Goal: Task Accomplishment & Management: Complete application form

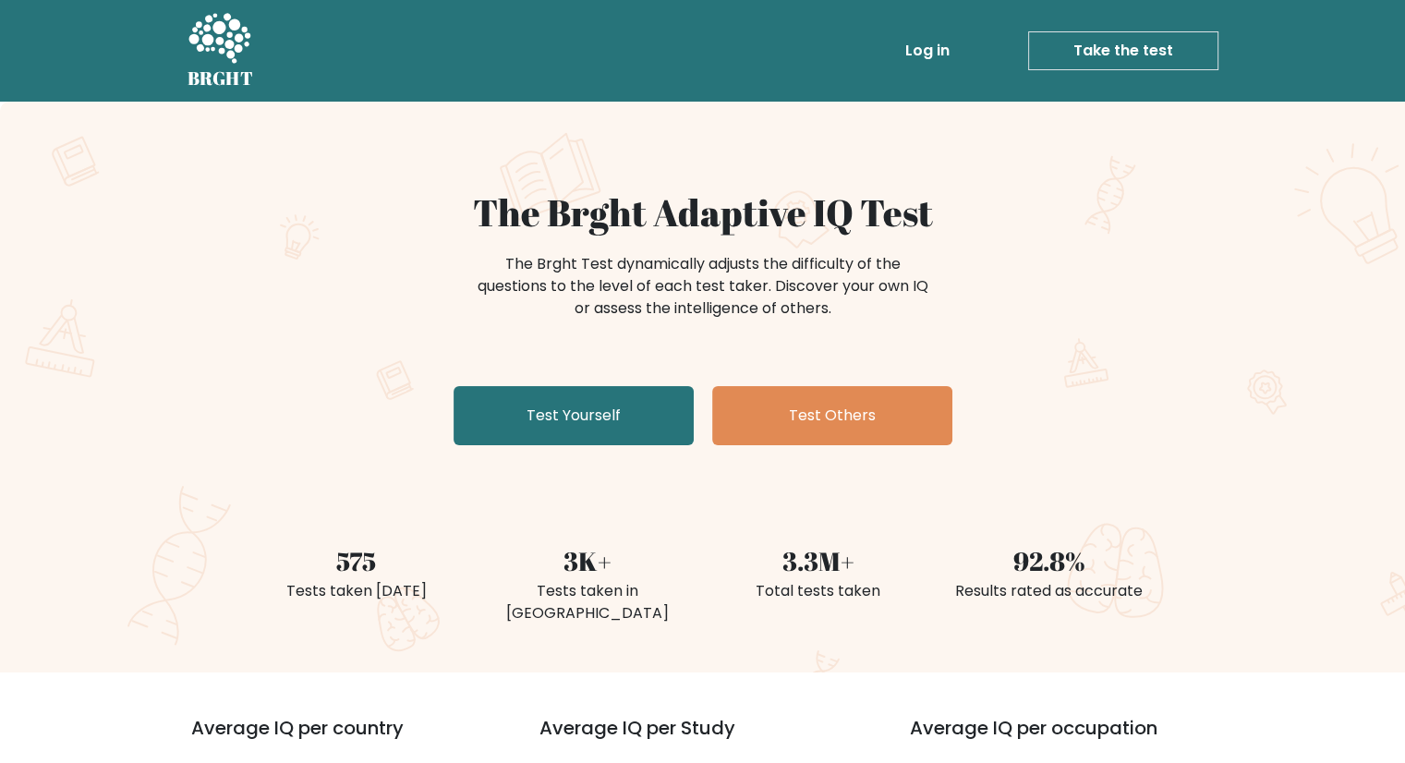
scroll to position [83, 0]
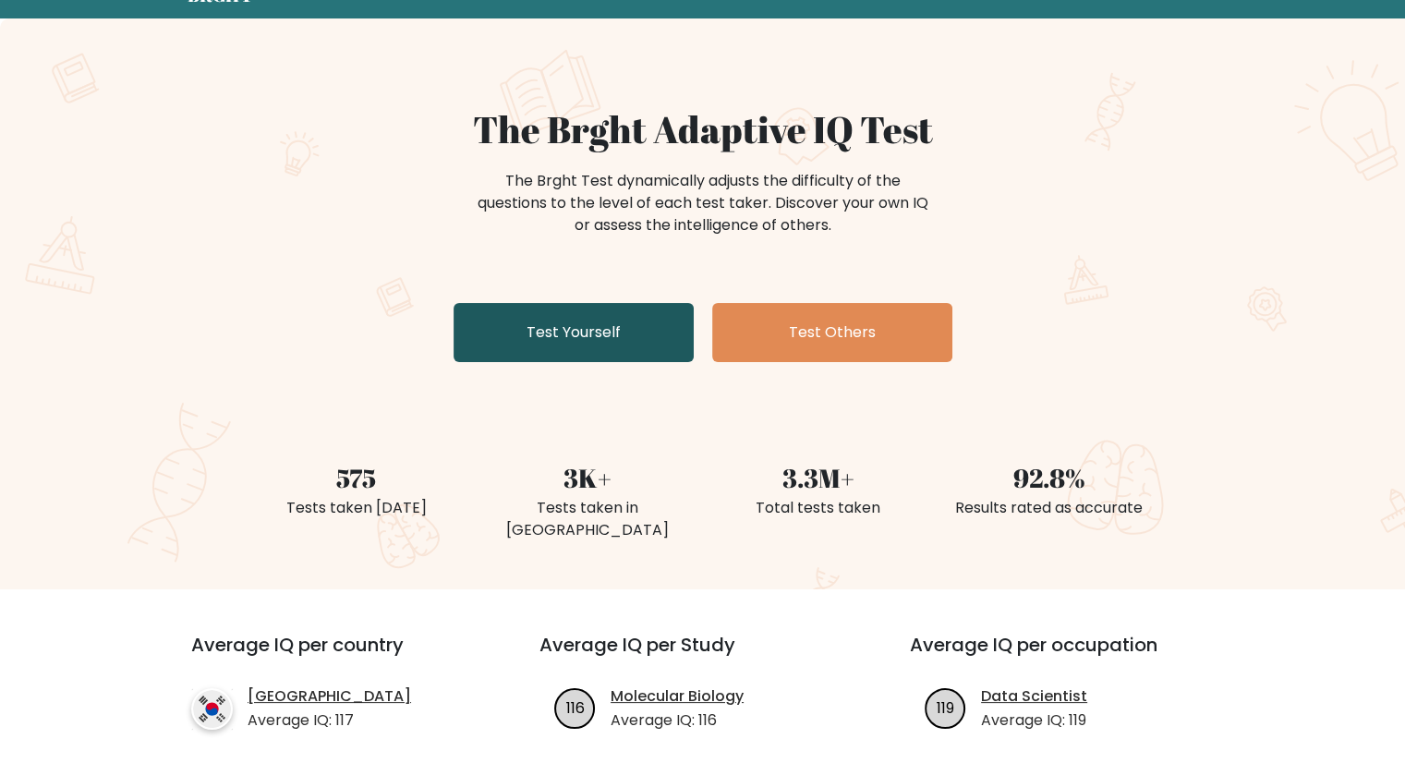
click at [631, 344] on link "Test Yourself" at bounding box center [574, 332] width 240 height 59
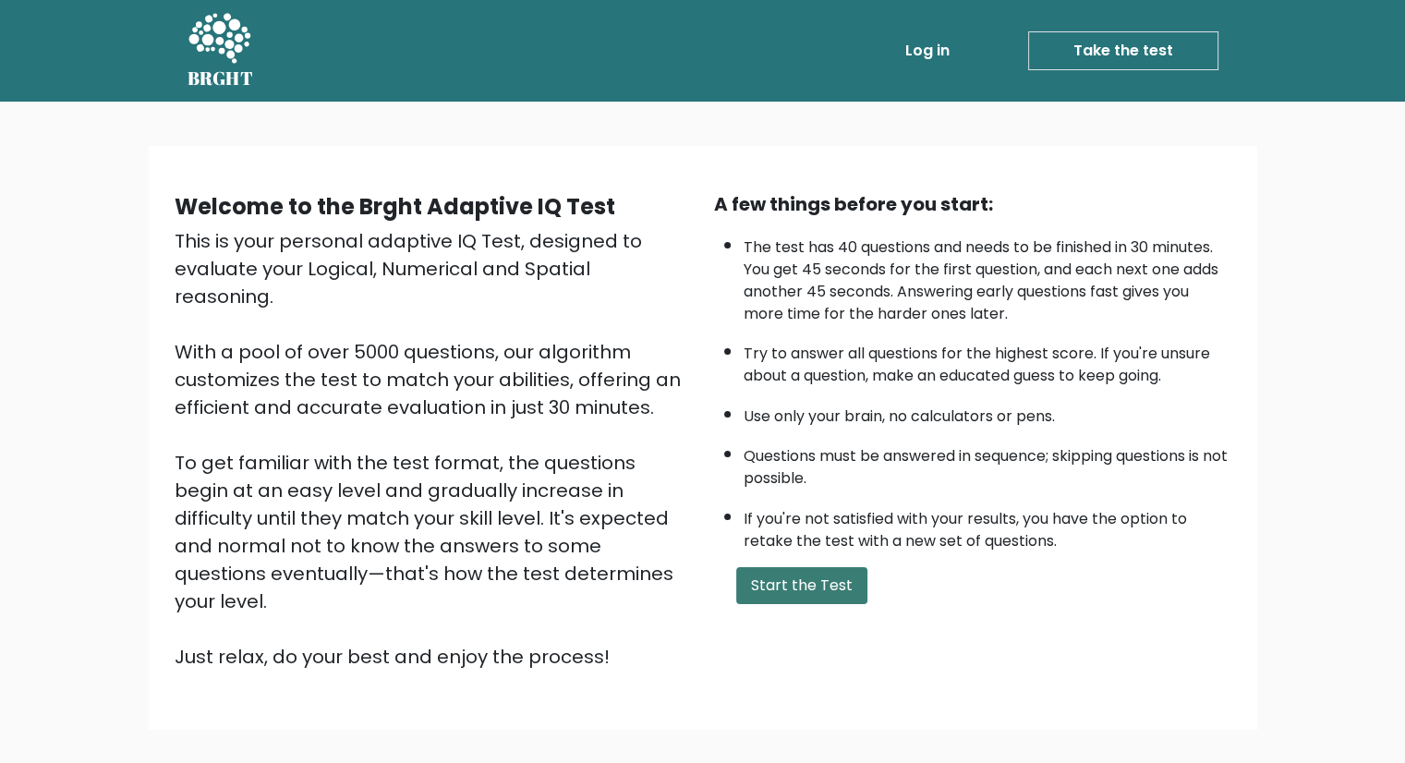
click at [814, 572] on button "Start the Test" at bounding box center [801, 585] width 131 height 37
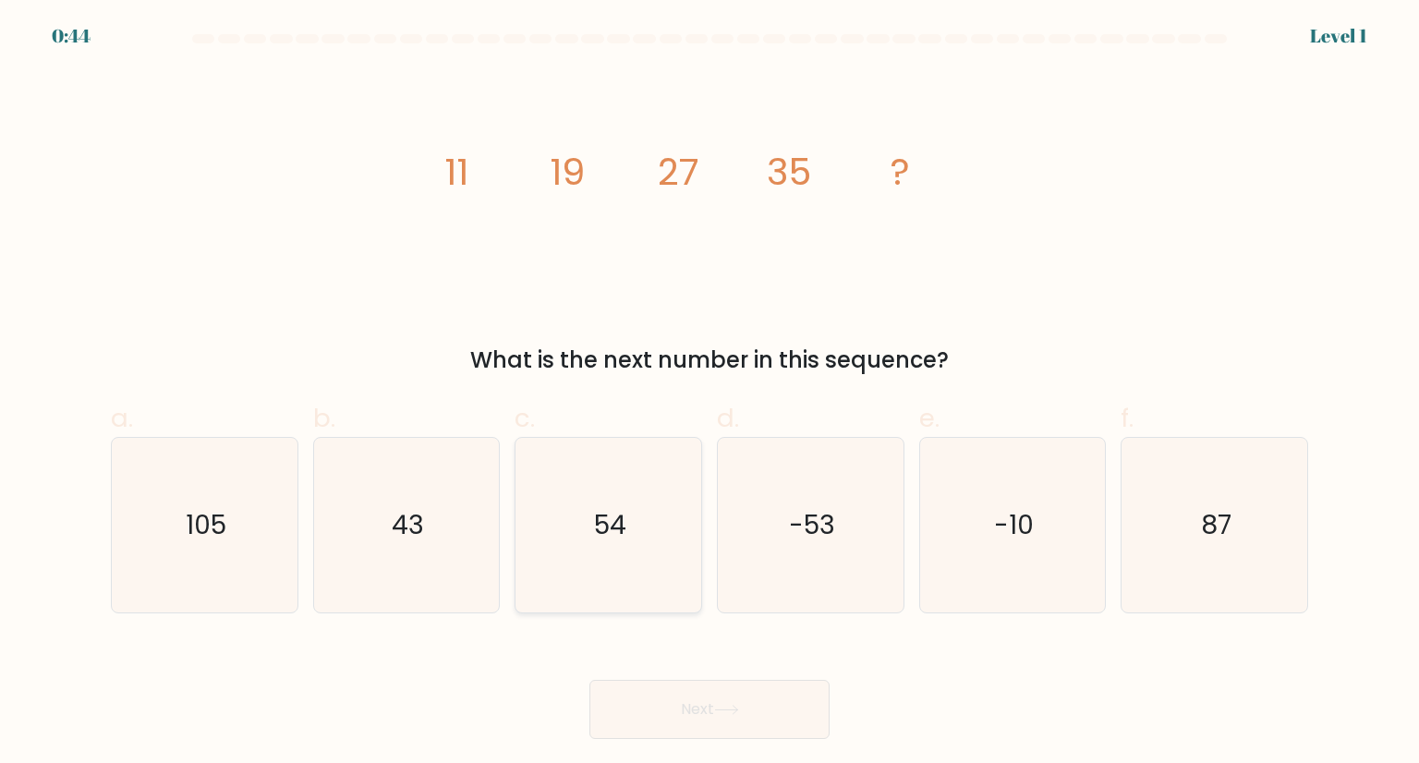
click at [650, 500] on icon "54" at bounding box center [608, 525] width 174 height 174
click at [709, 394] on input "c. 54" at bounding box center [709, 388] width 1 height 12
radio input "true"
click at [718, 688] on button "Next" at bounding box center [709, 709] width 240 height 59
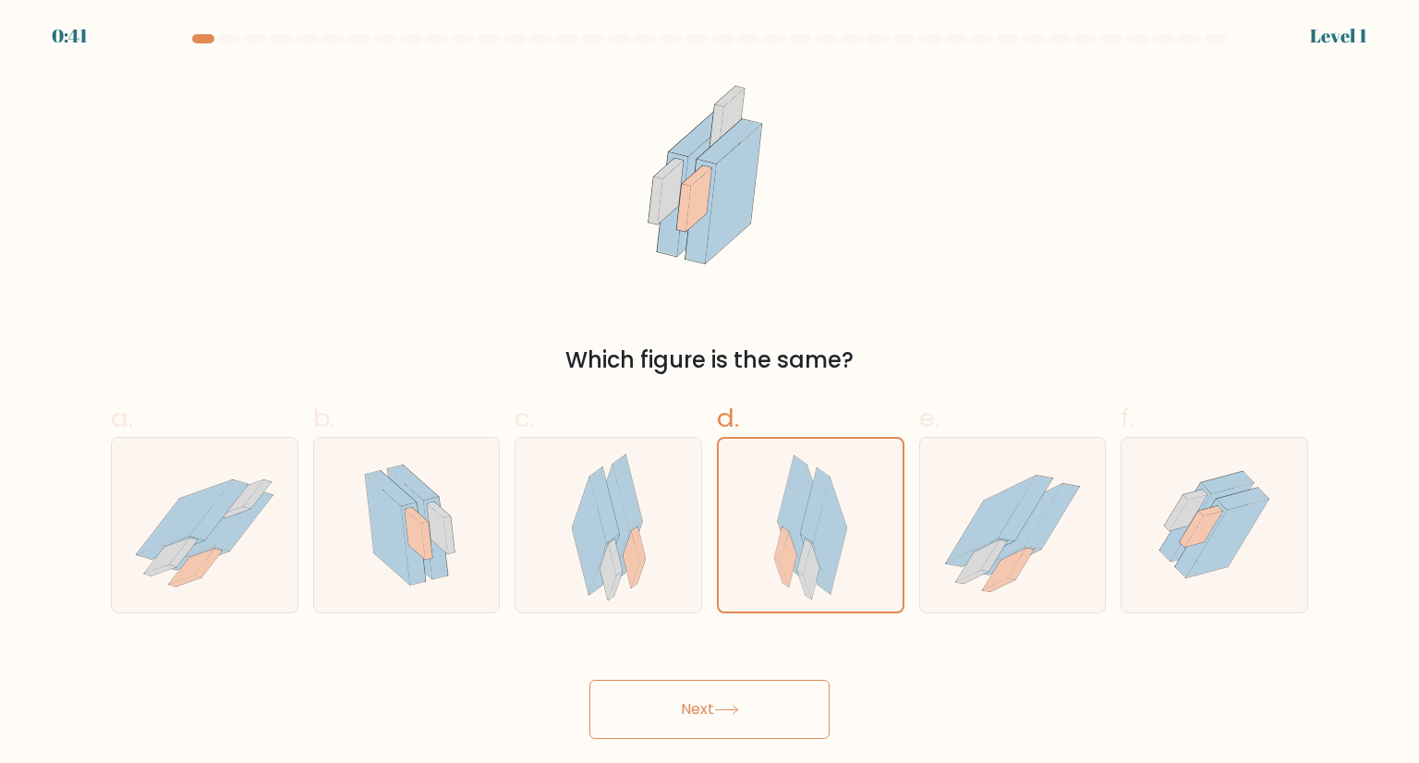
click at [754, 682] on button "Next" at bounding box center [709, 709] width 240 height 59
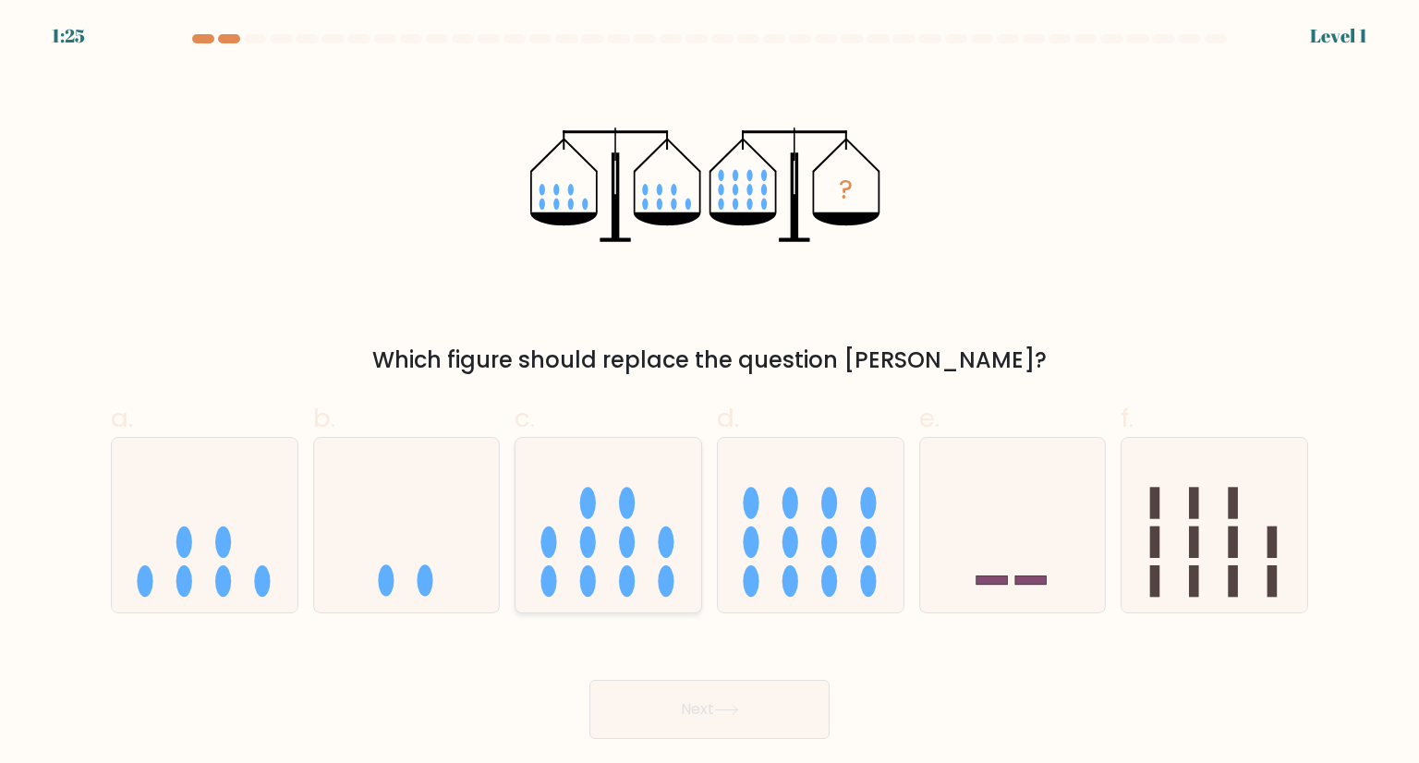
click at [630, 548] on ellipse at bounding box center [627, 542] width 16 height 31
click at [709, 394] on input "c." at bounding box center [709, 388] width 1 height 12
radio input "true"
click at [749, 697] on button "Next" at bounding box center [709, 709] width 240 height 59
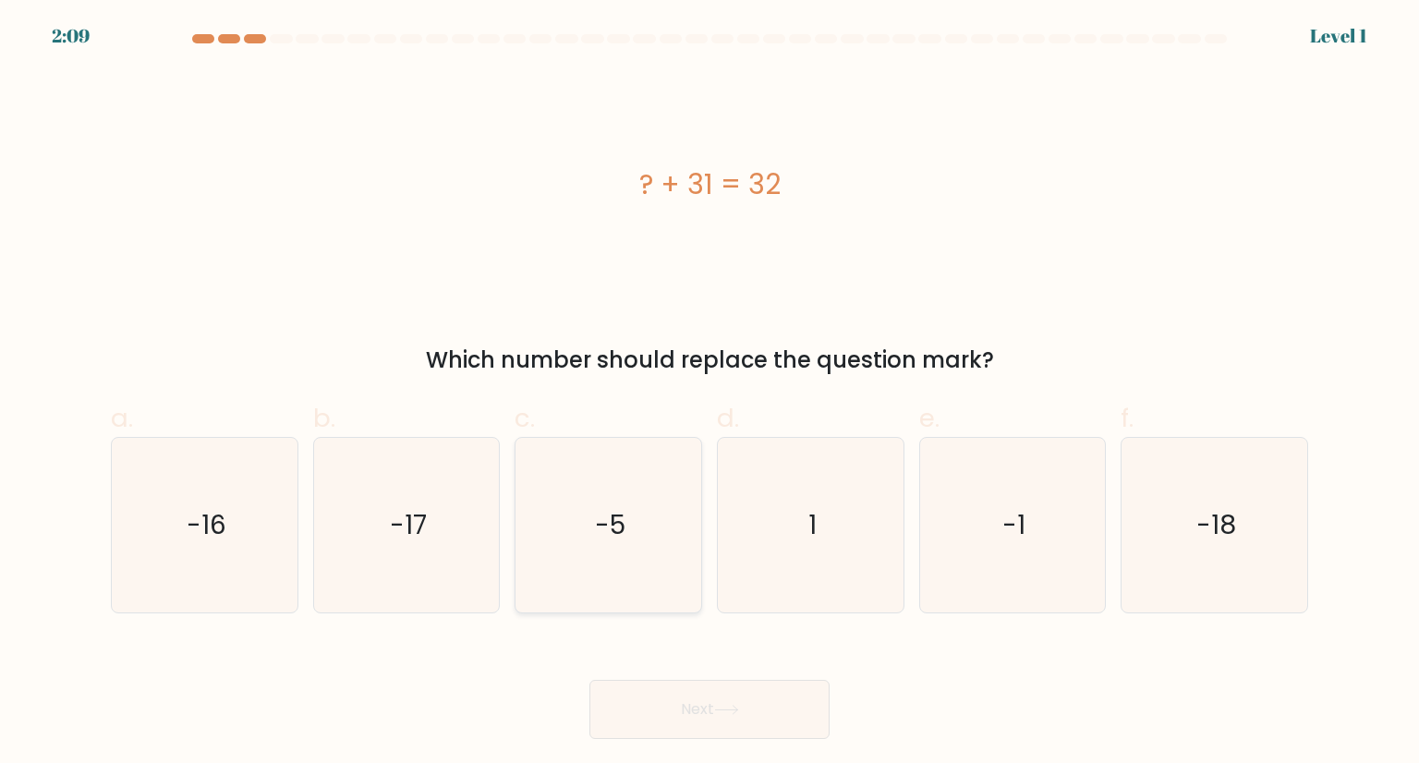
click at [636, 527] on icon "-5" at bounding box center [608, 525] width 174 height 174
click at [709, 394] on input "c. -5" at bounding box center [709, 388] width 1 height 12
radio input "true"
click at [728, 698] on button "Next" at bounding box center [709, 709] width 240 height 59
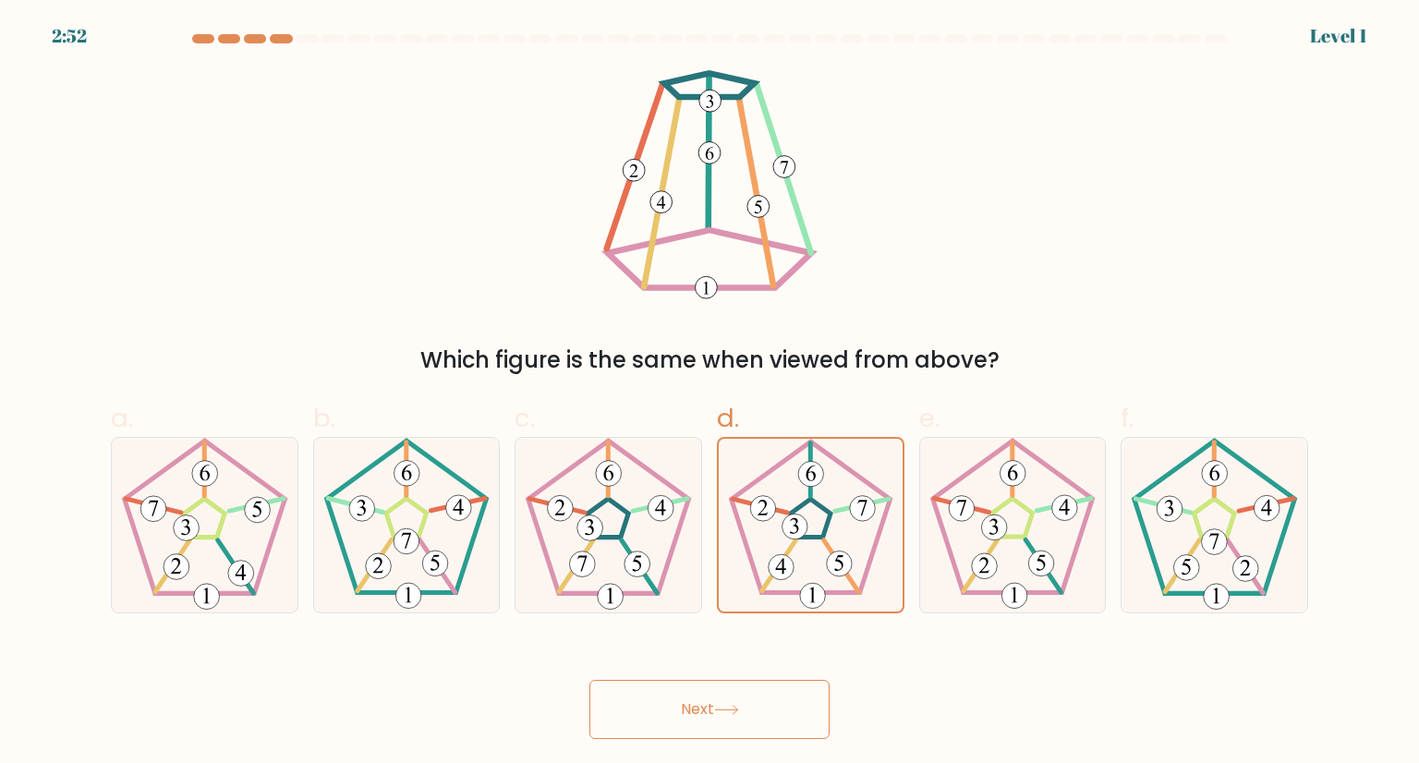
click at [704, 727] on button "Next" at bounding box center [709, 709] width 240 height 59
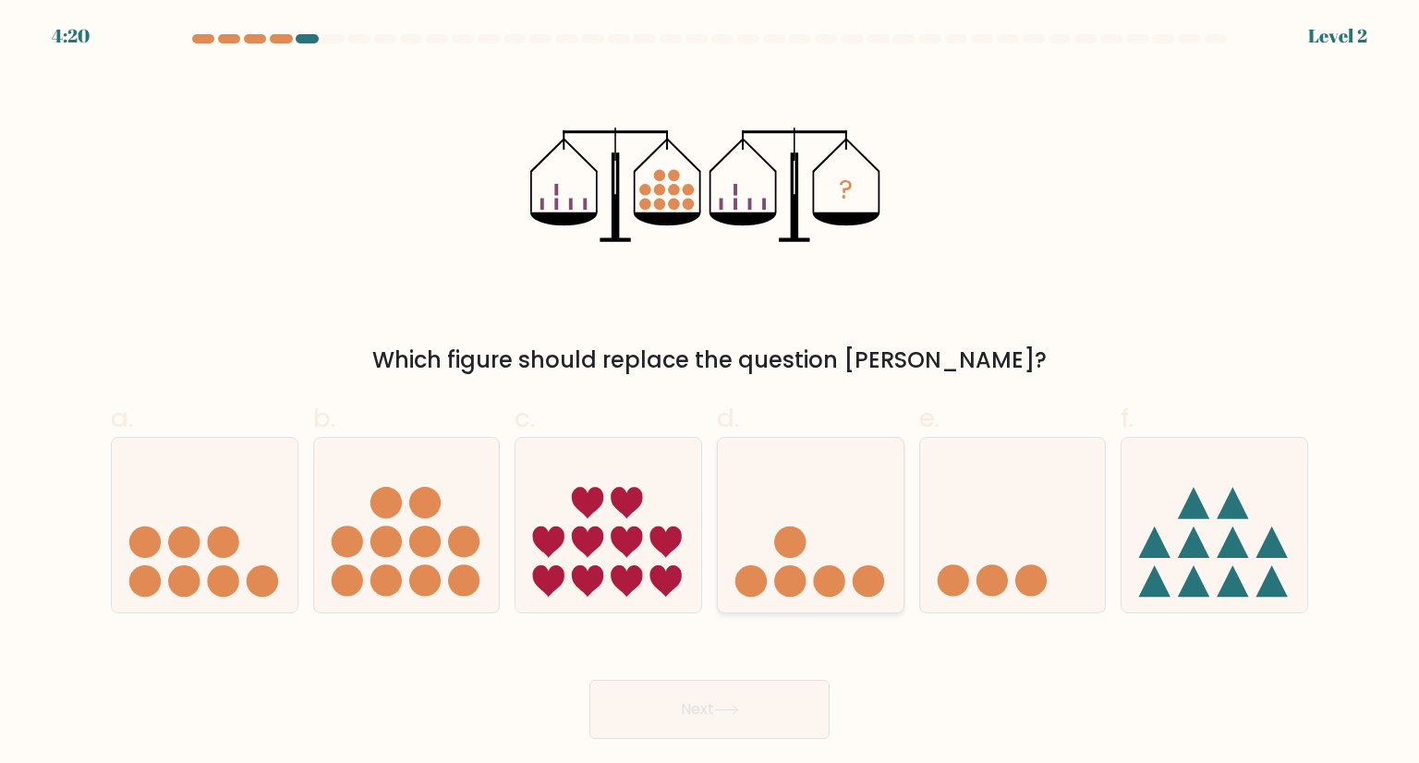
click at [861, 465] on icon at bounding box center [811, 524] width 186 height 153
click at [710, 394] on input "d." at bounding box center [709, 388] width 1 height 12
radio input "true"
click at [757, 681] on button "Next" at bounding box center [709, 709] width 240 height 59
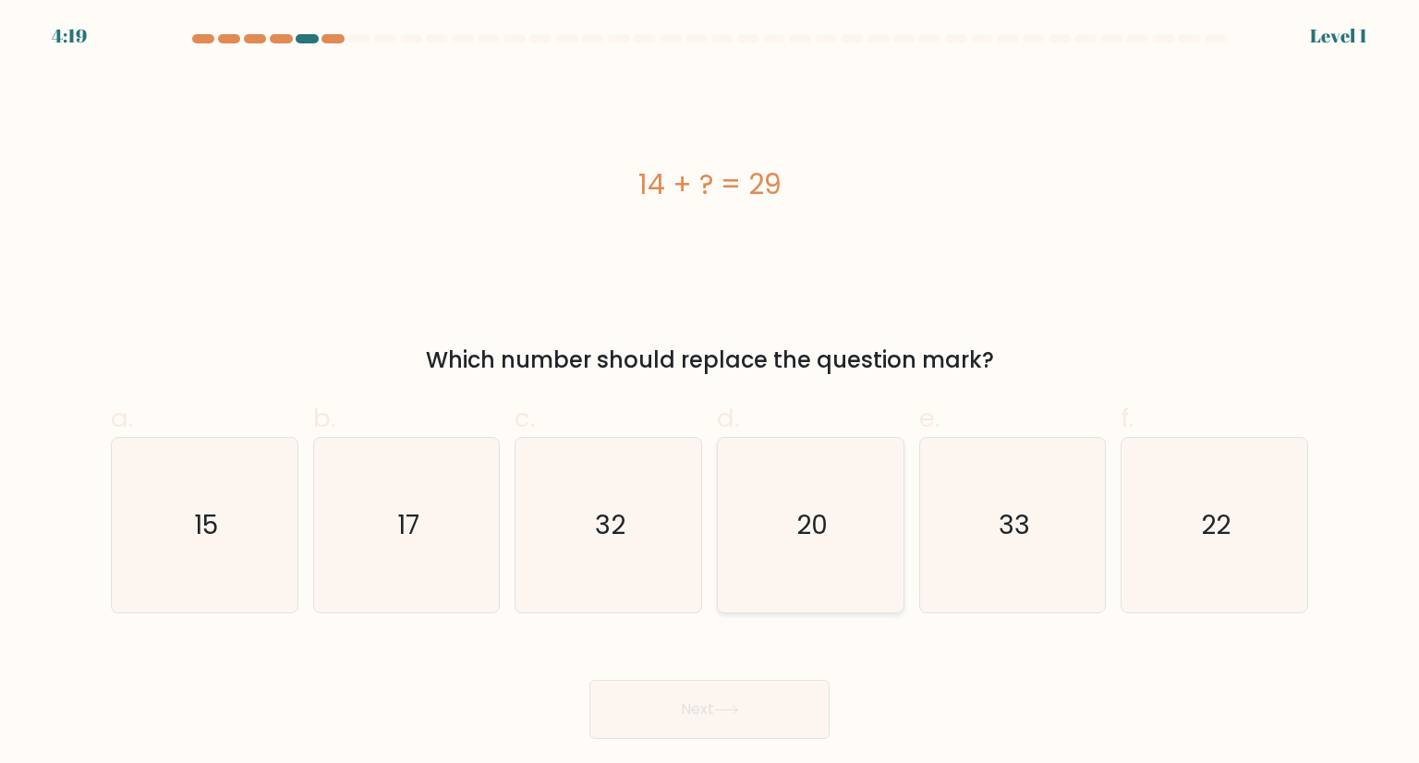
click at [798, 548] on icon "20" at bounding box center [810, 525] width 174 height 174
click at [710, 394] on input "d. 20" at bounding box center [709, 388] width 1 height 12
radio input "true"
click at [739, 685] on button "Next" at bounding box center [709, 709] width 240 height 59
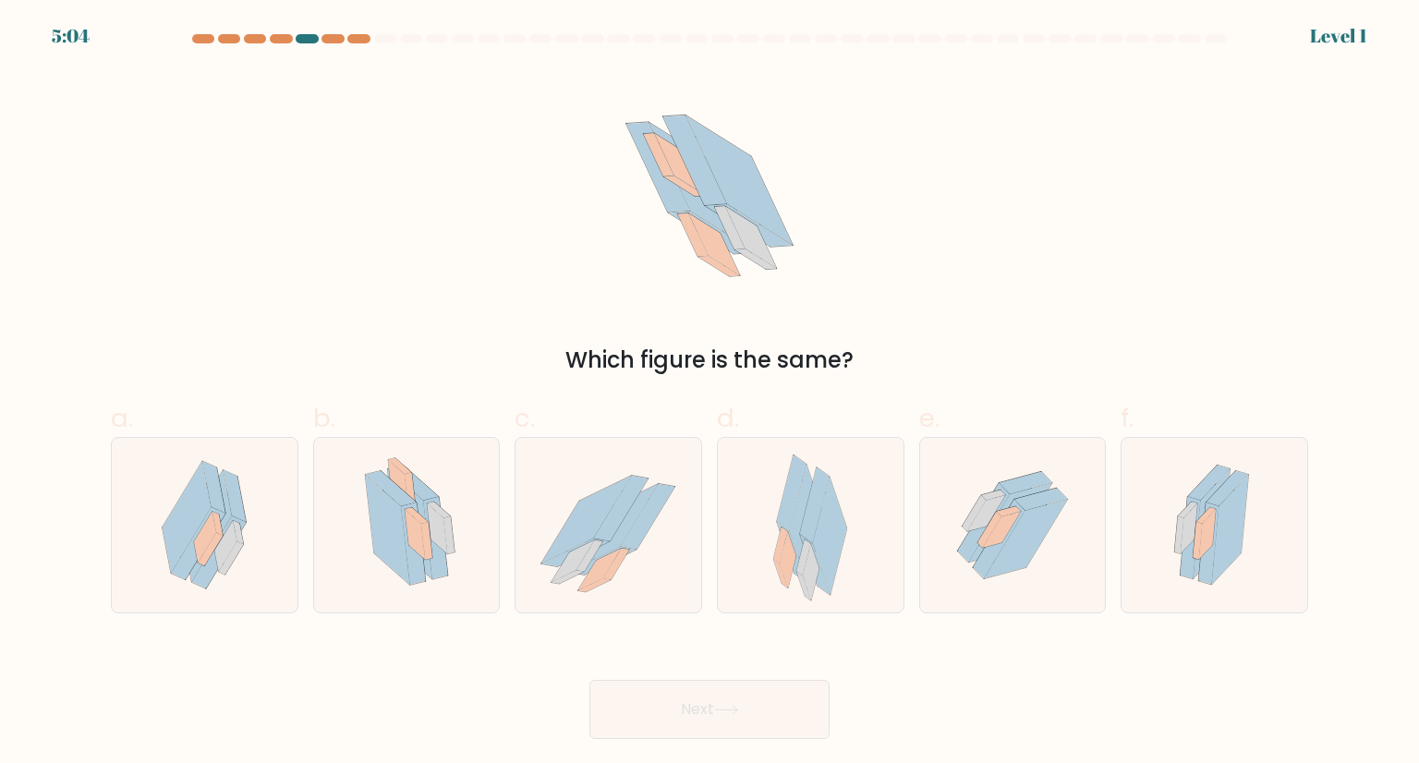
click at [800, 534] on icon at bounding box center [823, 531] width 47 height 128
click at [710, 394] on input "d." at bounding box center [709, 388] width 1 height 12
radio input "true"
click at [760, 688] on button "Next" at bounding box center [709, 709] width 240 height 59
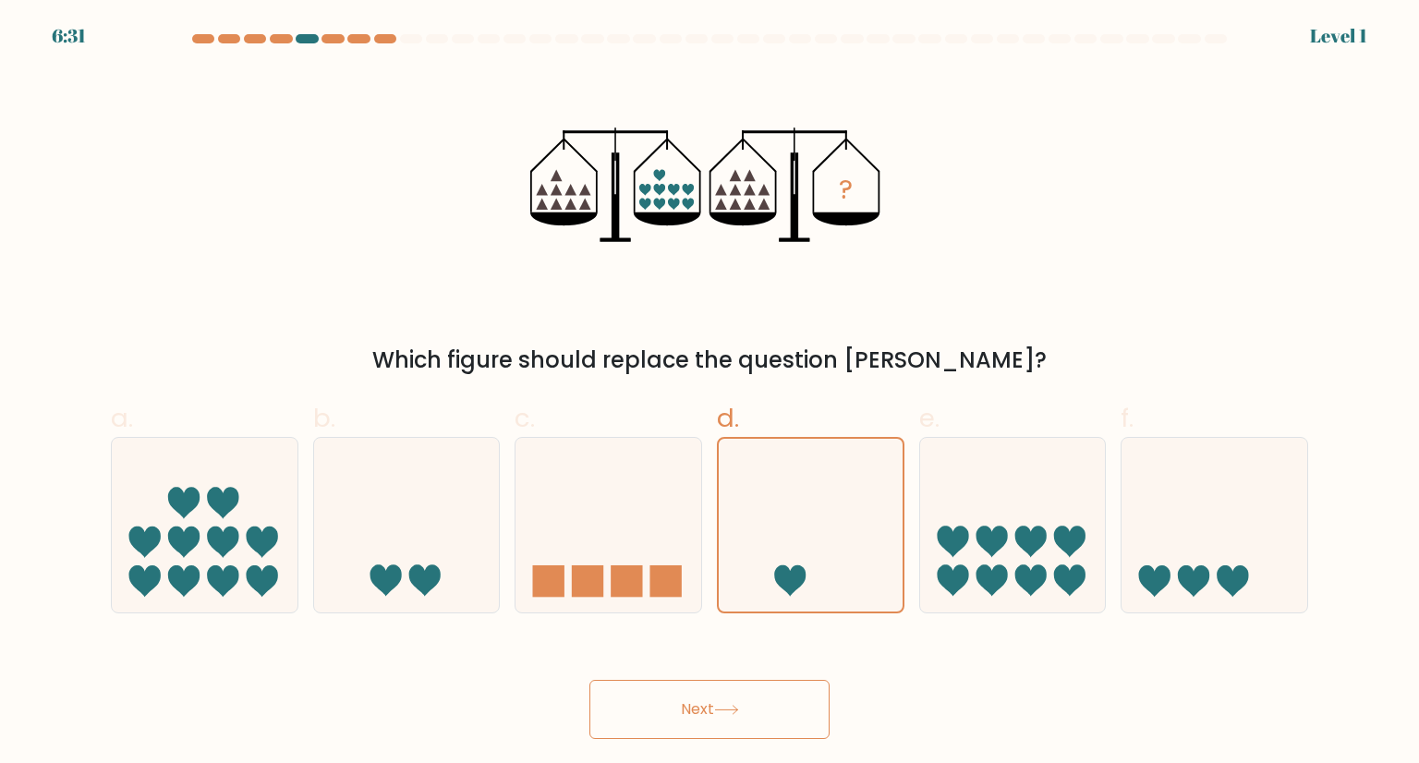
click at [698, 717] on button "Next" at bounding box center [709, 709] width 240 height 59
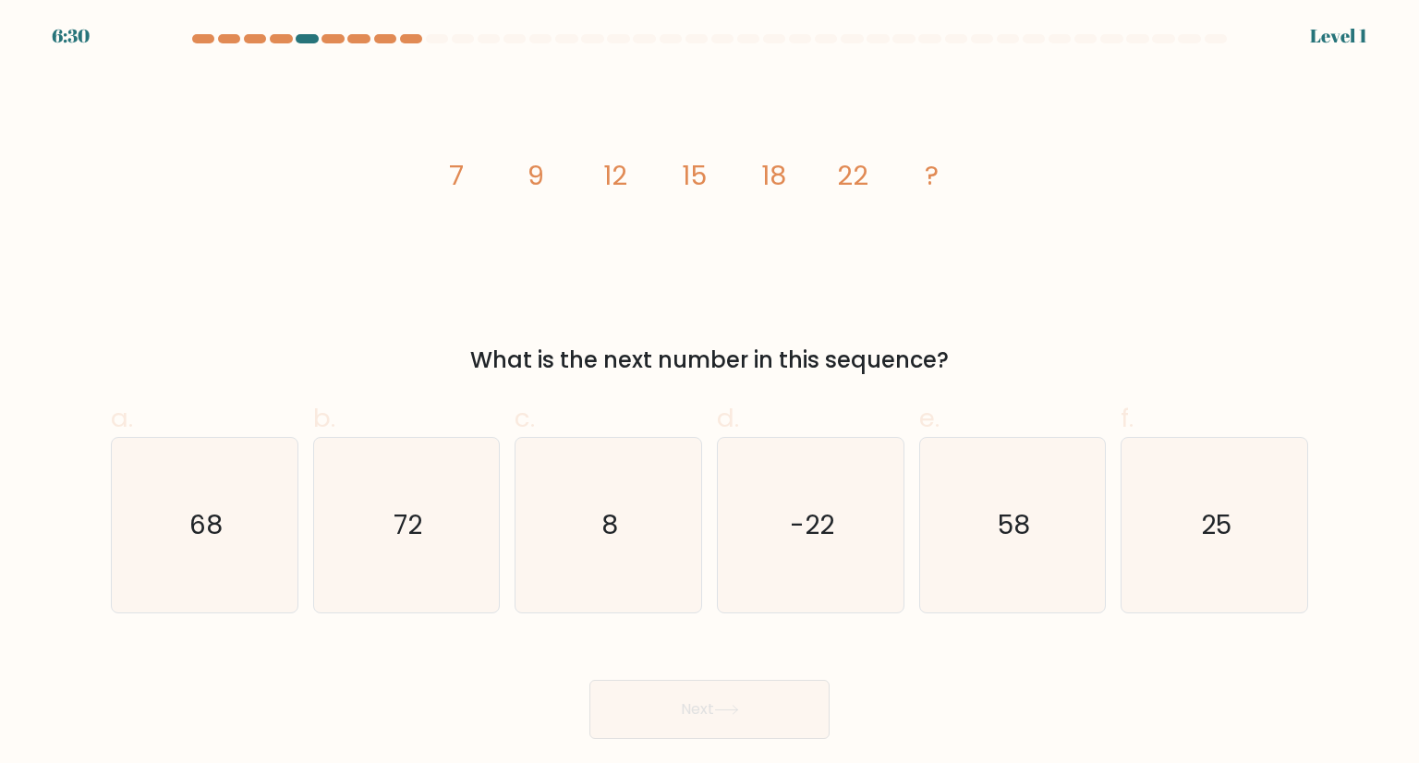
click at [873, 508] on icon "-22" at bounding box center [810, 525] width 174 height 174
click at [710, 394] on input "d. -22" at bounding box center [709, 388] width 1 height 12
radio input "true"
click at [737, 758] on body "6:30 Level 1" at bounding box center [709, 381] width 1419 height 763
click at [731, 721] on button "Next" at bounding box center [709, 709] width 240 height 59
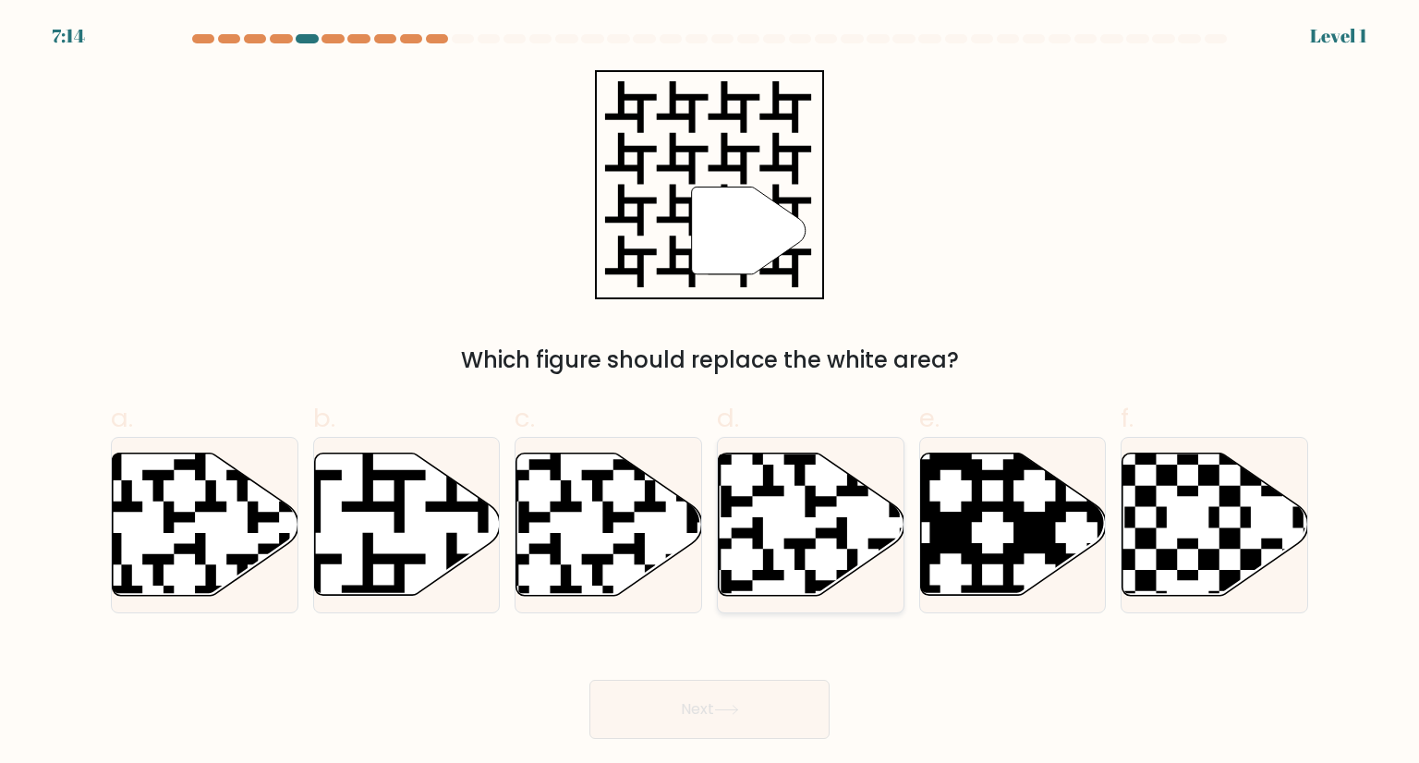
click at [802, 603] on div at bounding box center [811, 525] width 188 height 176
click at [710, 394] on input "d." at bounding box center [709, 388] width 1 height 12
radio input "true"
click at [737, 722] on button "Next" at bounding box center [709, 709] width 240 height 59
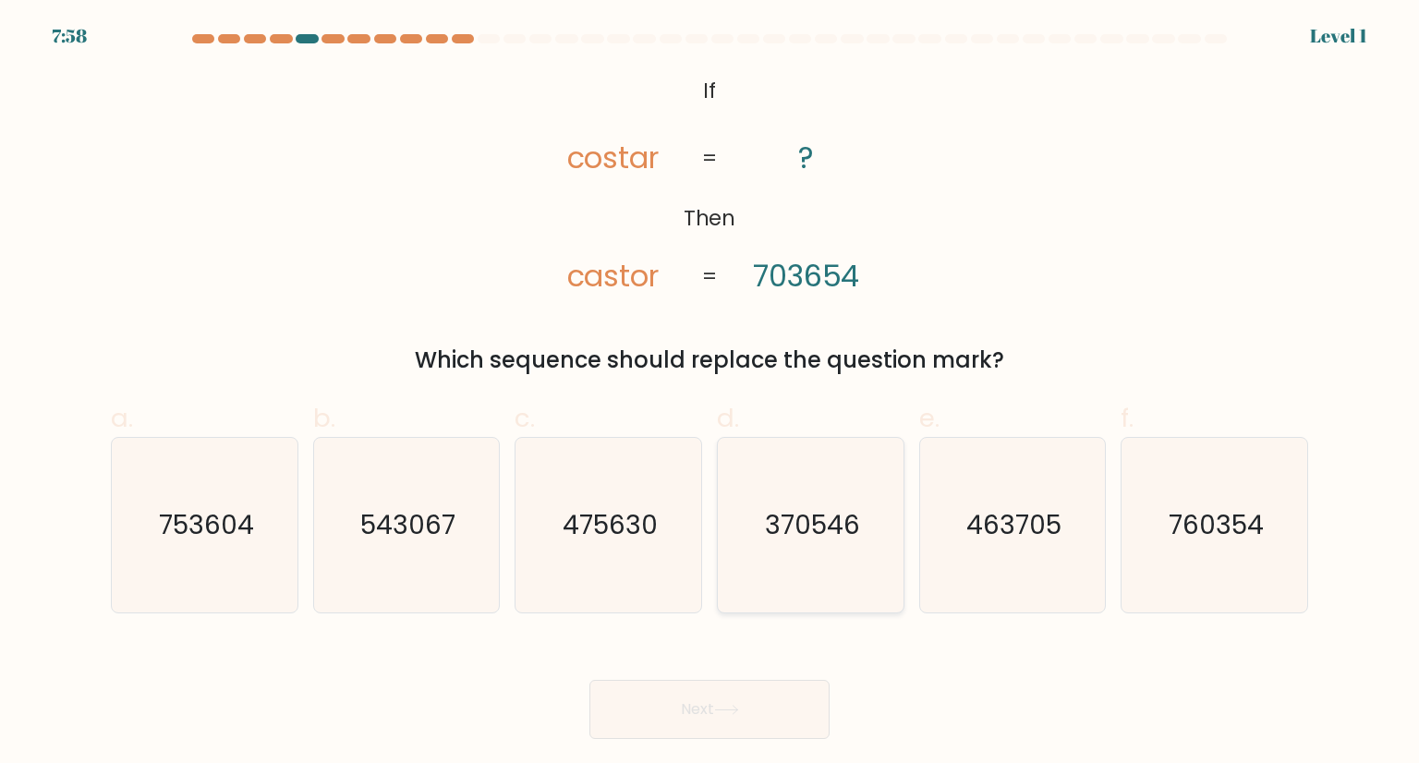
click at [810, 583] on icon "370546" at bounding box center [810, 525] width 174 height 174
click at [710, 394] on input "d. 370546" at bounding box center [709, 388] width 1 height 12
radio input "true"
click at [769, 708] on button "Next" at bounding box center [709, 709] width 240 height 59
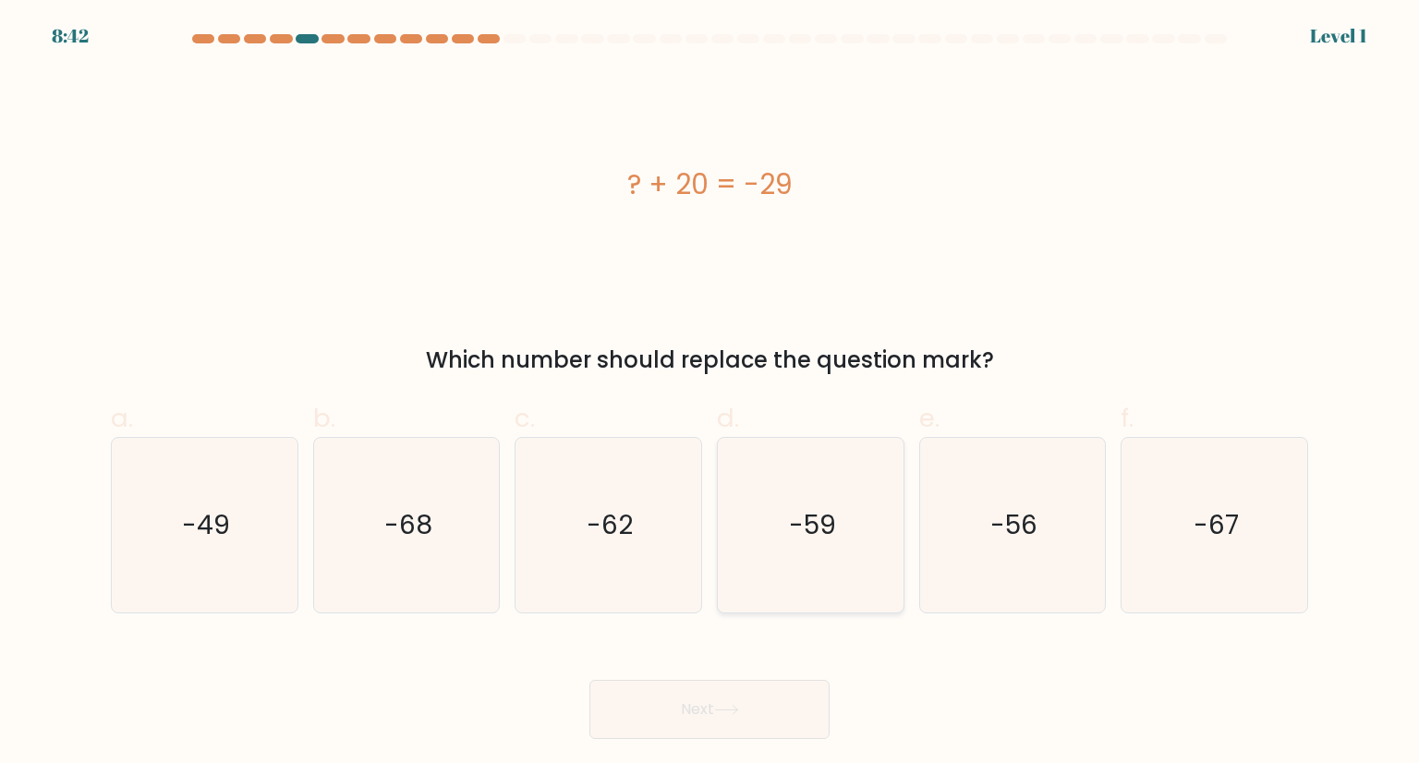
click at [816, 515] on text "-59" at bounding box center [812, 524] width 47 height 37
click at [710, 394] on input "d. -59" at bounding box center [709, 388] width 1 height 12
radio input "true"
click at [733, 714] on icon at bounding box center [726, 710] width 25 height 10
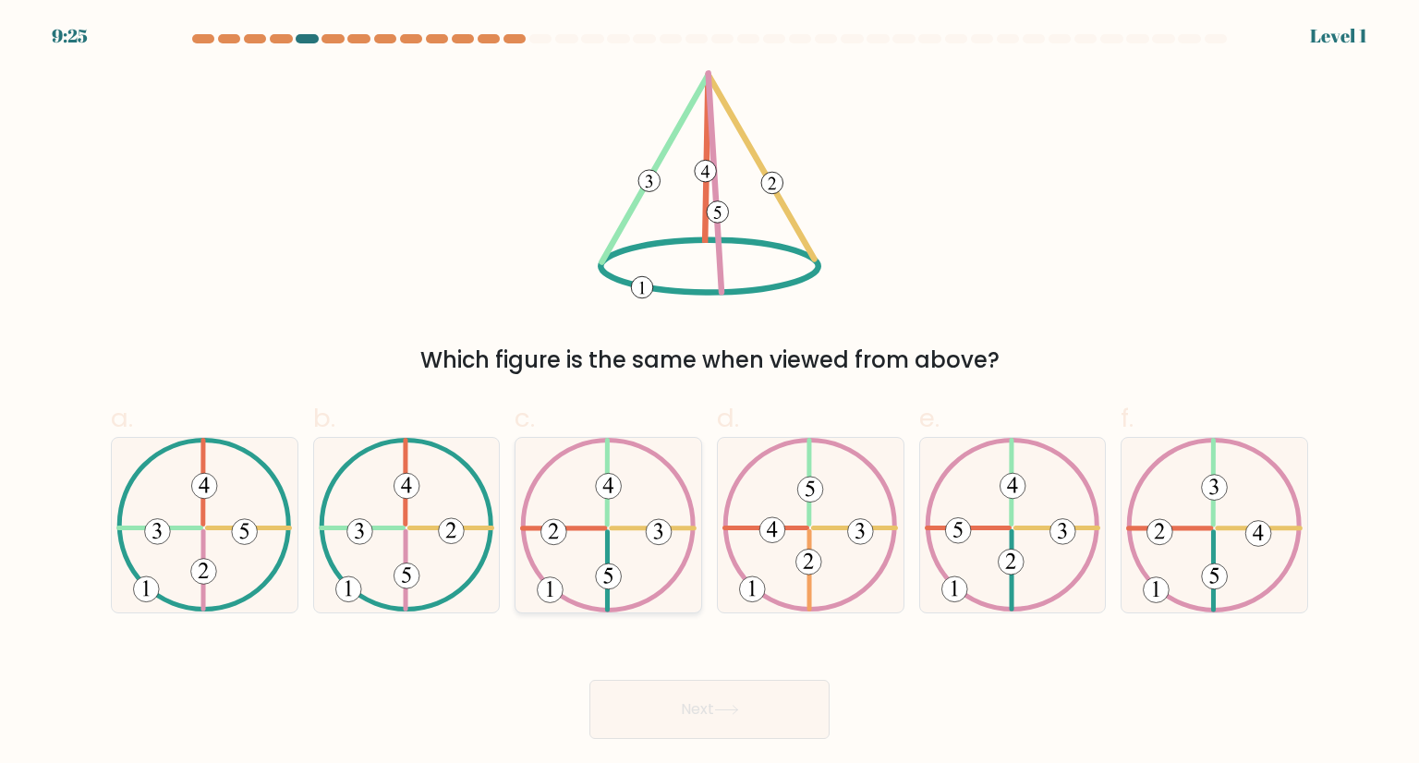
click at [623, 589] on icon at bounding box center [608, 525] width 176 height 174
click at [709, 394] on input "c." at bounding box center [709, 388] width 1 height 12
radio input "true"
click at [720, 697] on button "Next" at bounding box center [709, 709] width 240 height 59
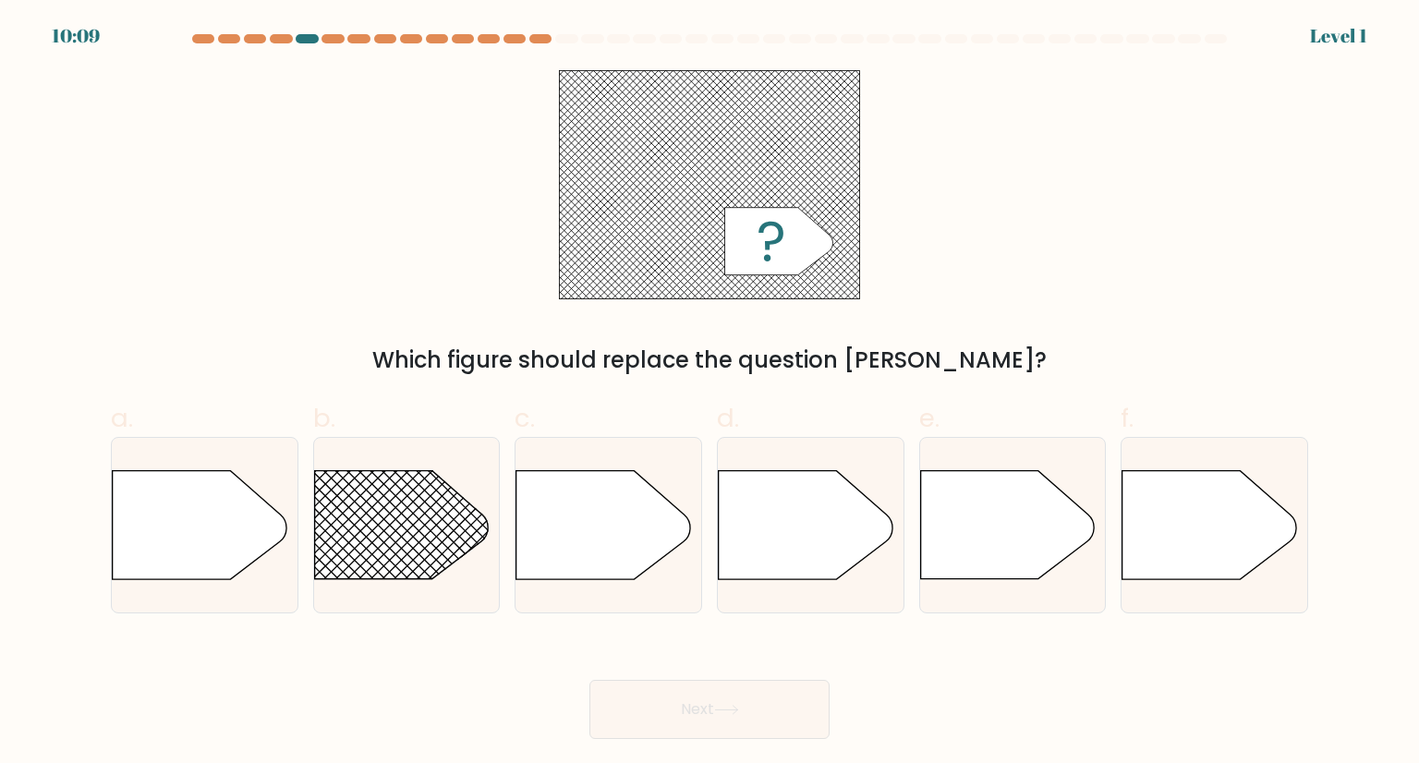
click at [638, 564] on icon at bounding box center [603, 525] width 174 height 108
click at [709, 394] on input "c." at bounding box center [709, 388] width 1 height 12
radio input "true"
click at [763, 689] on button "Next" at bounding box center [709, 709] width 240 height 59
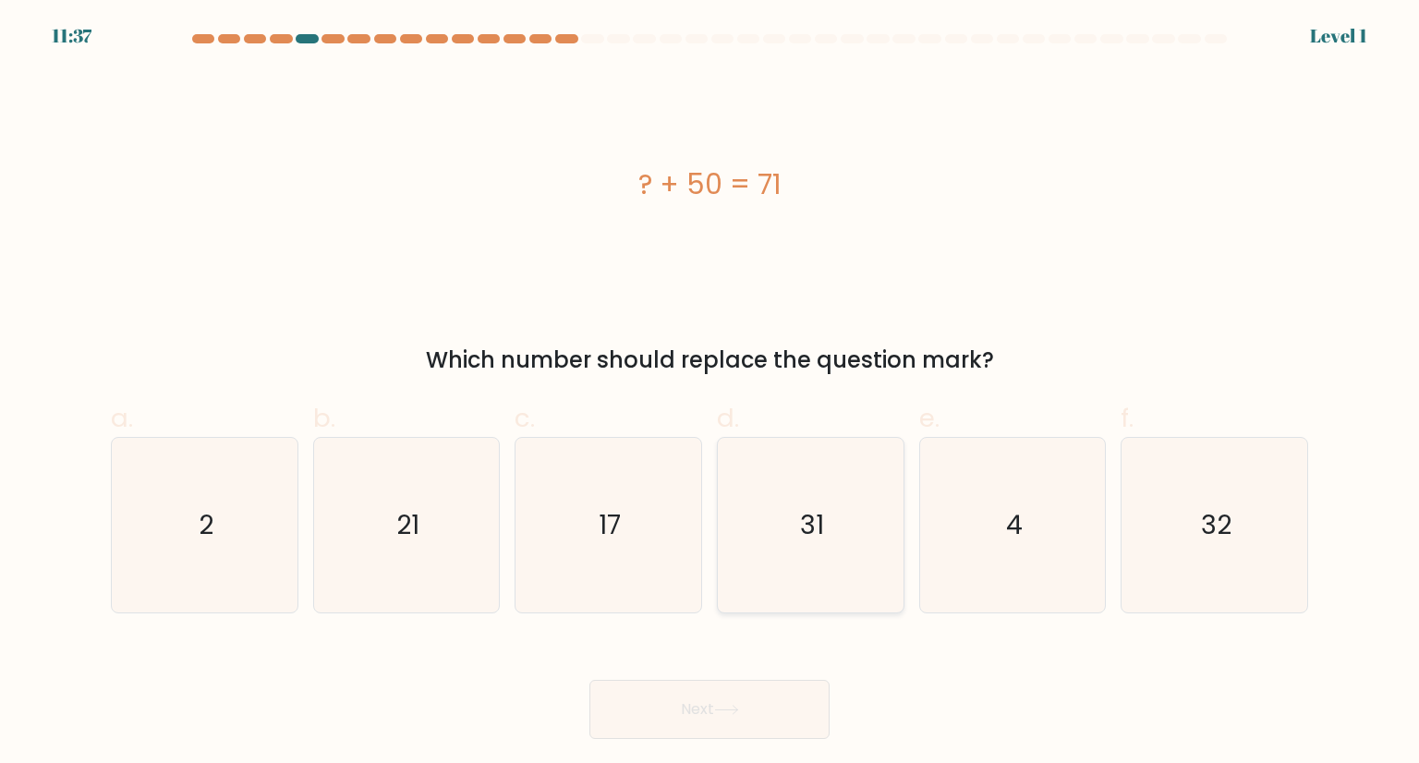
click at [736, 530] on icon "31" at bounding box center [810, 525] width 174 height 174
click at [710, 394] on input "d. 31" at bounding box center [709, 388] width 1 height 12
radio input "true"
click at [709, 688] on button "Next" at bounding box center [709, 709] width 240 height 59
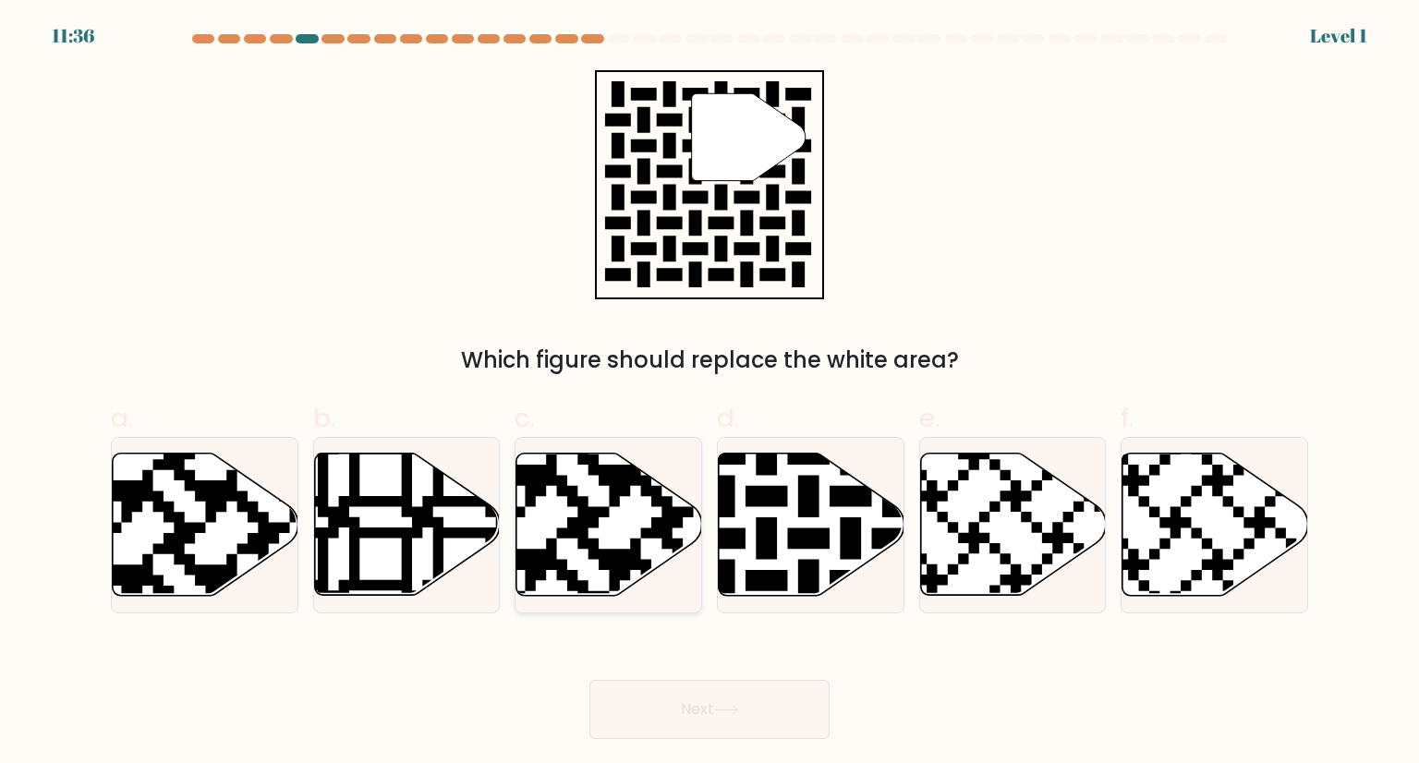
click at [621, 500] on icon at bounding box center [609, 525] width 186 height 142
click at [709, 394] on input "c." at bounding box center [709, 388] width 1 height 12
radio input "true"
click at [734, 732] on button "Next" at bounding box center [709, 709] width 240 height 59
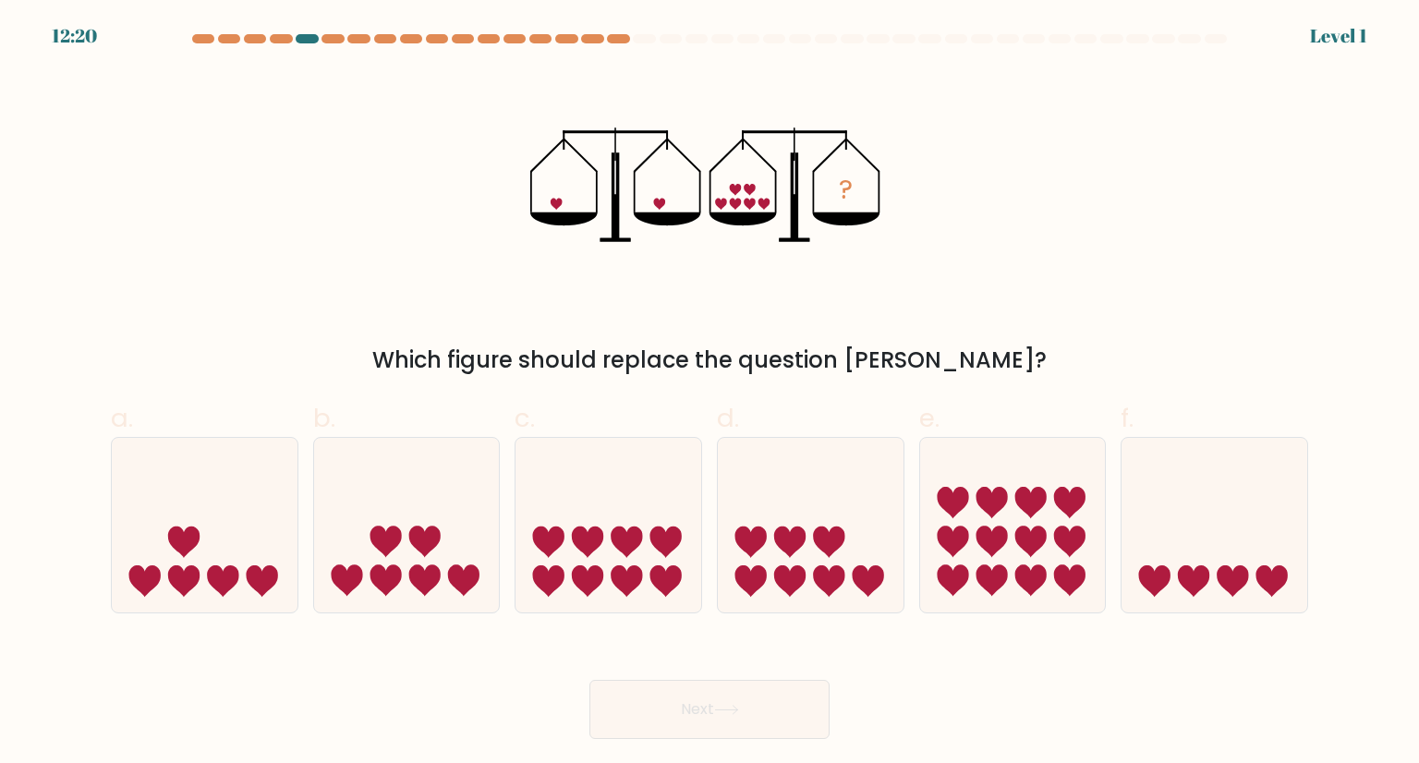
click at [771, 520] on icon at bounding box center [811, 524] width 186 height 153
click at [710, 394] on input "d." at bounding box center [709, 388] width 1 height 12
radio input "true"
click at [695, 722] on button "Next" at bounding box center [709, 709] width 240 height 59
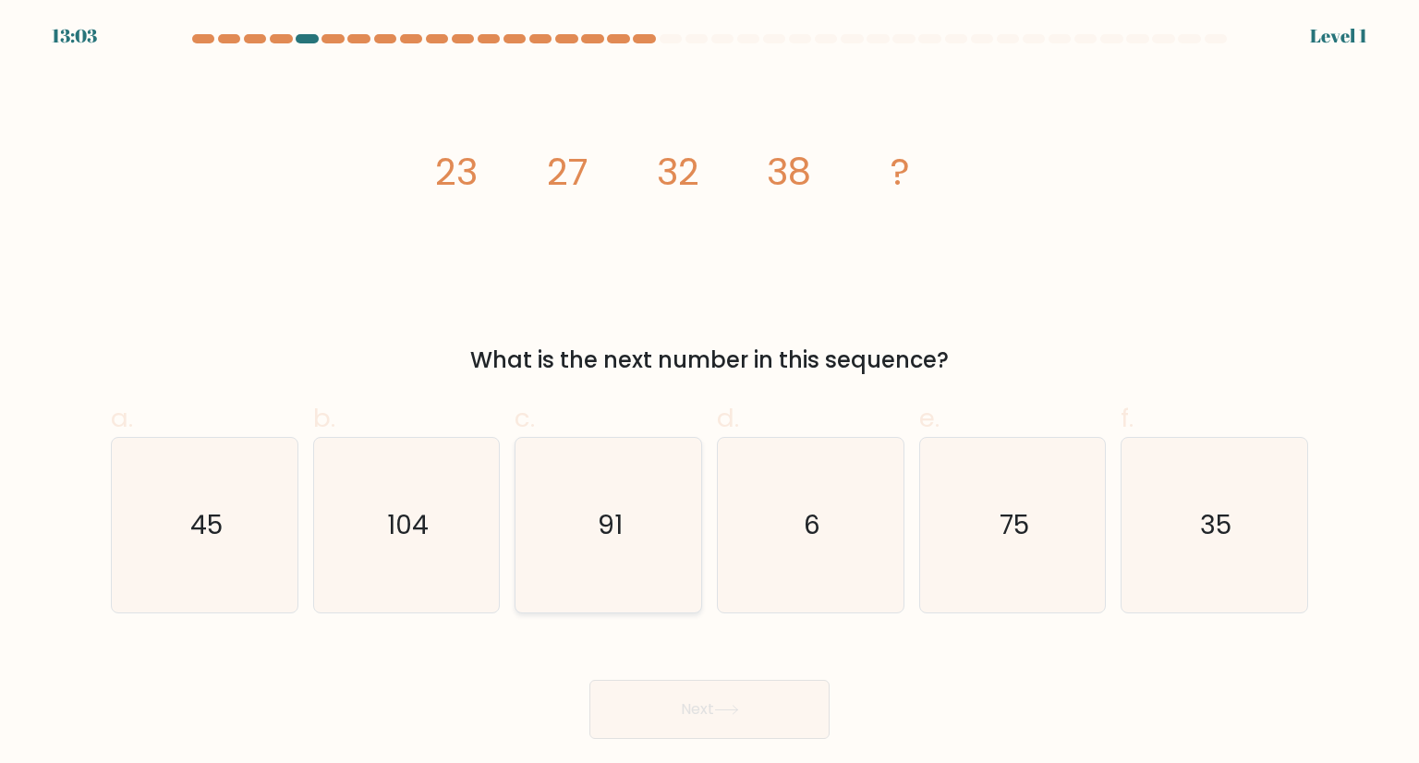
click at [601, 566] on icon "91" at bounding box center [608, 525] width 174 height 174
click at [709, 394] on input "c. 91" at bounding box center [709, 388] width 1 height 12
radio input "true"
click at [694, 699] on button "Next" at bounding box center [709, 709] width 240 height 59
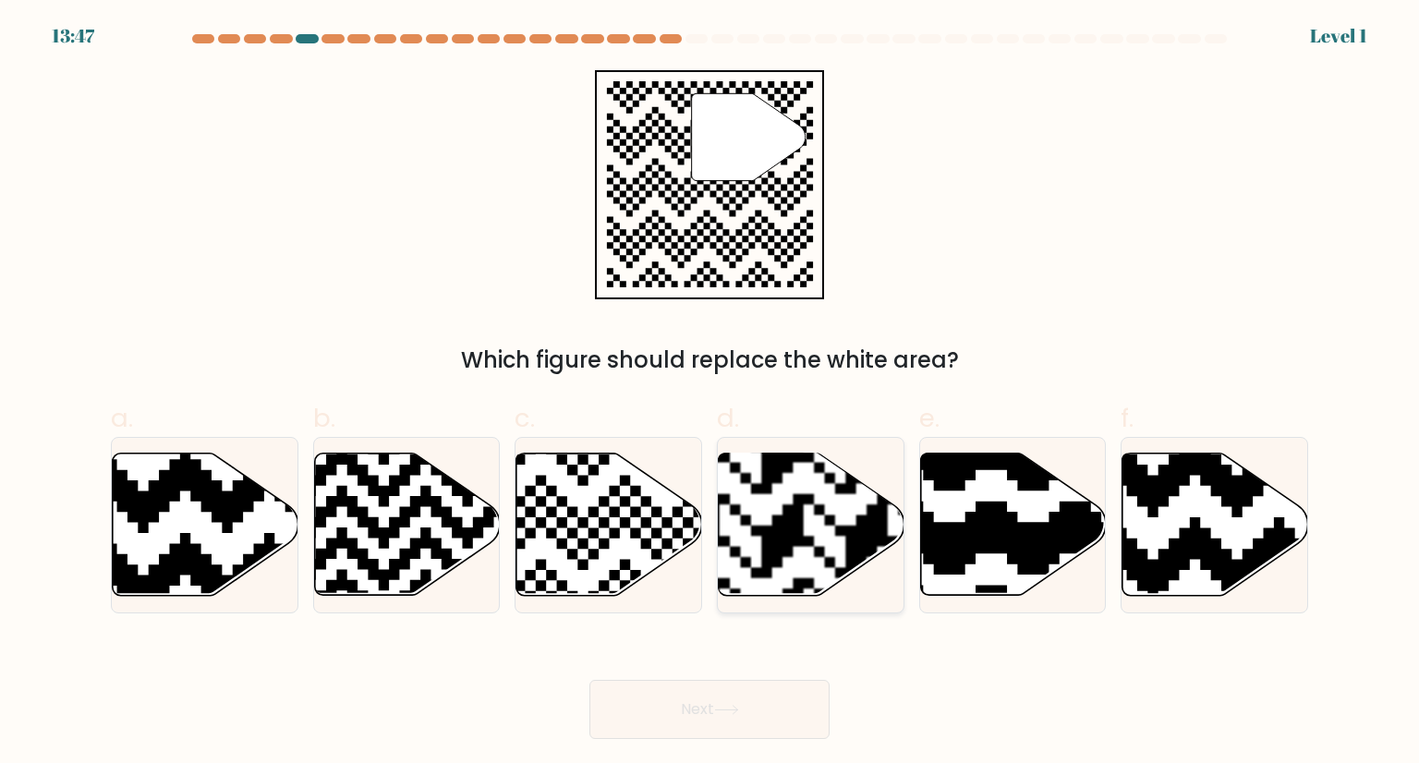
click at [850, 495] on rect at bounding box center [866, 452] width 336 height 336
click at [710, 394] on input "d." at bounding box center [709, 388] width 1 height 12
radio input "true"
click at [690, 709] on button "Next" at bounding box center [709, 709] width 240 height 59
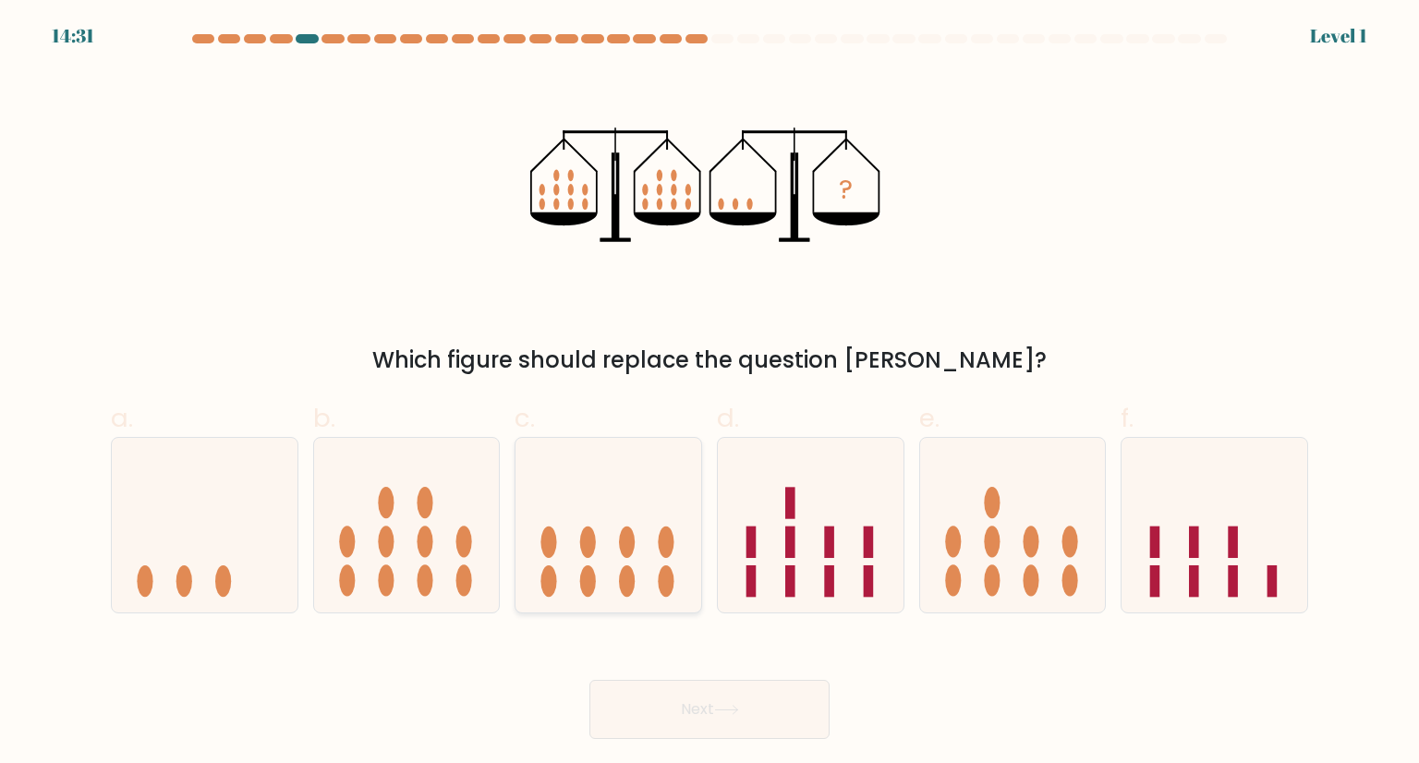
click at [649, 582] on icon at bounding box center [608, 524] width 186 height 153
click at [709, 394] on input "c." at bounding box center [709, 388] width 1 height 12
radio input "true"
click at [731, 710] on icon at bounding box center [726, 710] width 25 height 10
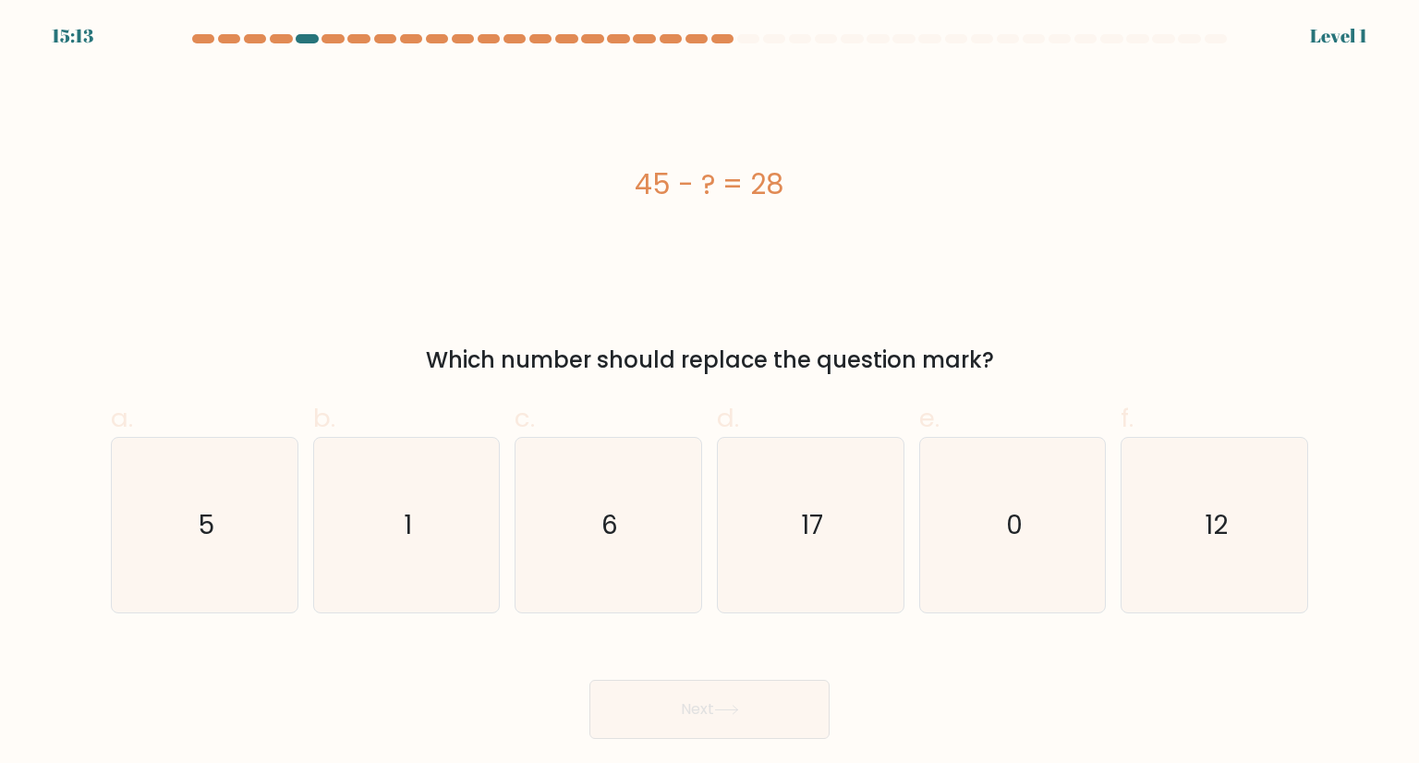
click at [349, 569] on icon "1" at bounding box center [407, 525] width 174 height 174
click at [709, 394] on input "b. 1" at bounding box center [709, 388] width 1 height 12
radio input "true"
click at [665, 710] on button "Next" at bounding box center [709, 709] width 240 height 59
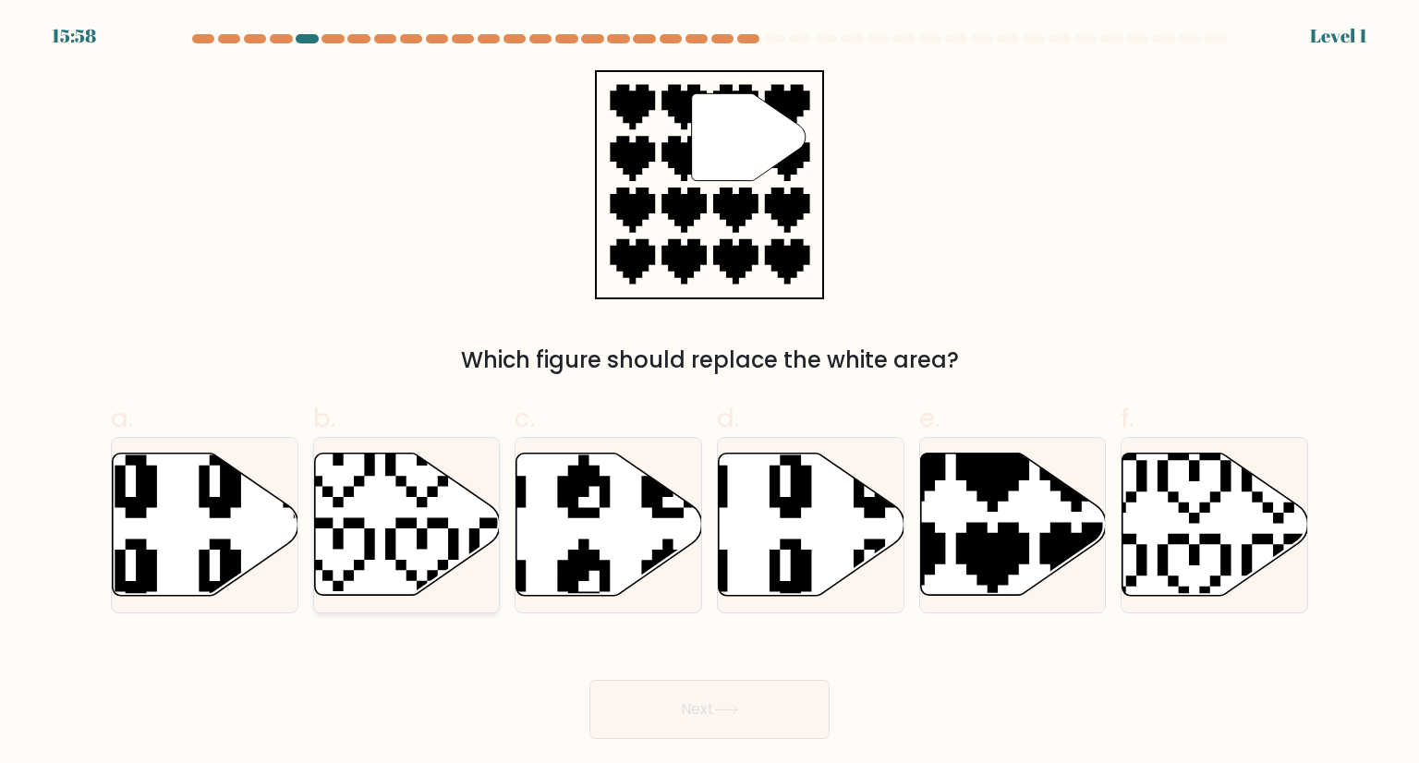
click at [466, 607] on div at bounding box center [407, 525] width 188 height 176
click at [709, 394] on input "b." at bounding box center [709, 388] width 1 height 12
radio input "true"
click at [625, 690] on button "Next" at bounding box center [709, 709] width 240 height 59
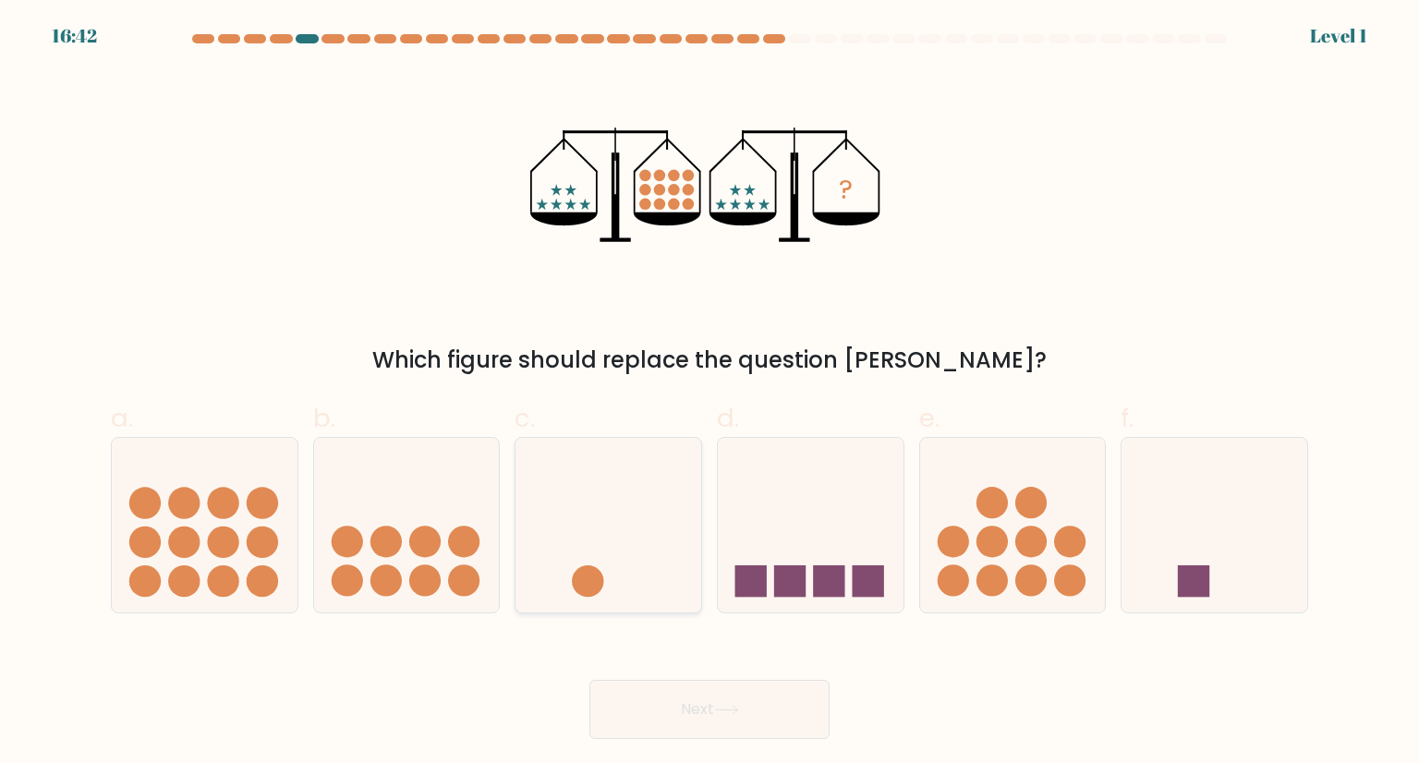
click at [547, 540] on icon at bounding box center [608, 524] width 186 height 153
click at [709, 394] on input "c." at bounding box center [709, 388] width 1 height 12
radio input "true"
click at [650, 701] on button "Next" at bounding box center [709, 709] width 240 height 59
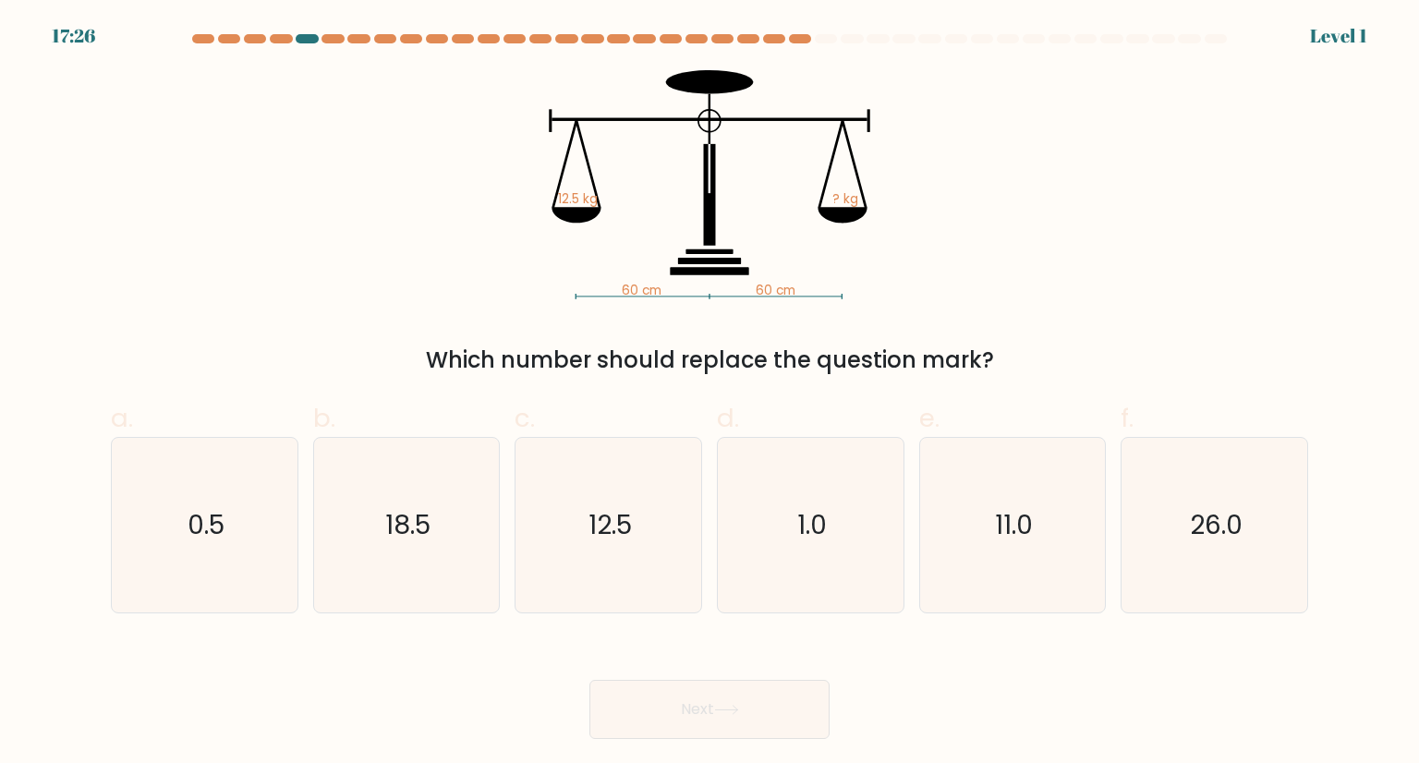
click at [418, 624] on form at bounding box center [709, 386] width 1419 height 705
click at [414, 548] on icon "18.5" at bounding box center [407, 525] width 174 height 174
click at [709, 394] on input "b. 18.5" at bounding box center [709, 388] width 1 height 12
radio input "true"
click at [639, 671] on div "Next" at bounding box center [709, 687] width 1219 height 103
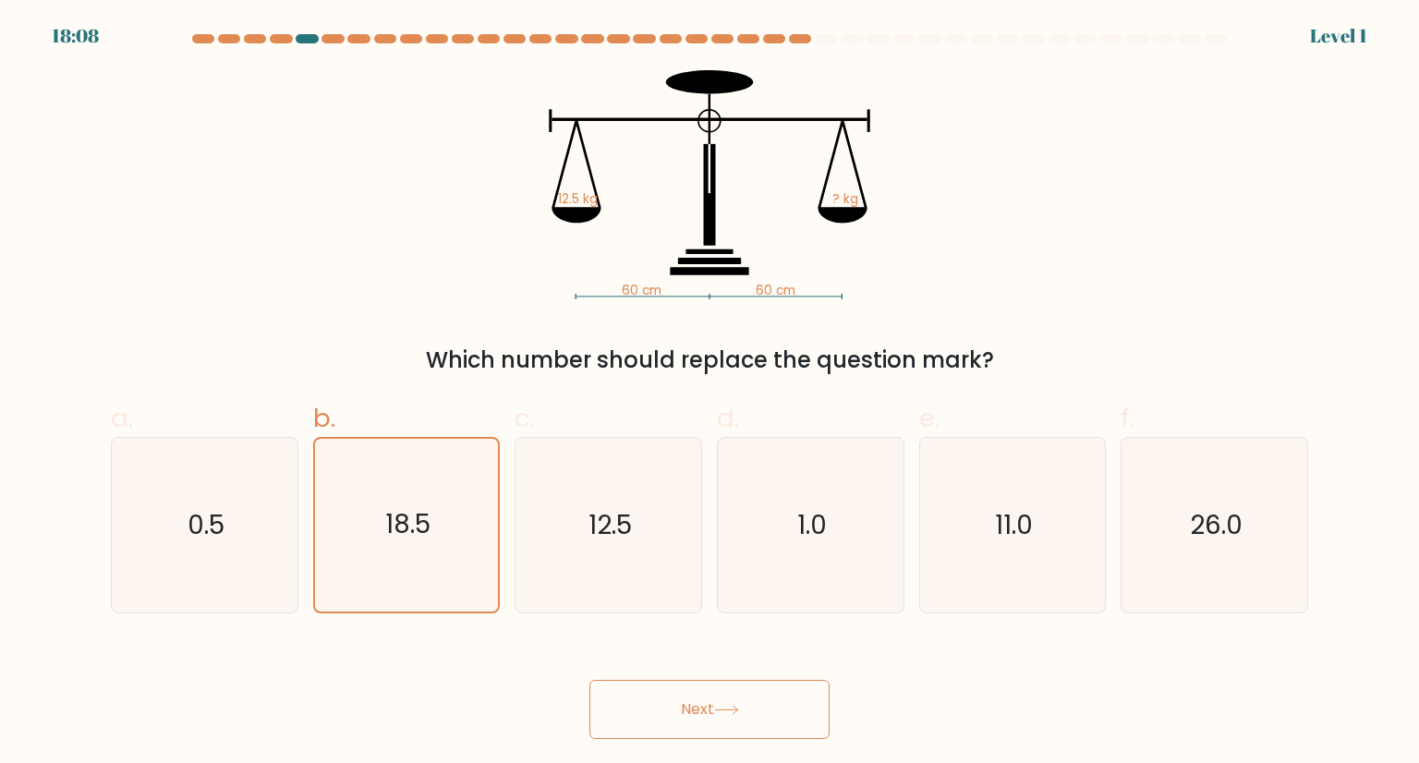
click at [664, 723] on button "Next" at bounding box center [709, 709] width 240 height 59
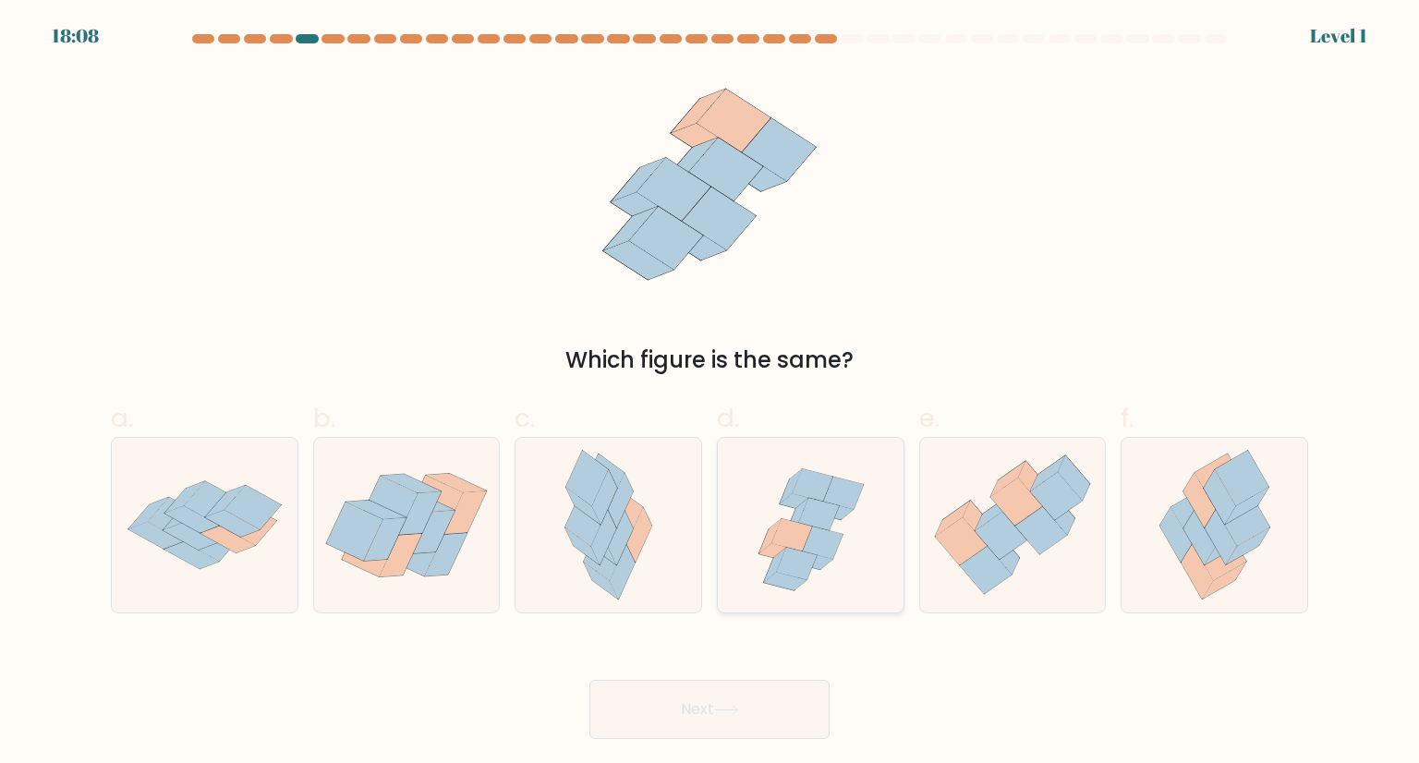
click at [866, 523] on icon at bounding box center [810, 525] width 181 height 174
click at [710, 394] on input "d." at bounding box center [709, 388] width 1 height 12
radio input "true"
click at [728, 709] on icon at bounding box center [726, 710] width 22 height 8
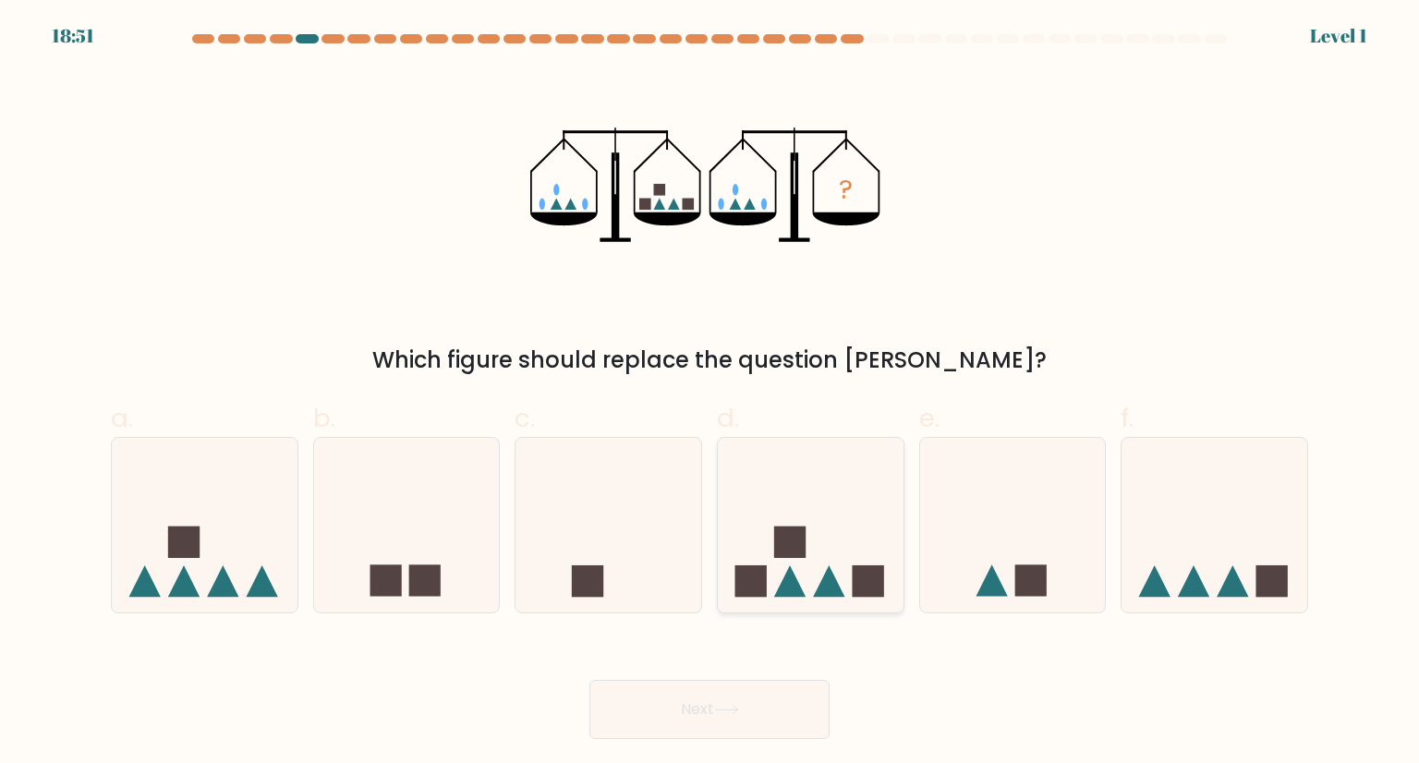
click at [890, 537] on icon at bounding box center [811, 524] width 186 height 153
click at [710, 394] on input "d." at bounding box center [709, 388] width 1 height 12
radio input "true"
click at [636, 710] on button "Next" at bounding box center [709, 709] width 240 height 59
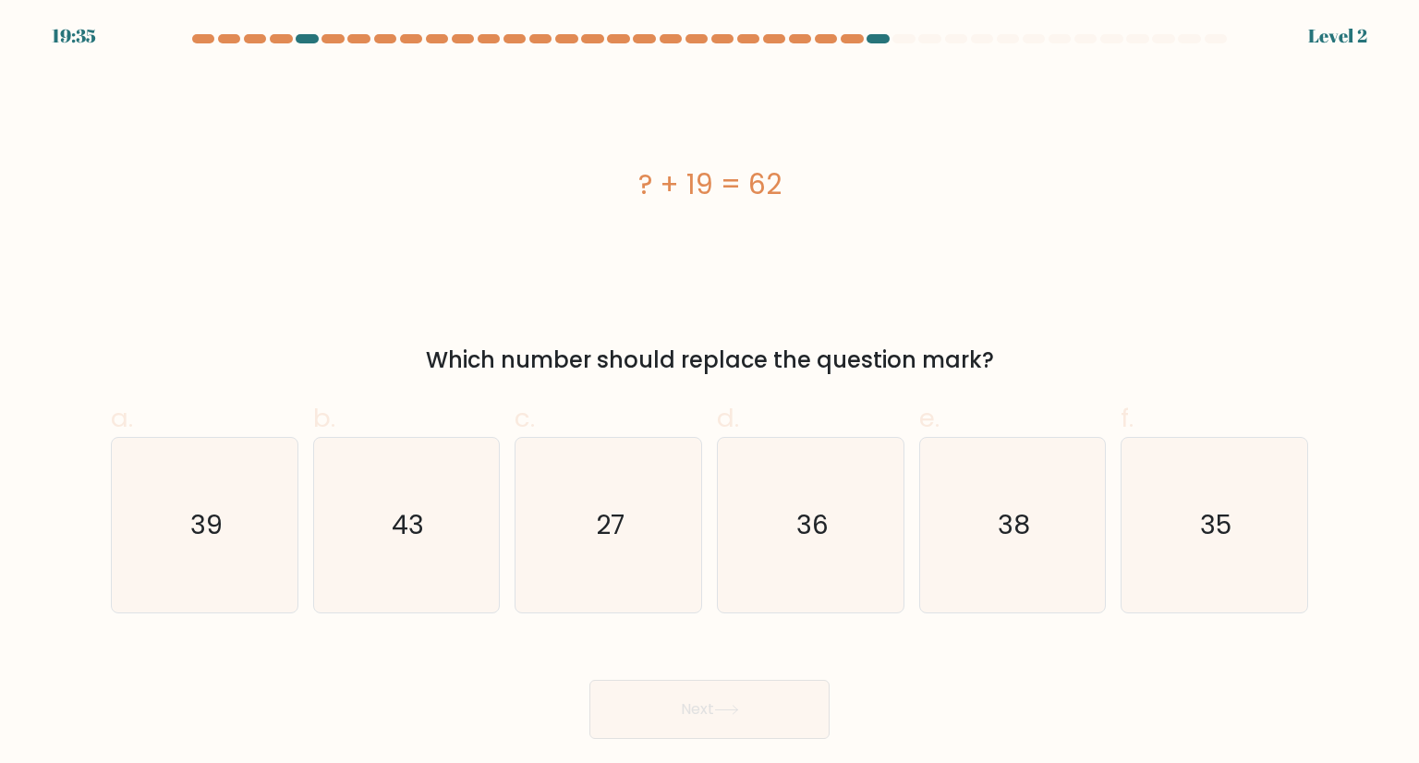
click at [539, 445] on icon "27" at bounding box center [608, 525] width 174 height 174
click at [709, 394] on input "c. 27" at bounding box center [709, 388] width 1 height 12
radio input "true"
click at [766, 708] on button "Next" at bounding box center [709, 709] width 240 height 59
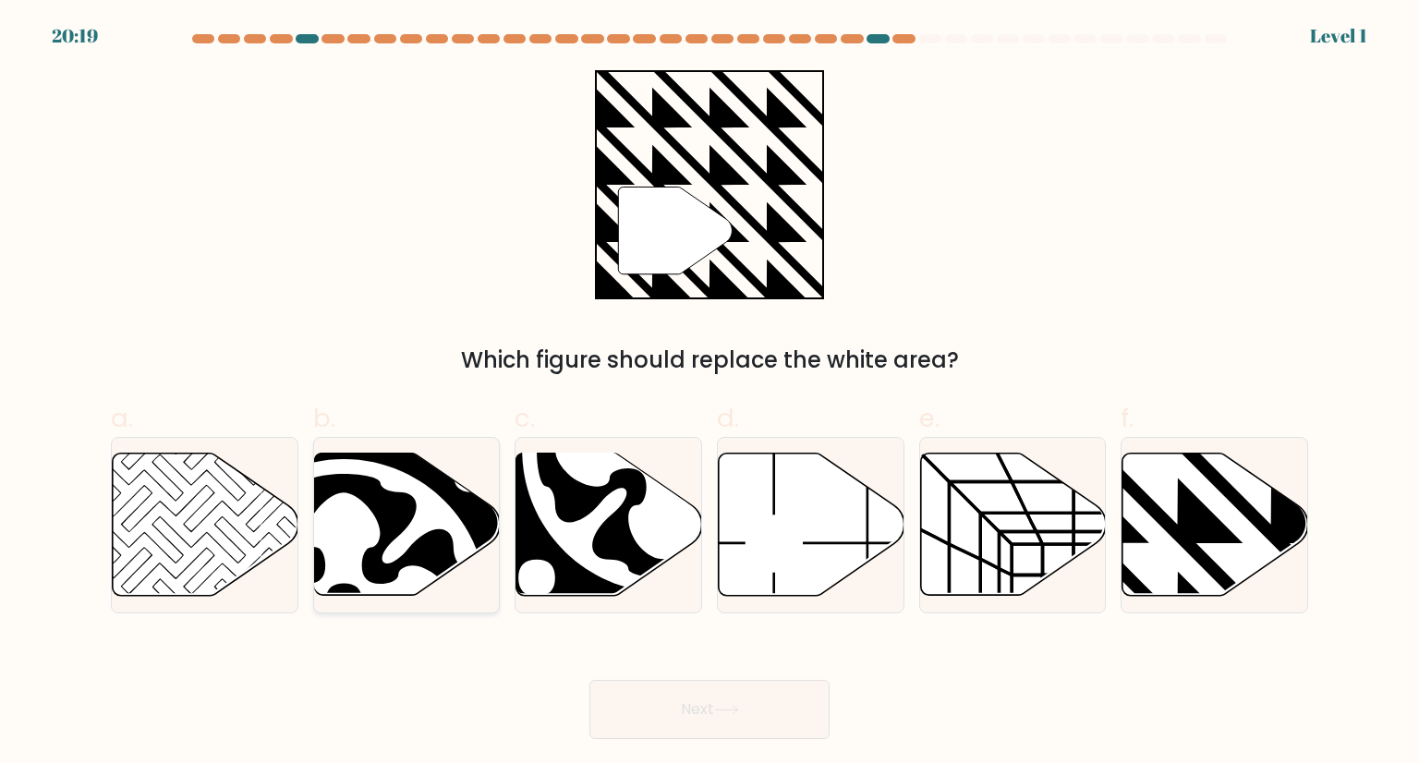
drag, startPoint x: 389, startPoint y: 562, endPoint x: 410, endPoint y: 587, distance: 32.8
click at [410, 587] on g at bounding box center [344, 602] width 374 height 374
click at [709, 394] on input "b." at bounding box center [709, 388] width 1 height 12
radio input "true"
click at [682, 689] on button "Next" at bounding box center [709, 709] width 240 height 59
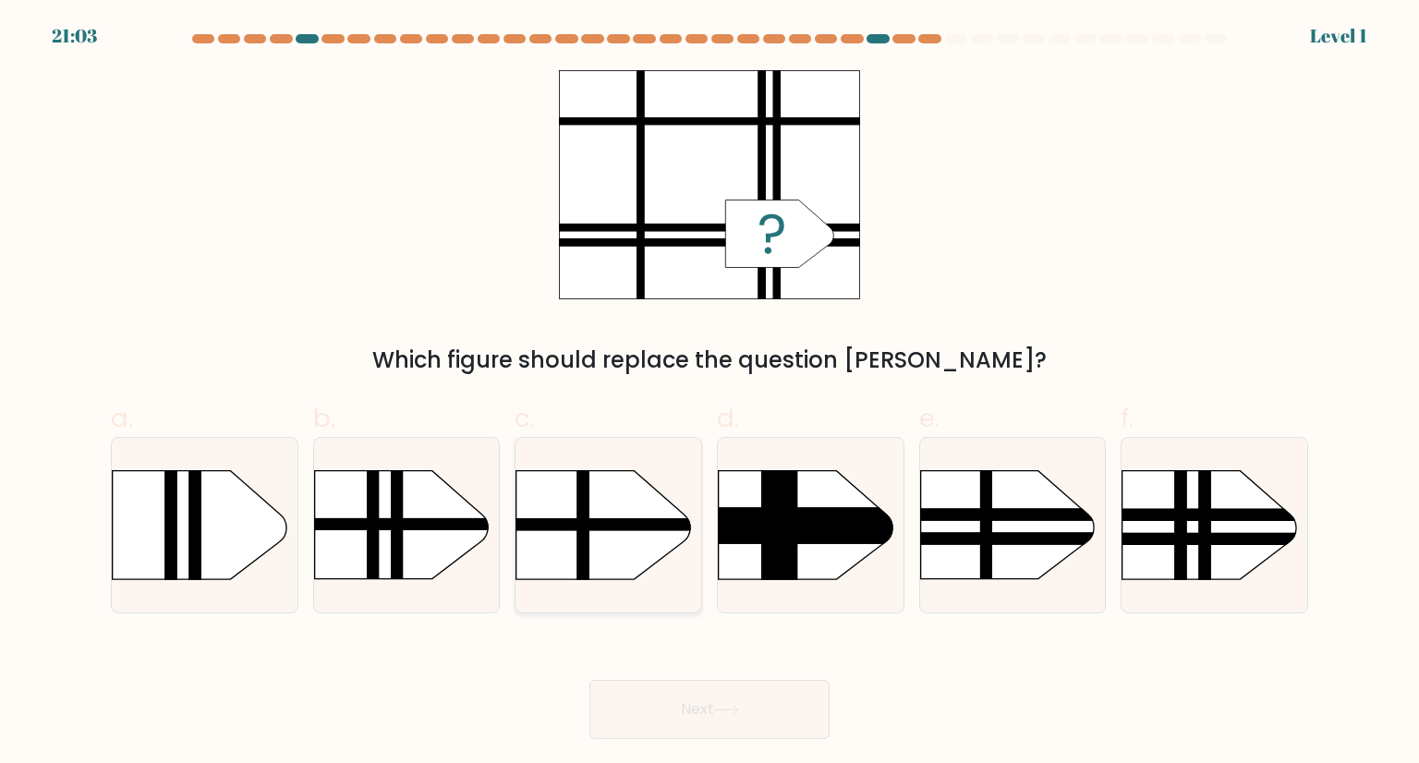
click at [635, 540] on rect at bounding box center [490, 445] width 482 height 367
click at [709, 394] on input "c." at bounding box center [709, 388] width 1 height 12
radio input "true"
click at [773, 706] on button "Next" at bounding box center [709, 709] width 240 height 59
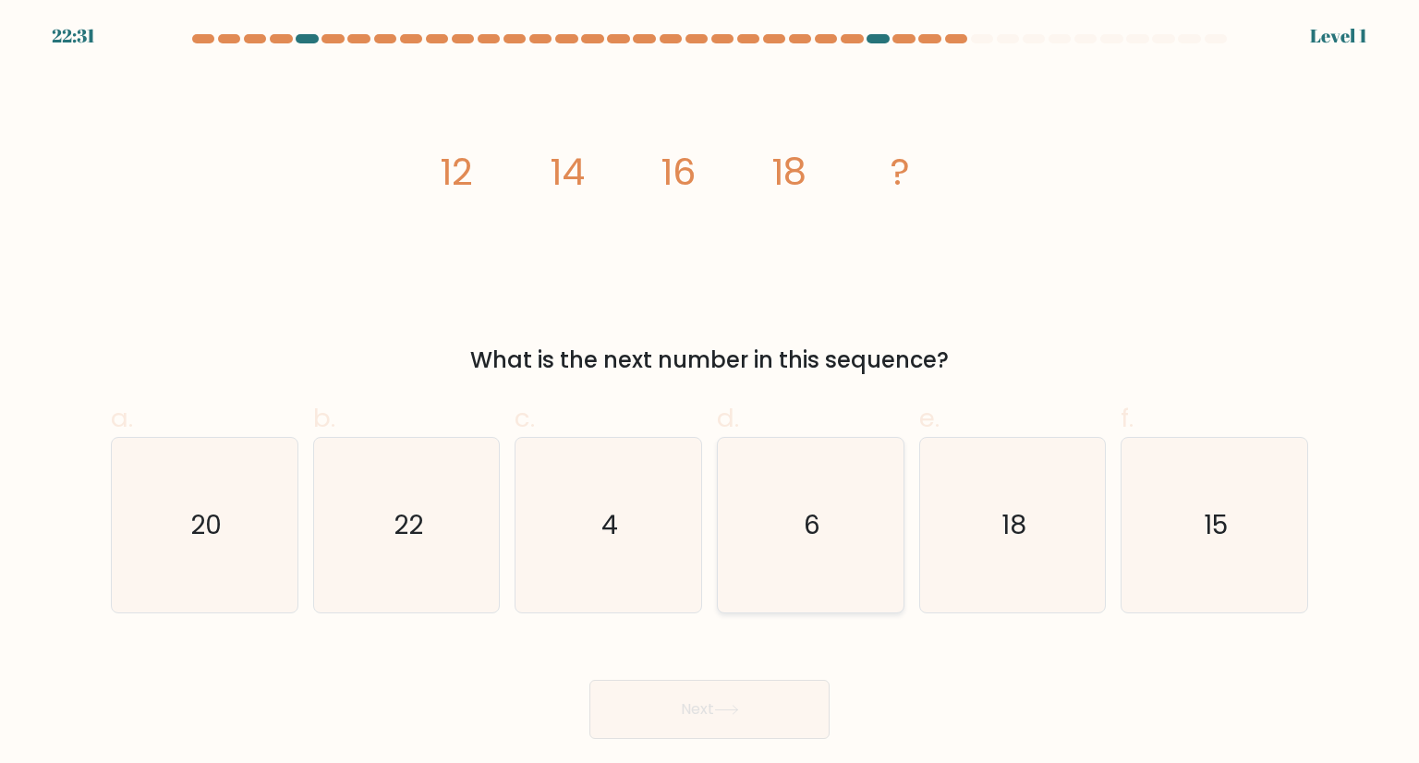
click at [830, 563] on icon "6" at bounding box center [810, 525] width 174 height 174
click at [710, 394] on input "d. 6" at bounding box center [709, 388] width 1 height 12
radio input "true"
click at [698, 703] on button "Next" at bounding box center [709, 709] width 240 height 59
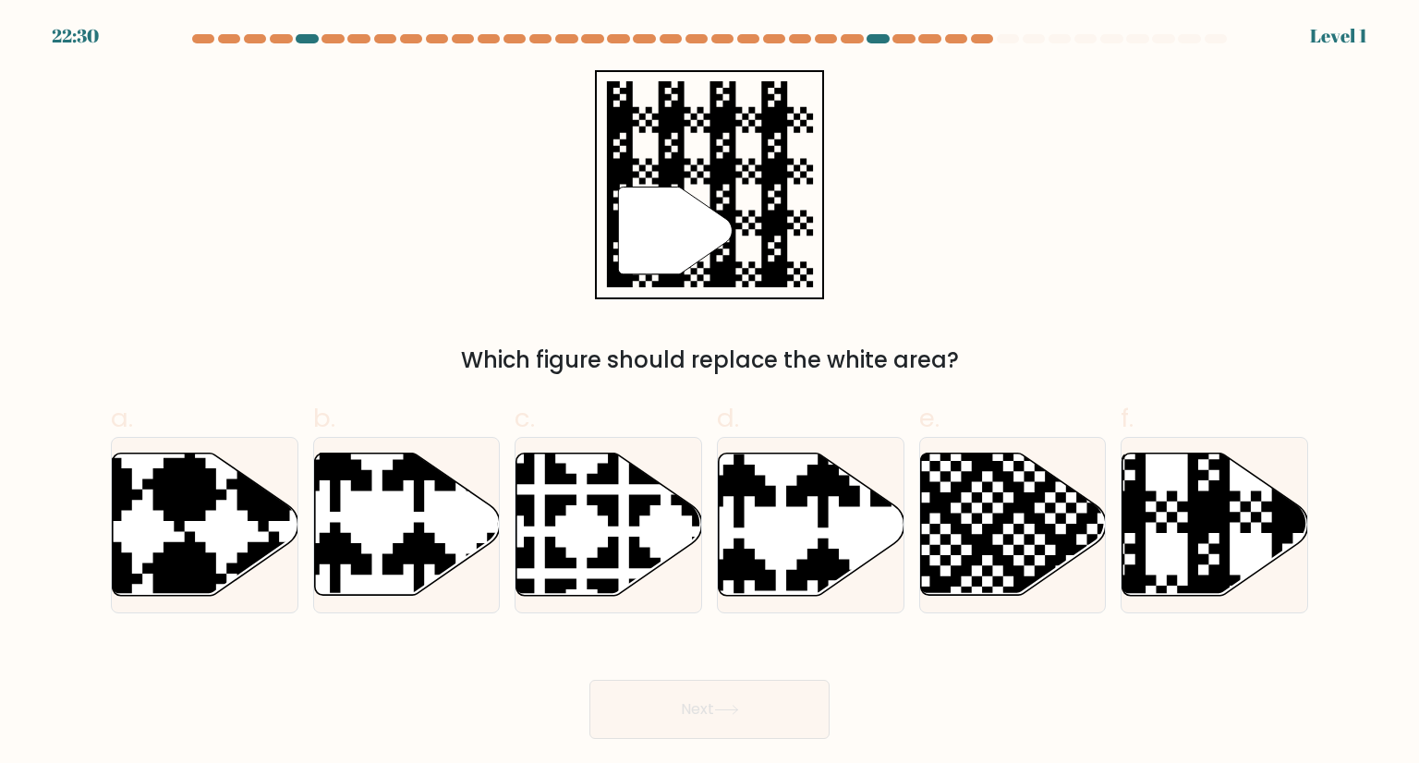
click at [936, 533] on icon at bounding box center [950, 450] width 336 height 336
click at [710, 394] on input "e." at bounding box center [709, 388] width 1 height 12
radio input "true"
click at [766, 700] on button "Next" at bounding box center [709, 709] width 240 height 59
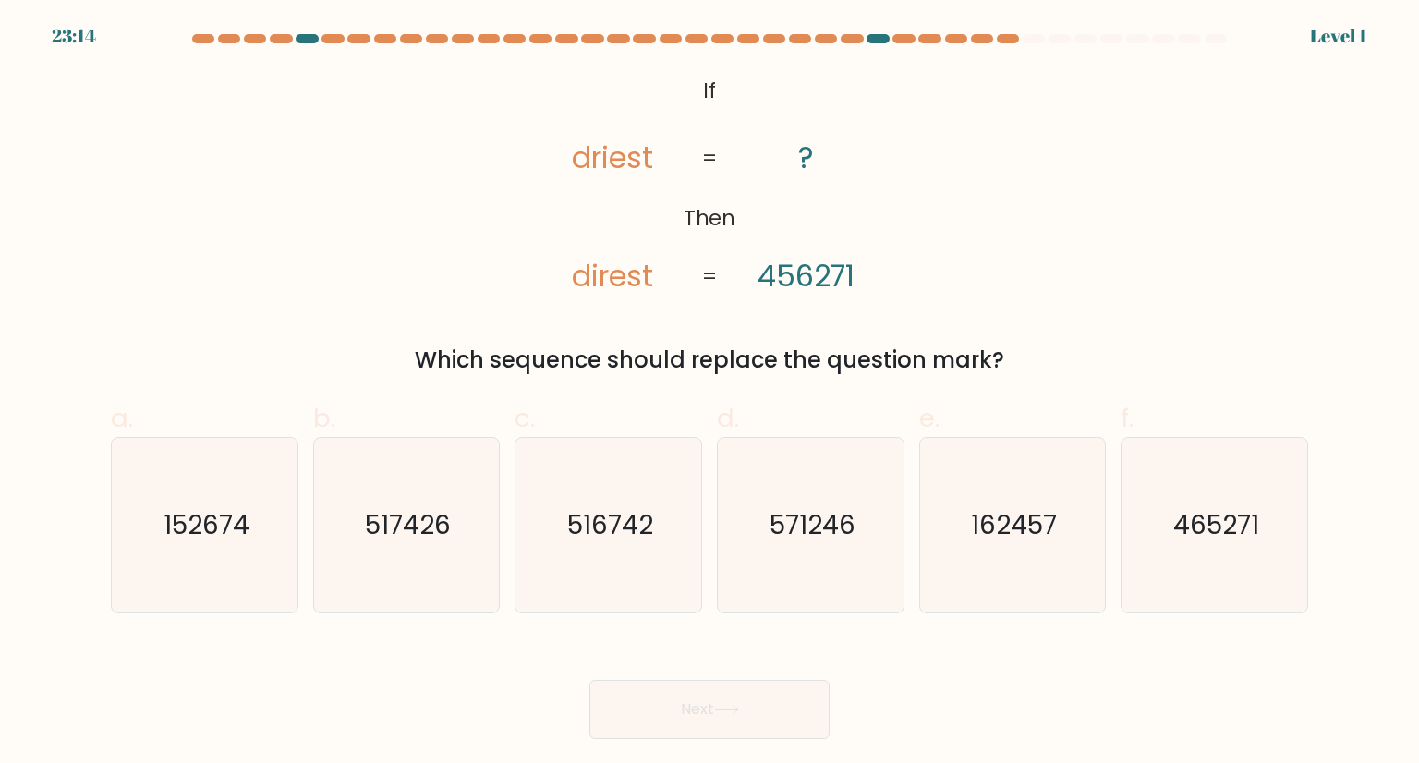
click at [615, 552] on icon "516742" at bounding box center [608, 525] width 174 height 174
click at [709, 394] on input "c. 516742" at bounding box center [709, 388] width 1 height 12
radio input "true"
click at [765, 663] on div "Next" at bounding box center [709, 687] width 1219 height 103
click at [754, 699] on button "Next" at bounding box center [709, 709] width 240 height 59
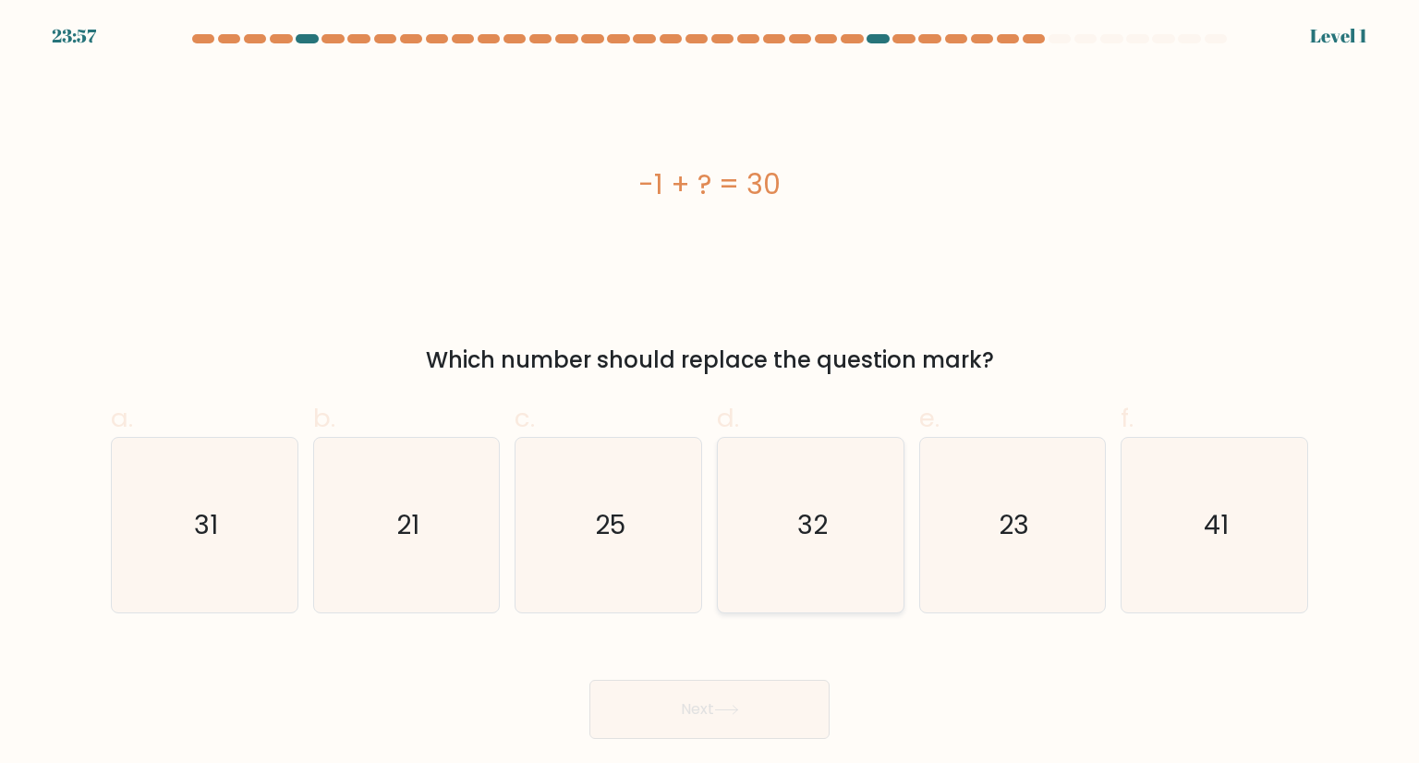
click at [812, 565] on icon "32" at bounding box center [810, 525] width 174 height 174
click at [710, 394] on input "d. 32" at bounding box center [709, 388] width 1 height 12
radio input "true"
click at [757, 707] on button "Next" at bounding box center [709, 709] width 240 height 59
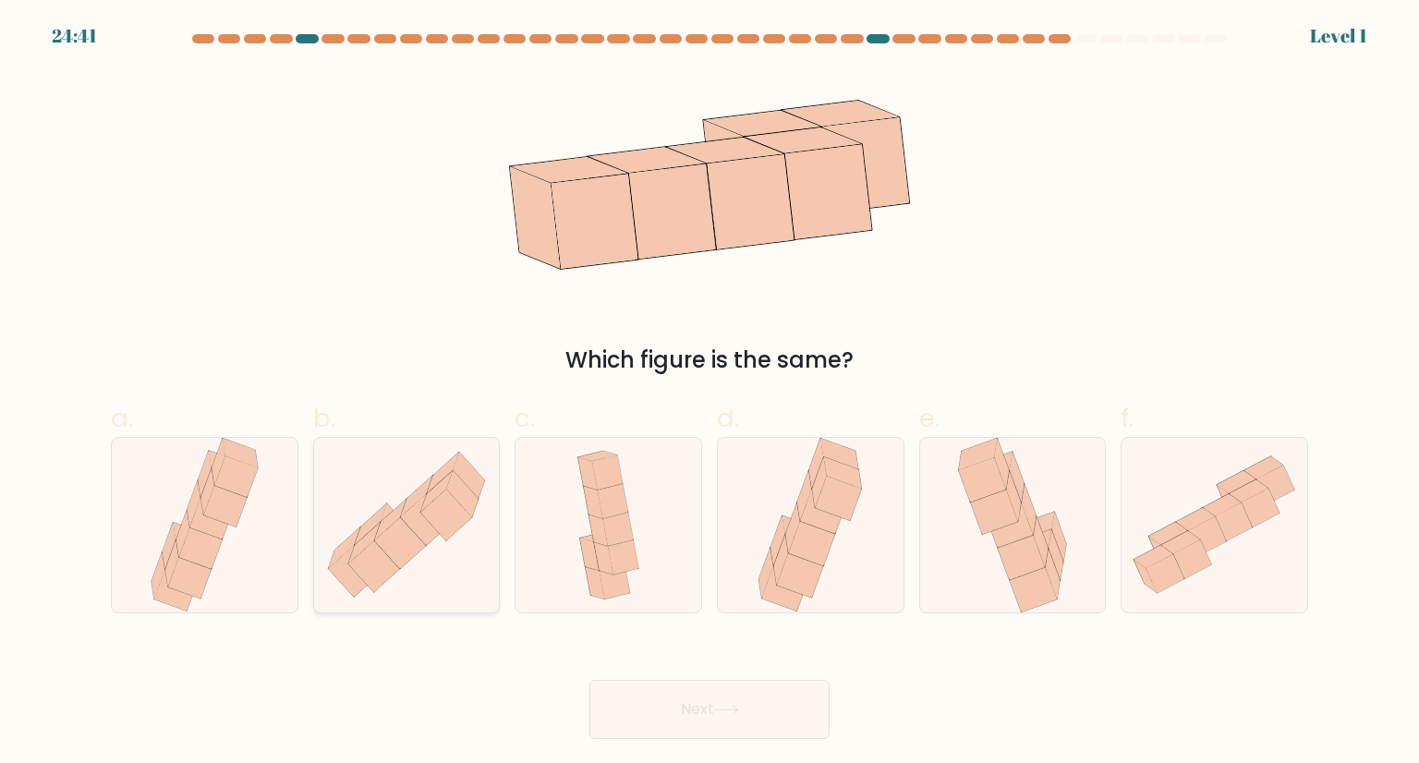
click at [464, 506] on icon at bounding box center [462, 494] width 32 height 47
click at [709, 394] on input "b." at bounding box center [709, 388] width 1 height 12
radio input "true"
click at [704, 716] on button "Next" at bounding box center [709, 709] width 240 height 59
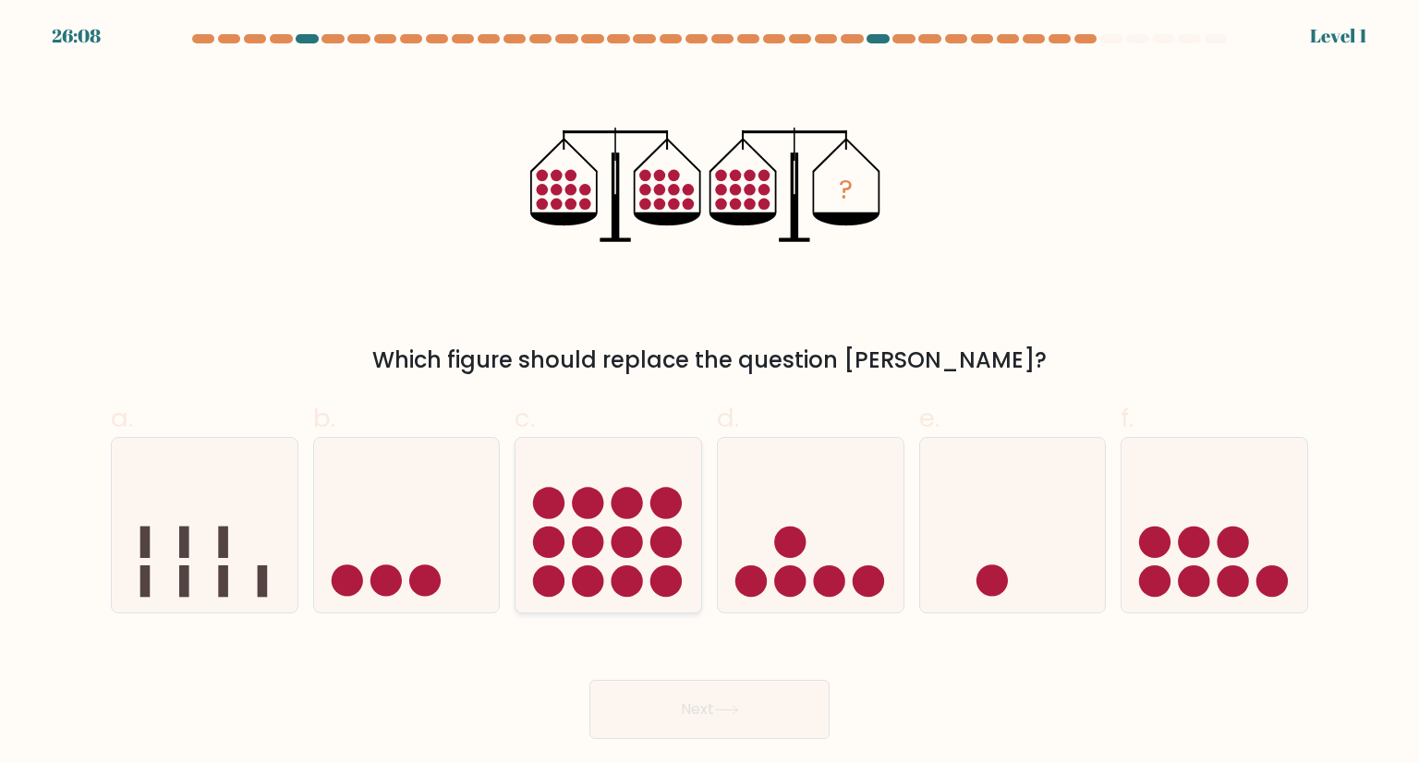
click at [672, 493] on circle at bounding box center [665, 502] width 31 height 31
click at [709, 394] on input "c." at bounding box center [709, 388] width 1 height 12
radio input "true"
click at [795, 701] on button "Next" at bounding box center [709, 709] width 240 height 59
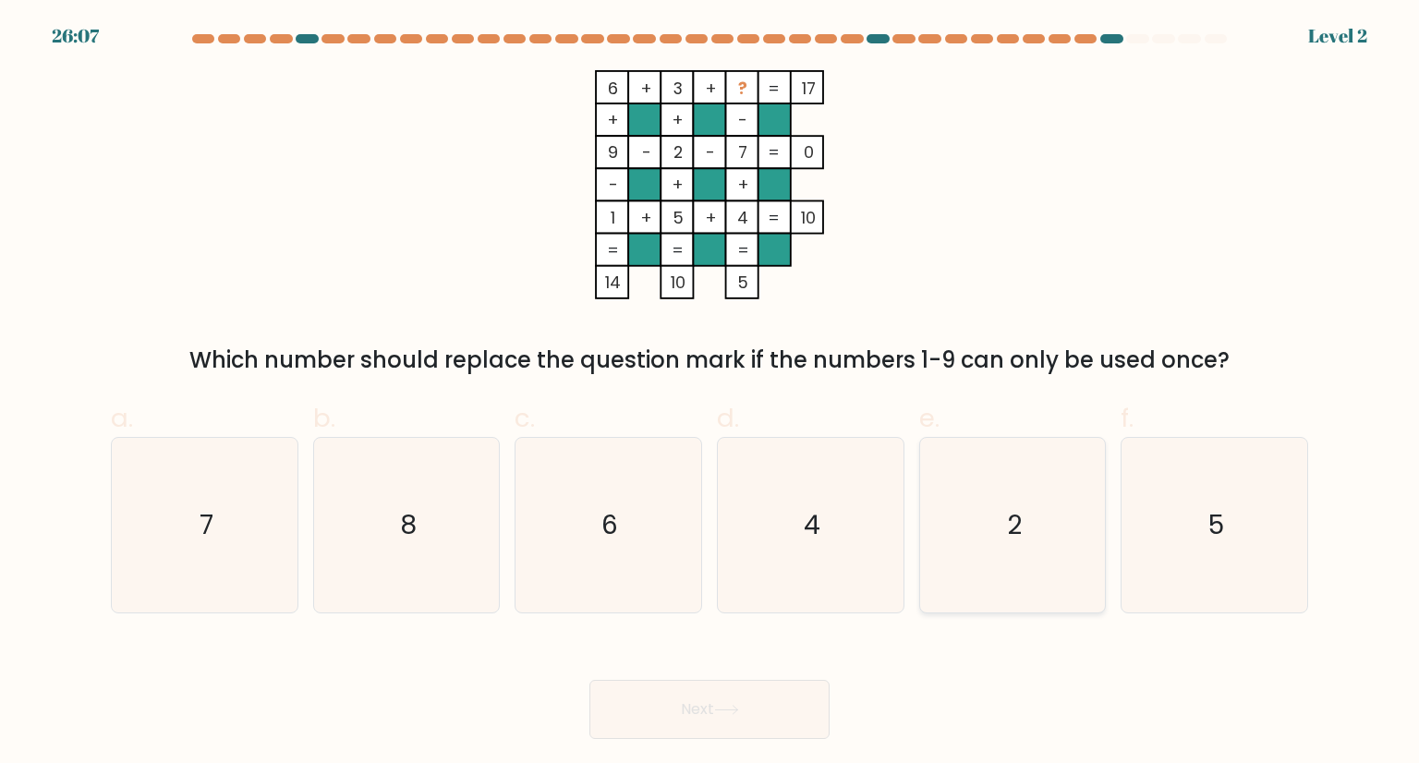
click at [979, 495] on icon "2" at bounding box center [1013, 525] width 174 height 174
click at [710, 394] on input "e. 2" at bounding box center [709, 388] width 1 height 12
radio input "true"
click at [705, 701] on button "Next" at bounding box center [709, 709] width 240 height 59
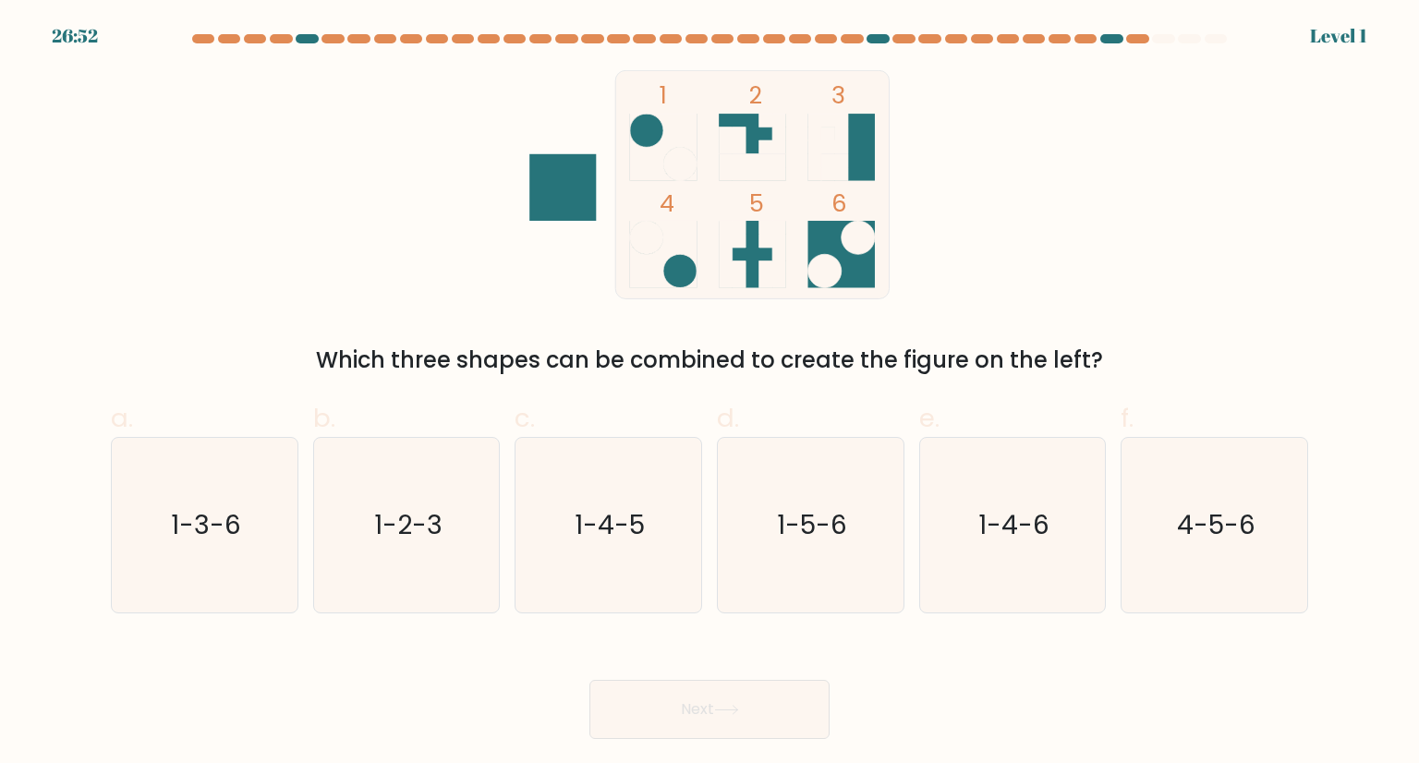
click at [769, 570] on icon "1-5-6" at bounding box center [810, 525] width 174 height 174
click at [710, 394] on input "d. 1-5-6" at bounding box center [709, 388] width 1 height 12
radio input "true"
click at [671, 696] on button "Next" at bounding box center [709, 709] width 240 height 59
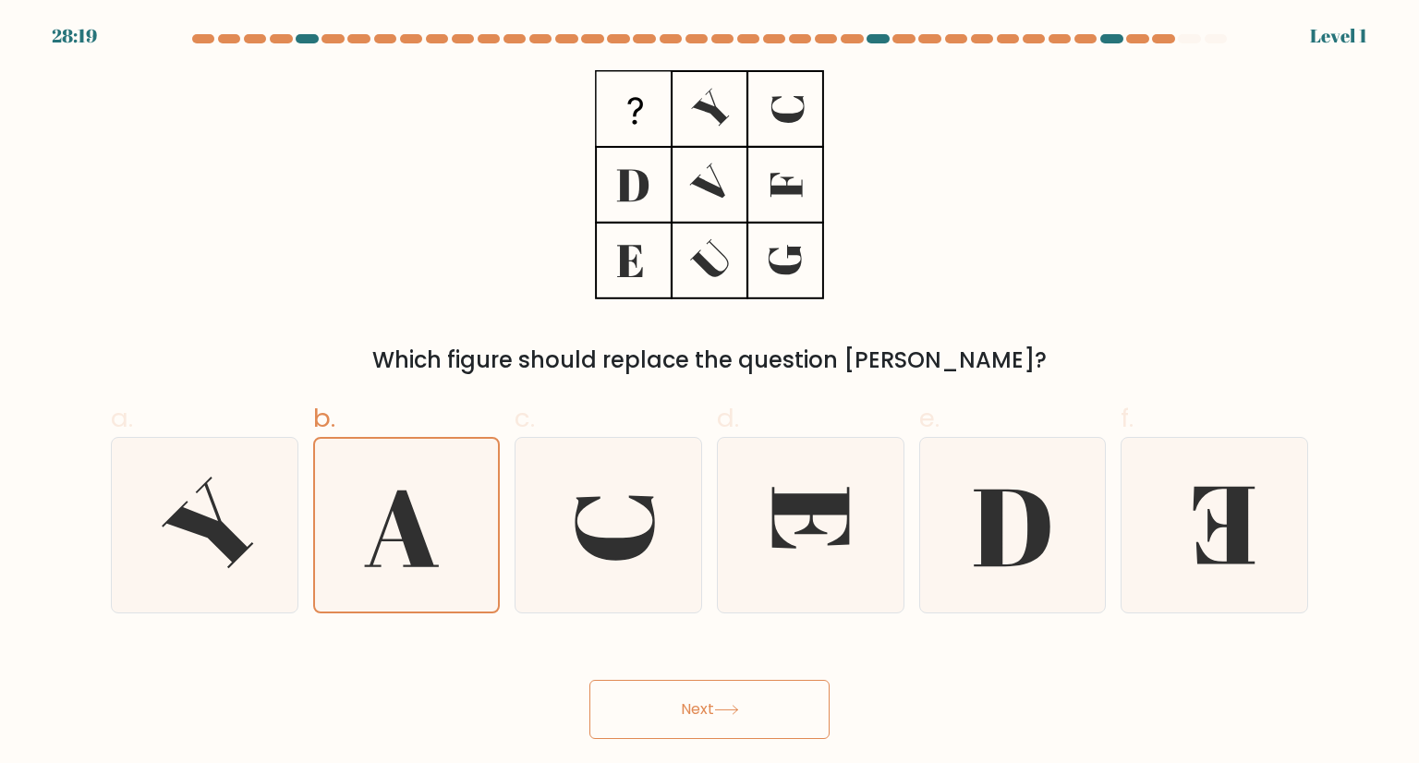
click at [689, 681] on button "Next" at bounding box center [709, 709] width 240 height 59
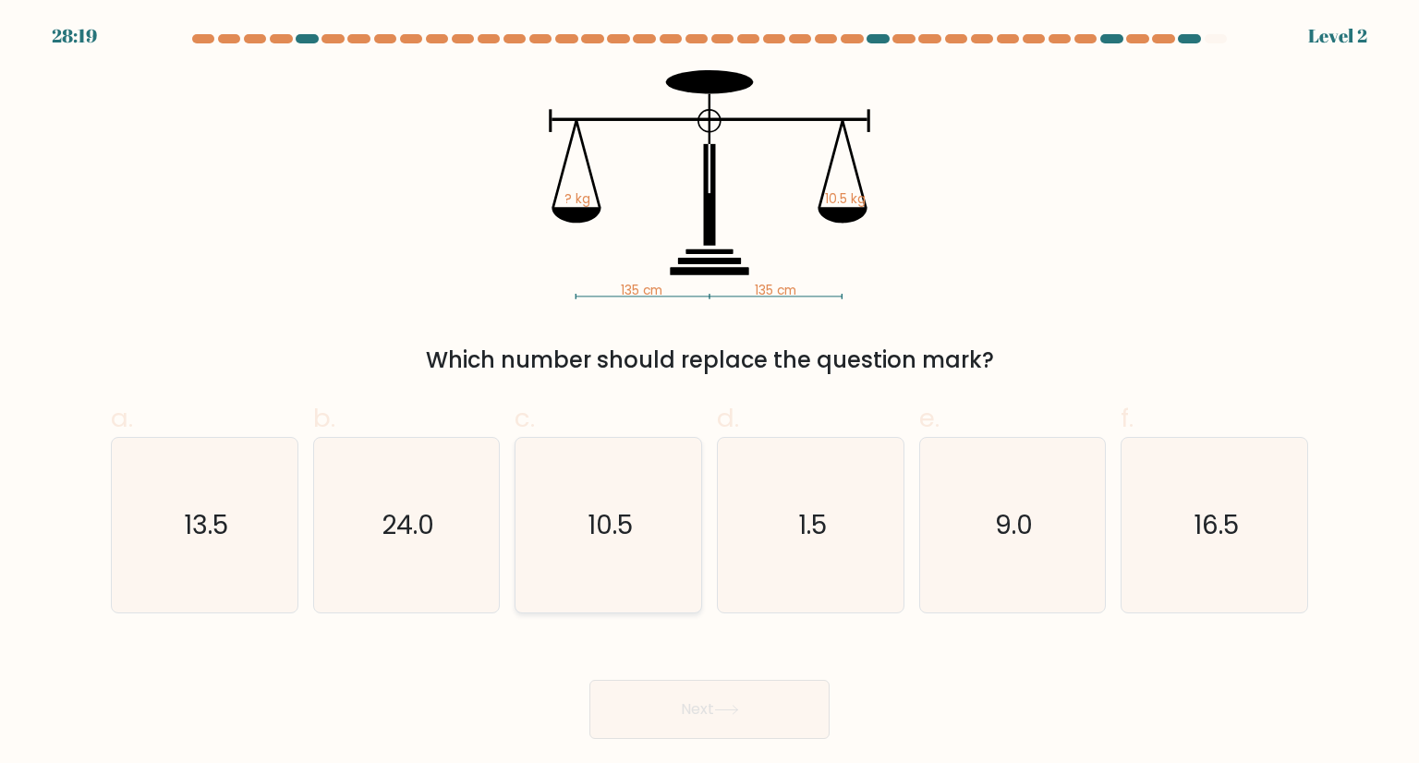
click at [565, 526] on icon "10.5" at bounding box center [608, 525] width 174 height 174
click at [709, 394] on input "c. 10.5" at bounding box center [709, 388] width 1 height 12
radio input "true"
click at [814, 719] on button "Next" at bounding box center [709, 709] width 240 height 59
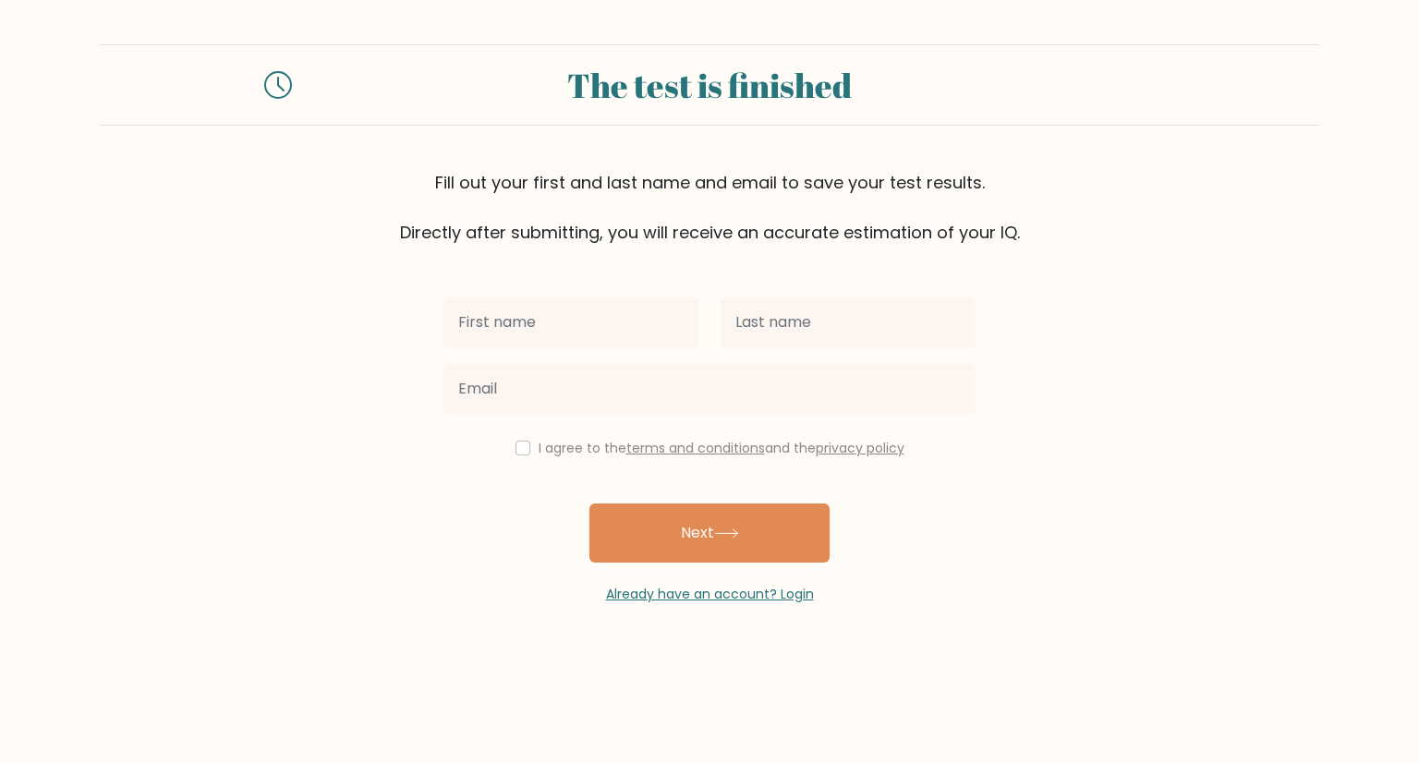
click at [533, 292] on div at bounding box center [570, 322] width 277 height 67
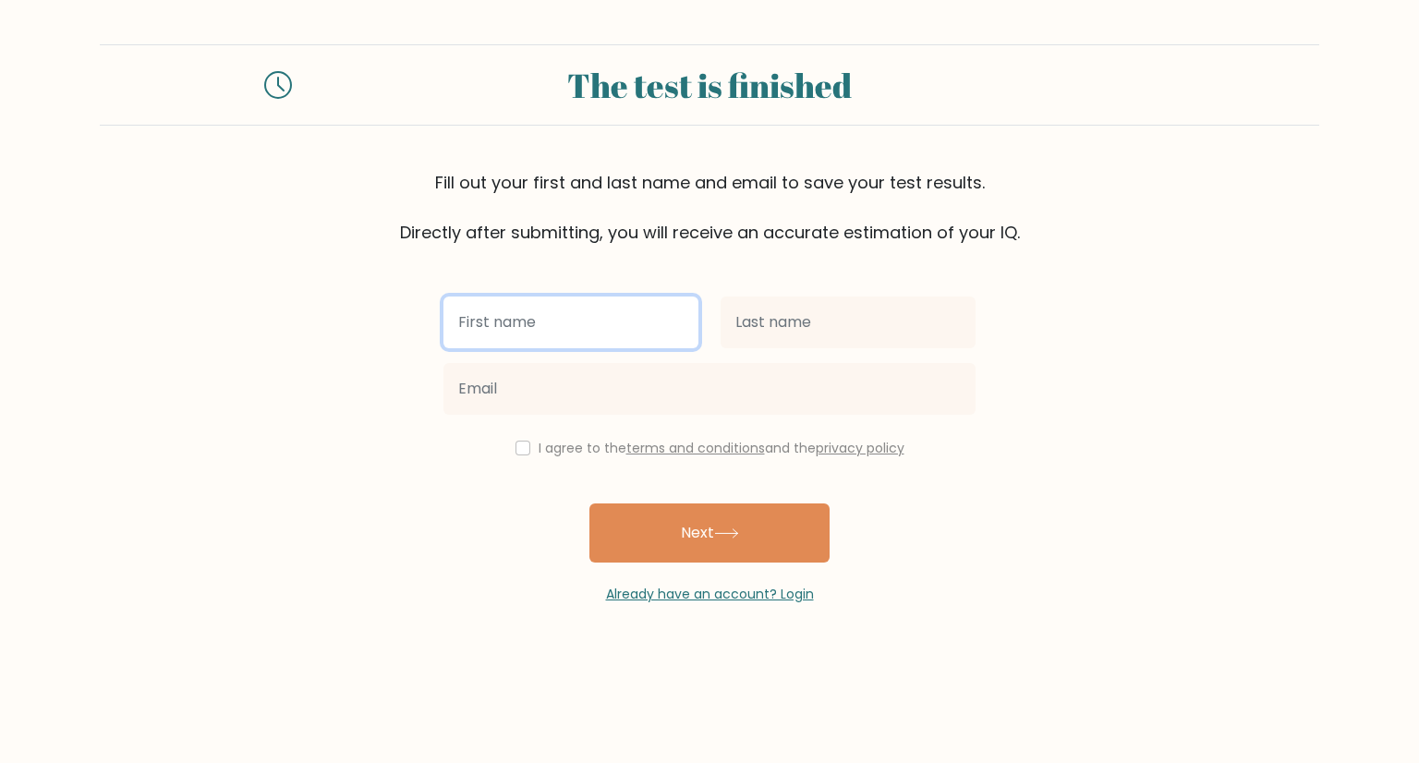
click at [514, 346] on input "text" at bounding box center [570, 323] width 255 height 52
type input "s"
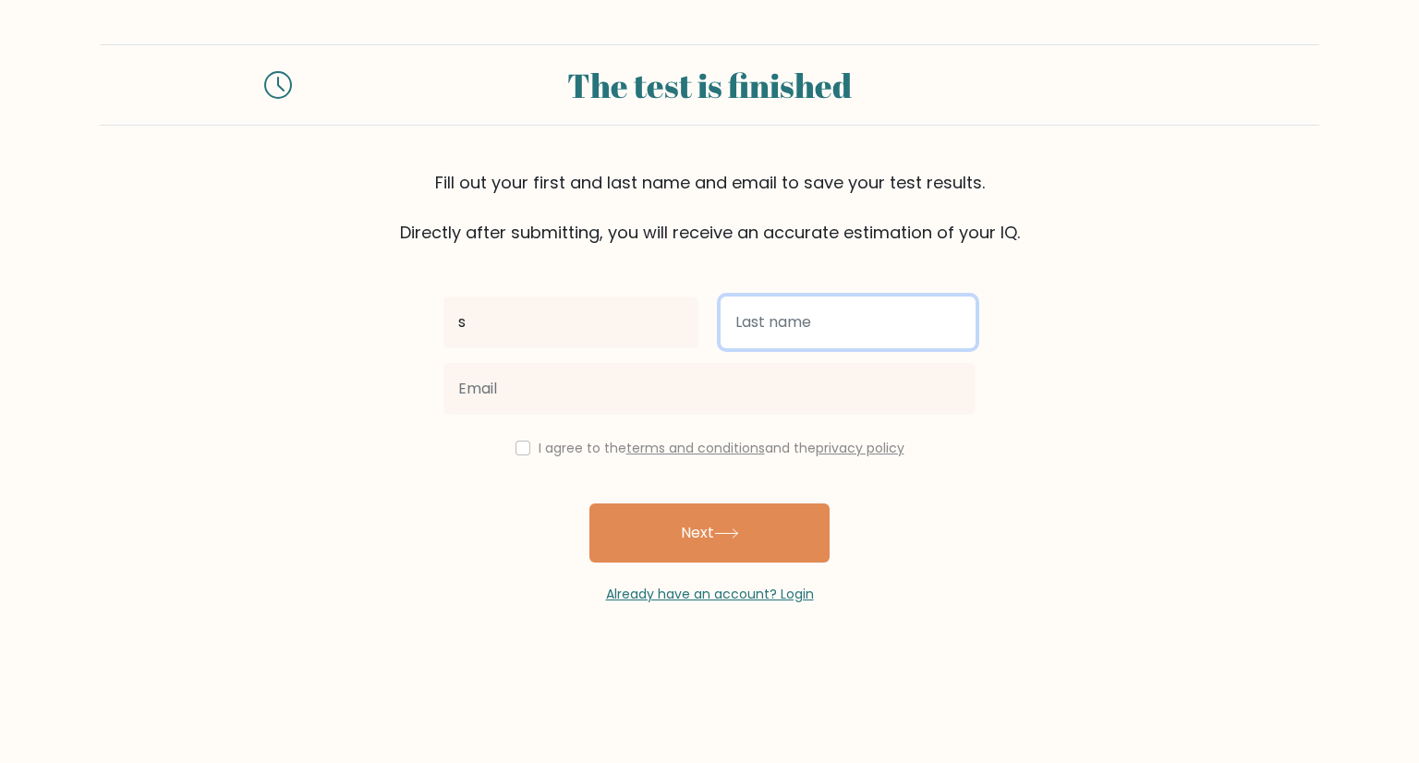
click at [772, 347] on input "text" at bounding box center [848, 323] width 255 height 52
type input "b"
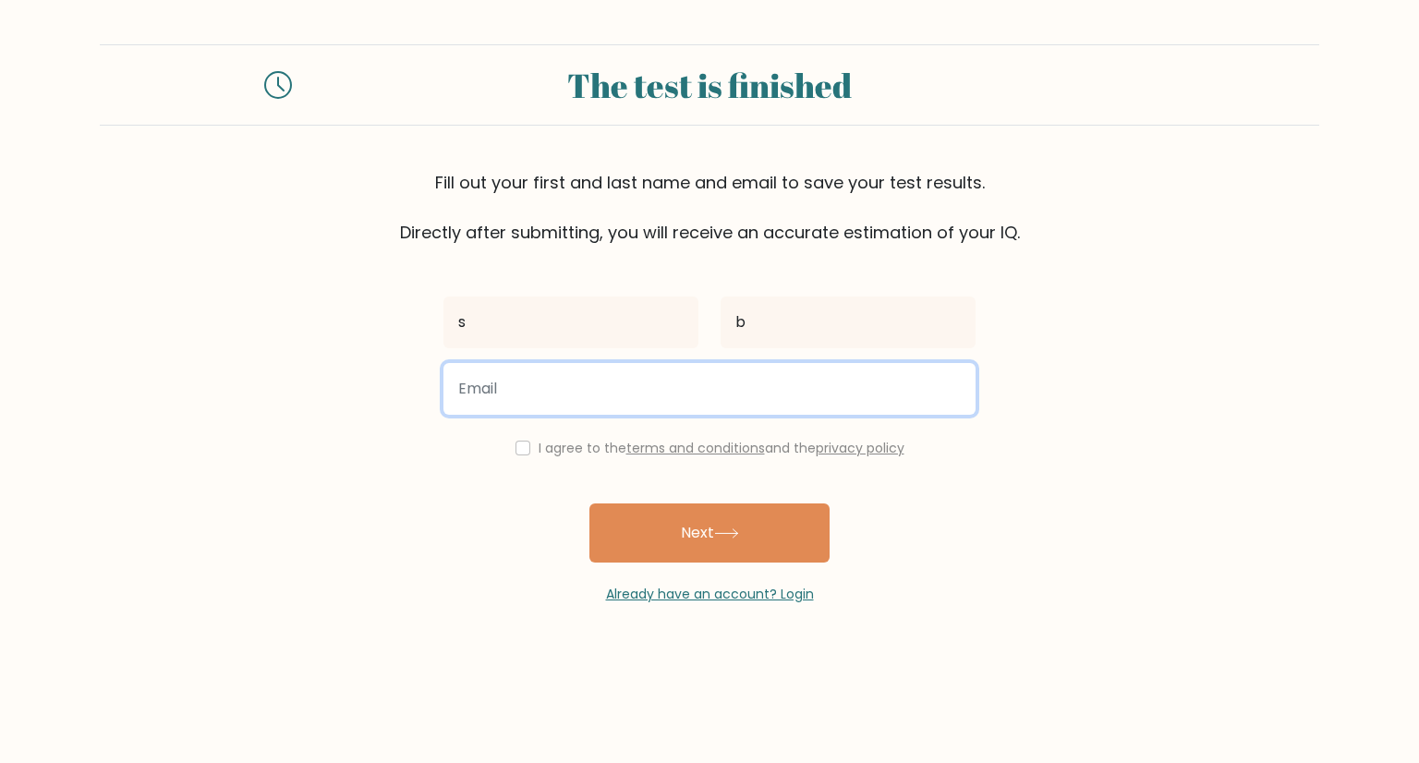
click at [659, 405] on input "email" at bounding box center [709, 389] width 532 height 52
type input "andreaskristensen@live.no"
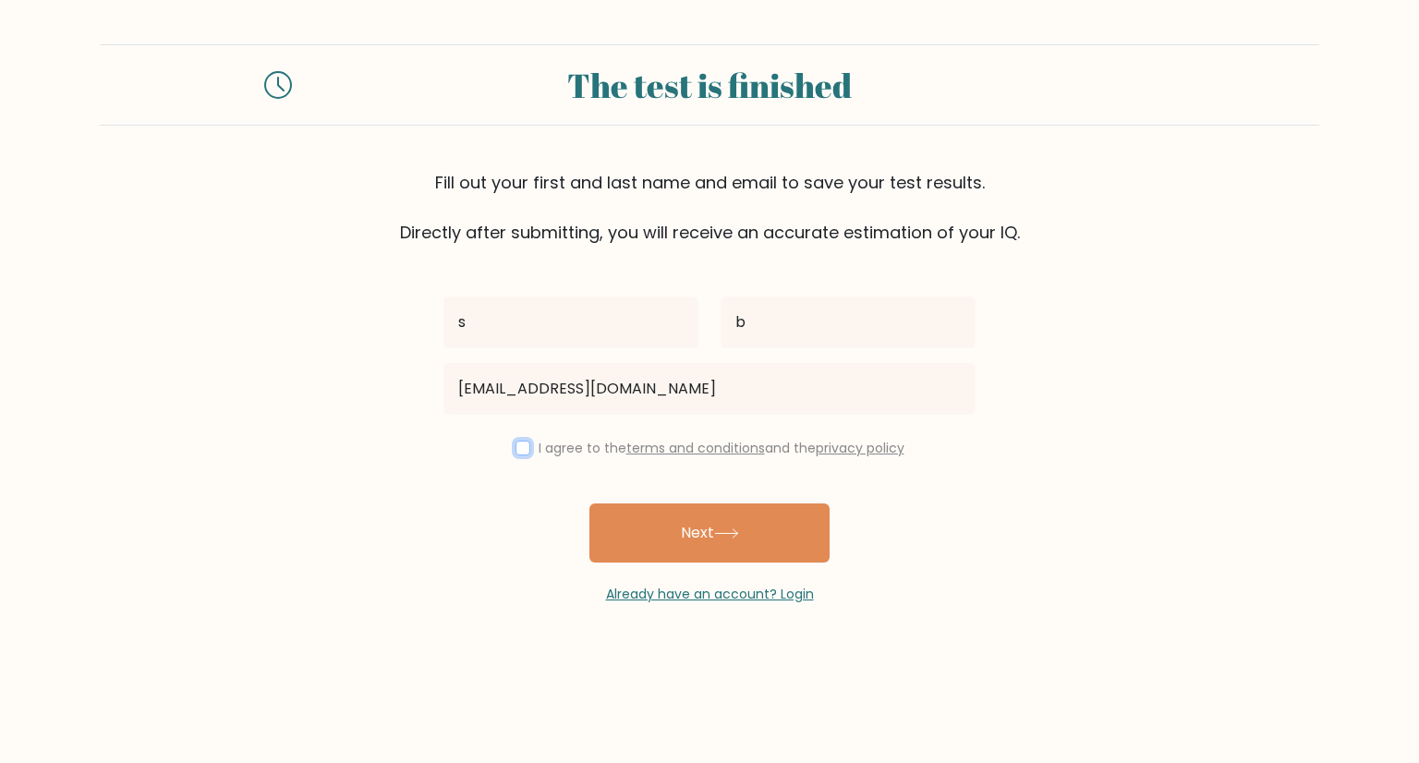
click at [524, 452] on input "checkbox" at bounding box center [522, 448] width 15 height 15
checkbox input "true"
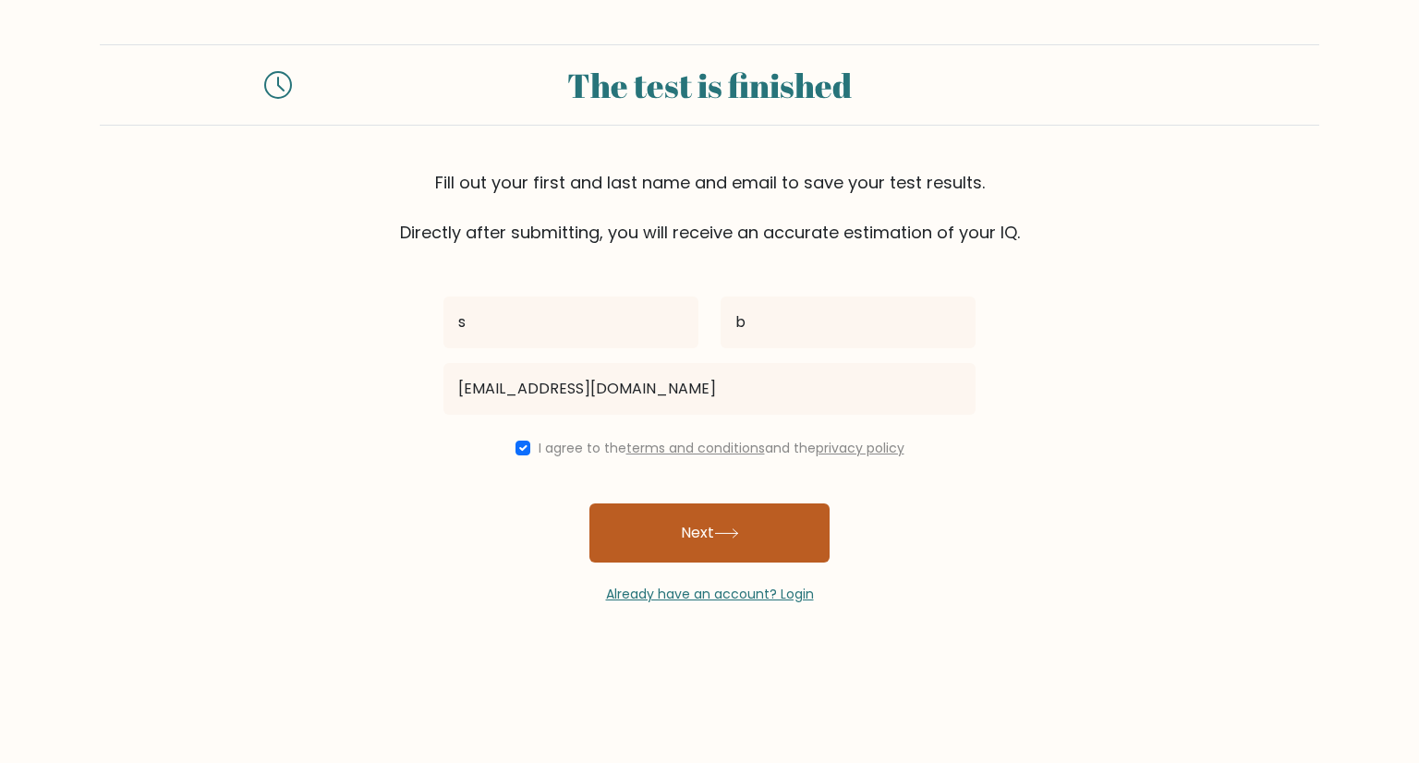
click at [647, 544] on button "Next" at bounding box center [709, 532] width 240 height 59
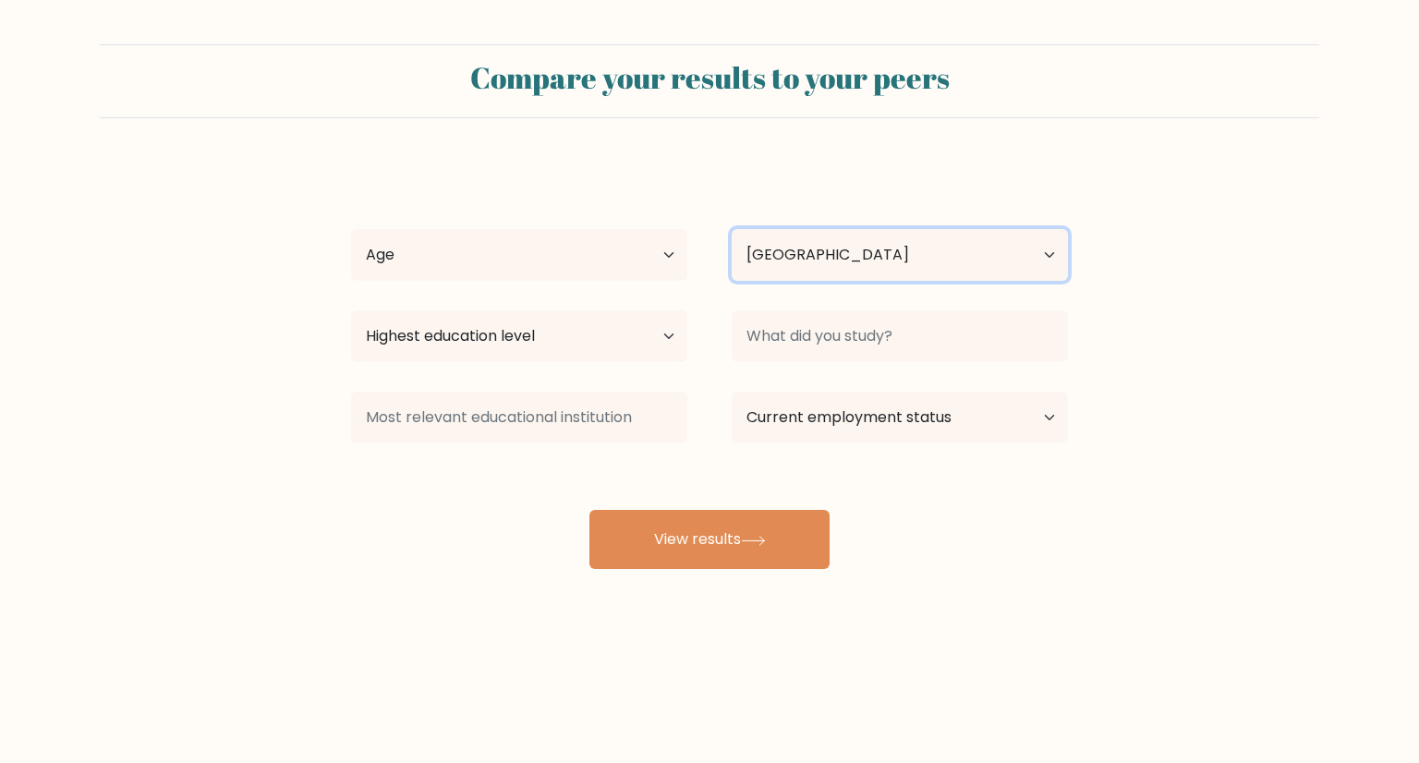
click at [817, 251] on select "Country [GEOGRAPHIC_DATA] [GEOGRAPHIC_DATA] [GEOGRAPHIC_DATA] [US_STATE] [GEOGR…" at bounding box center [900, 255] width 336 height 52
select select "NL"
click at [732, 229] on select "Country [GEOGRAPHIC_DATA] [GEOGRAPHIC_DATA] [GEOGRAPHIC_DATA] [US_STATE] [GEOGR…" at bounding box center [900, 255] width 336 height 52
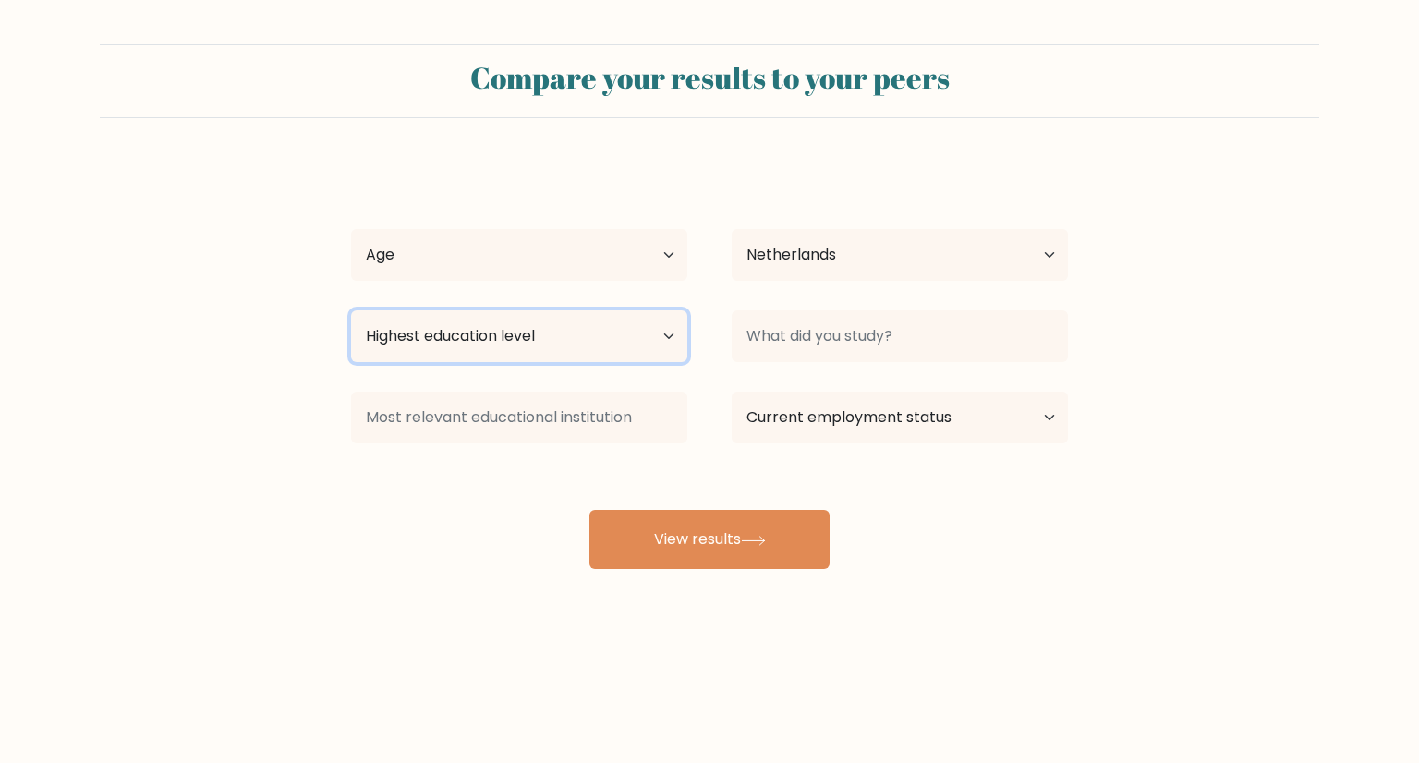
click at [509, 329] on select "Highest education level No schooling Primary Lower Secondary Upper Secondary Oc…" at bounding box center [519, 336] width 336 height 52
select select "primary"
click at [351, 310] on select "Highest education level No schooling Primary Lower Secondary Upper Secondary Oc…" at bounding box center [519, 336] width 336 height 52
click at [854, 309] on div at bounding box center [899, 336] width 381 height 67
click at [784, 368] on div at bounding box center [899, 336] width 381 height 67
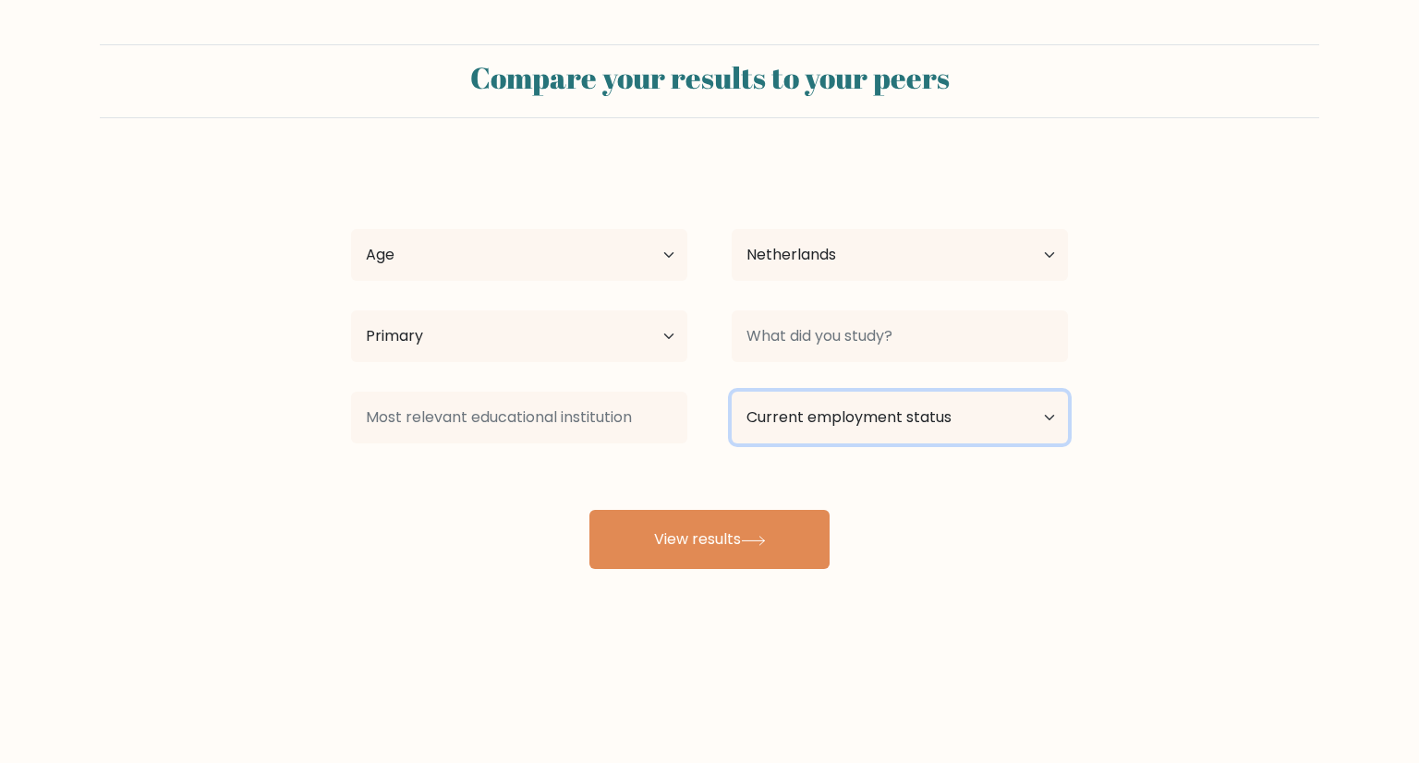
click at [868, 418] on select "Current employment status Employed Student Retired Other / prefer not to answer" at bounding box center [900, 418] width 336 height 52
select select "student"
click at [732, 392] on select "Current employment status Employed Student Retired Other / prefer not to answer" at bounding box center [900, 418] width 336 height 52
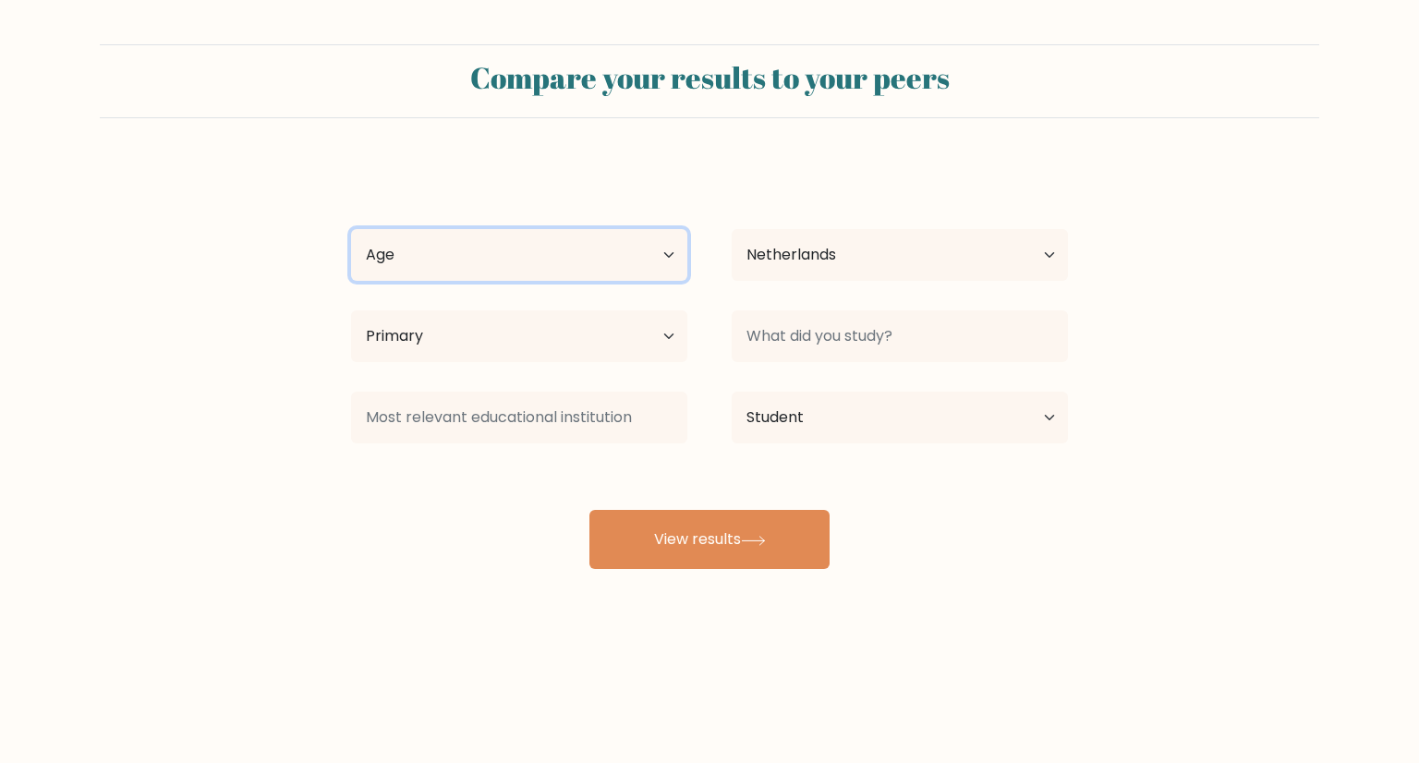
click at [516, 267] on select "Age Under 18 years old 18-24 years old 25-34 years old 35-44 years old 45-54 ye…" at bounding box center [519, 255] width 336 height 52
select select "35_44"
click at [351, 229] on select "Age Under 18 years old 18-24 years old 25-34 years old 35-44 years old 45-54 ye…" at bounding box center [519, 255] width 336 height 52
click at [753, 576] on div "Compare your results to your peers s b Age Under 18 years old 18-24 years old 2…" at bounding box center [709, 350] width 1419 height 700
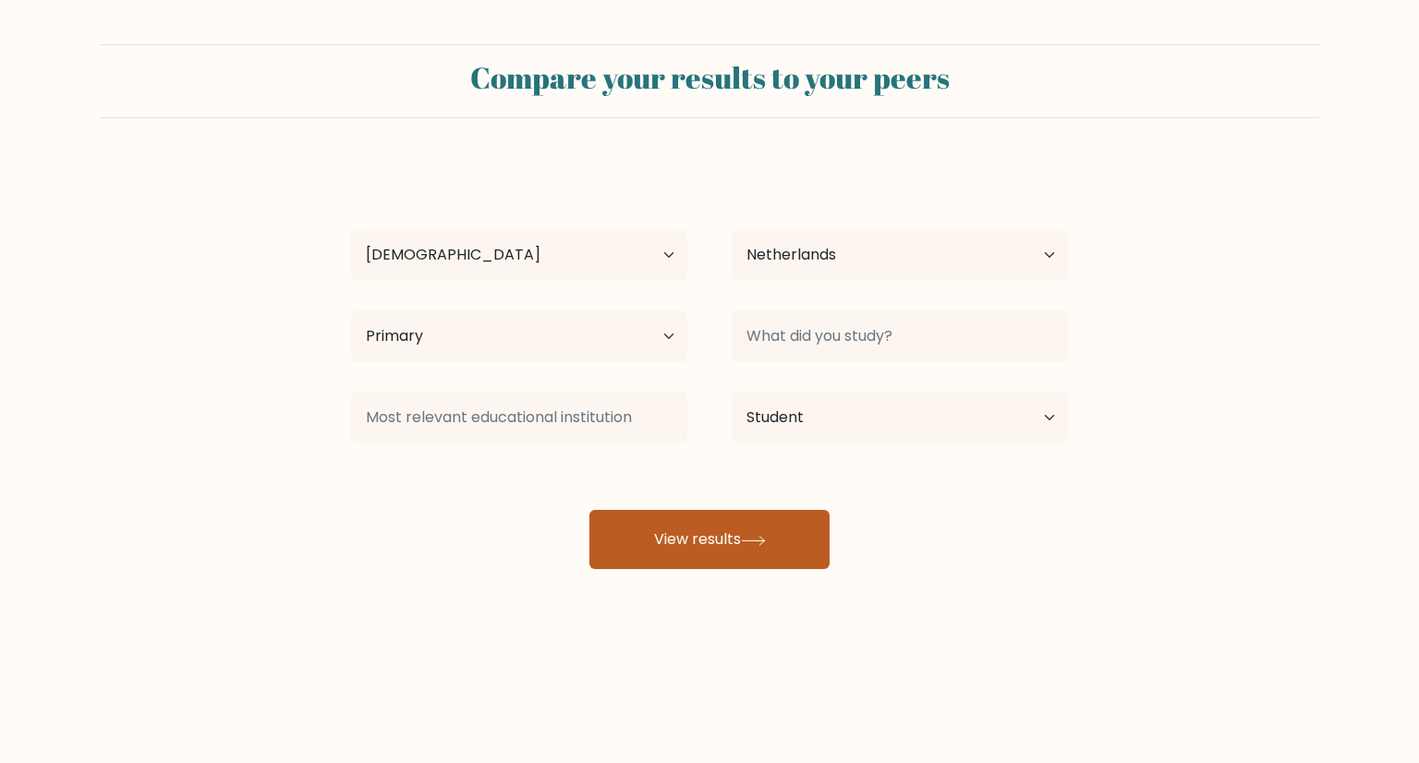
click at [718, 527] on button "View results" at bounding box center [709, 539] width 240 height 59
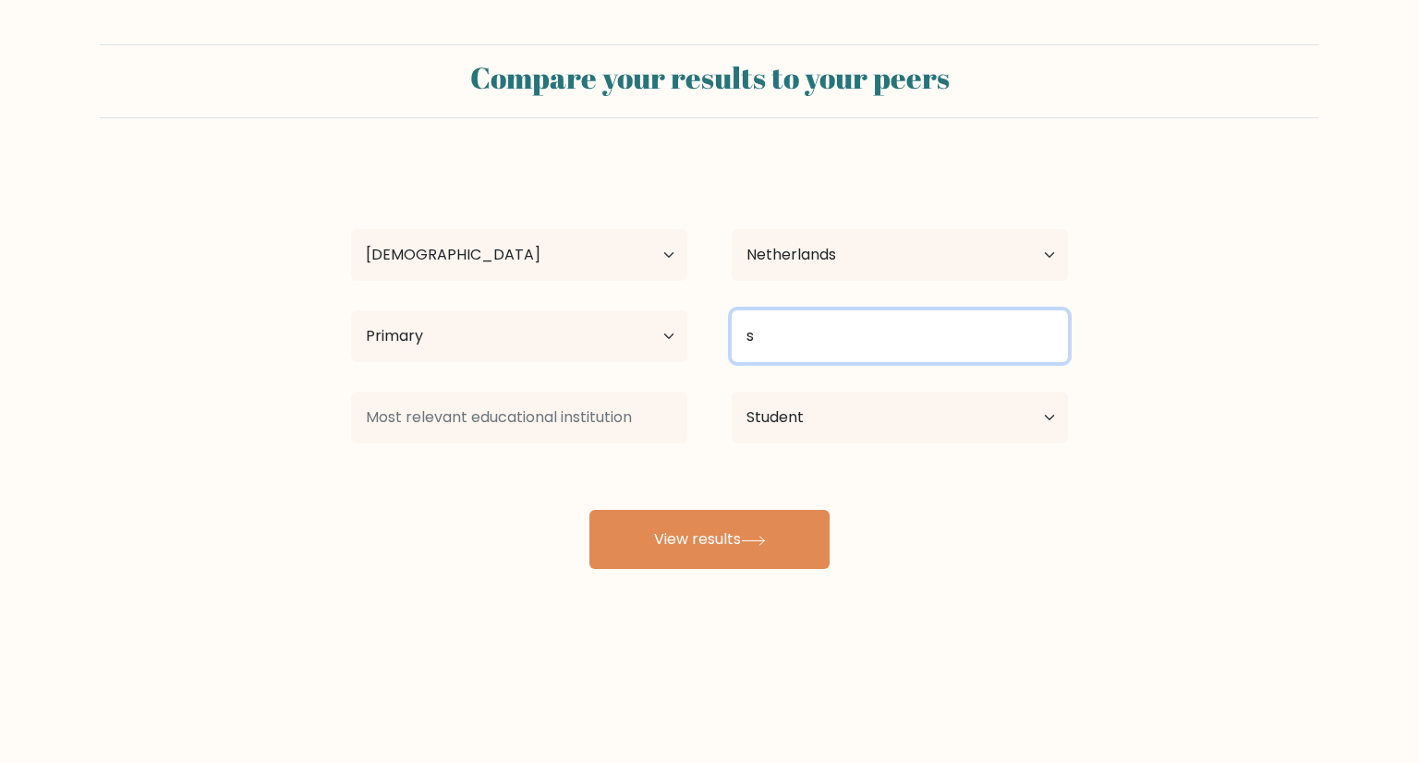
type input "s"
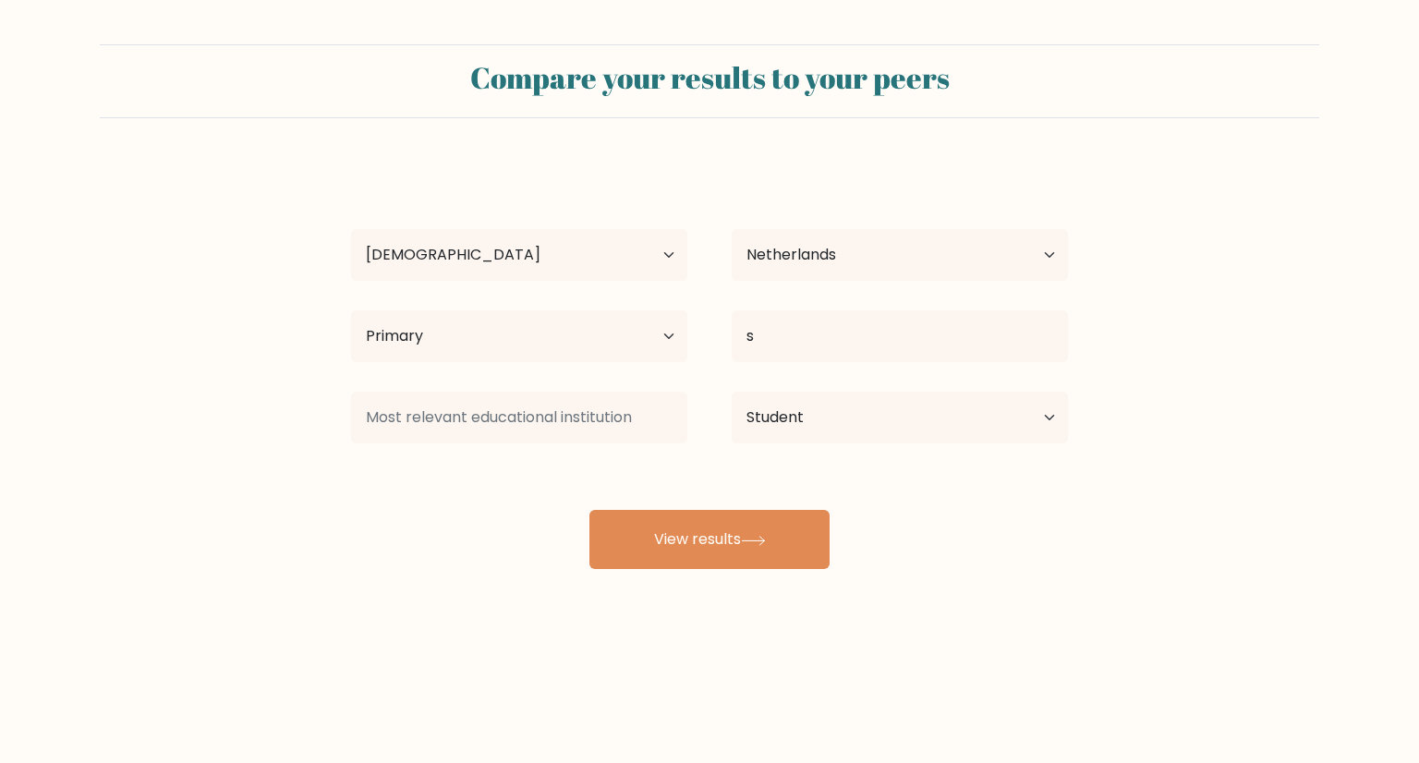
click at [574, 444] on div at bounding box center [519, 417] width 381 height 67
click at [727, 574] on div "Compare your results to your peers s b Age Under 18 years old 18-24 years old 2…" at bounding box center [709, 350] width 1419 height 700
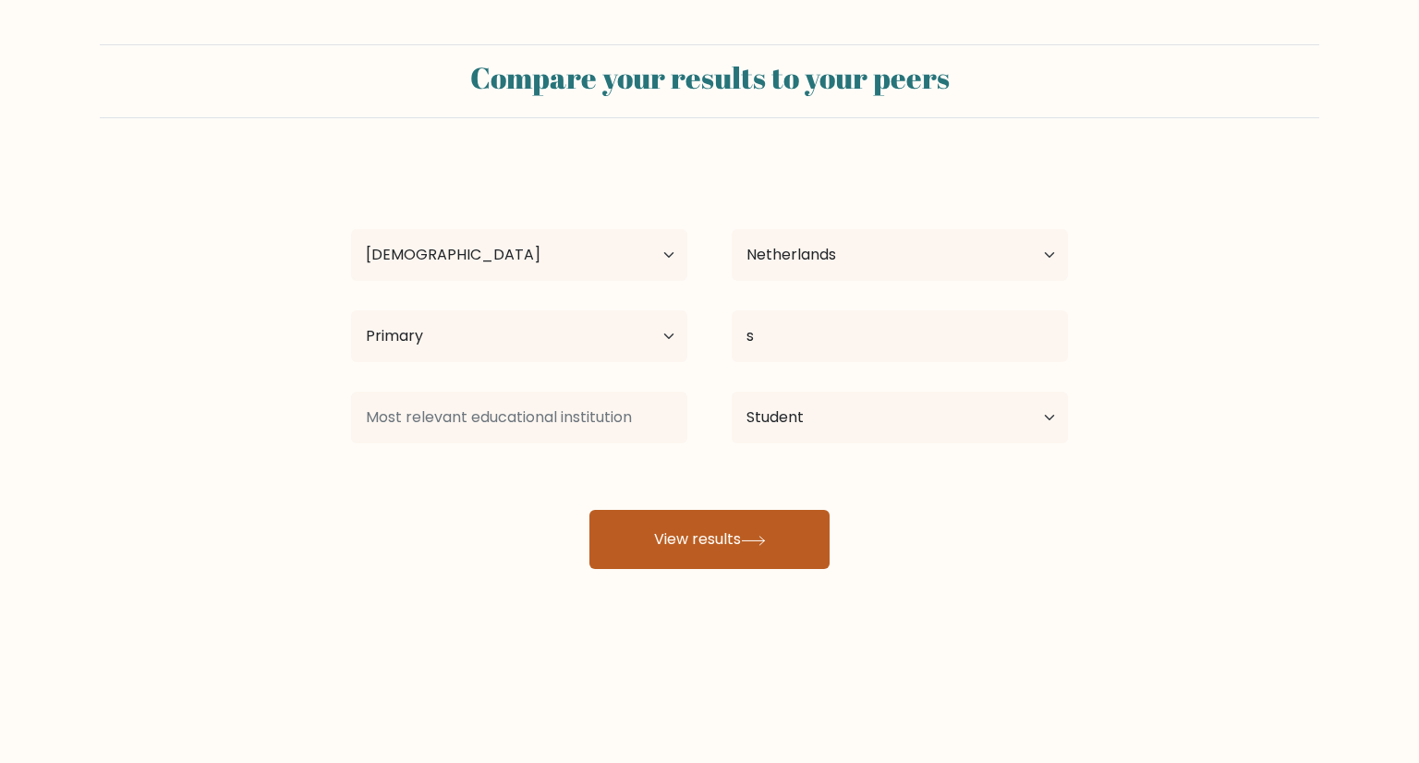
click at [702, 542] on button "View results" at bounding box center [709, 539] width 240 height 59
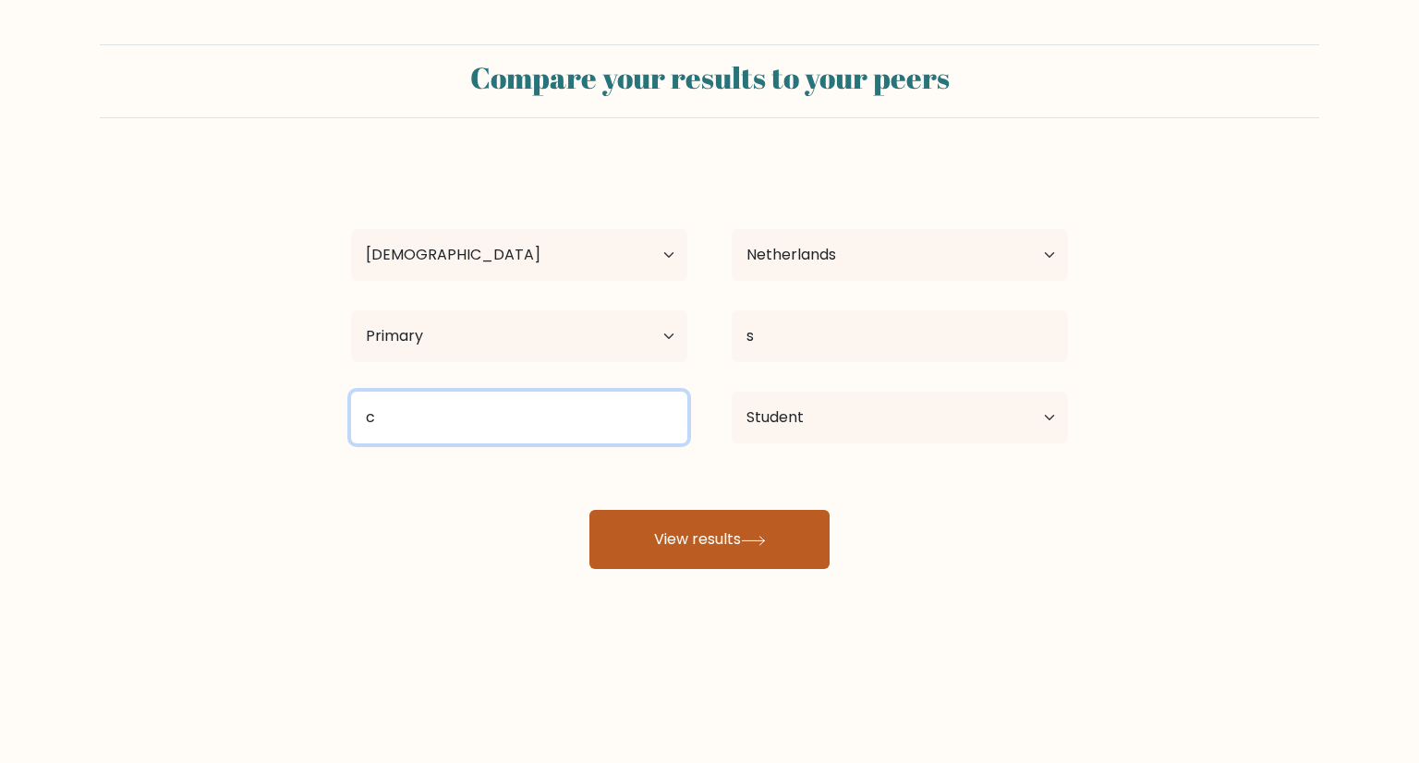
type input "c"
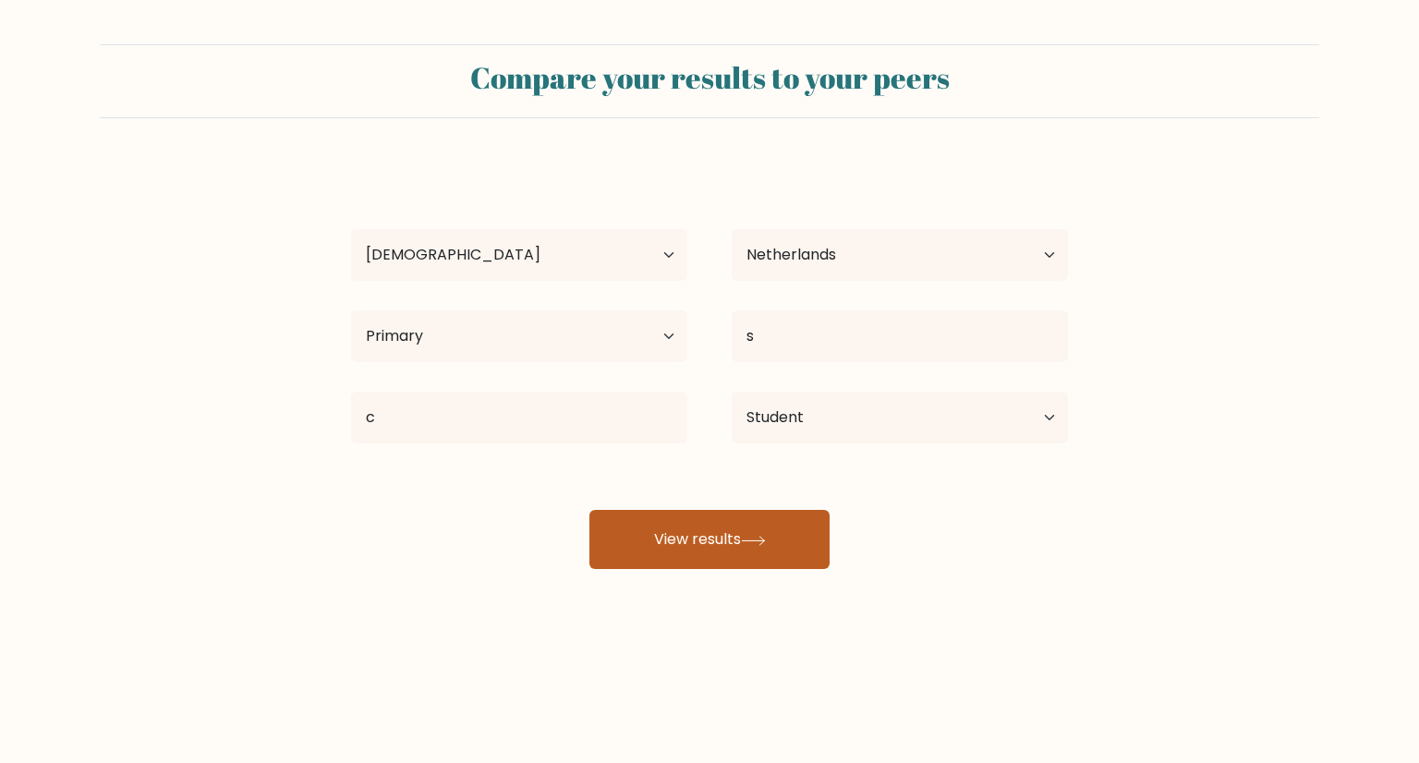
click at [654, 539] on button "View results" at bounding box center [709, 539] width 240 height 59
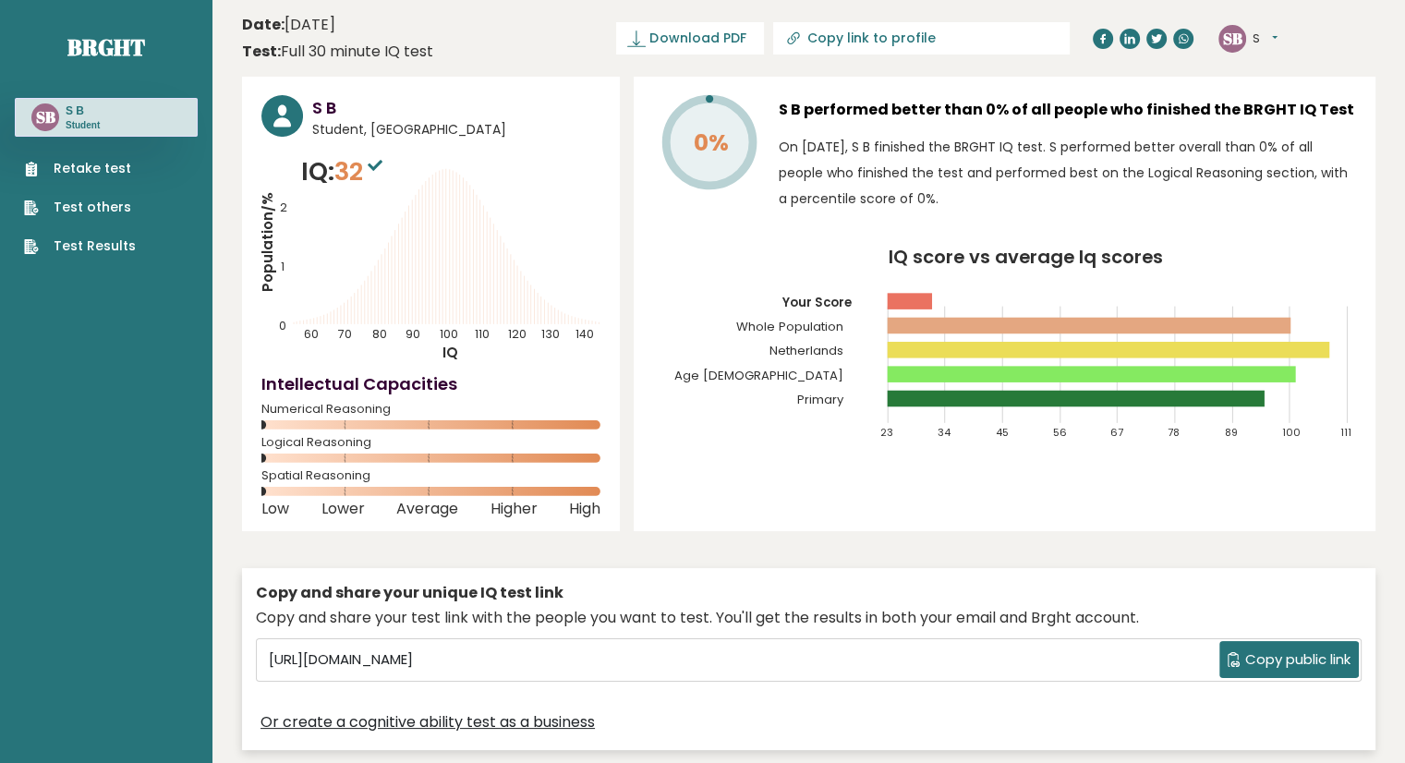
click at [46, 162] on link "Retake test" at bounding box center [80, 168] width 112 height 19
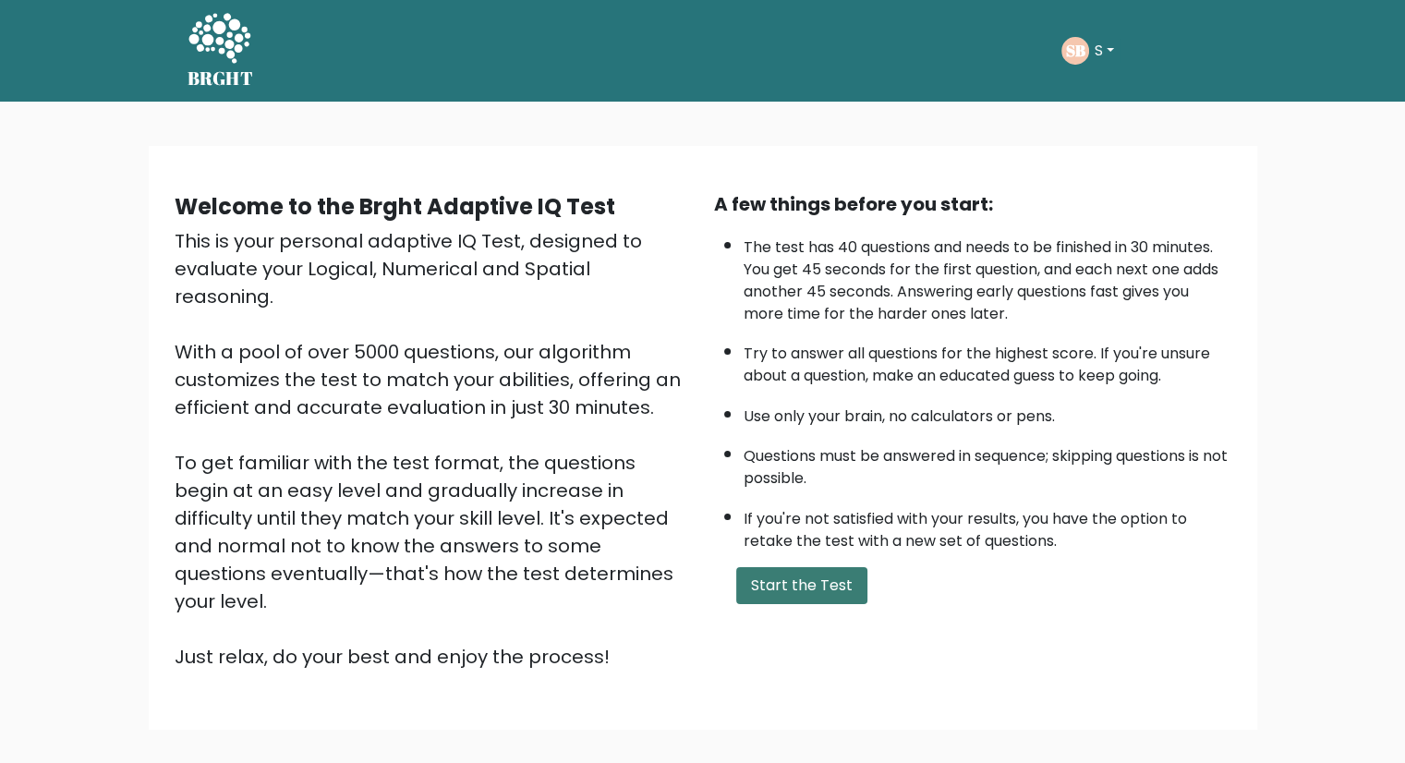
click at [794, 581] on button "Start the Test" at bounding box center [801, 585] width 131 height 37
click at [785, 574] on button "Start the Test" at bounding box center [801, 585] width 131 height 37
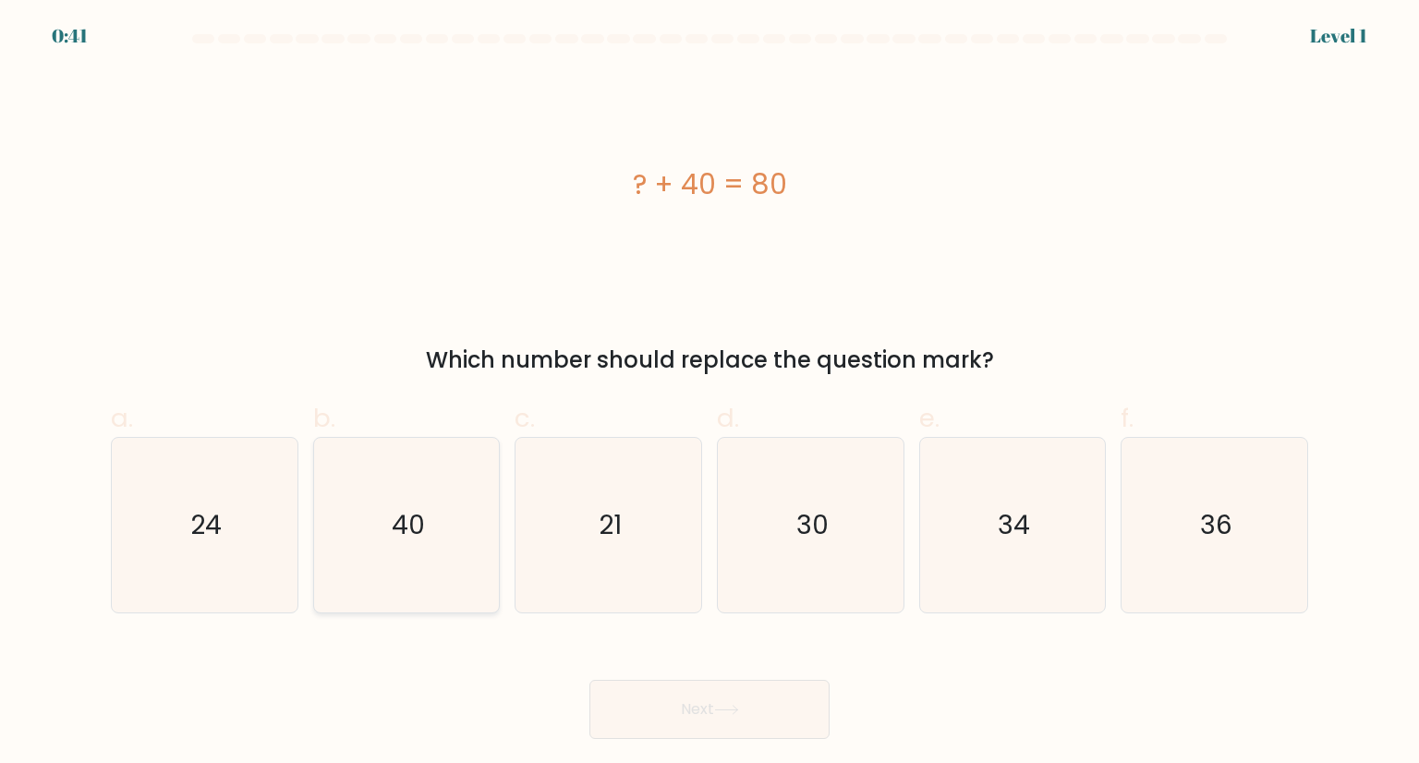
click at [452, 494] on icon "40" at bounding box center [407, 525] width 174 height 174
click at [709, 394] on input "b. 40" at bounding box center [709, 388] width 1 height 12
radio input "true"
click at [757, 711] on button "Next" at bounding box center [709, 709] width 240 height 59
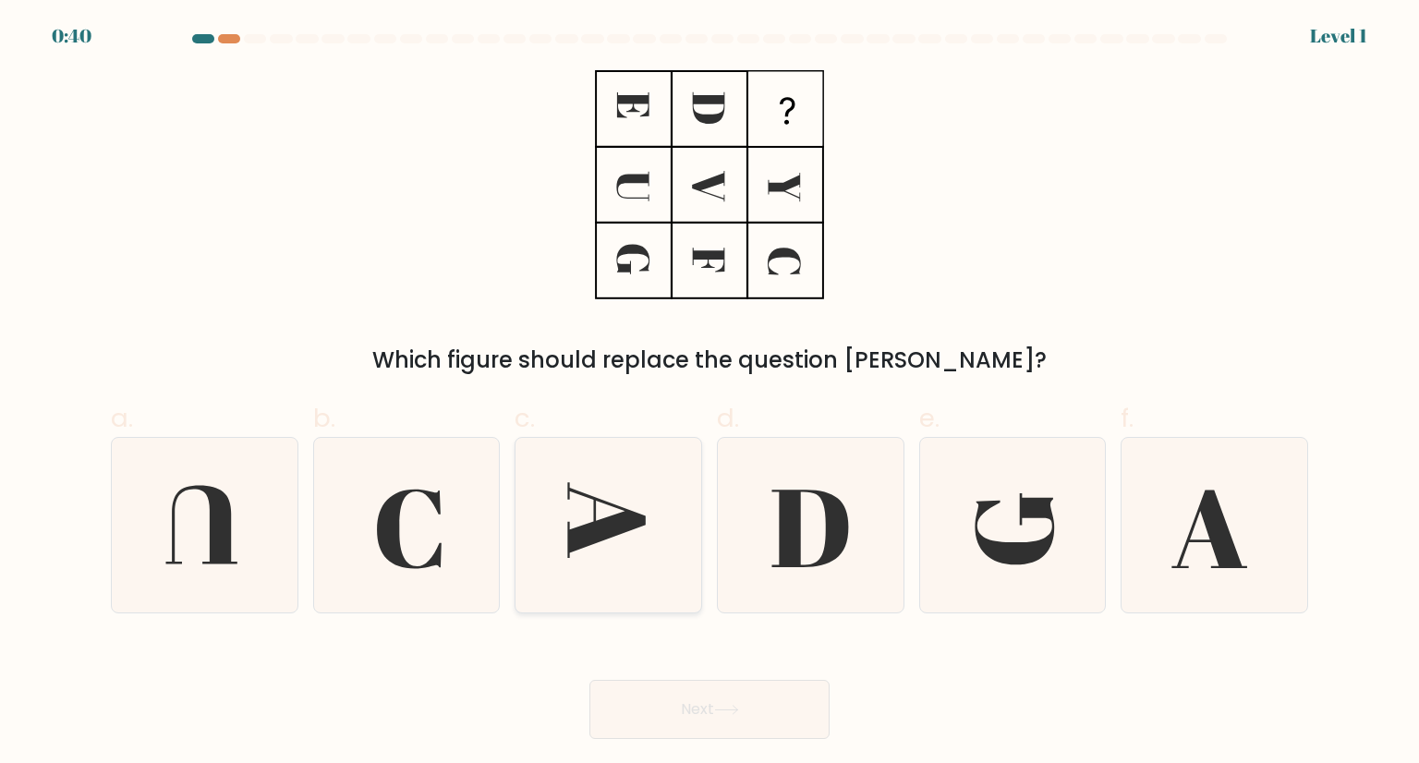
click at [636, 600] on icon at bounding box center [608, 525] width 174 height 174
click at [709, 394] on input "c." at bounding box center [709, 388] width 1 height 12
radio input "true"
click at [713, 691] on button "Next" at bounding box center [709, 709] width 240 height 59
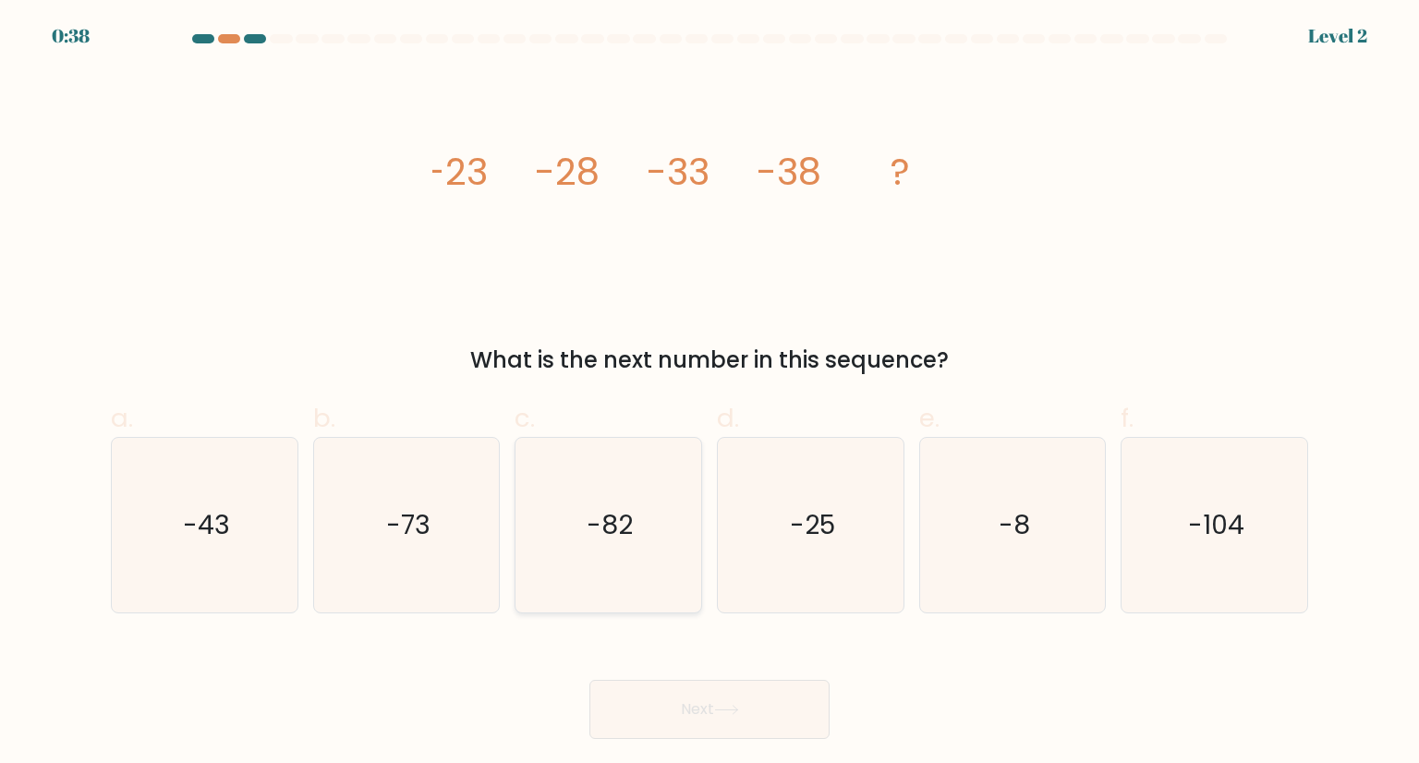
click at [628, 559] on icon "-82" at bounding box center [608, 525] width 174 height 174
click at [709, 394] on input "c. -82" at bounding box center [709, 388] width 1 height 12
radio input "true"
click at [696, 725] on button "Next" at bounding box center [709, 709] width 240 height 59
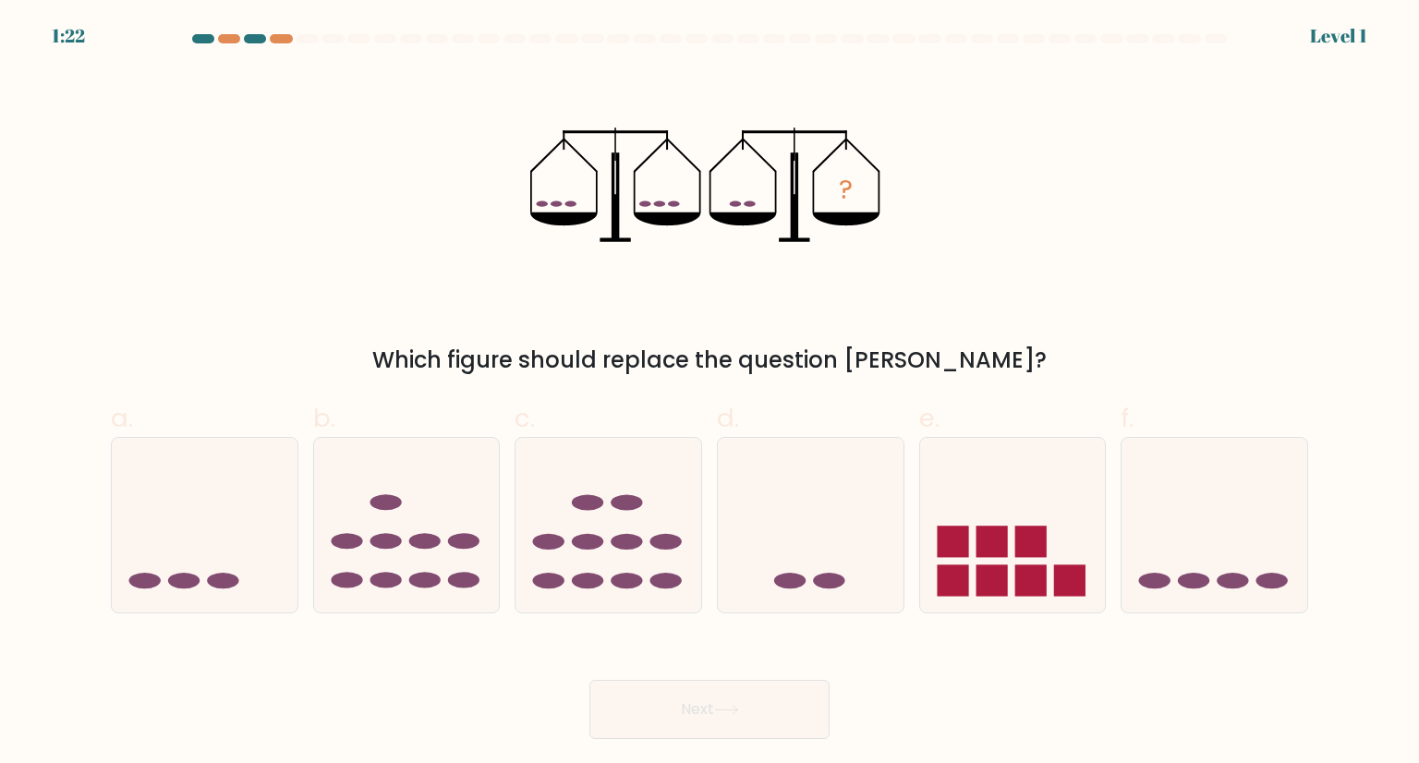
drag, startPoint x: 634, startPoint y: 559, endPoint x: 682, endPoint y: 648, distance: 101.7
click at [640, 559] on icon at bounding box center [608, 524] width 186 height 153
click at [709, 394] on input "c." at bounding box center [709, 388] width 1 height 12
radio input "true"
drag, startPoint x: 704, startPoint y: 725, endPoint x: 629, endPoint y: 577, distance: 165.7
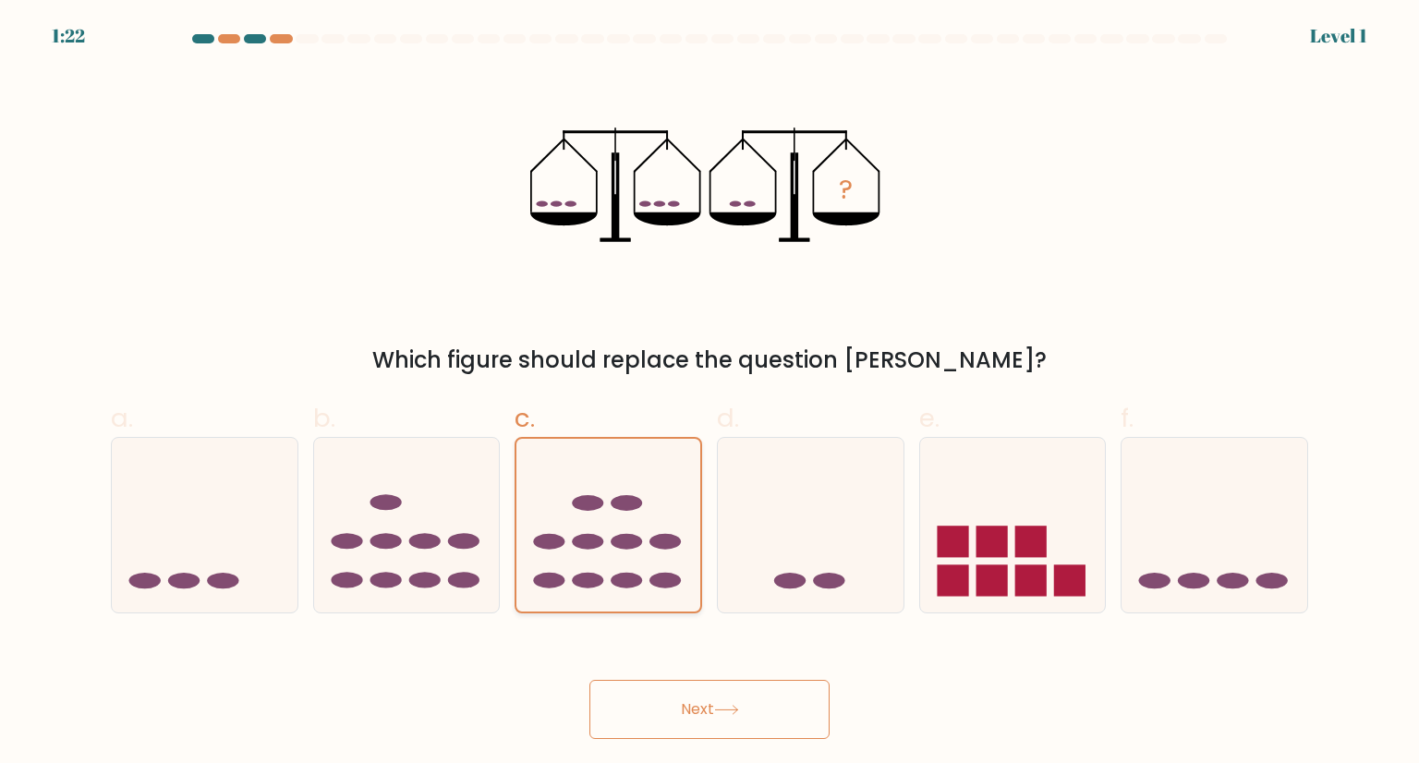
click at [691, 693] on button "Next" at bounding box center [709, 709] width 240 height 59
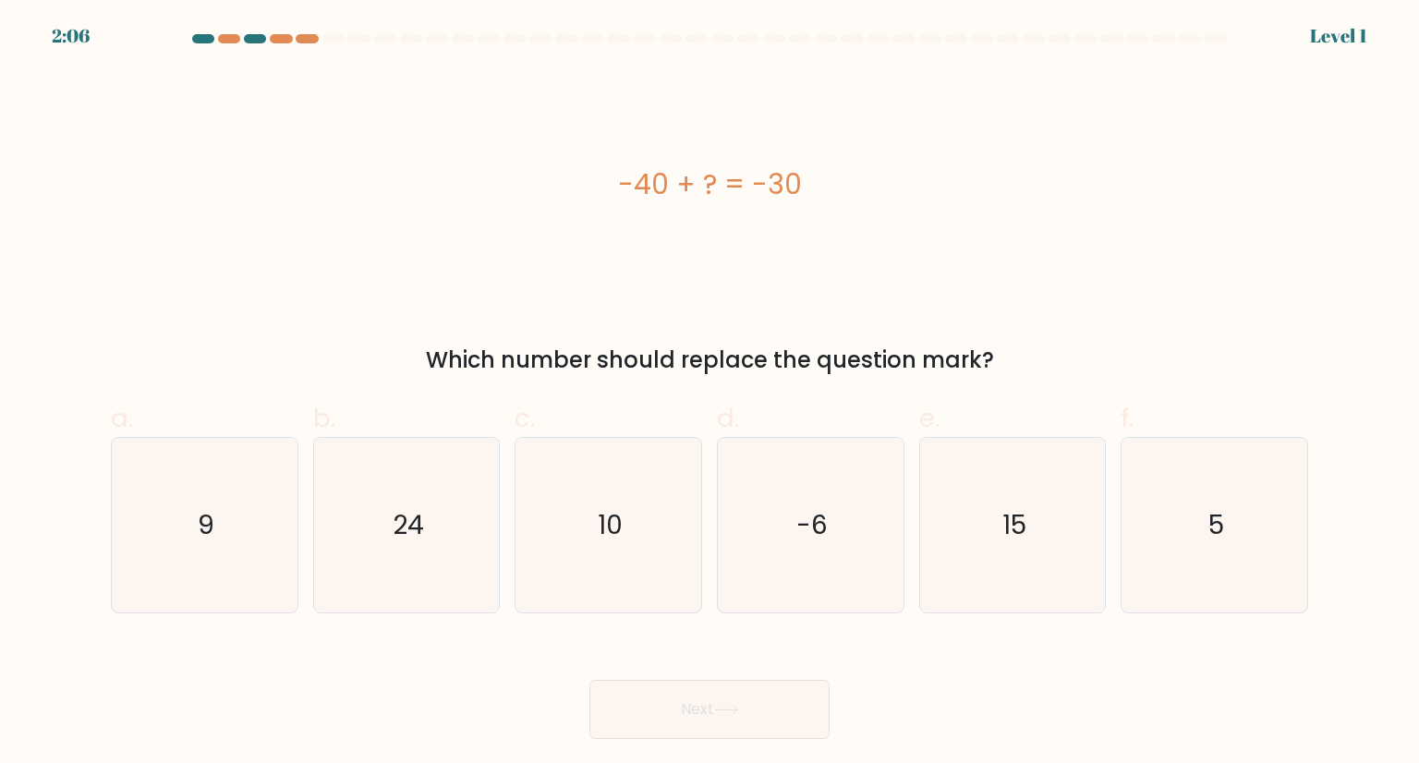
click at [703, 696] on form "a. 9" at bounding box center [709, 386] width 1419 height 705
click at [617, 574] on form "a. 9" at bounding box center [709, 386] width 1419 height 705
click at [609, 539] on text "10" at bounding box center [610, 524] width 25 height 37
click at [709, 394] on input "c. 10" at bounding box center [709, 388] width 1 height 12
radio input "true"
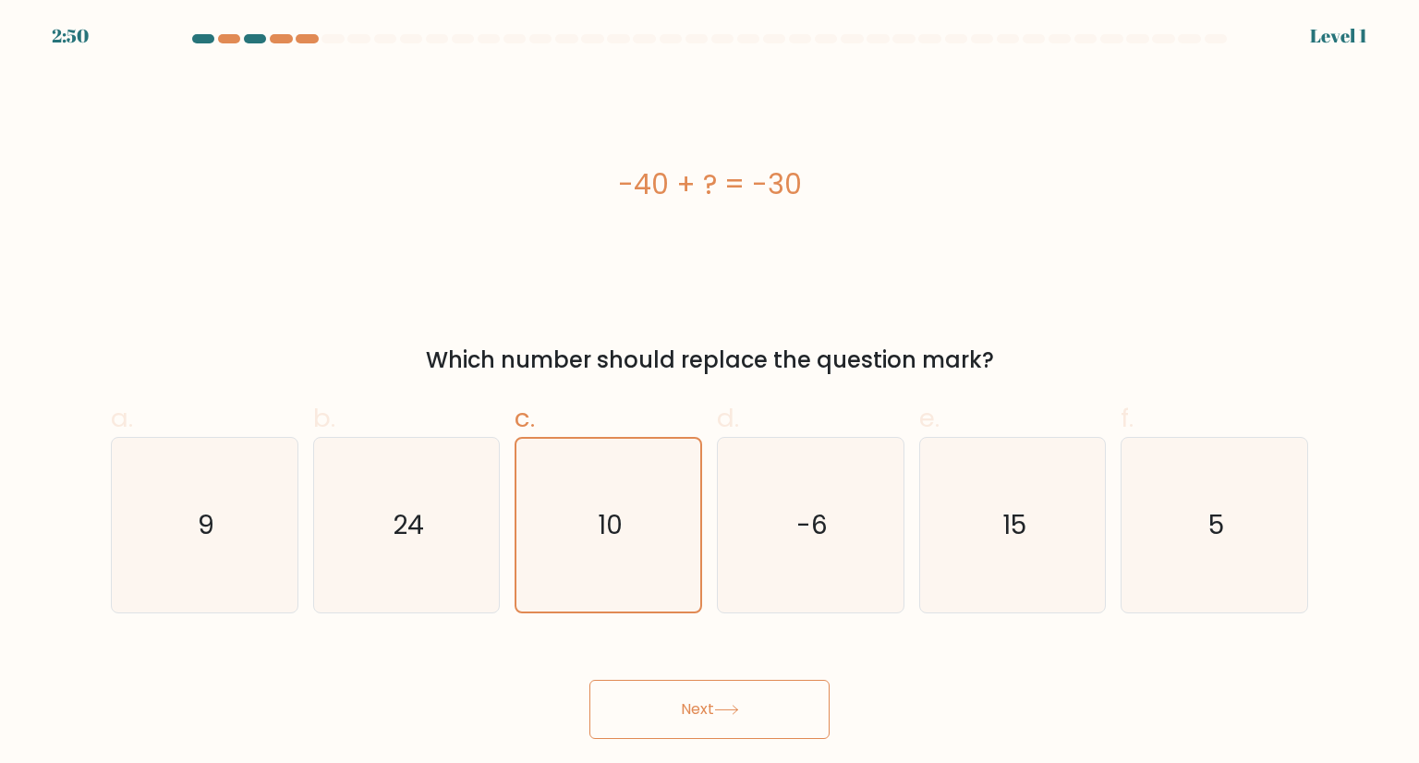
click at [661, 698] on button "Next" at bounding box center [709, 709] width 240 height 59
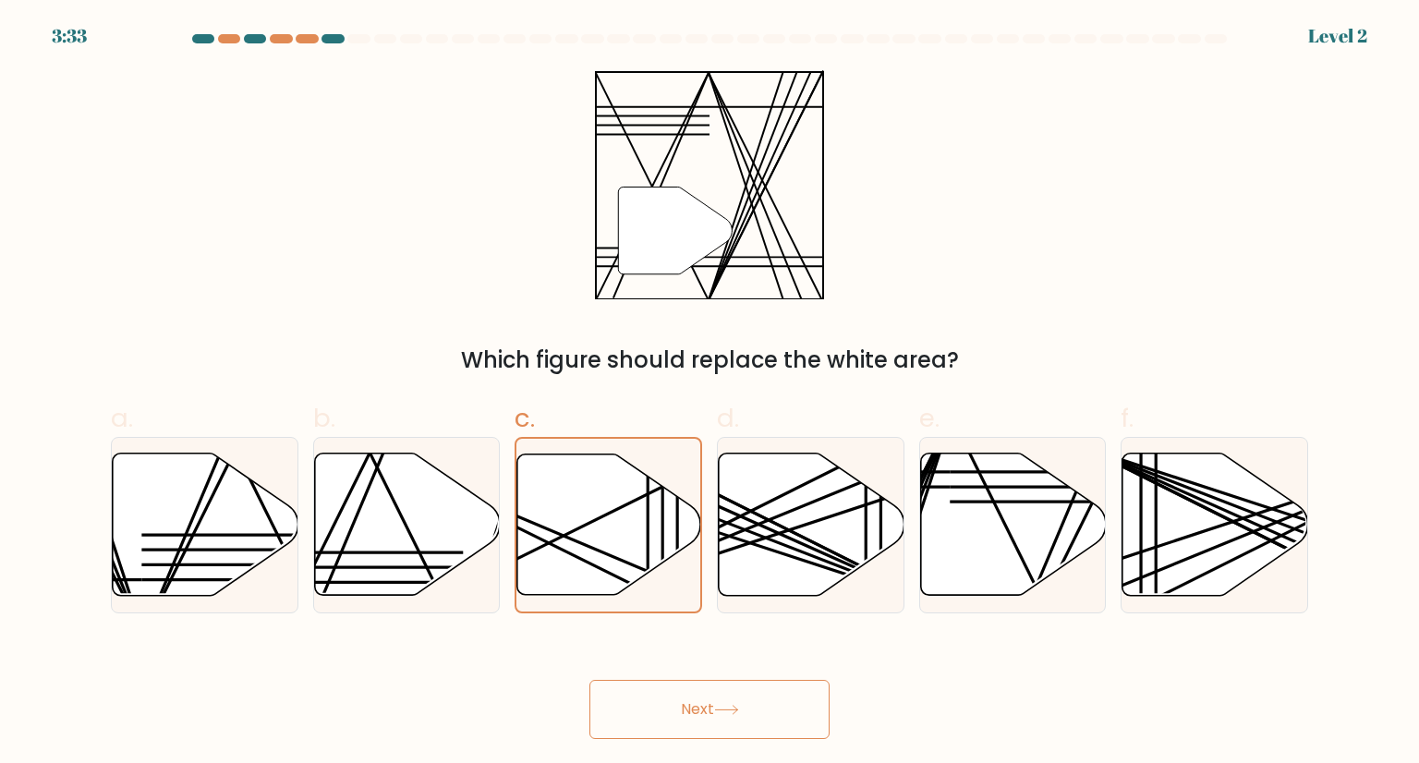
drag, startPoint x: 650, startPoint y: 713, endPoint x: 653, endPoint y: 688, distance: 25.1
click at [650, 710] on button "Next" at bounding box center [709, 709] width 240 height 59
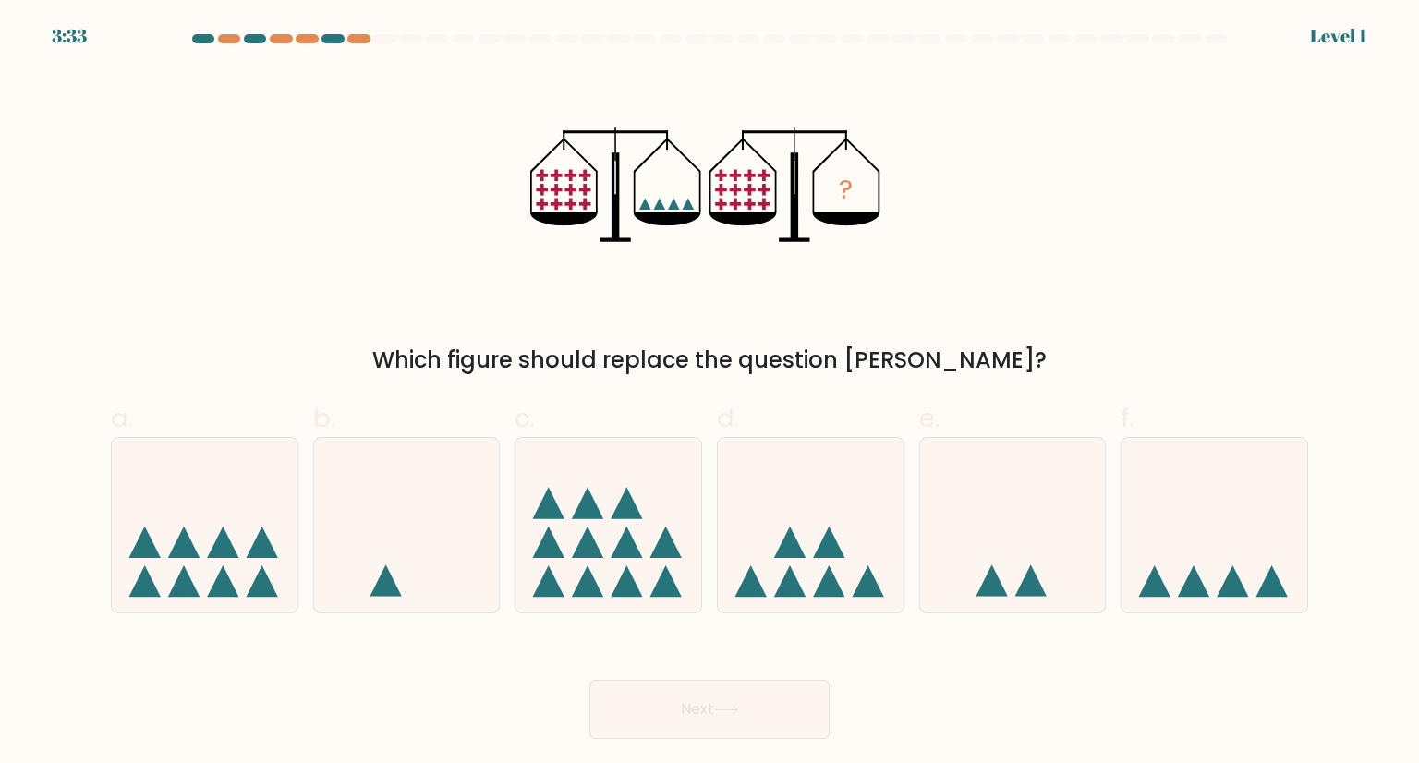
click at [650, 558] on icon at bounding box center [608, 524] width 186 height 153
click at [709, 394] on input "c." at bounding box center [709, 388] width 1 height 12
radio input "true"
click at [656, 696] on button "Next" at bounding box center [709, 709] width 240 height 59
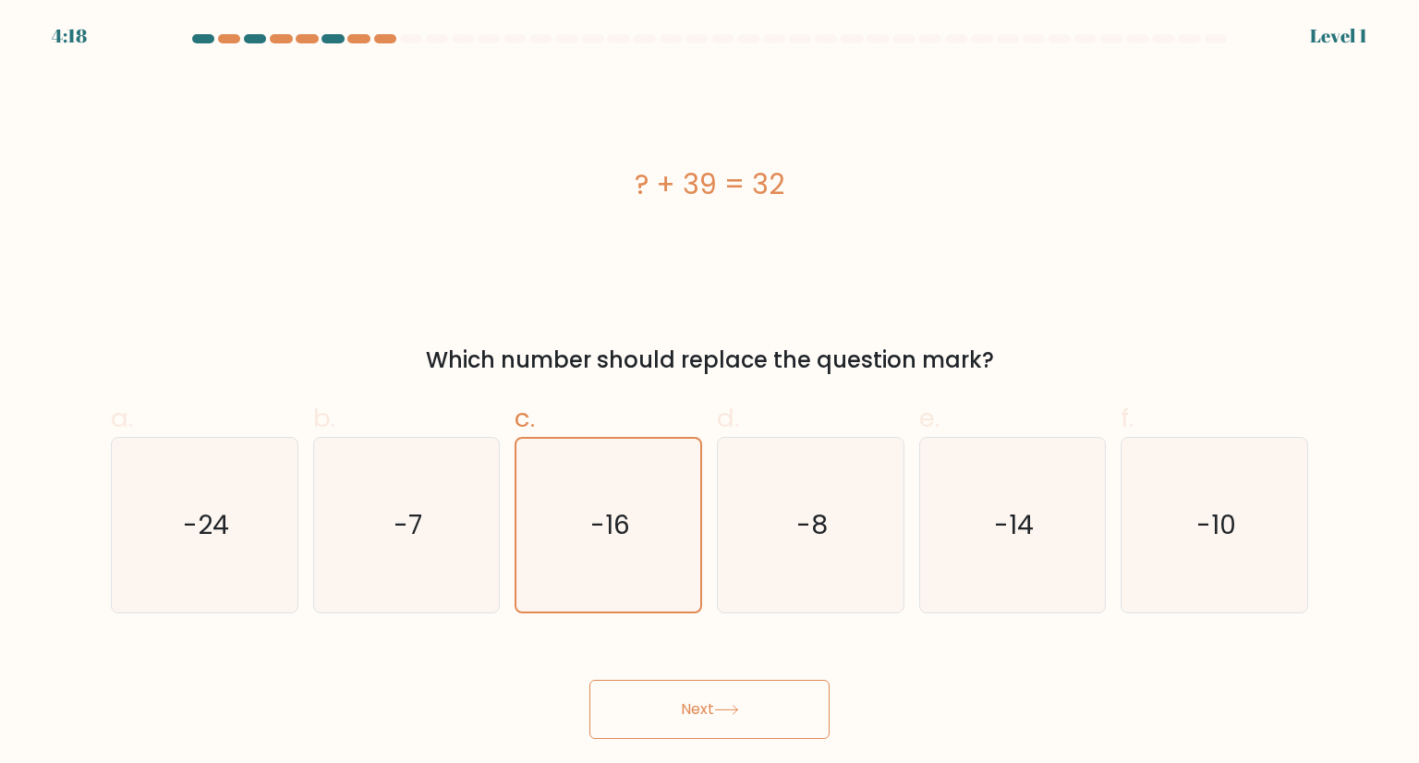
click at [658, 715] on button "Next" at bounding box center [709, 709] width 240 height 59
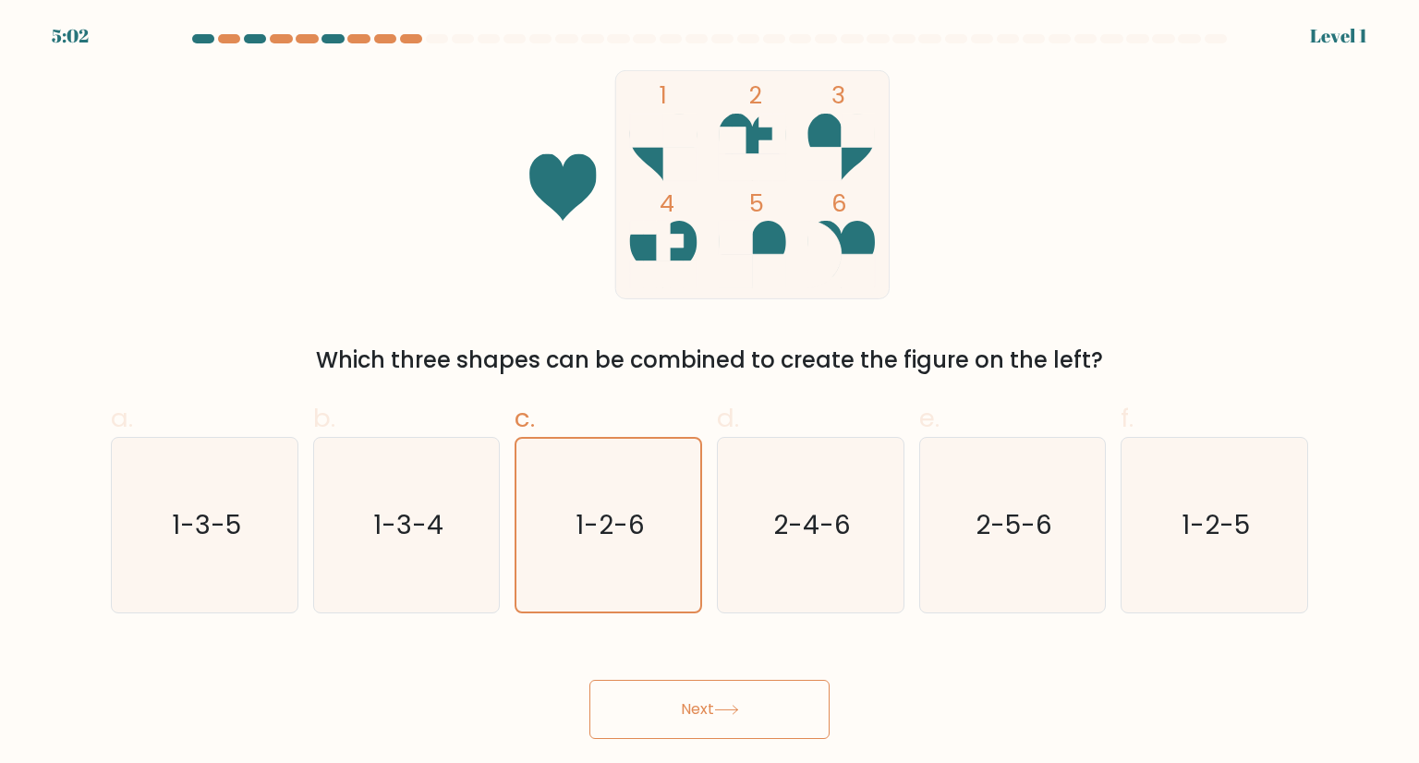
drag, startPoint x: 670, startPoint y: 697, endPoint x: 669, endPoint y: 680, distance: 16.7
click at [669, 697] on button "Next" at bounding box center [709, 709] width 240 height 59
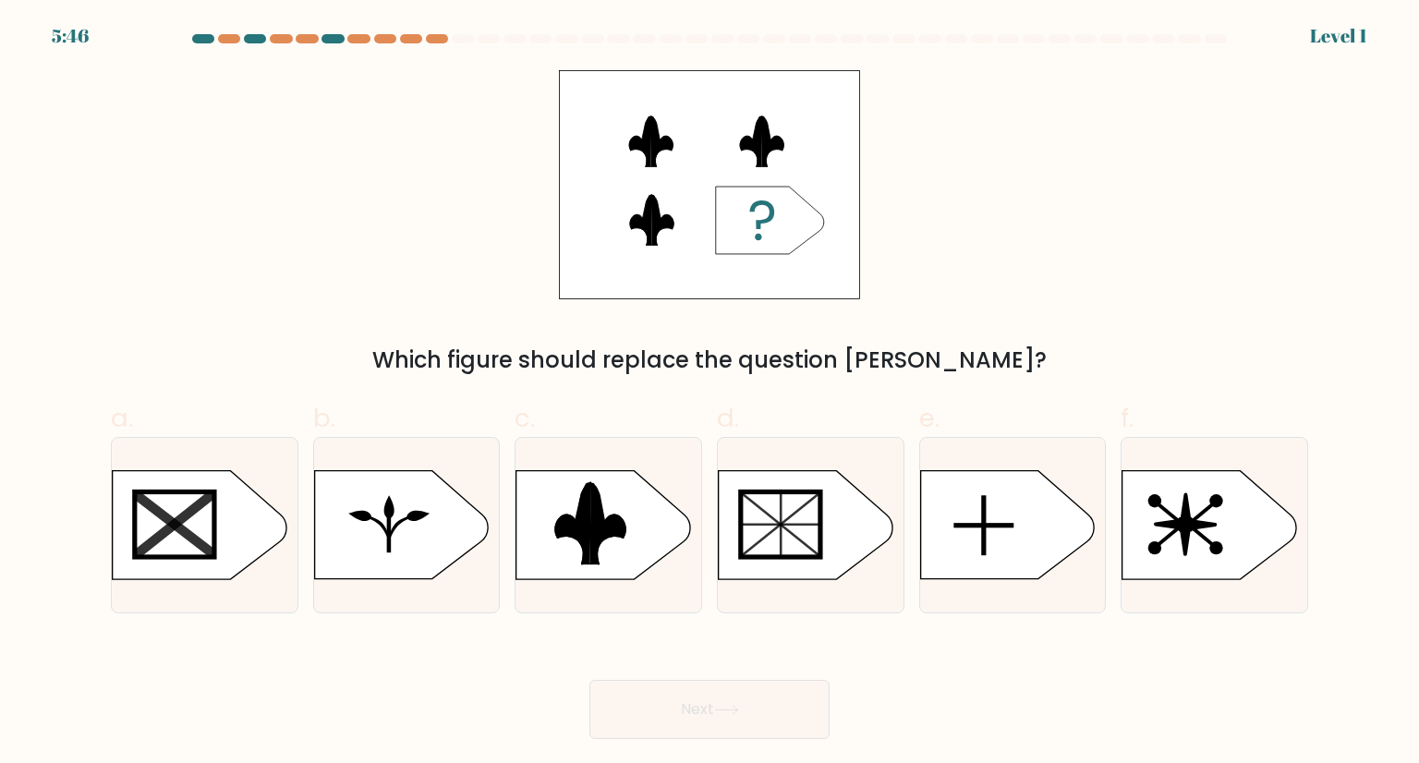
click at [655, 565] on rect at bounding box center [506, 468] width 482 height 367
click at [709, 394] on input "c." at bounding box center [709, 388] width 1 height 12
radio input "true"
click at [674, 703] on button "Next" at bounding box center [709, 709] width 240 height 59
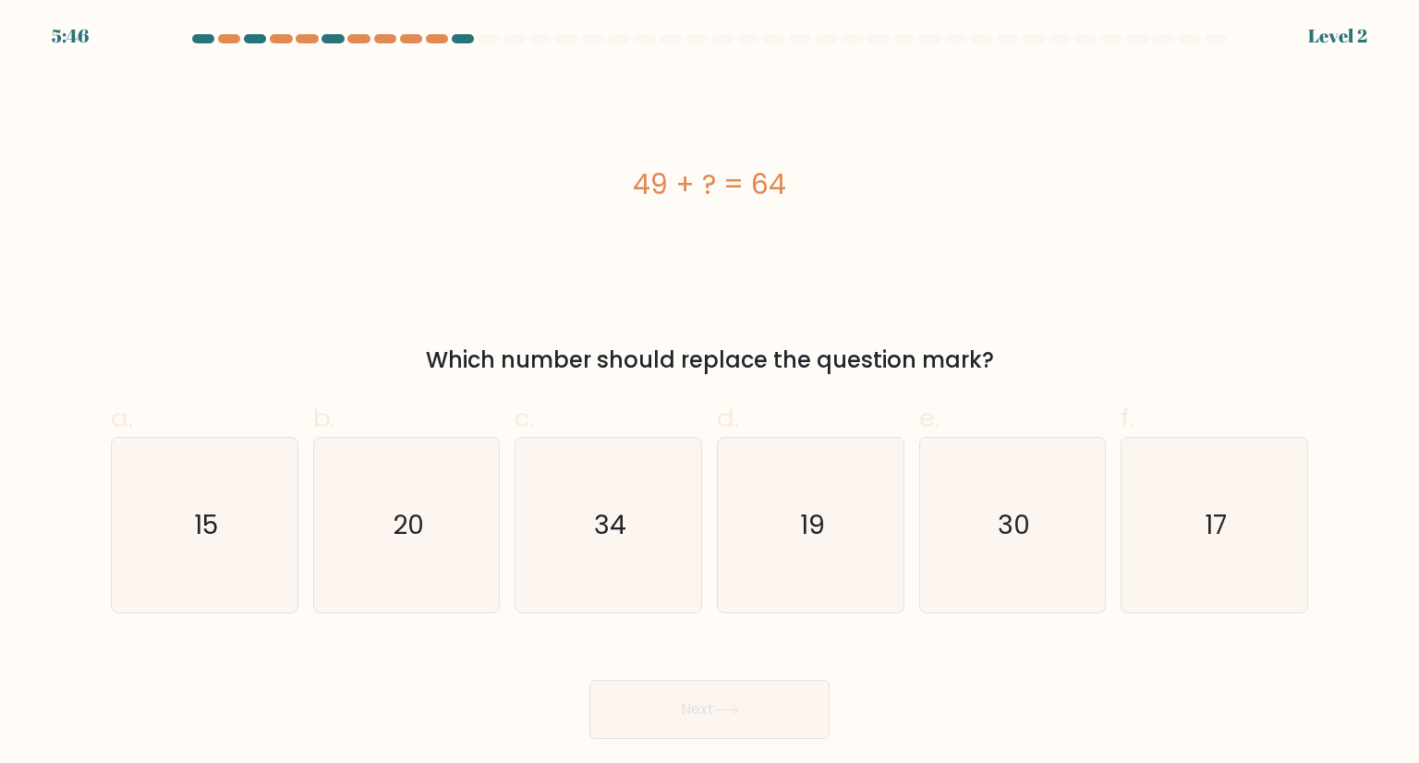
click at [633, 515] on icon "34" at bounding box center [608, 525] width 174 height 174
click at [709, 394] on input "c. 34" at bounding box center [709, 388] width 1 height 12
radio input "true"
click at [650, 699] on button "Next" at bounding box center [709, 709] width 240 height 59
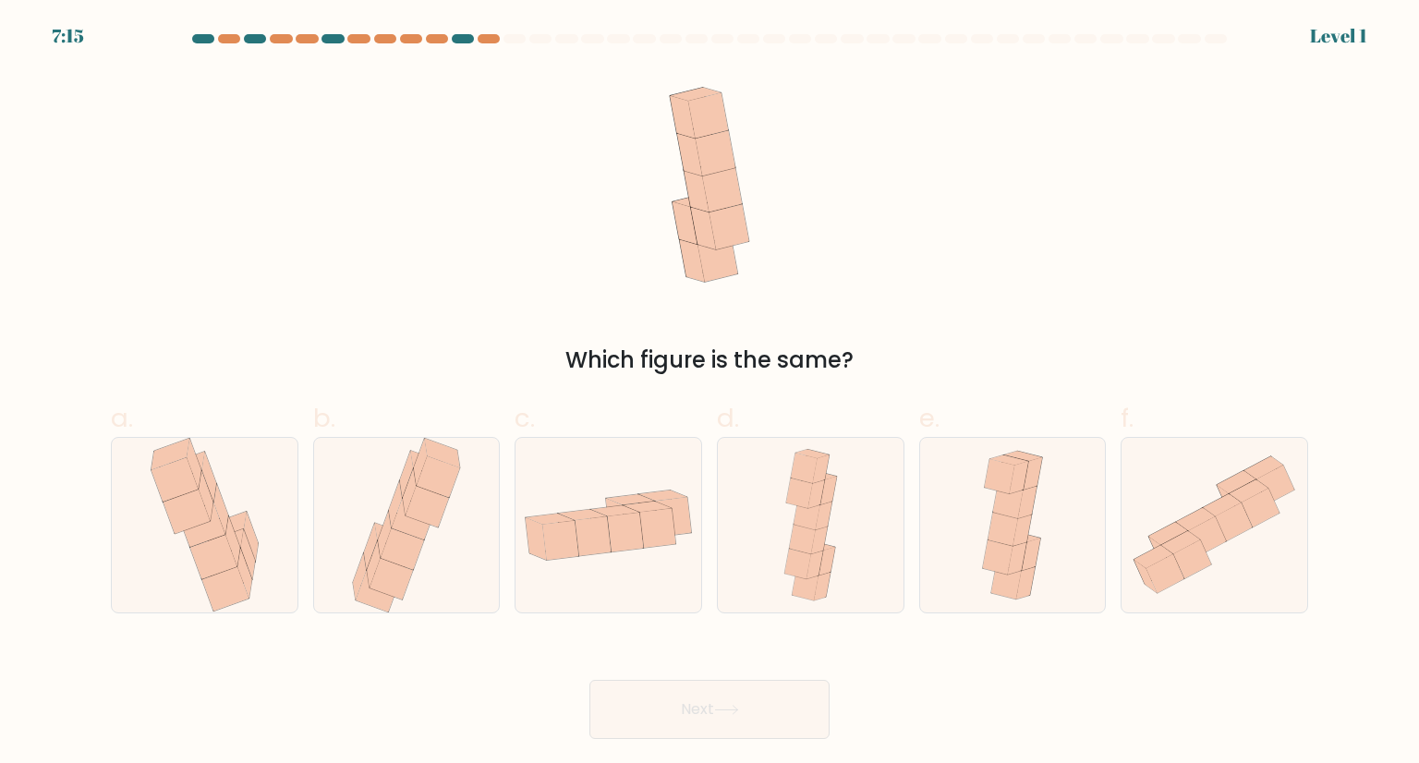
click at [628, 539] on icon at bounding box center [626, 532] width 36 height 39
click at [709, 394] on input "c." at bounding box center [709, 388] width 1 height 12
radio input "true"
click at [660, 708] on button "Next" at bounding box center [709, 709] width 240 height 59
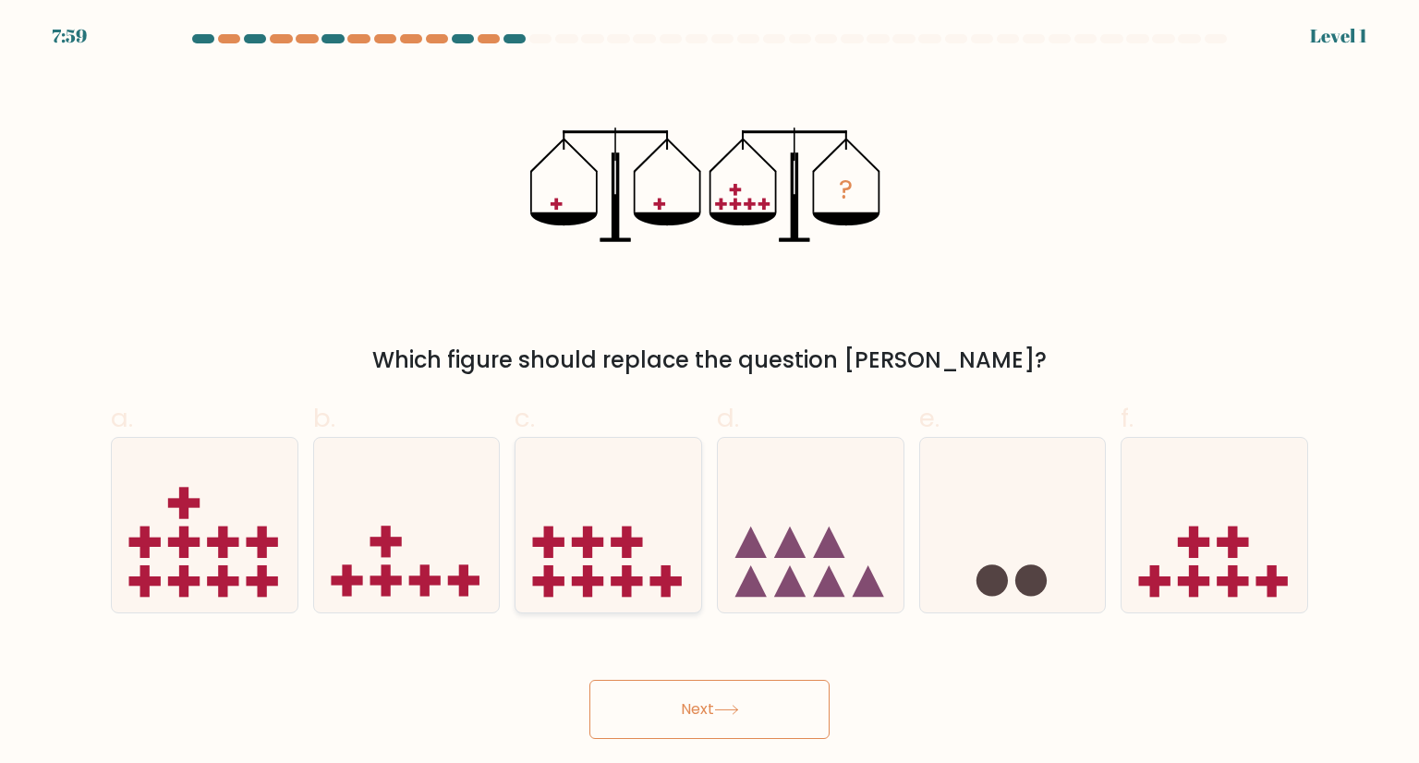
click at [633, 540] on rect at bounding box center [626, 542] width 31 height 9
click at [709, 394] on input "c." at bounding box center [709, 388] width 1 height 12
radio input "true"
drag, startPoint x: 665, startPoint y: 707, endPoint x: 624, endPoint y: 588, distance: 125.0
click at [642, 656] on div "Next" at bounding box center [709, 687] width 1219 height 103
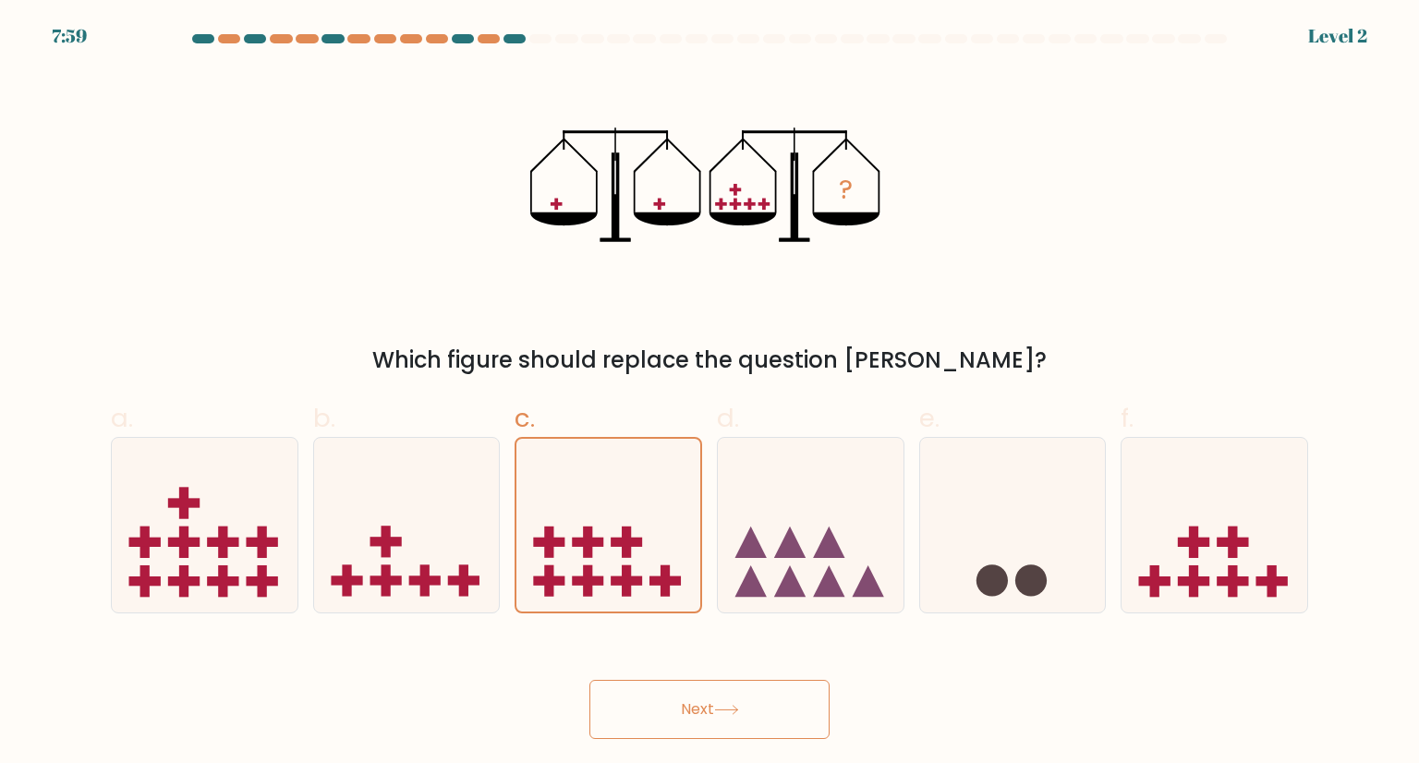
drag, startPoint x: 623, startPoint y: 554, endPoint x: 651, endPoint y: 636, distance: 87.1
click at [623, 553] on rect at bounding box center [626, 542] width 9 height 31
click at [709, 394] on input "c." at bounding box center [709, 388] width 1 height 12
drag, startPoint x: 664, startPoint y: 692, endPoint x: 665, endPoint y: 662, distance: 29.6
click at [664, 683] on button "Next" at bounding box center [709, 709] width 240 height 59
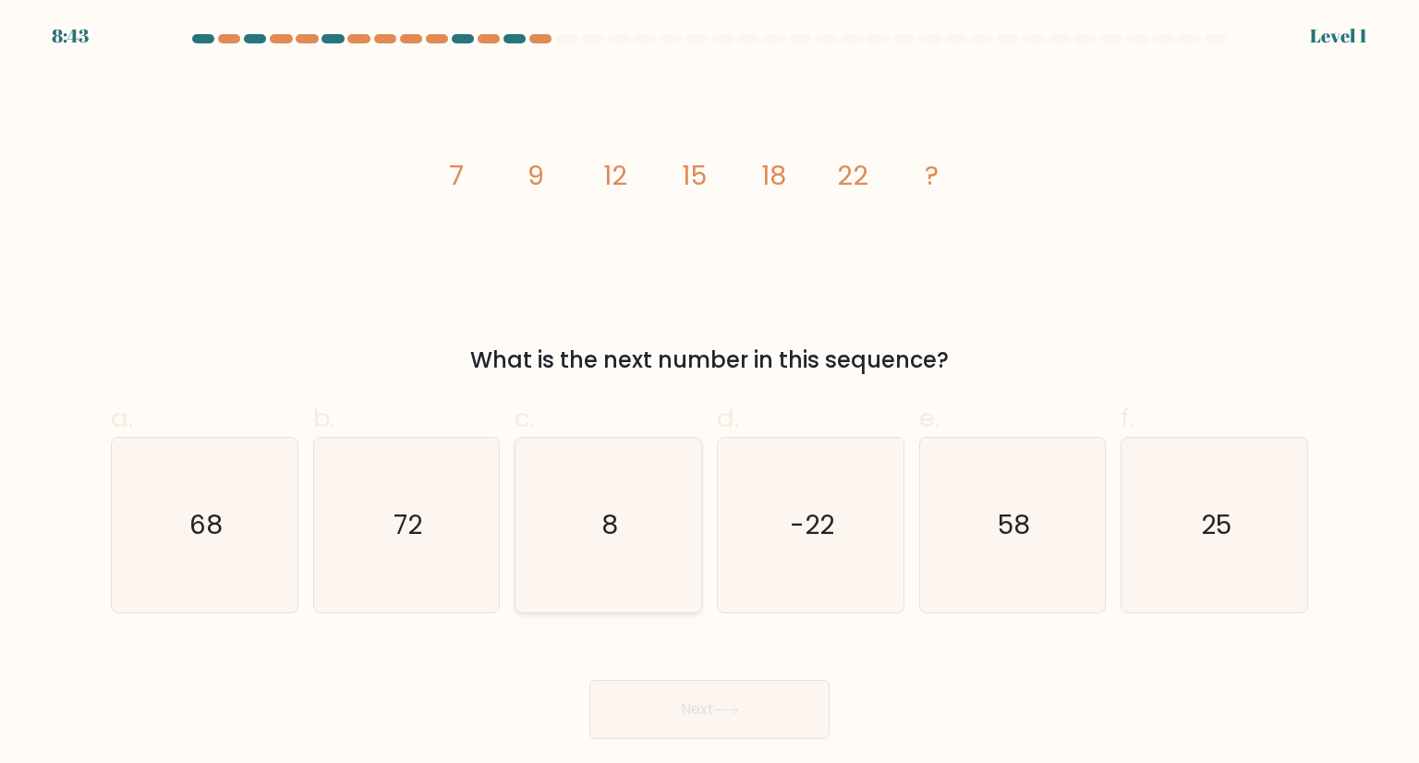
click at [650, 572] on icon "8" at bounding box center [608, 525] width 174 height 174
click at [709, 394] on input "c. 8" at bounding box center [709, 388] width 1 height 12
radio input "true"
click at [673, 706] on button "Next" at bounding box center [709, 709] width 240 height 59
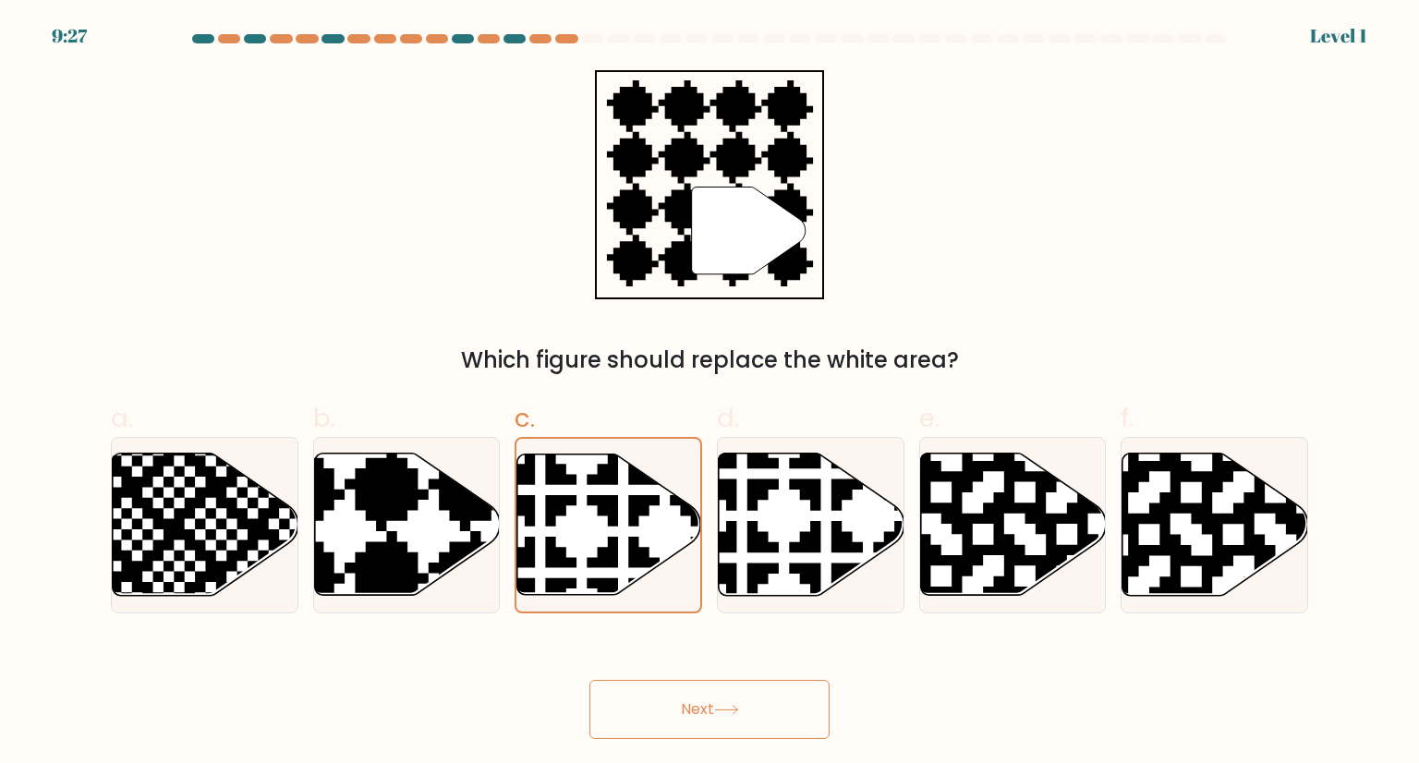
click at [675, 692] on button "Next" at bounding box center [709, 709] width 240 height 59
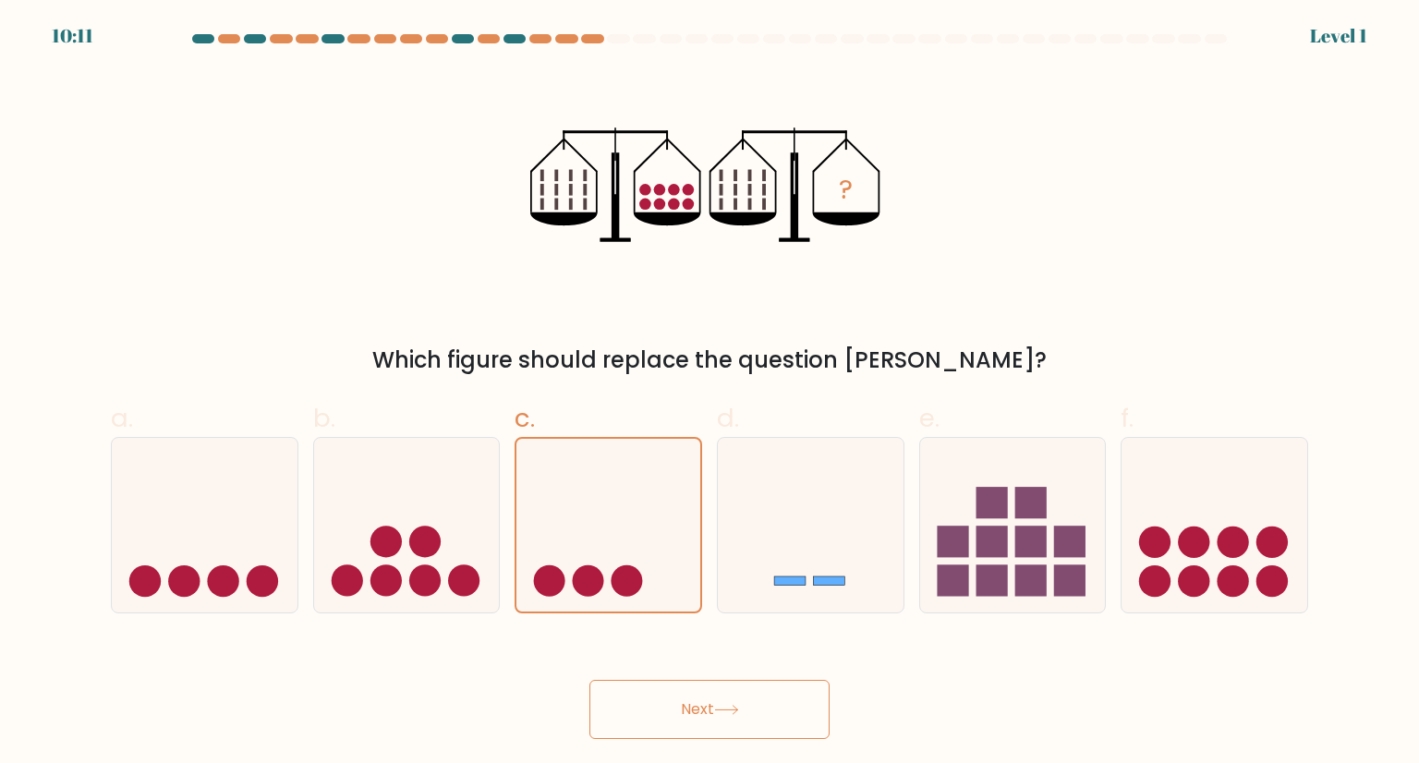
click at [658, 730] on button "Next" at bounding box center [709, 709] width 240 height 59
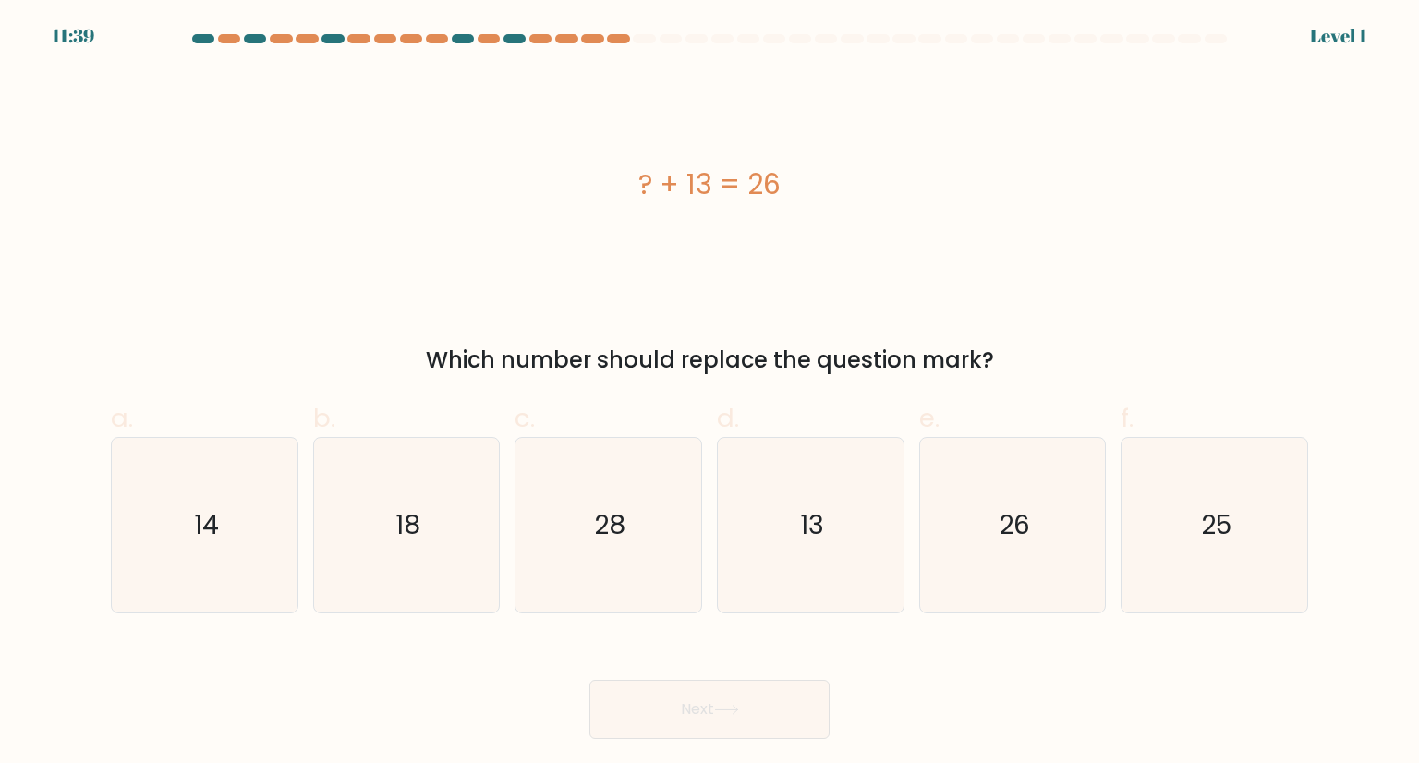
drag, startPoint x: 624, startPoint y: 583, endPoint x: 659, endPoint y: 688, distance: 110.7
click at [626, 600] on icon "28" at bounding box center [608, 525] width 174 height 174
click at [709, 394] on input "c. 28" at bounding box center [709, 388] width 1 height 12
radio input "true"
click at [660, 694] on button "Next" at bounding box center [709, 709] width 240 height 59
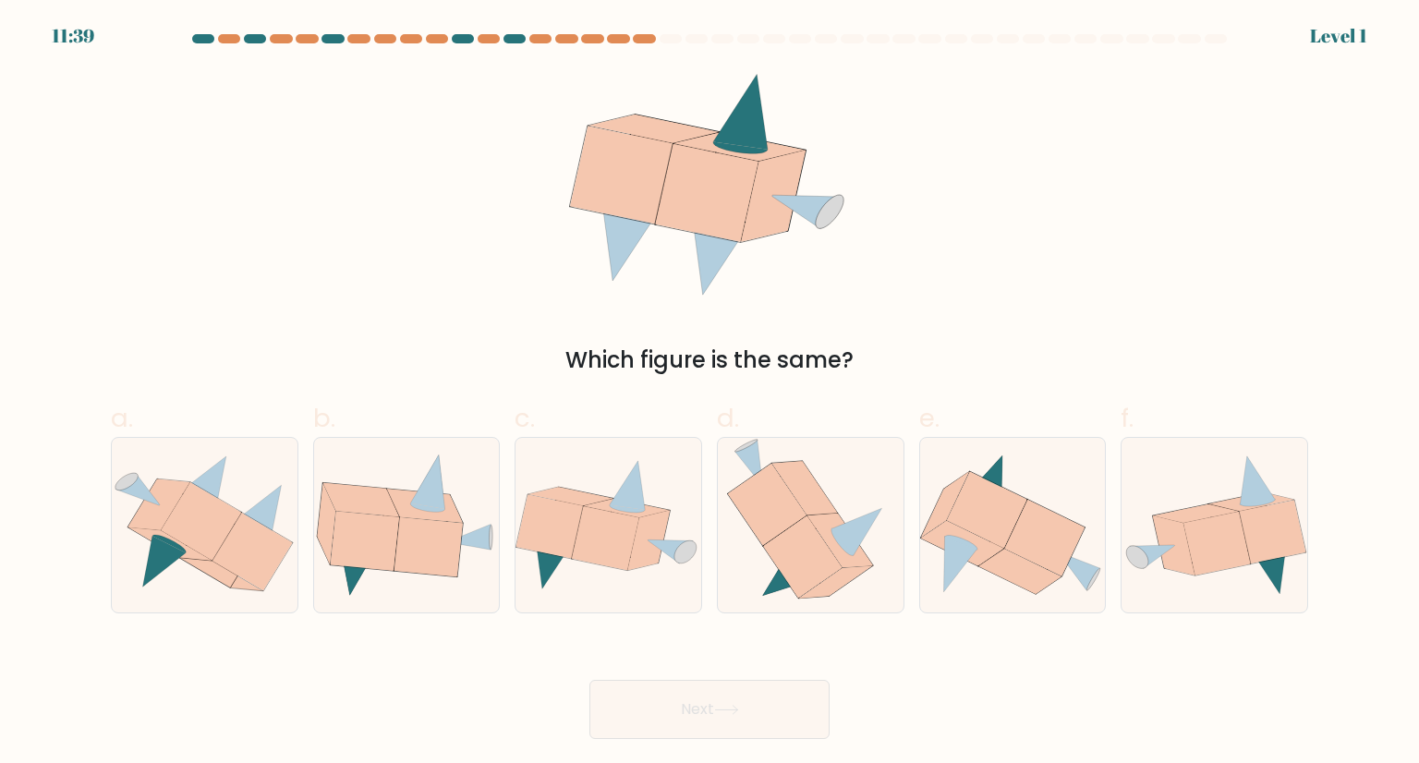
click at [619, 535] on icon at bounding box center [605, 538] width 67 height 64
click at [709, 394] on input "c." at bounding box center [709, 388] width 1 height 12
radio input "true"
drag, startPoint x: 672, startPoint y: 709, endPoint x: 658, endPoint y: 648, distance: 62.7
click at [672, 703] on button "Next" at bounding box center [709, 709] width 240 height 59
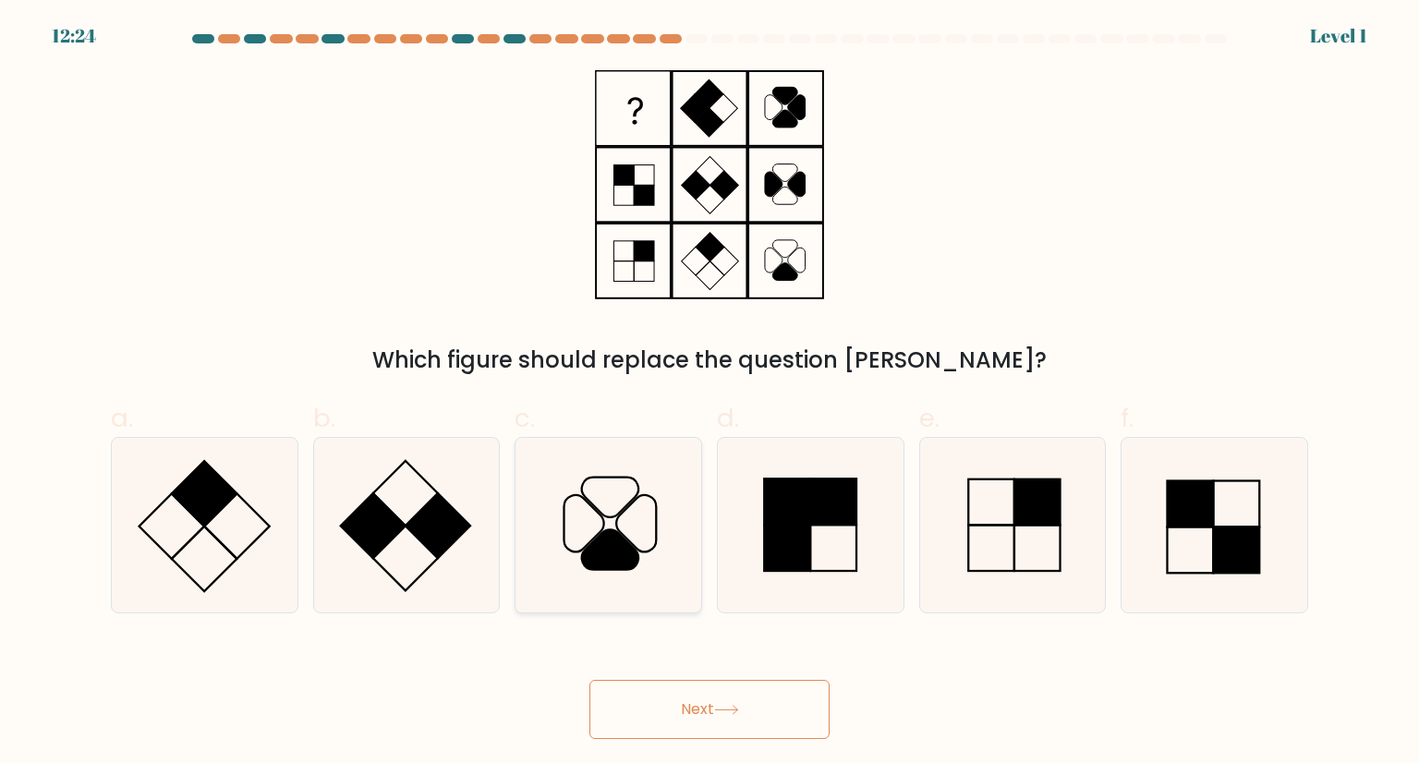
click at [632, 570] on icon at bounding box center [608, 525] width 174 height 174
click at [709, 394] on input "c." at bounding box center [709, 388] width 1 height 12
radio input "true"
drag, startPoint x: 673, startPoint y: 694, endPoint x: 643, endPoint y: 598, distance: 100.8
click at [663, 664] on div "Next" at bounding box center [709, 687] width 1219 height 103
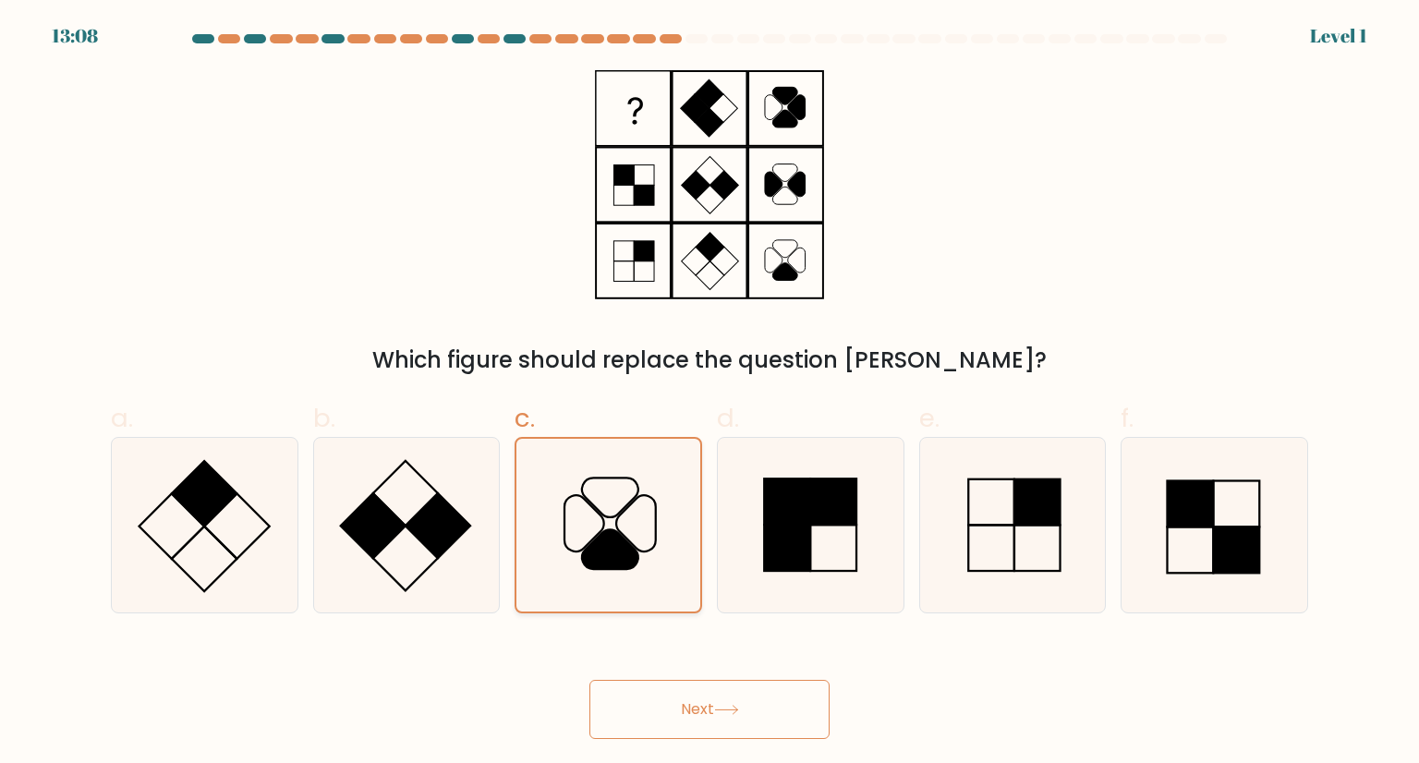
drag, startPoint x: 636, startPoint y: 575, endPoint x: 650, endPoint y: 597, distance: 26.6
click at [645, 585] on icon at bounding box center [608, 525] width 172 height 172
click at [709, 394] on input "c." at bounding box center [709, 388] width 1 height 12
click at [671, 694] on button "Next" at bounding box center [709, 709] width 240 height 59
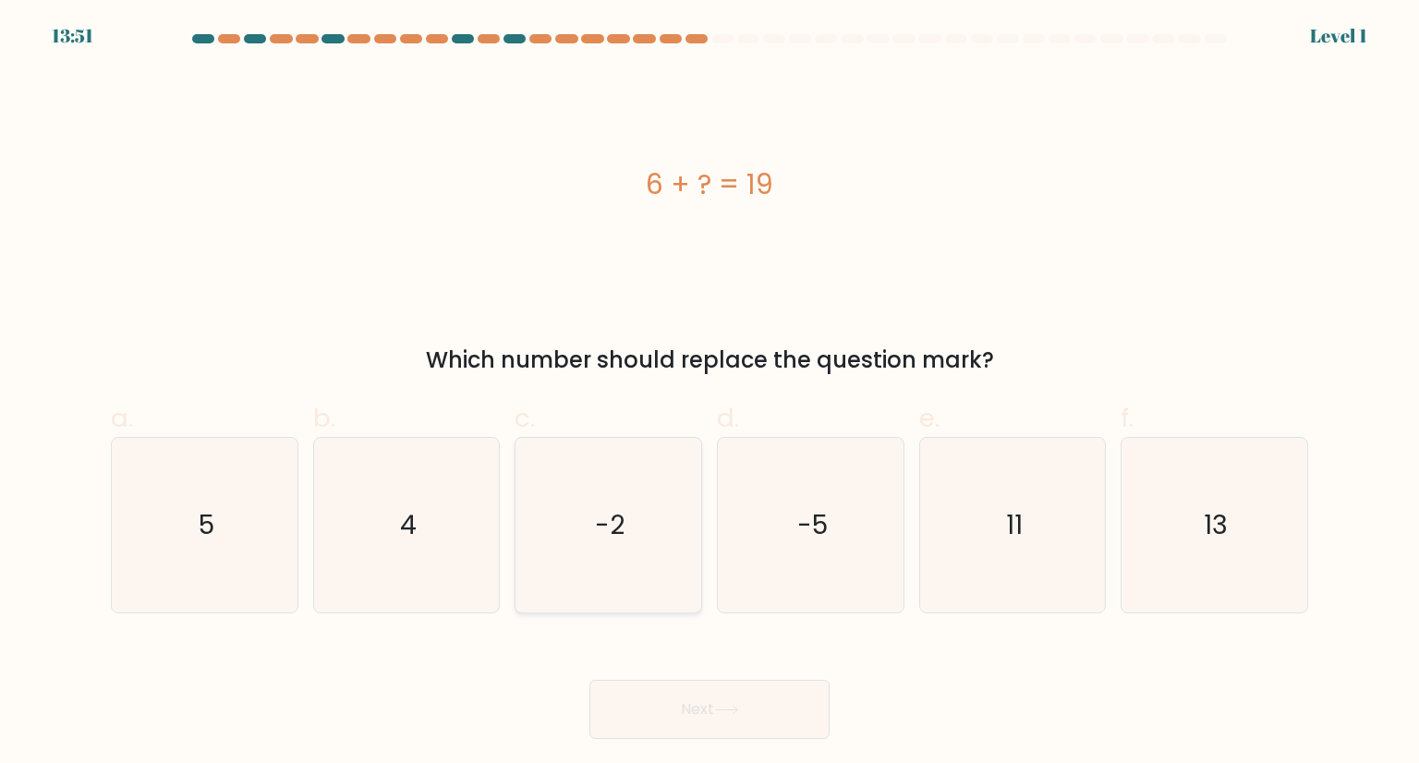
drag, startPoint x: 639, startPoint y: 570, endPoint x: 644, endPoint y: 588, distance: 19.0
click at [639, 568] on icon "-2" at bounding box center [608, 525] width 174 height 174
click at [709, 394] on input "c. -2" at bounding box center [709, 388] width 1 height 12
radio input "true"
drag, startPoint x: 684, startPoint y: 711, endPoint x: 685, endPoint y: 697, distance: 14.8
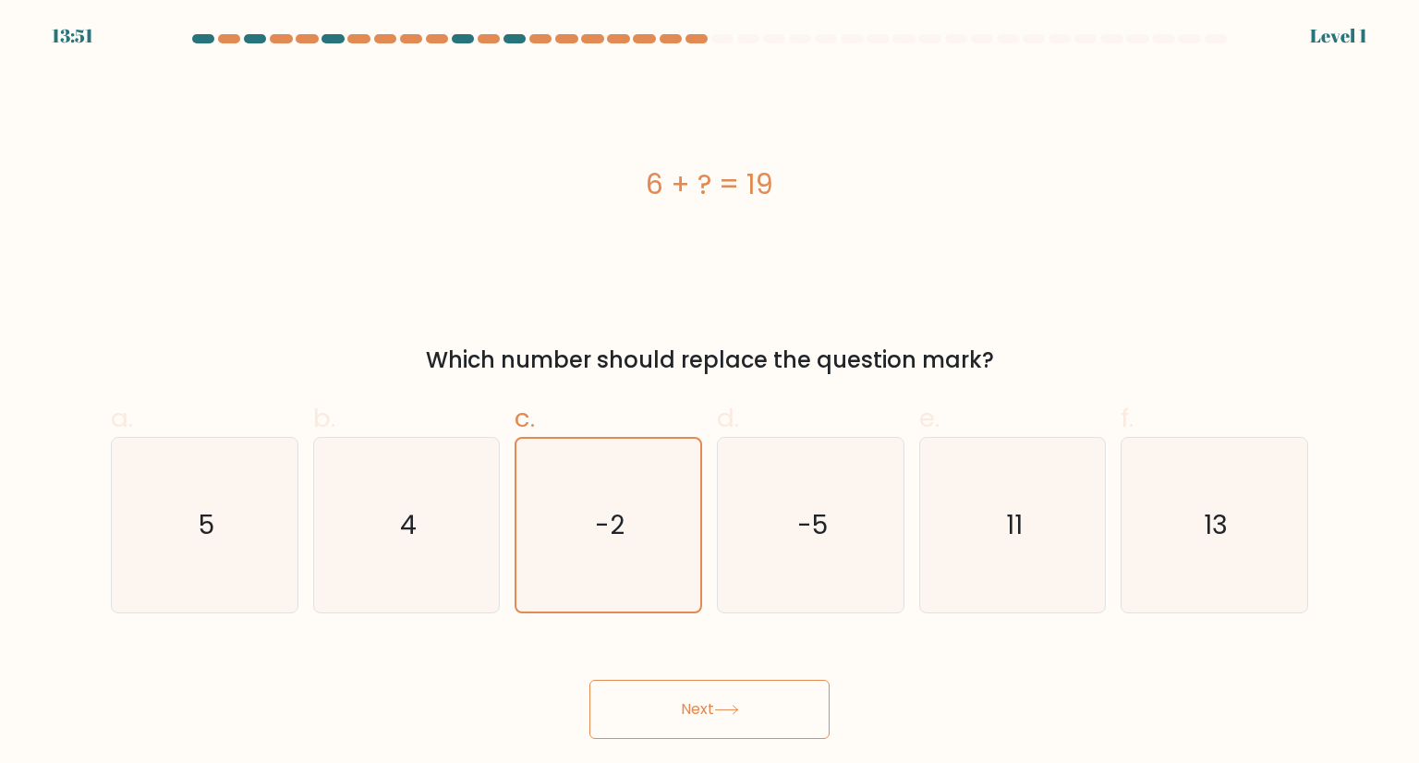
click at [685, 699] on button "Next" at bounding box center [709, 709] width 240 height 59
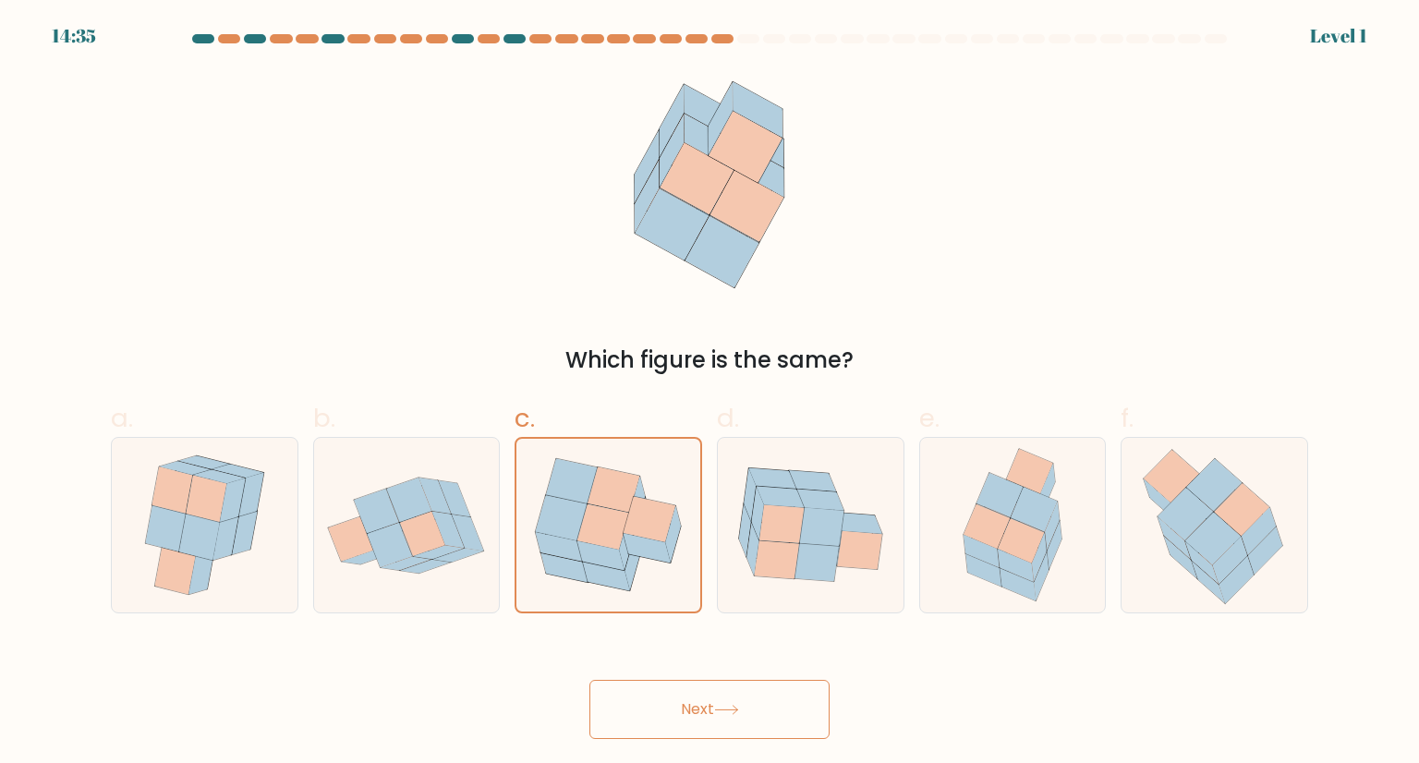
click at [684, 717] on button "Next" at bounding box center [709, 709] width 240 height 59
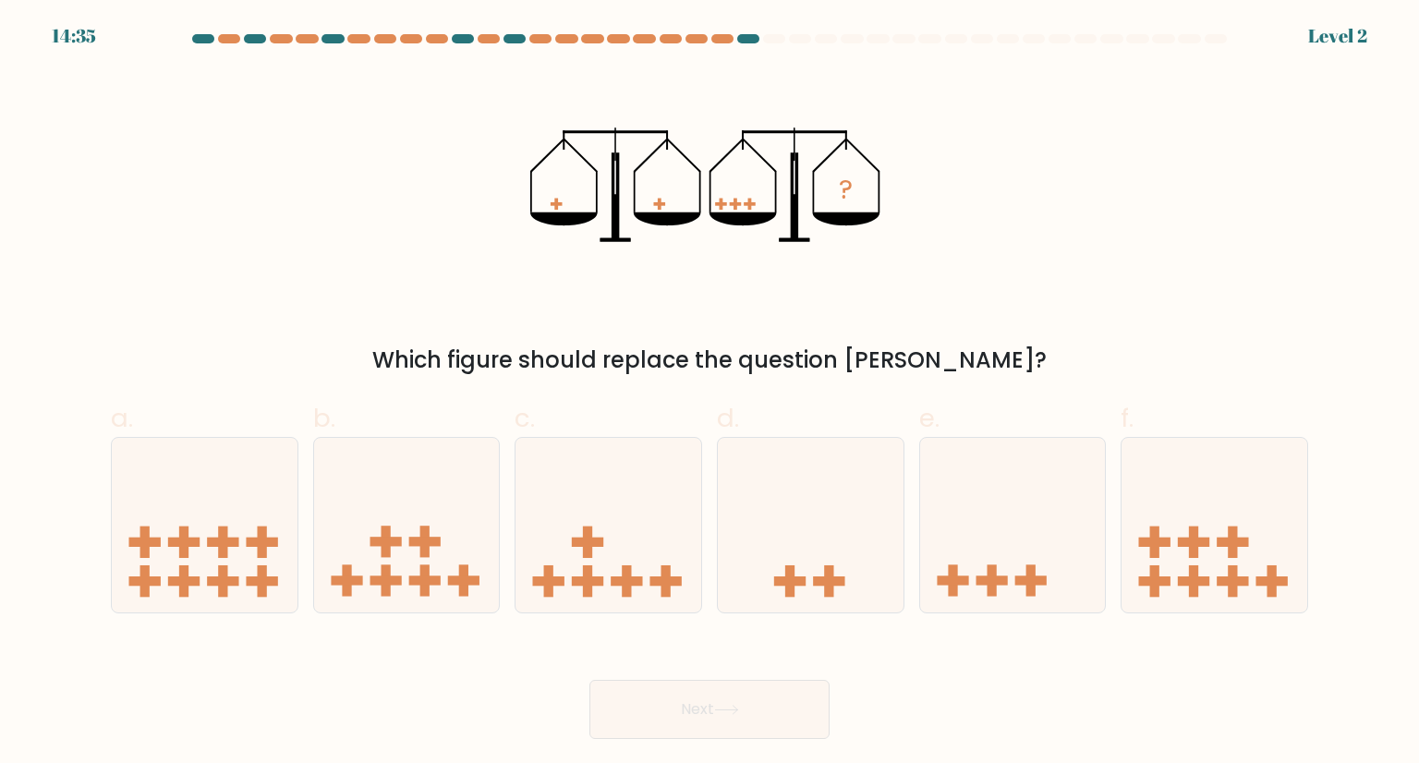
click at [608, 544] on icon at bounding box center [608, 524] width 186 height 153
click at [709, 394] on input "c." at bounding box center [709, 388] width 1 height 12
radio input "true"
drag, startPoint x: 685, startPoint y: 718, endPoint x: 683, endPoint y: 709, distance: 9.4
click at [685, 718] on button "Next" at bounding box center [709, 709] width 240 height 59
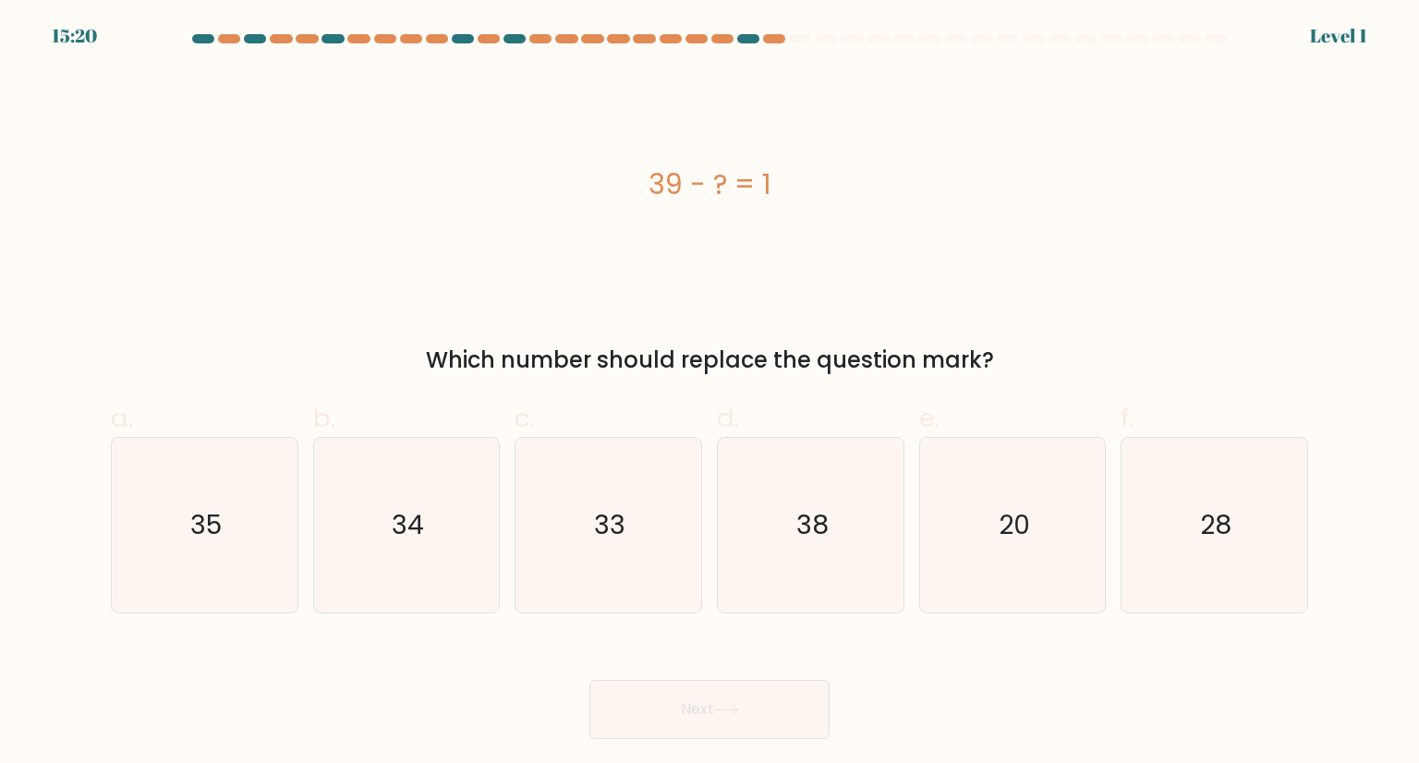
click at [600, 551] on icon "33" at bounding box center [608, 525] width 174 height 174
click at [709, 394] on input "c. 33" at bounding box center [709, 388] width 1 height 12
radio input "true"
click at [682, 708] on button "Next" at bounding box center [709, 709] width 240 height 59
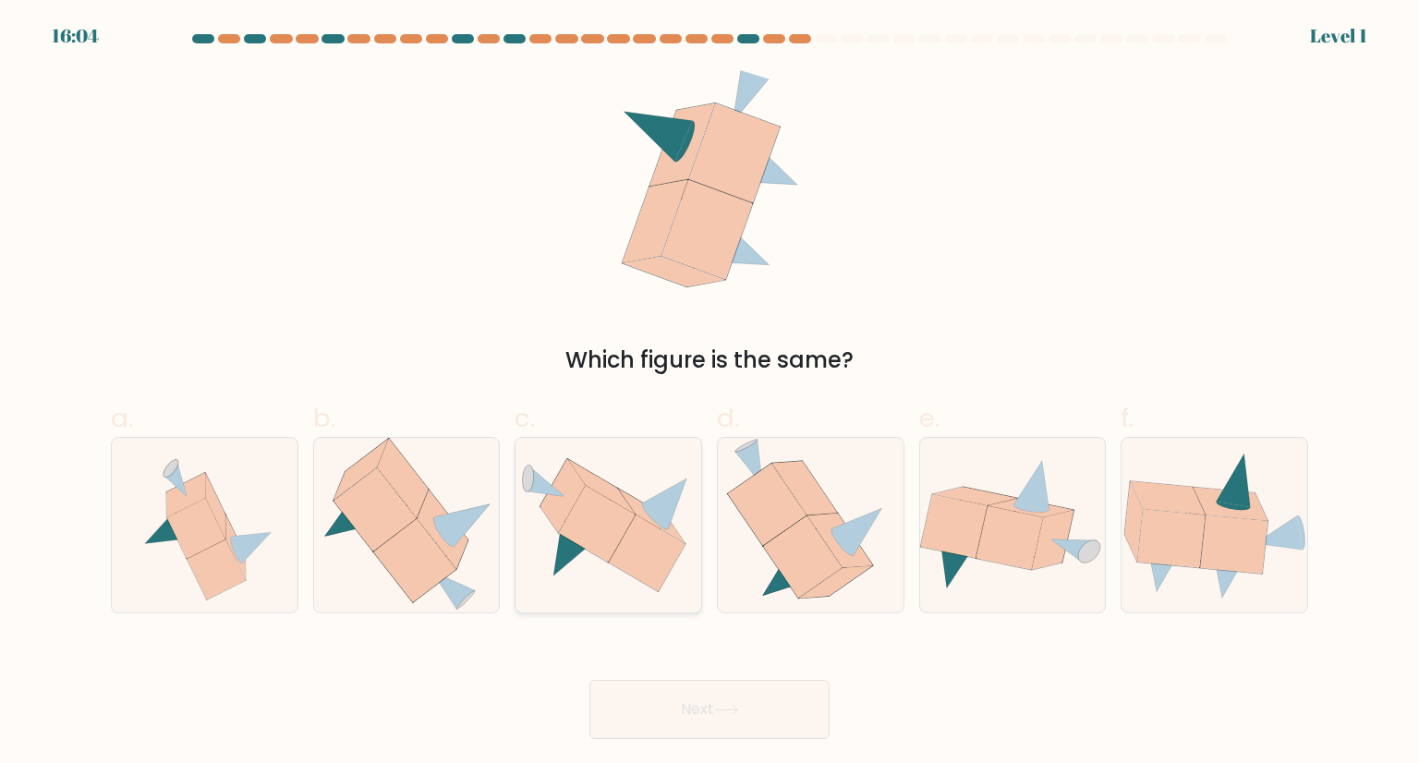
click at [597, 531] on icon at bounding box center [597, 523] width 77 height 77
click at [709, 394] on input "c." at bounding box center [709, 388] width 1 height 12
radio input "true"
drag, startPoint x: 675, startPoint y: 706, endPoint x: 672, endPoint y: 696, distance: 10.5
click at [674, 701] on button "Next" at bounding box center [709, 709] width 240 height 59
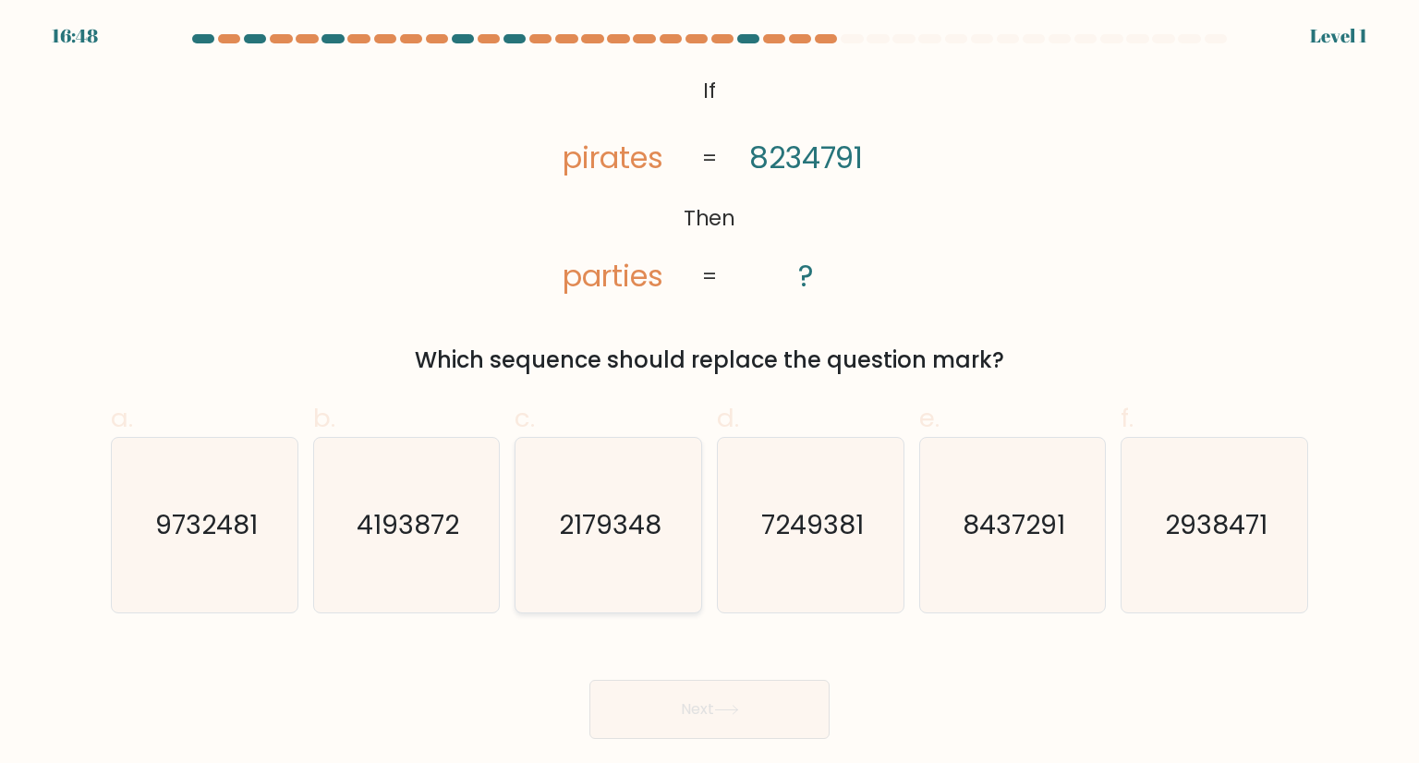
click at [624, 566] on icon "2179348" at bounding box center [608, 525] width 174 height 174
click at [709, 394] on input "c. 2179348" at bounding box center [709, 388] width 1 height 12
radio input "true"
click at [677, 681] on button "Next" at bounding box center [709, 709] width 240 height 59
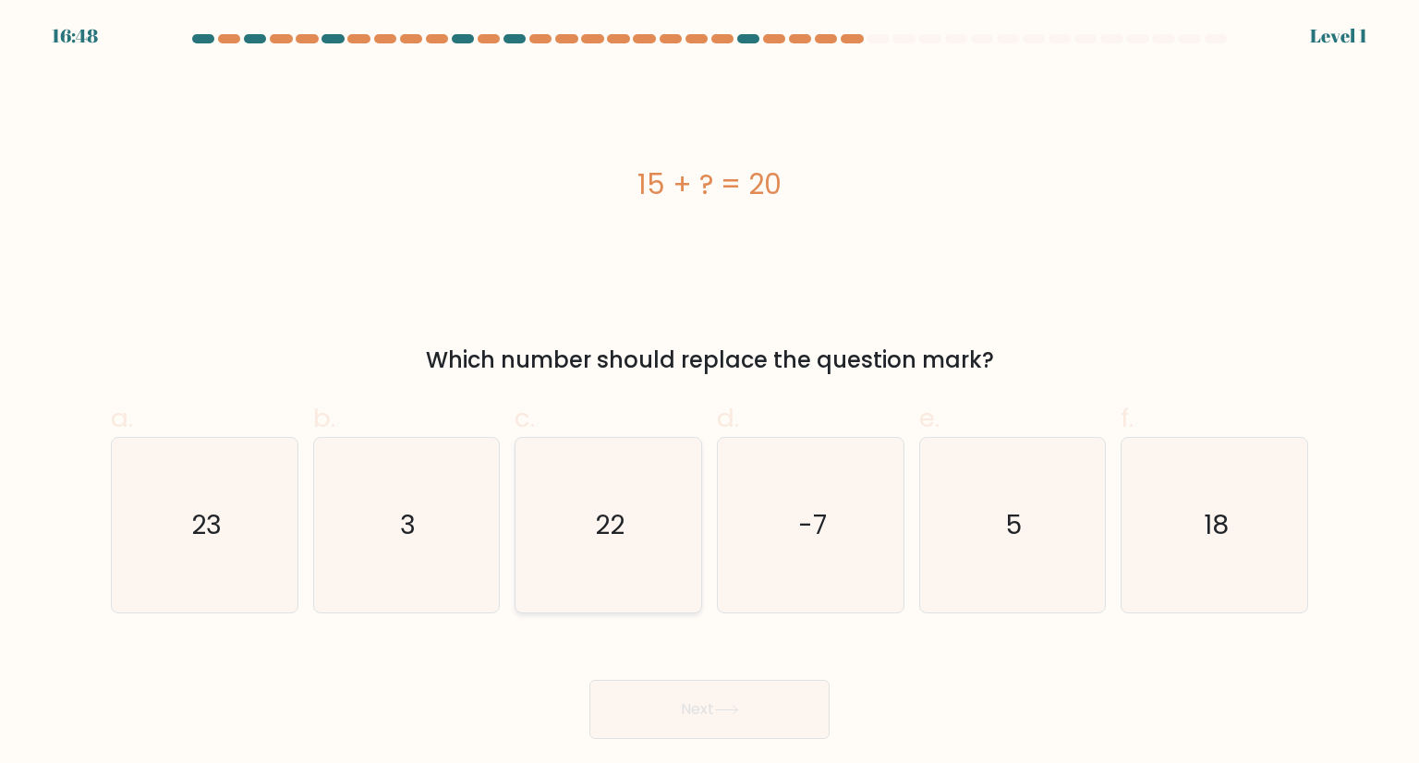
click at [630, 549] on icon "22" at bounding box center [608, 525] width 174 height 174
click at [709, 394] on input "c. 22" at bounding box center [709, 388] width 1 height 12
radio input "true"
click at [684, 745] on body "18:16 Level 1 3" at bounding box center [709, 381] width 1419 height 763
click at [679, 686] on button "Next" at bounding box center [709, 709] width 240 height 59
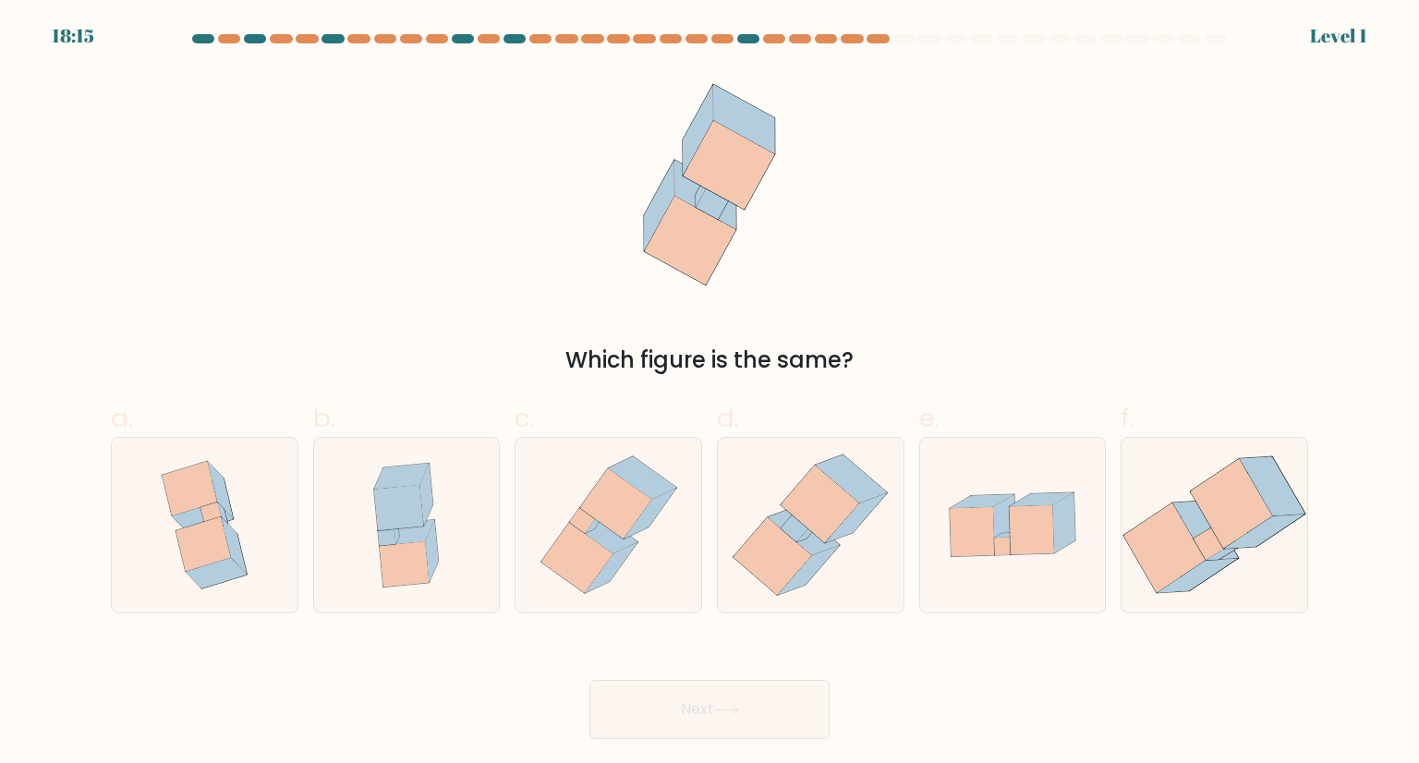
click at [635, 582] on icon at bounding box center [608, 525] width 159 height 174
click at [709, 394] on input "c." at bounding box center [709, 388] width 1 height 12
radio input "true"
click at [711, 692] on button "Next" at bounding box center [709, 709] width 240 height 59
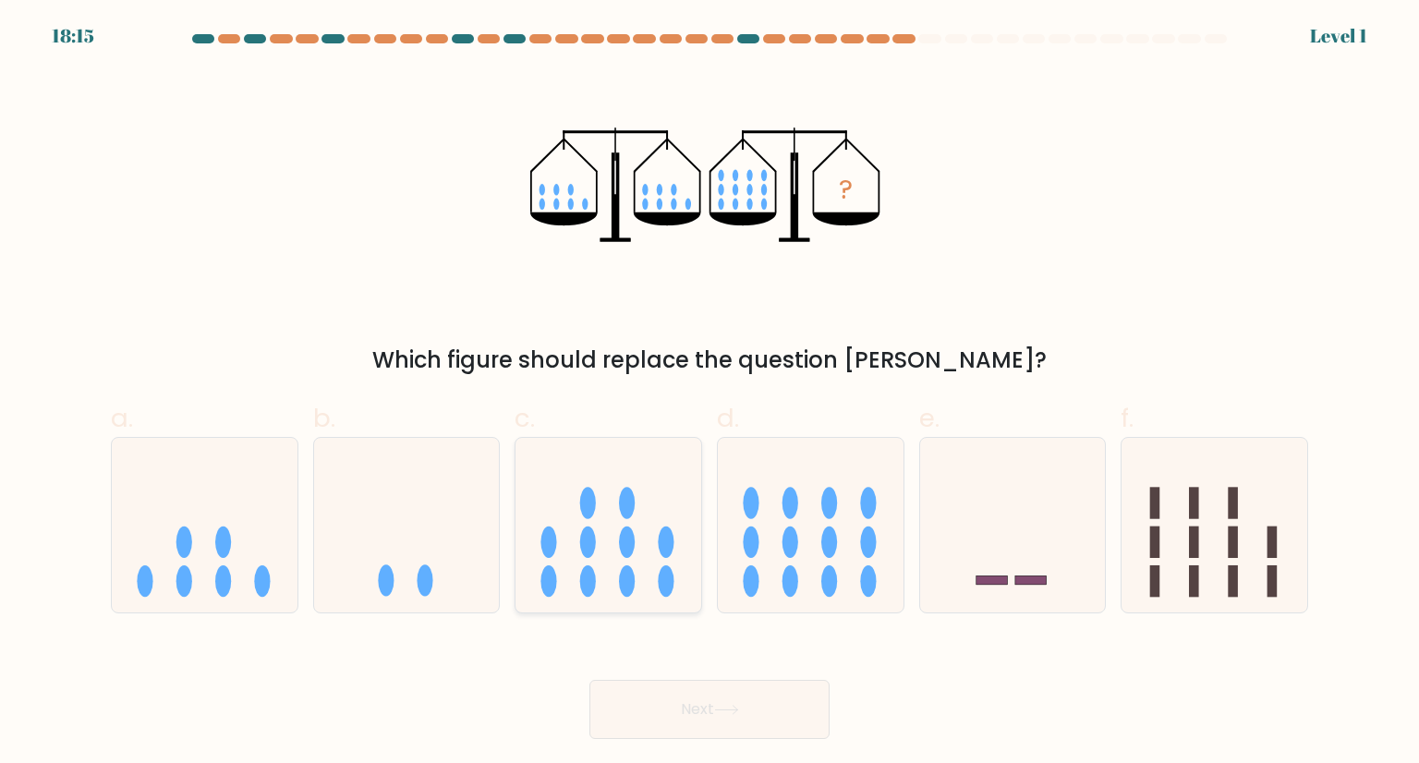
click at [645, 596] on icon at bounding box center [608, 524] width 186 height 153
click at [709, 394] on input "c." at bounding box center [709, 388] width 1 height 12
radio input "true"
click at [710, 693] on button "Next" at bounding box center [709, 709] width 240 height 59
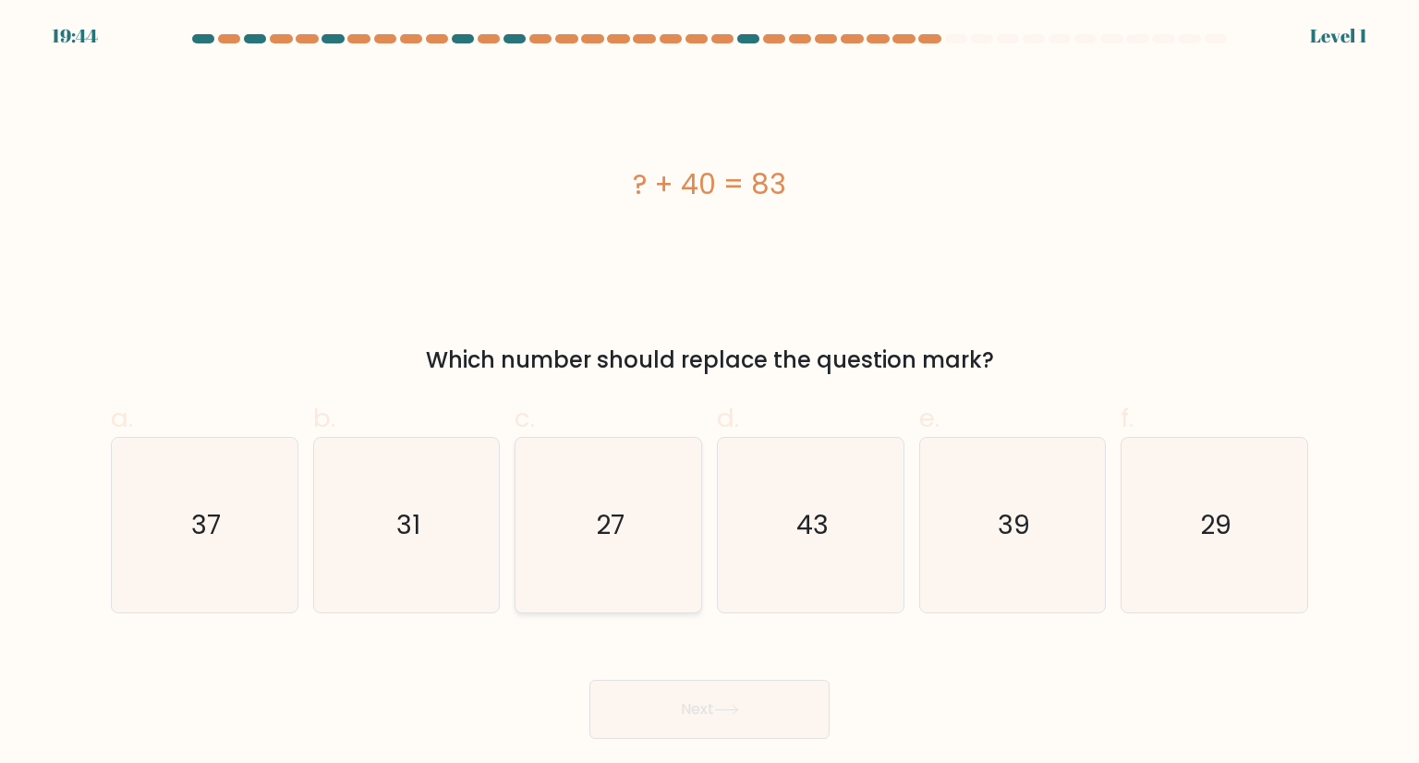
click at [654, 577] on icon "27" at bounding box center [608, 525] width 174 height 174
click at [709, 394] on input "c. 27" at bounding box center [709, 388] width 1 height 12
radio input "true"
drag, startPoint x: 706, startPoint y: 691, endPoint x: 687, endPoint y: 657, distance: 38.9
click at [691, 664] on div "Next" at bounding box center [709, 687] width 1219 height 103
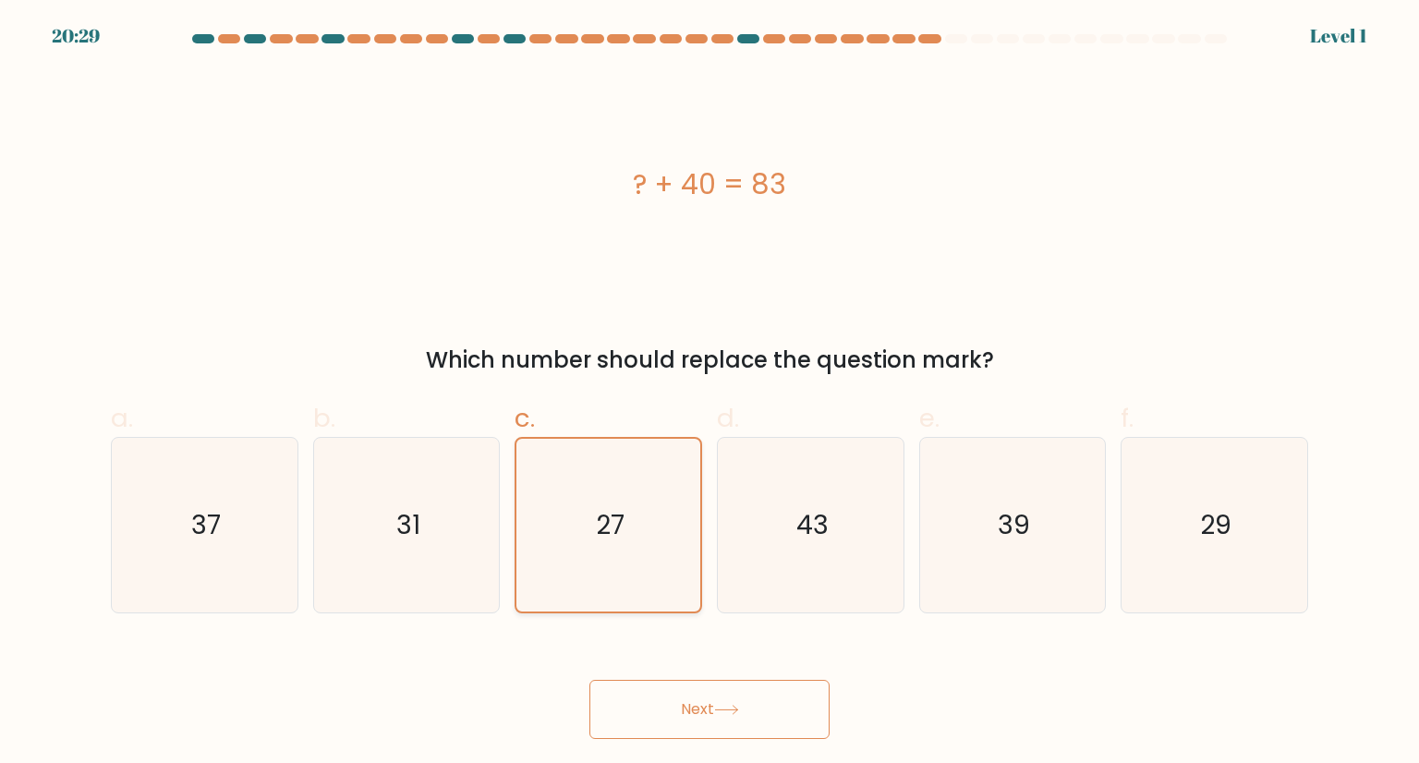
click at [650, 579] on icon "27" at bounding box center [608, 525] width 172 height 172
click at [709, 394] on input "c. 27" at bounding box center [709, 388] width 1 height 12
click at [705, 697] on button "Next" at bounding box center [709, 709] width 240 height 59
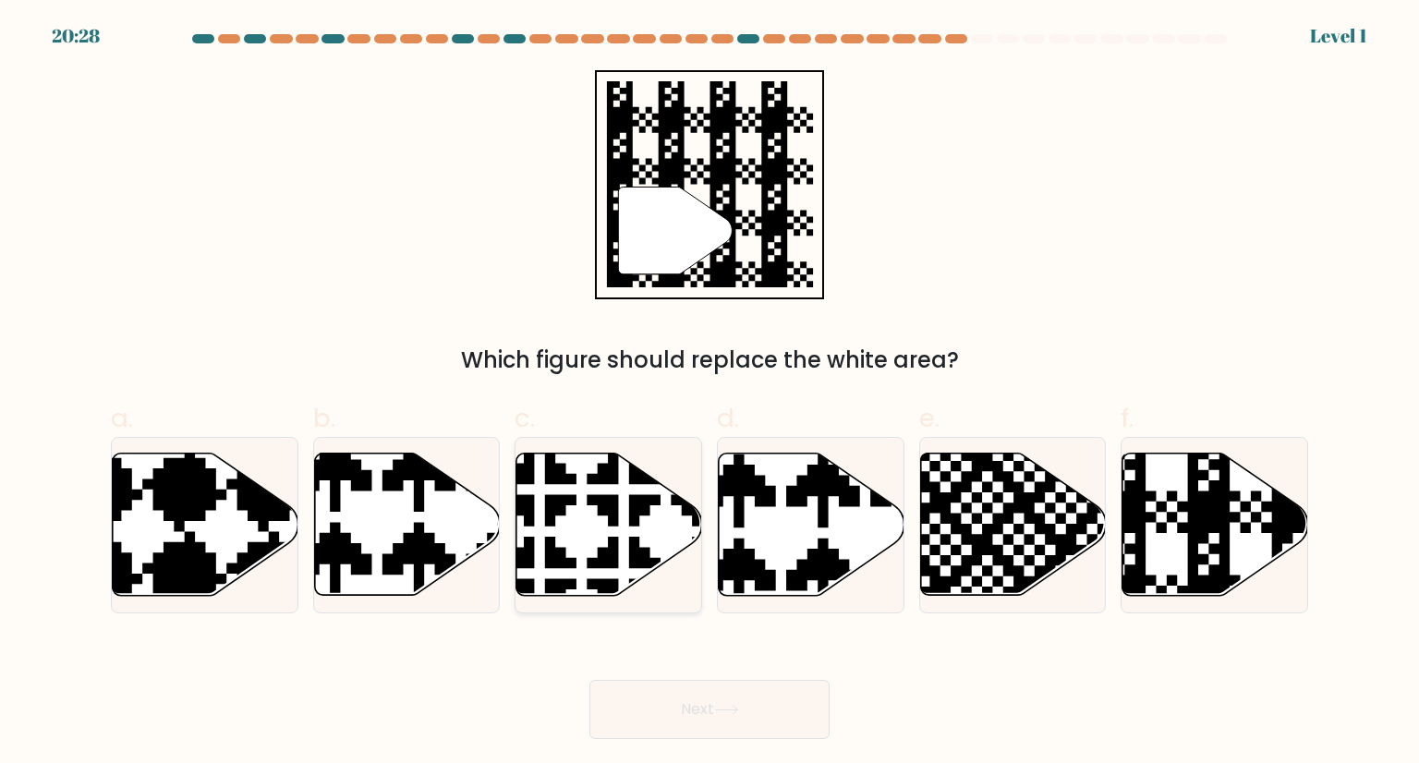
click at [653, 579] on icon at bounding box center [666, 448] width 326 height 326
click at [709, 394] on input "c." at bounding box center [709, 388] width 1 height 12
radio input "true"
click at [699, 685] on button "Next" at bounding box center [709, 709] width 240 height 59
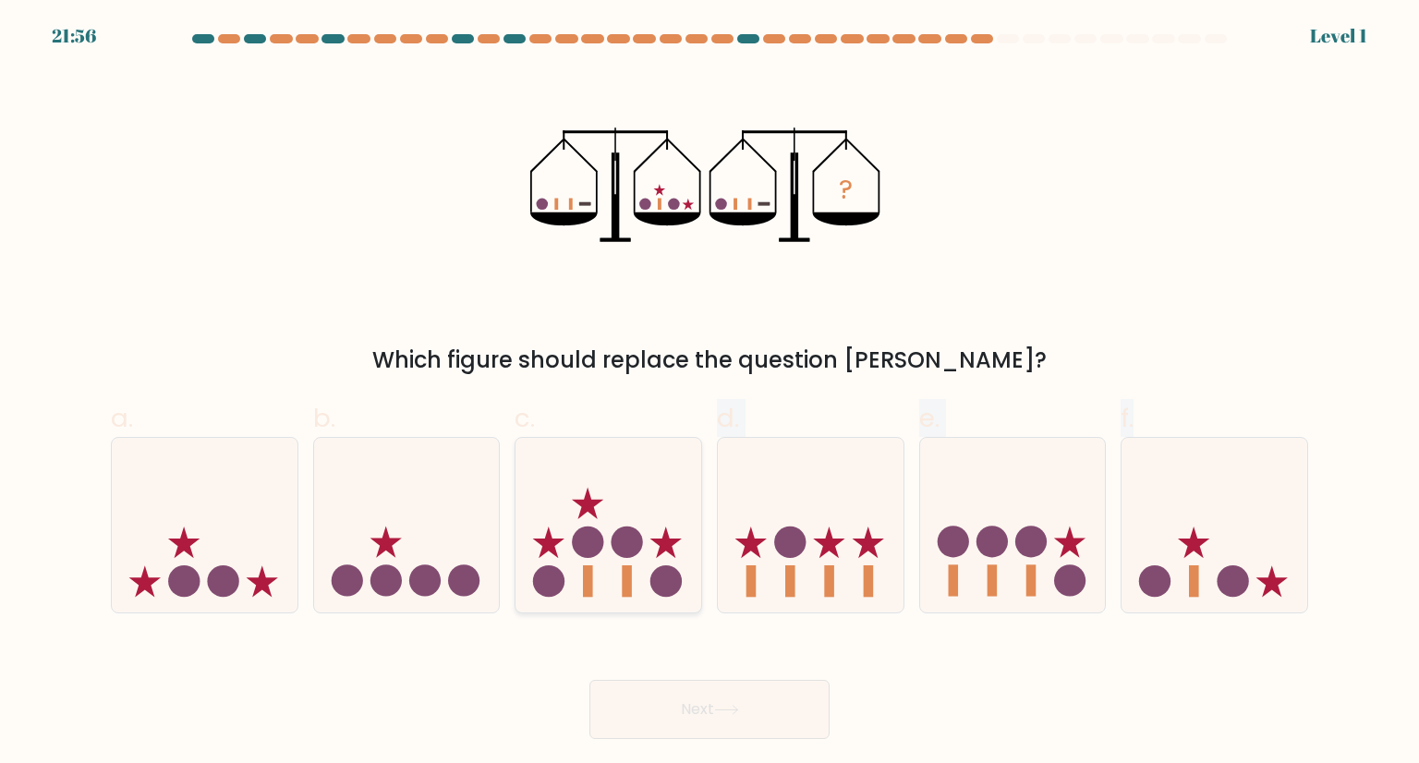
click at [659, 585] on form at bounding box center [709, 386] width 1419 height 705
click at [650, 555] on icon at bounding box center [608, 524] width 186 height 153
click at [709, 394] on input "c." at bounding box center [709, 388] width 1 height 12
radio input "true"
click at [688, 666] on div "Next" at bounding box center [709, 687] width 1219 height 103
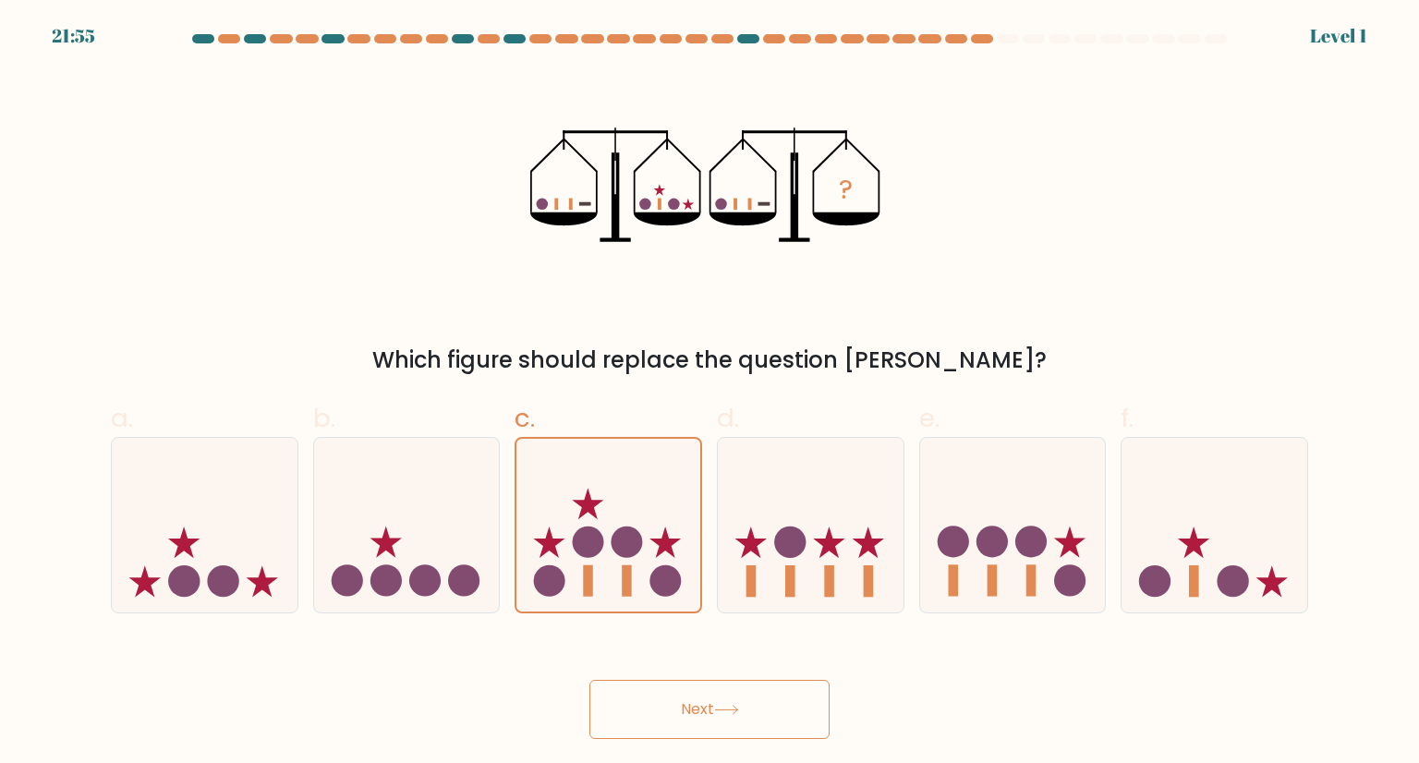
click at [692, 697] on button "Next" at bounding box center [709, 709] width 240 height 59
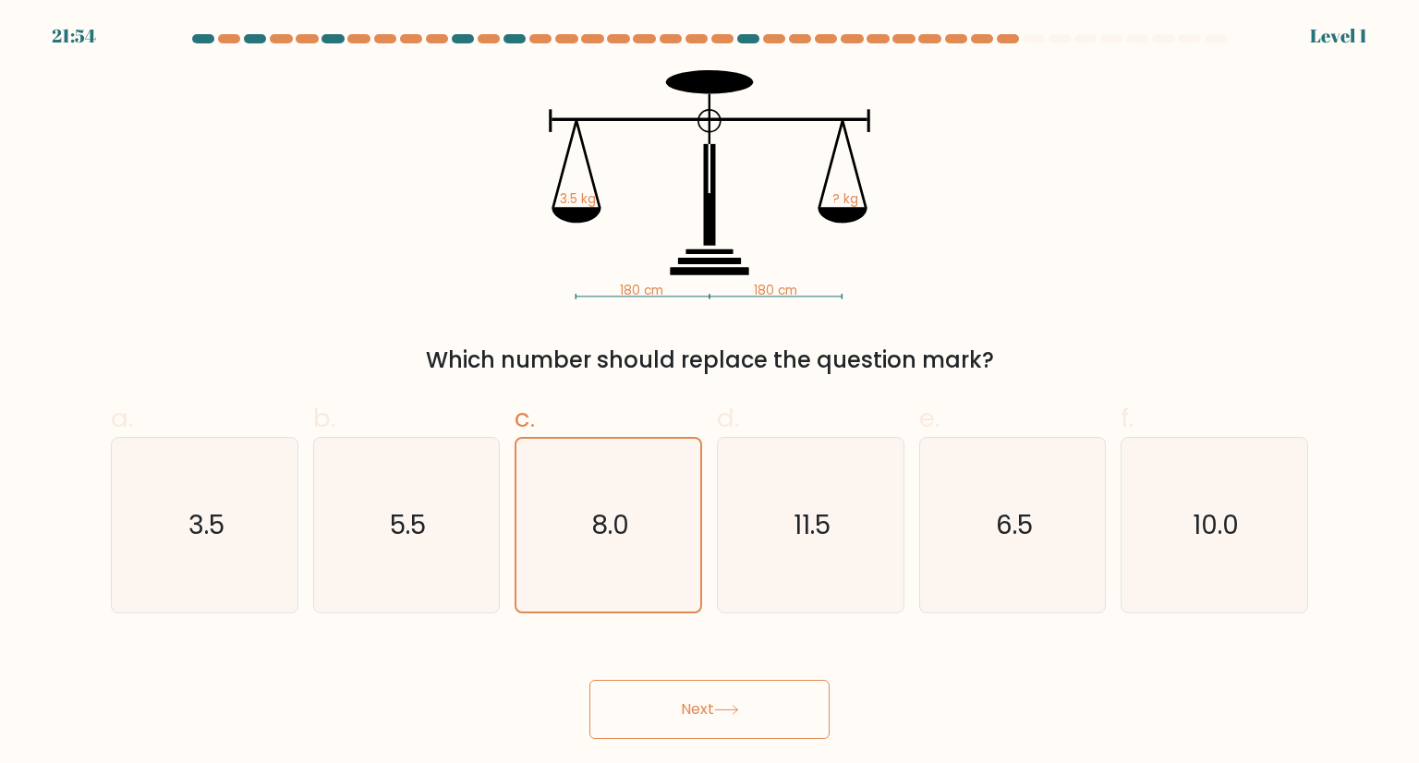
click at [691, 718] on button "Next" at bounding box center [709, 709] width 240 height 59
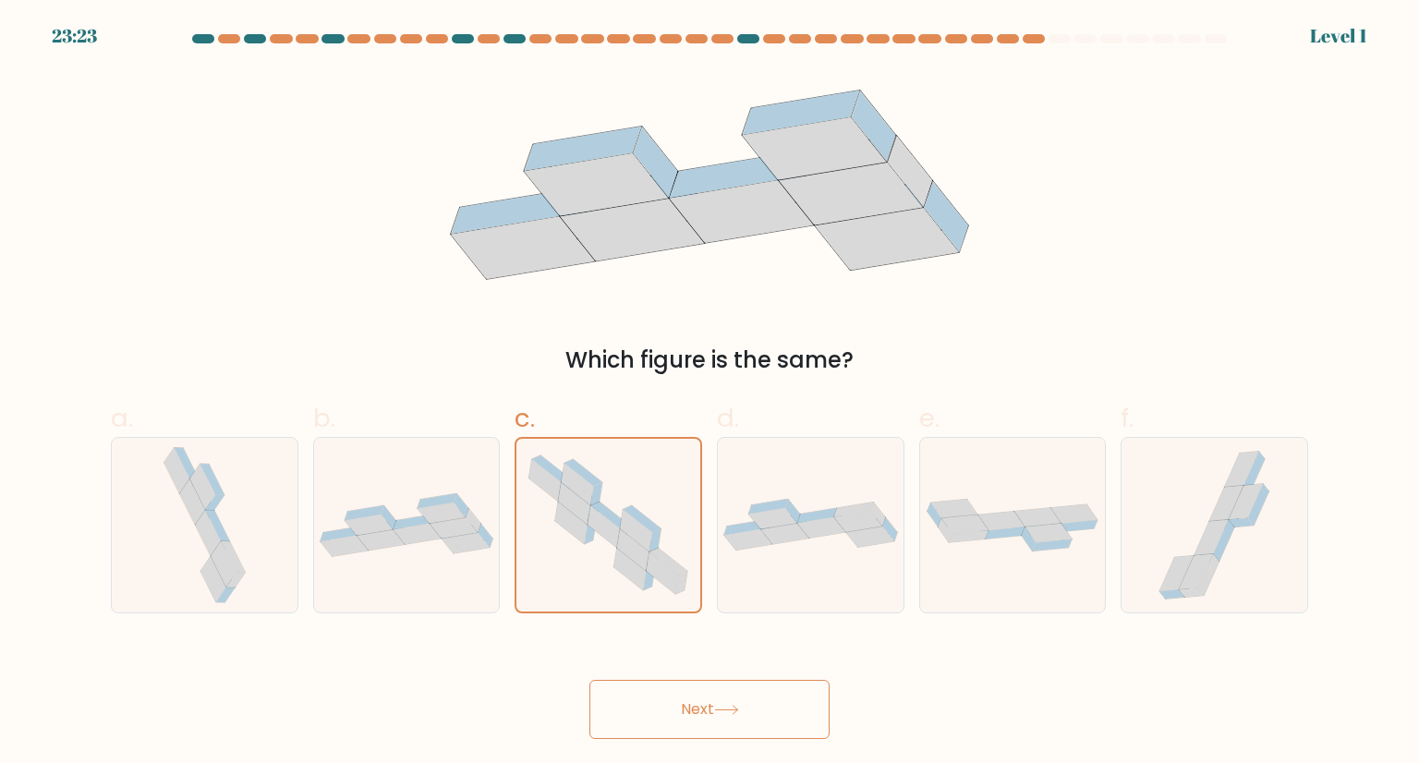
click at [694, 714] on button "Next" at bounding box center [709, 709] width 240 height 59
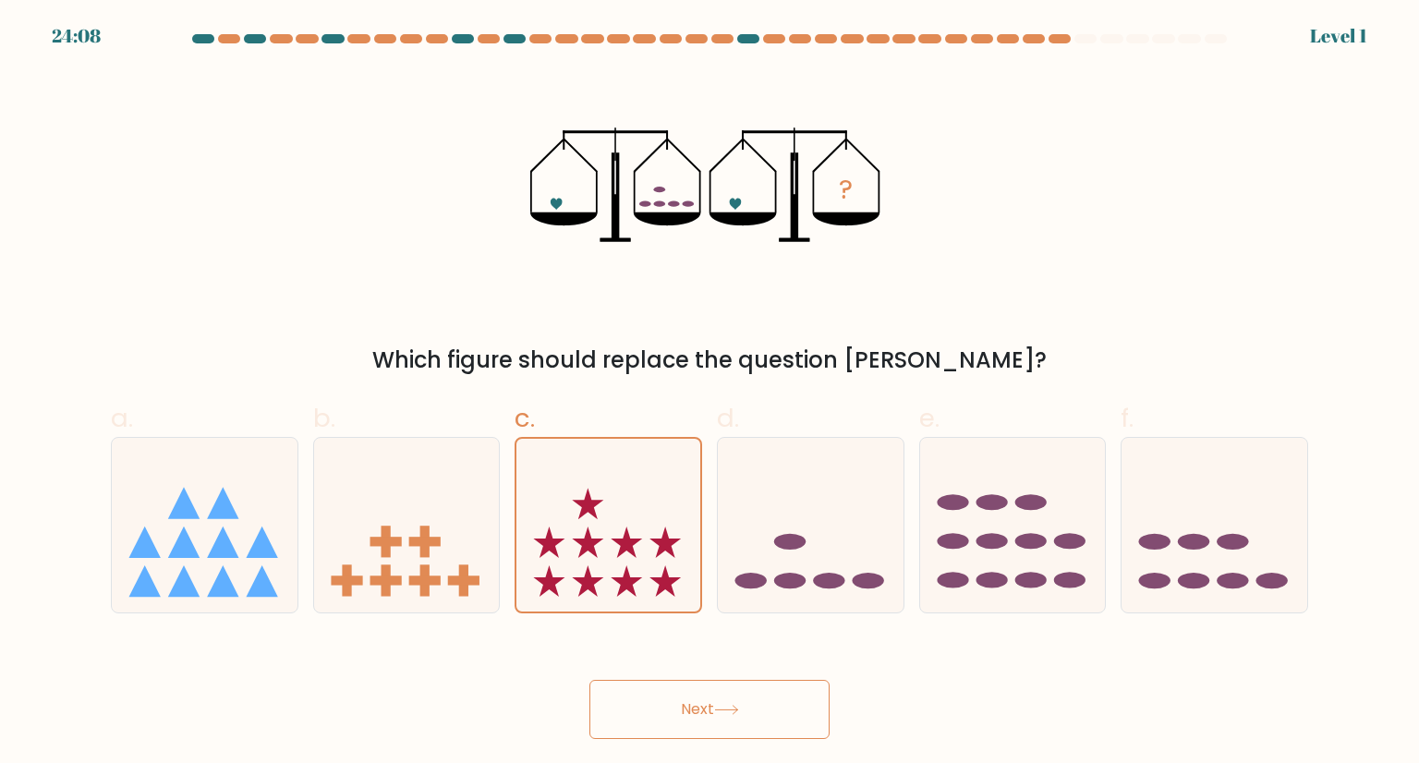
click at [687, 696] on button "Next" at bounding box center [709, 709] width 240 height 59
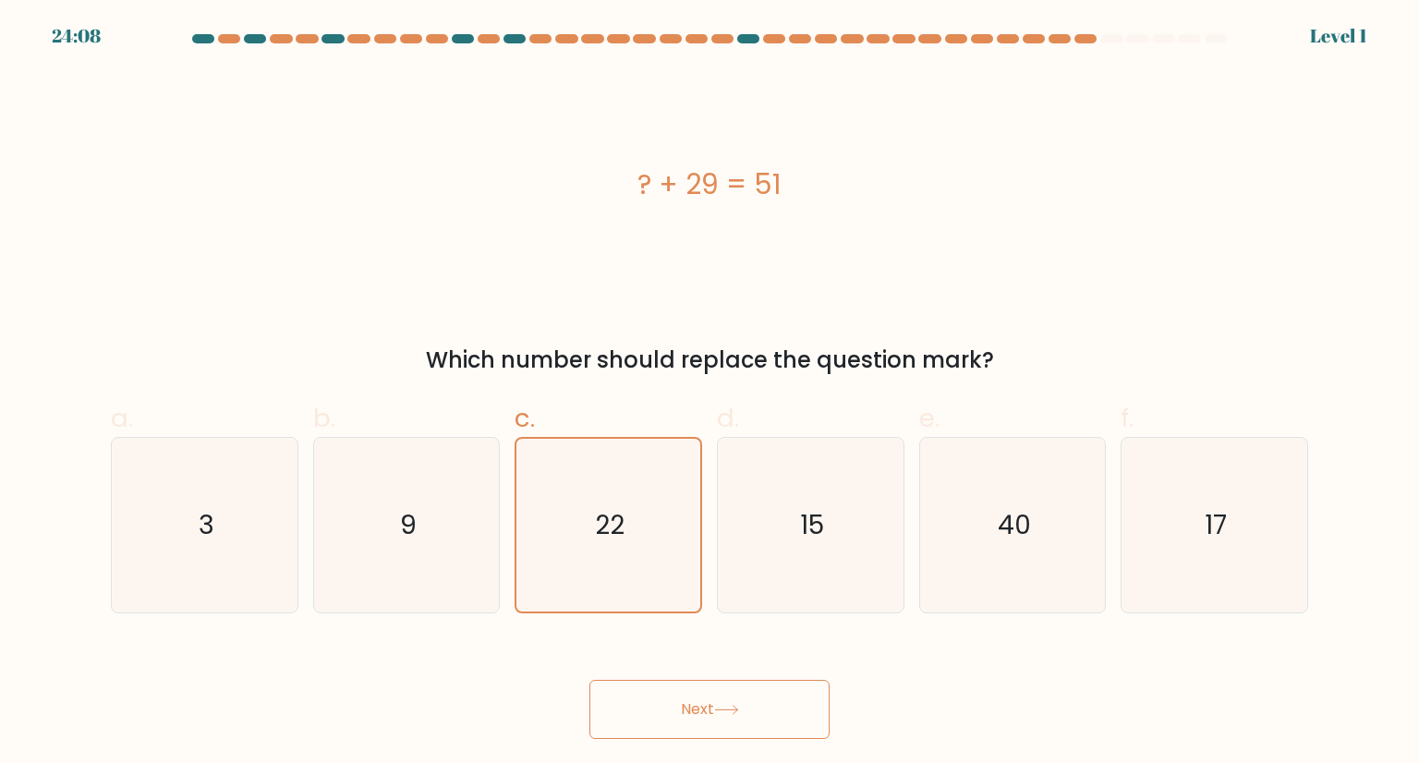
click at [669, 667] on div "Next" at bounding box center [709, 687] width 1219 height 103
click at [687, 729] on button "Next" at bounding box center [709, 709] width 240 height 59
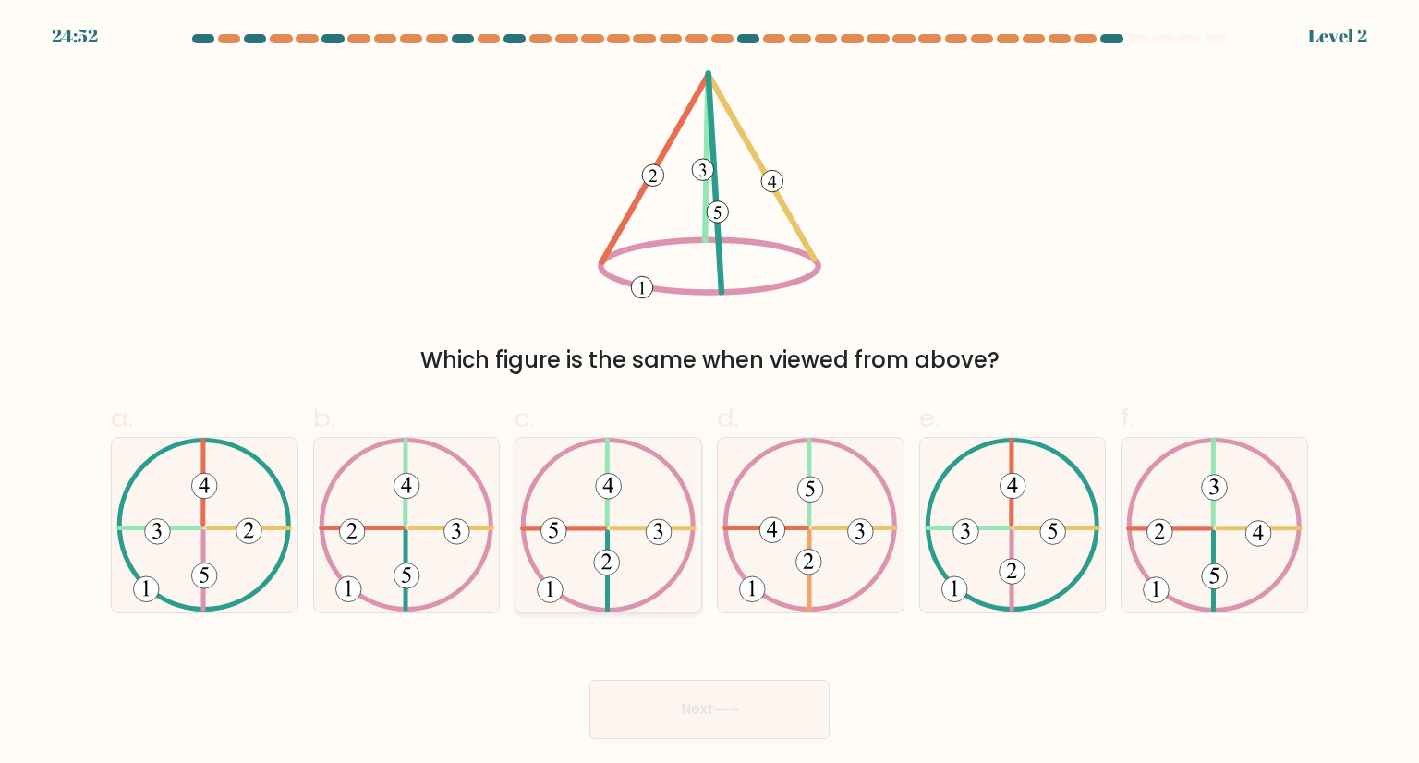
click at [658, 595] on 610 at bounding box center [608, 525] width 169 height 169
click at [709, 394] on input "c." at bounding box center [709, 388] width 1 height 12
radio input "true"
click at [695, 720] on button "Next" at bounding box center [709, 709] width 240 height 59
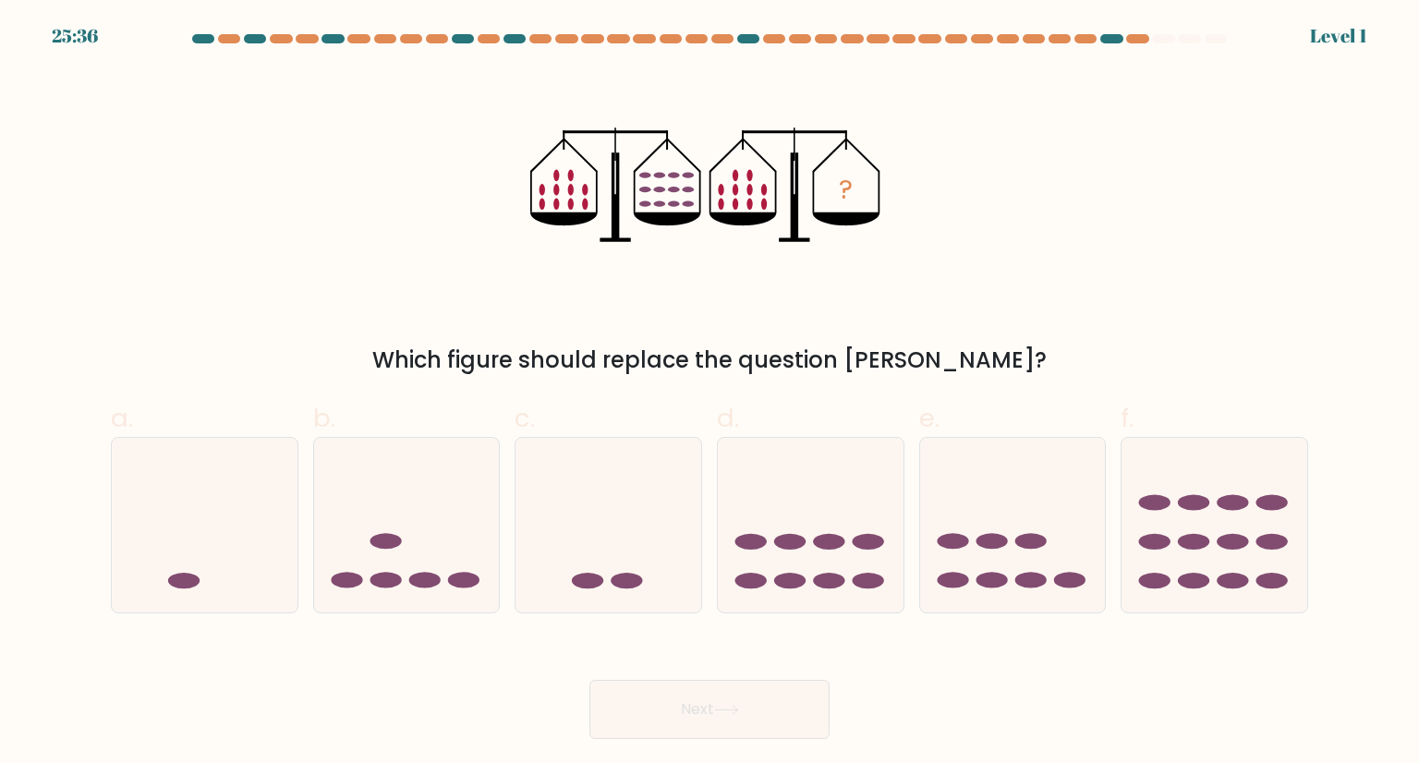
click at [648, 585] on icon at bounding box center [608, 524] width 186 height 153
click at [709, 394] on input "c." at bounding box center [709, 388] width 1 height 12
radio input "true"
drag, startPoint x: 686, startPoint y: 714, endPoint x: 675, endPoint y: 689, distance: 27.3
click at [686, 714] on button "Next" at bounding box center [709, 709] width 240 height 59
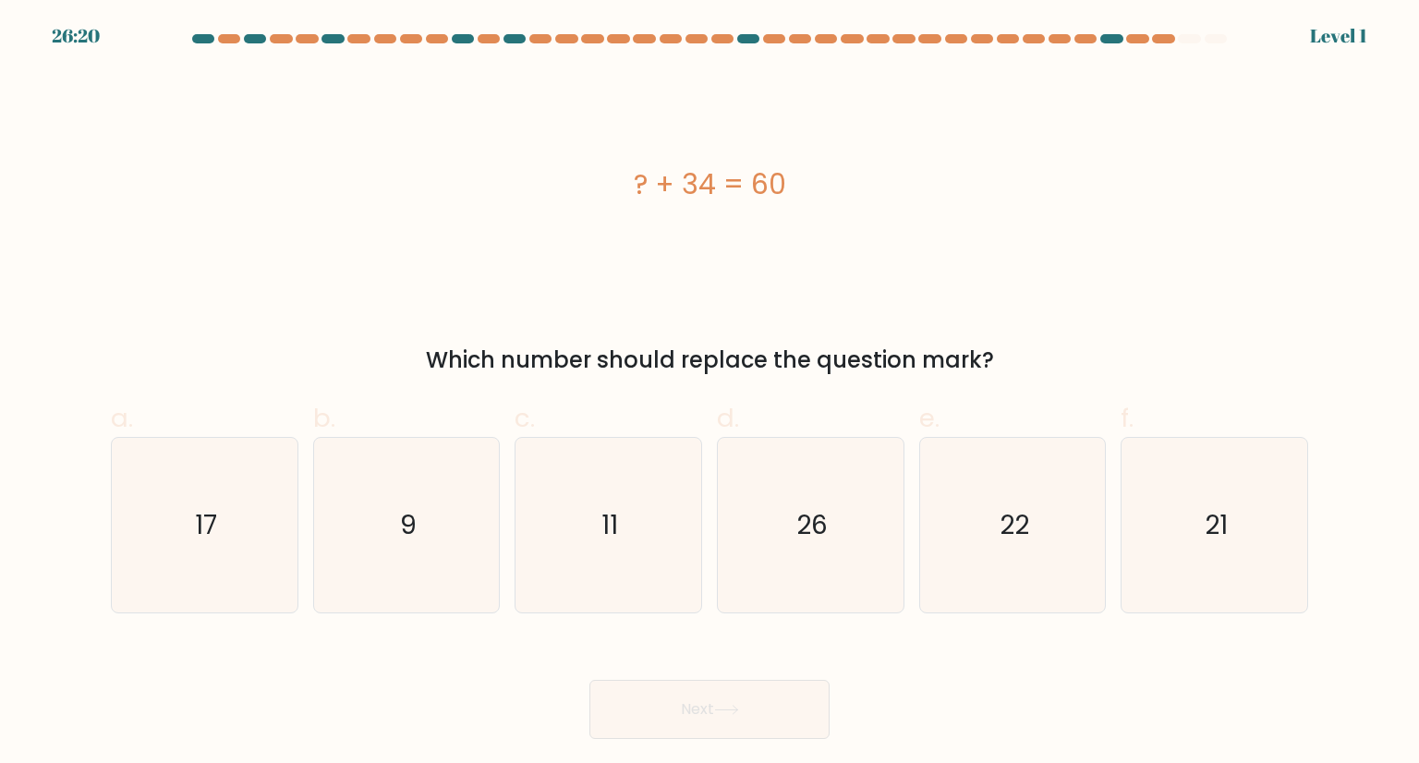
click at [632, 538] on icon "11" at bounding box center [608, 525] width 174 height 174
click at [709, 394] on input "c. 11" at bounding box center [709, 388] width 1 height 12
radio input "true"
click at [680, 696] on button "Next" at bounding box center [709, 709] width 240 height 59
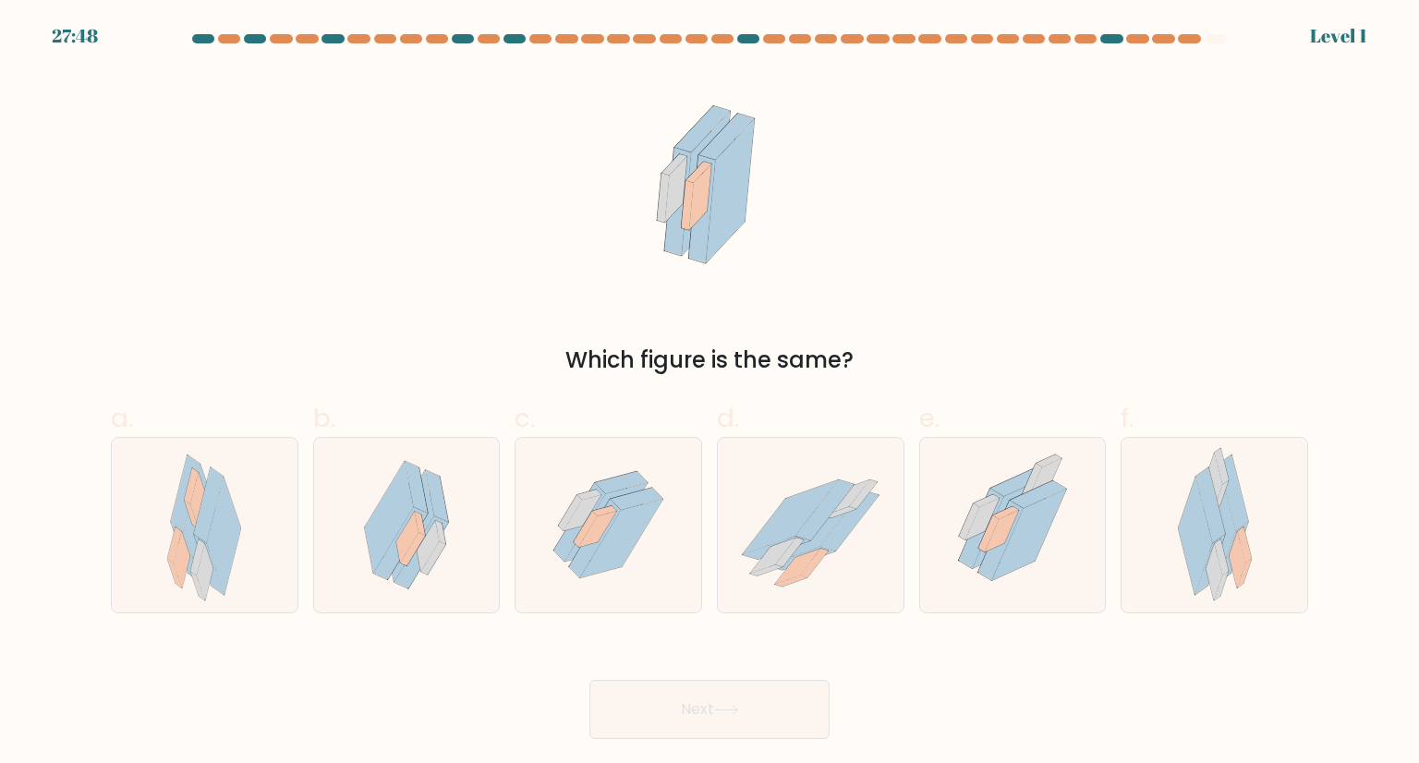
click at [633, 546] on icon at bounding box center [621, 539] width 83 height 79
click at [709, 394] on input "c." at bounding box center [709, 388] width 1 height 12
radio input "true"
click at [682, 699] on button "Next" at bounding box center [709, 709] width 240 height 59
click at [657, 561] on icon at bounding box center [608, 525] width 153 height 172
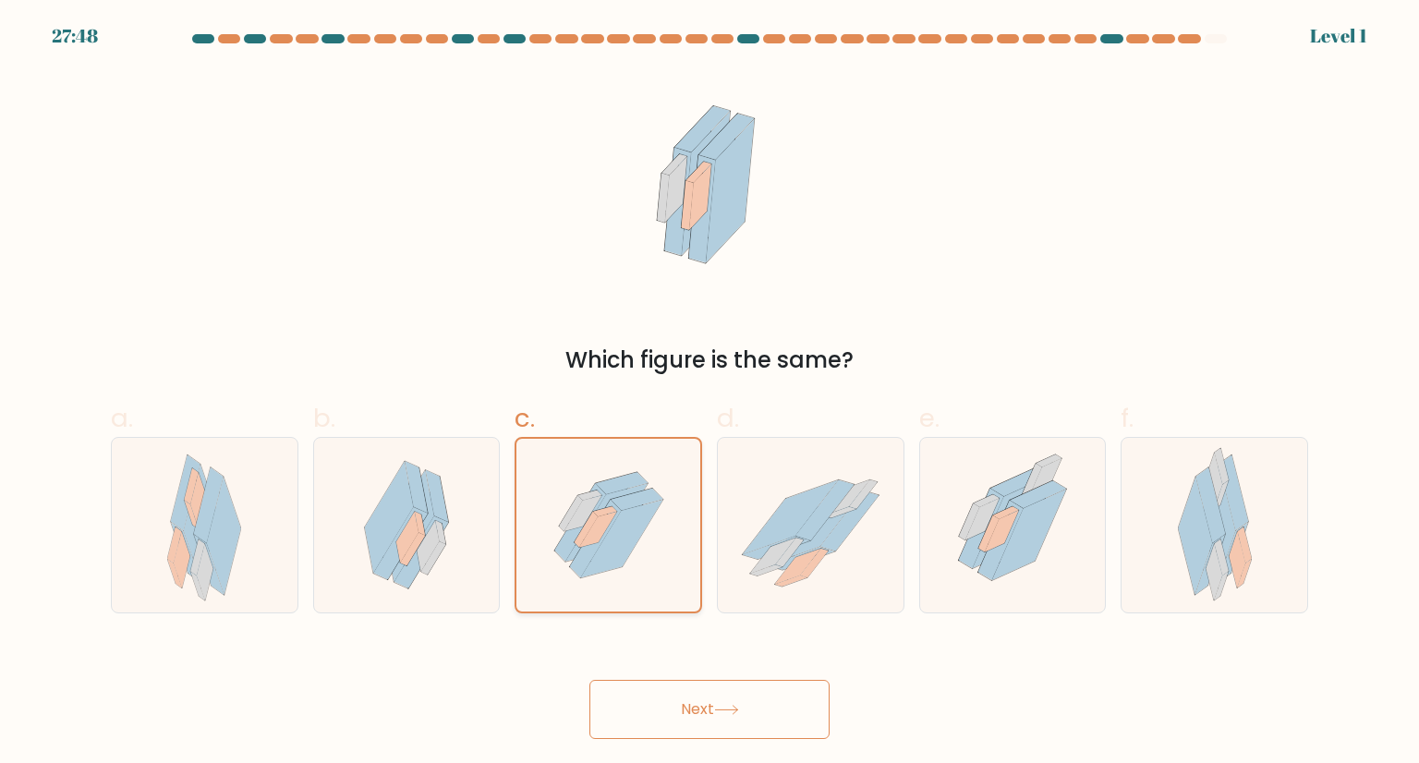
click at [709, 394] on input "c." at bounding box center [709, 388] width 1 height 12
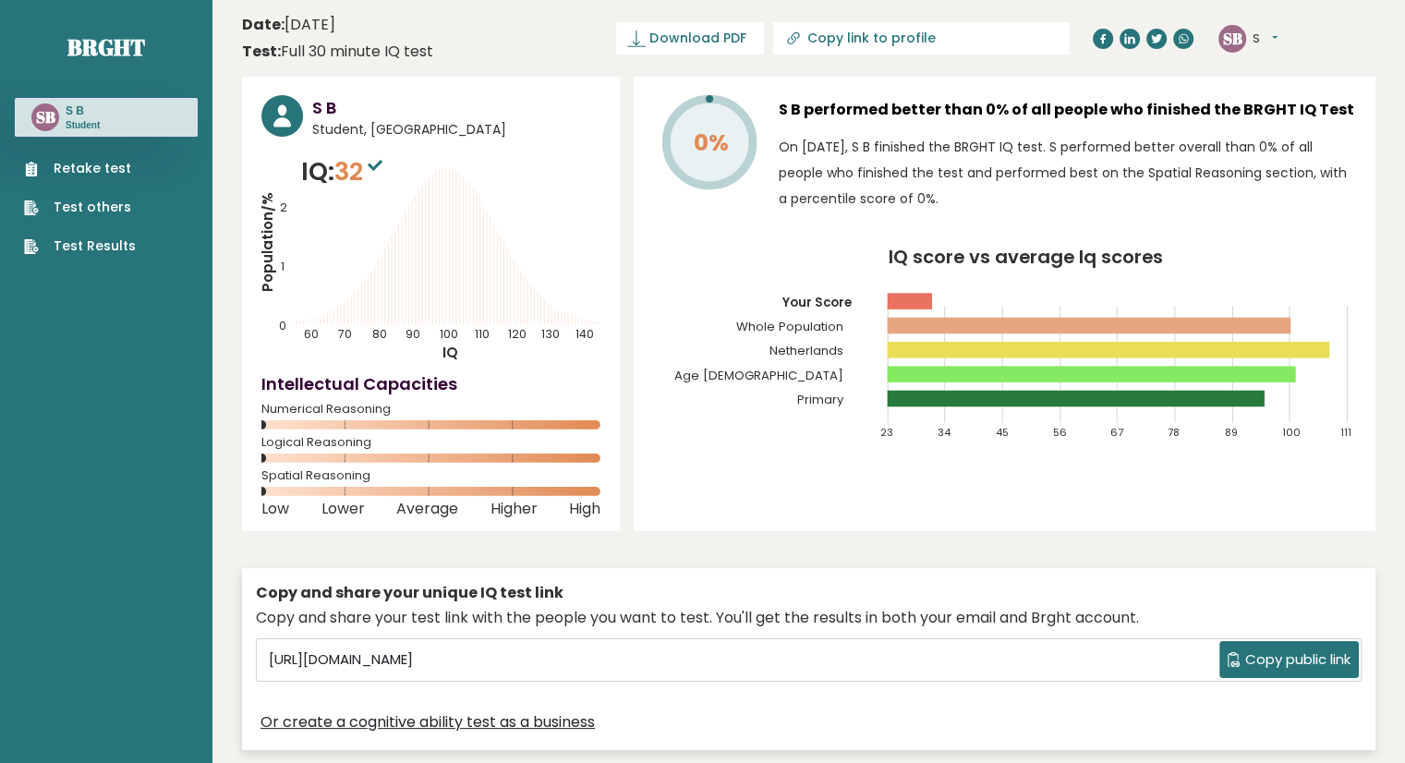
click at [110, 167] on link "Retake test" at bounding box center [80, 168] width 112 height 19
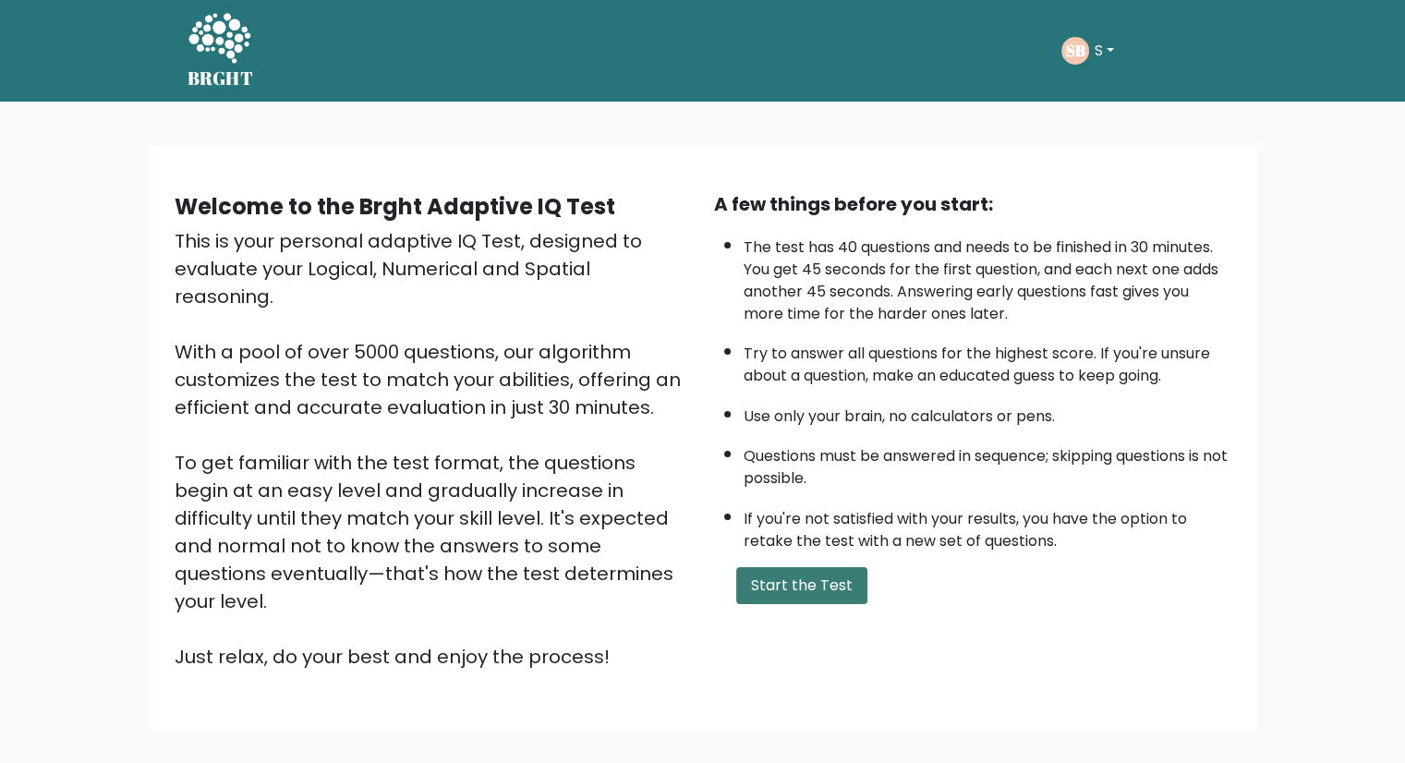
click at [814, 570] on button "Start the Test" at bounding box center [801, 585] width 131 height 37
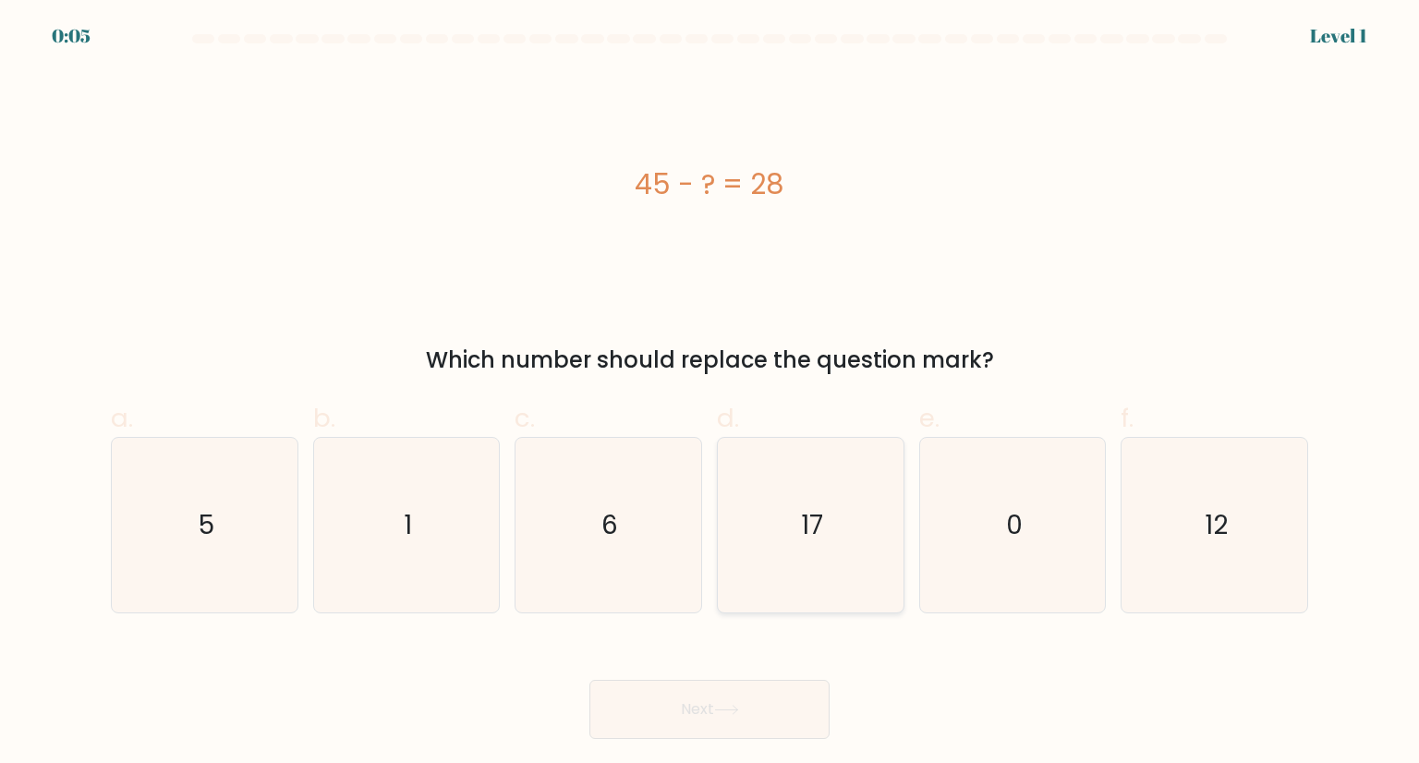
click at [797, 546] on icon "17" at bounding box center [810, 525] width 174 height 174
click at [710, 394] on input "d. 17" at bounding box center [709, 388] width 1 height 12
radio input "true"
click at [739, 707] on icon at bounding box center [726, 710] width 25 height 10
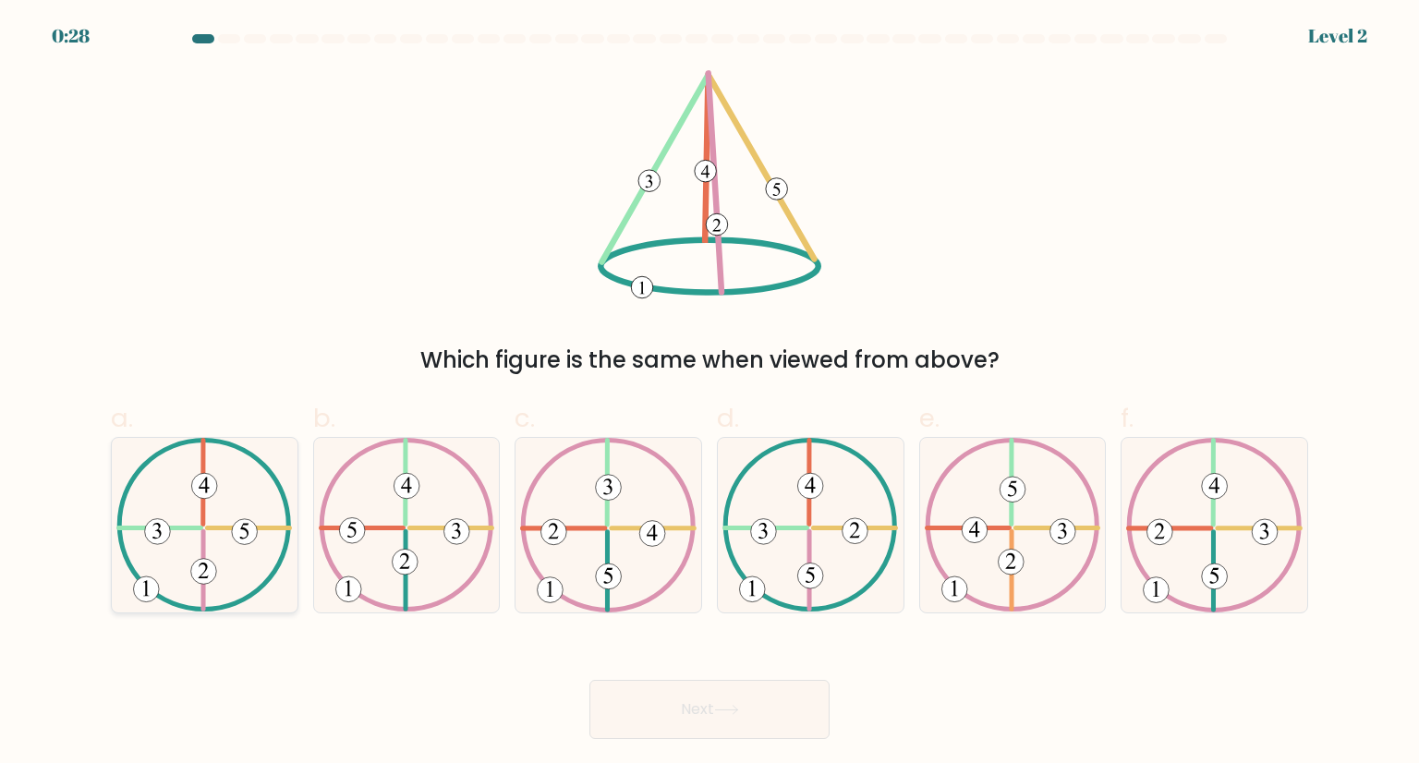
click at [223, 556] on icon at bounding box center [204, 525] width 176 height 174
click at [709, 394] on input "a." at bounding box center [709, 388] width 1 height 12
radio input "true"
click at [628, 692] on button "Next" at bounding box center [709, 709] width 240 height 59
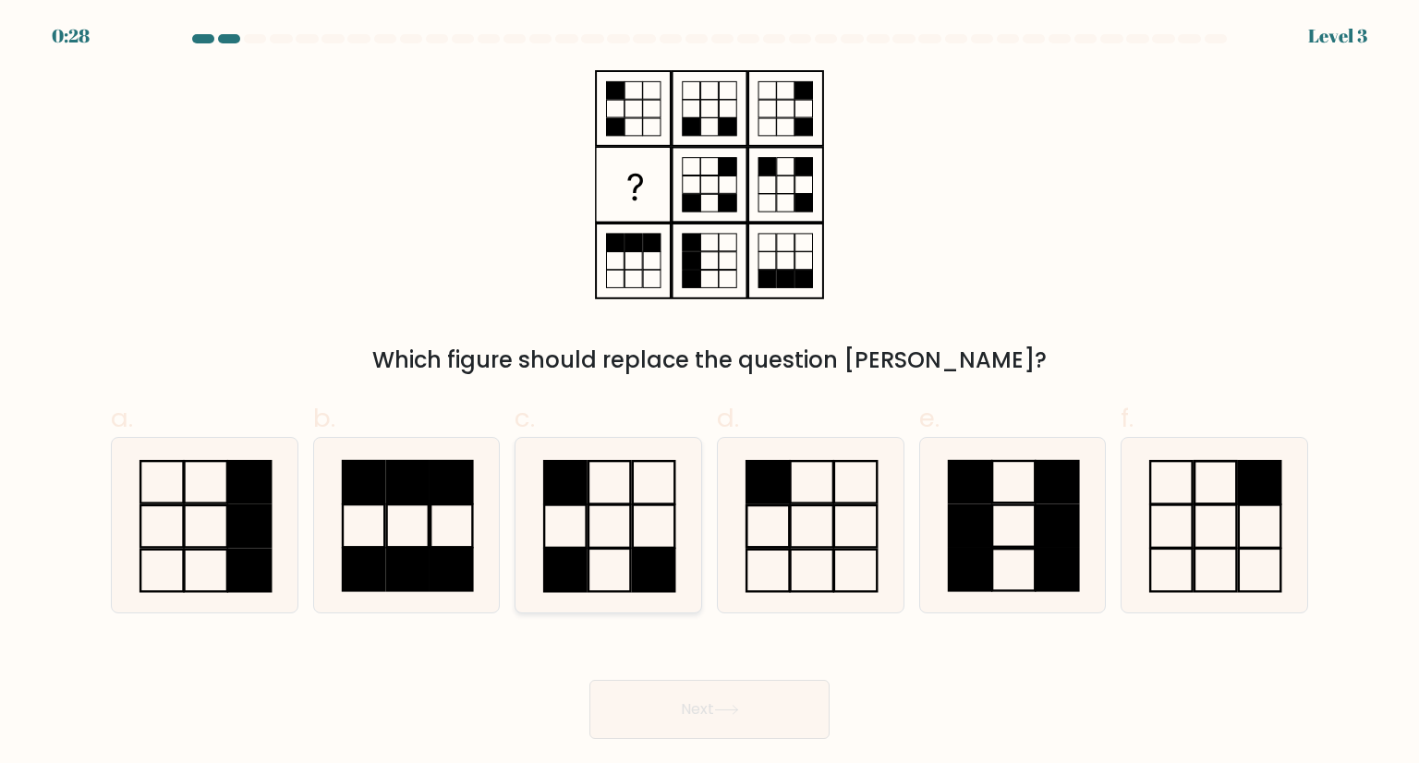
click at [617, 519] on icon at bounding box center [608, 525] width 174 height 174
click at [709, 394] on input "c." at bounding box center [709, 388] width 1 height 12
radio input "true"
click at [733, 707] on icon at bounding box center [726, 710] width 25 height 10
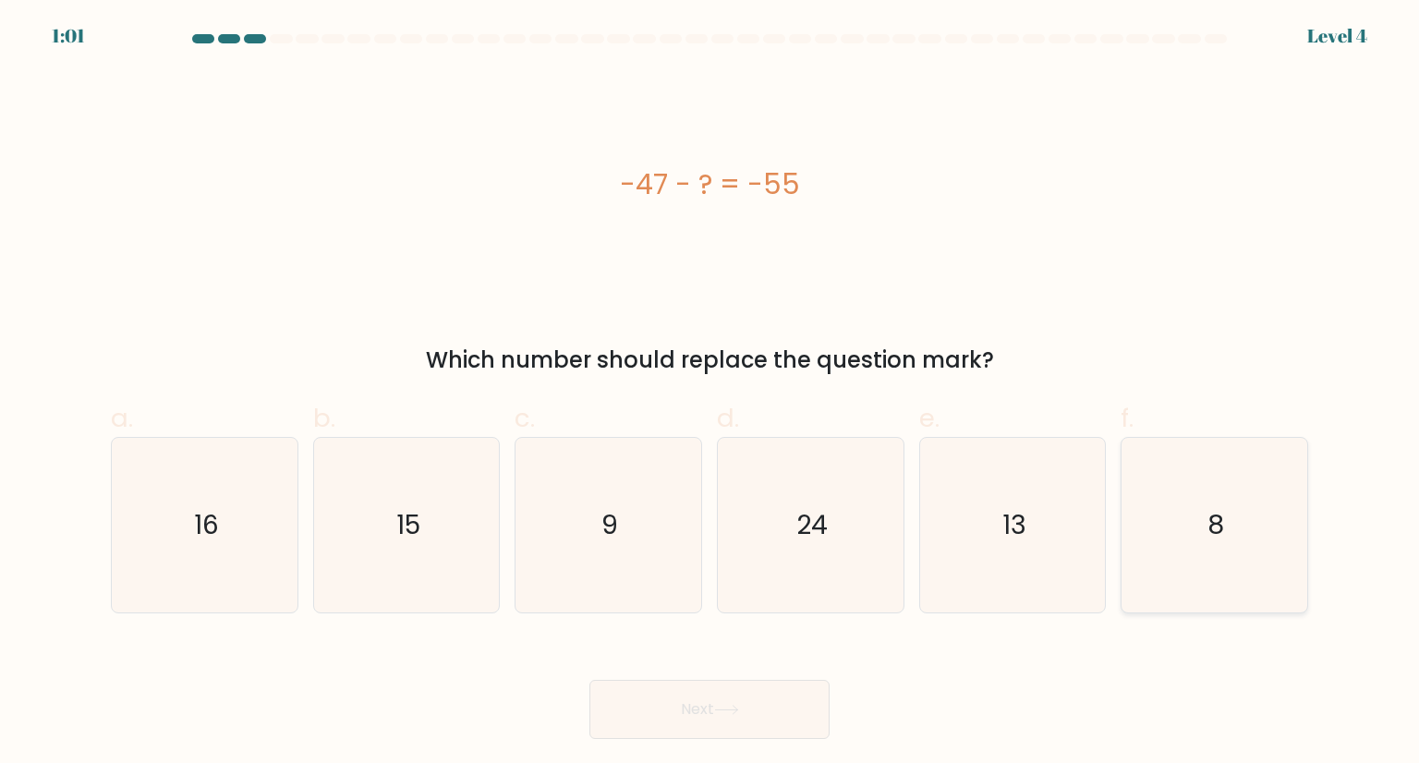
click at [1217, 526] on text "8" at bounding box center [1215, 524] width 17 height 37
click at [710, 394] on input "f. 8" at bounding box center [709, 388] width 1 height 12
radio input "true"
click at [721, 693] on button "Next" at bounding box center [709, 709] width 240 height 59
click at [739, 697] on button "Next" at bounding box center [709, 709] width 240 height 59
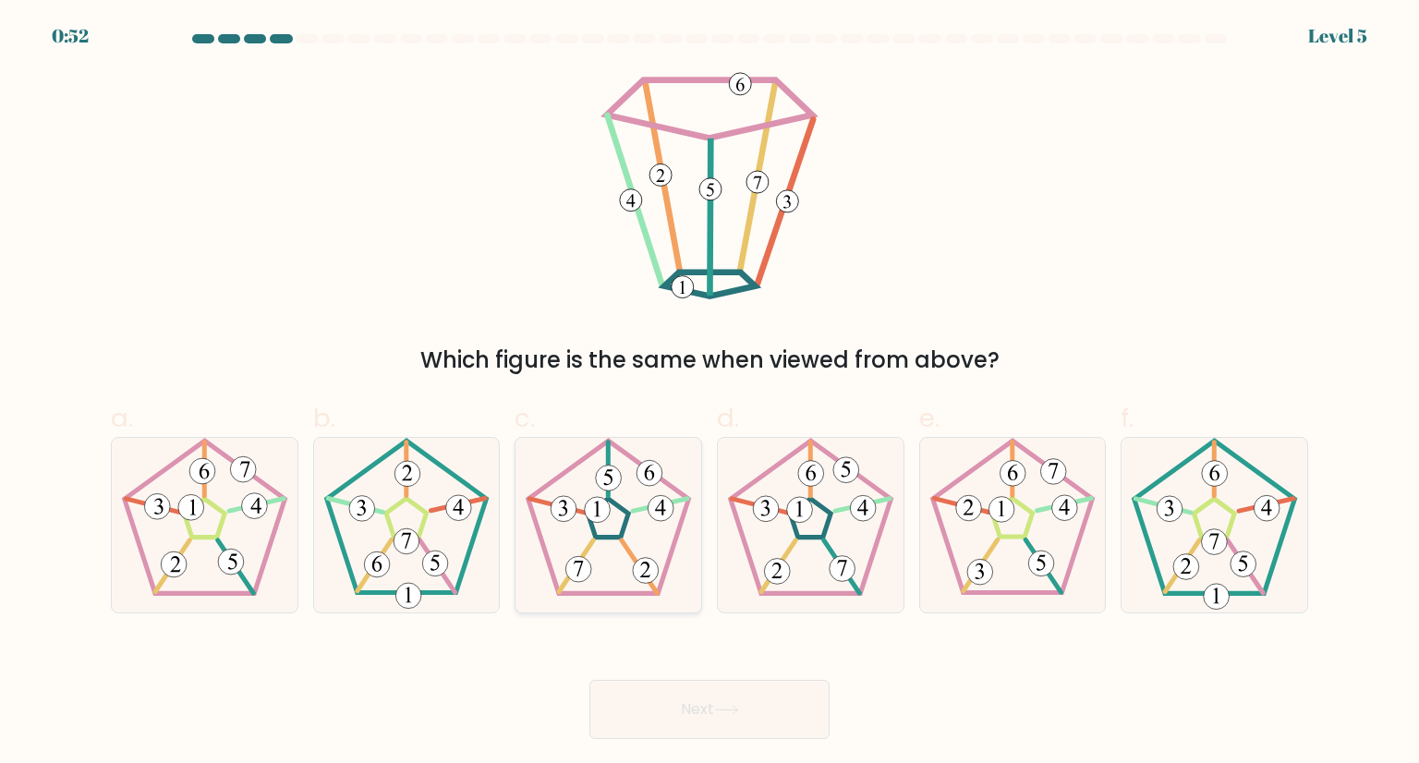
click at [641, 533] on icon at bounding box center [608, 525] width 174 height 174
click at [709, 394] on input "c." at bounding box center [709, 388] width 1 height 12
radio input "true"
click at [732, 681] on button "Next" at bounding box center [709, 709] width 240 height 59
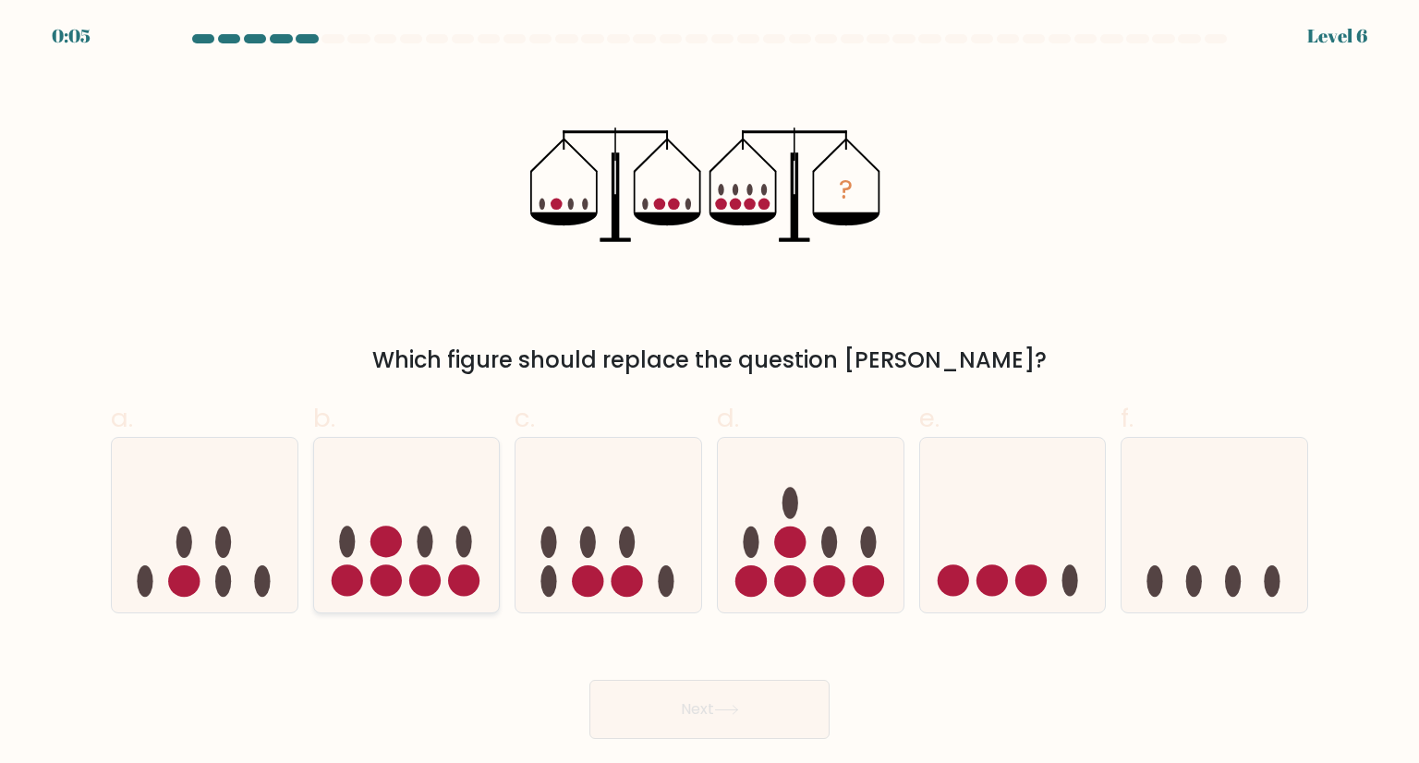
click at [387, 529] on circle at bounding box center [385, 542] width 31 height 31
click at [709, 394] on input "b." at bounding box center [709, 388] width 1 height 12
radio input "true"
click at [702, 697] on button "Next" at bounding box center [709, 709] width 240 height 59
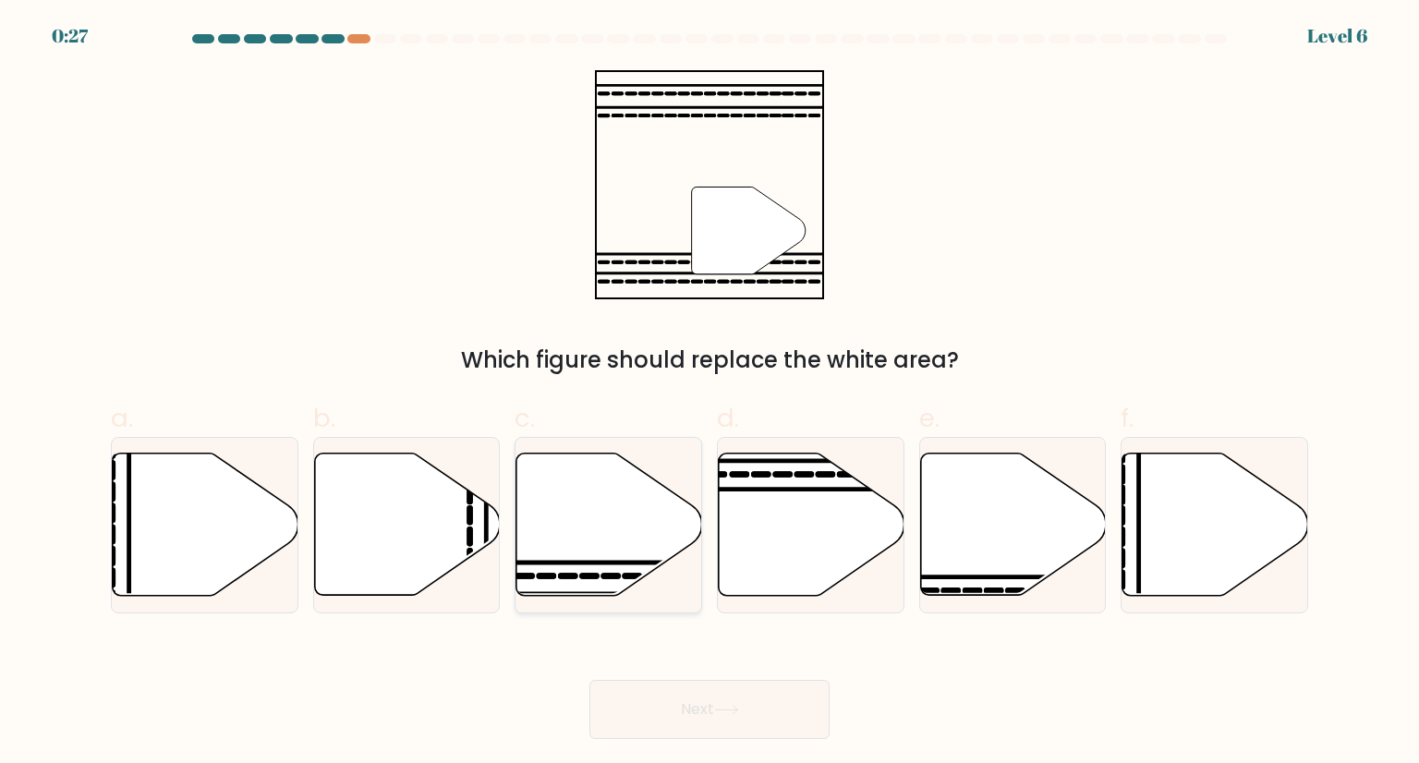
click at [583, 528] on icon at bounding box center [609, 525] width 186 height 142
click at [709, 394] on input "c." at bounding box center [709, 388] width 1 height 12
radio input "true"
click at [695, 722] on button "Next" at bounding box center [709, 709] width 240 height 59
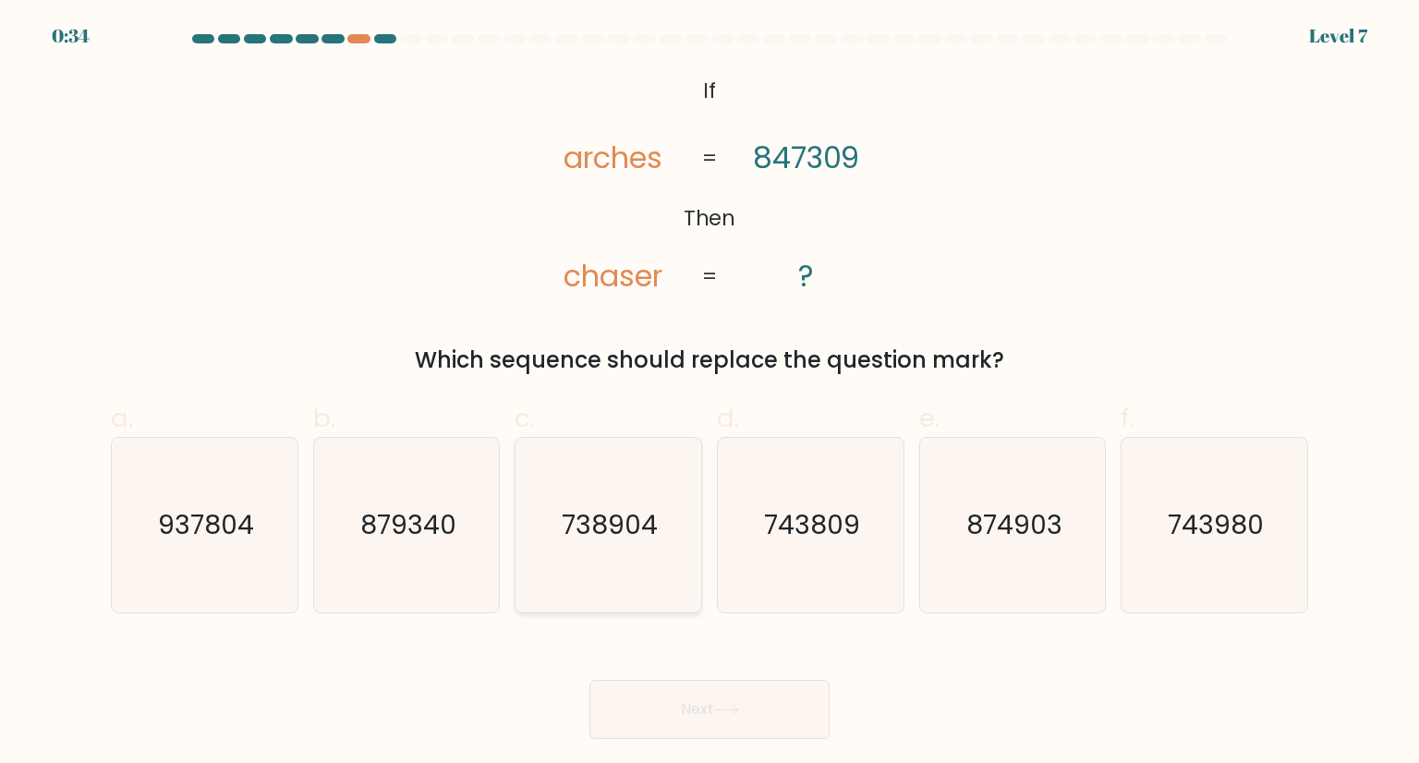
click at [611, 522] on text "738904" at bounding box center [611, 524] width 96 height 37
click at [709, 394] on input "c. 738904" at bounding box center [709, 388] width 1 height 12
radio input "true"
click at [720, 707] on icon at bounding box center [726, 710] width 25 height 10
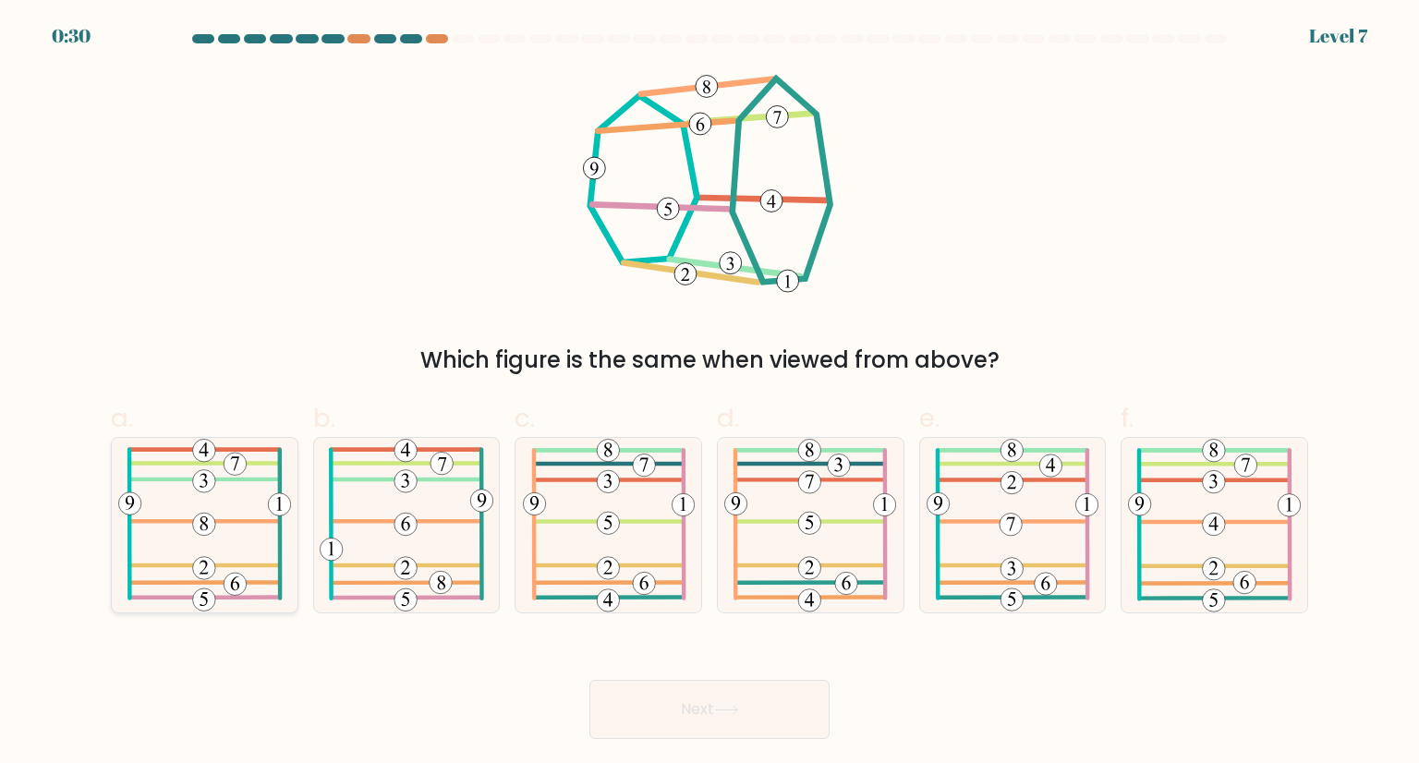
click at [218, 548] on icon at bounding box center [205, 525] width 174 height 174
click at [709, 394] on input "a." at bounding box center [709, 388] width 1 height 12
radio input "true"
click at [665, 704] on button "Next" at bounding box center [709, 709] width 240 height 59
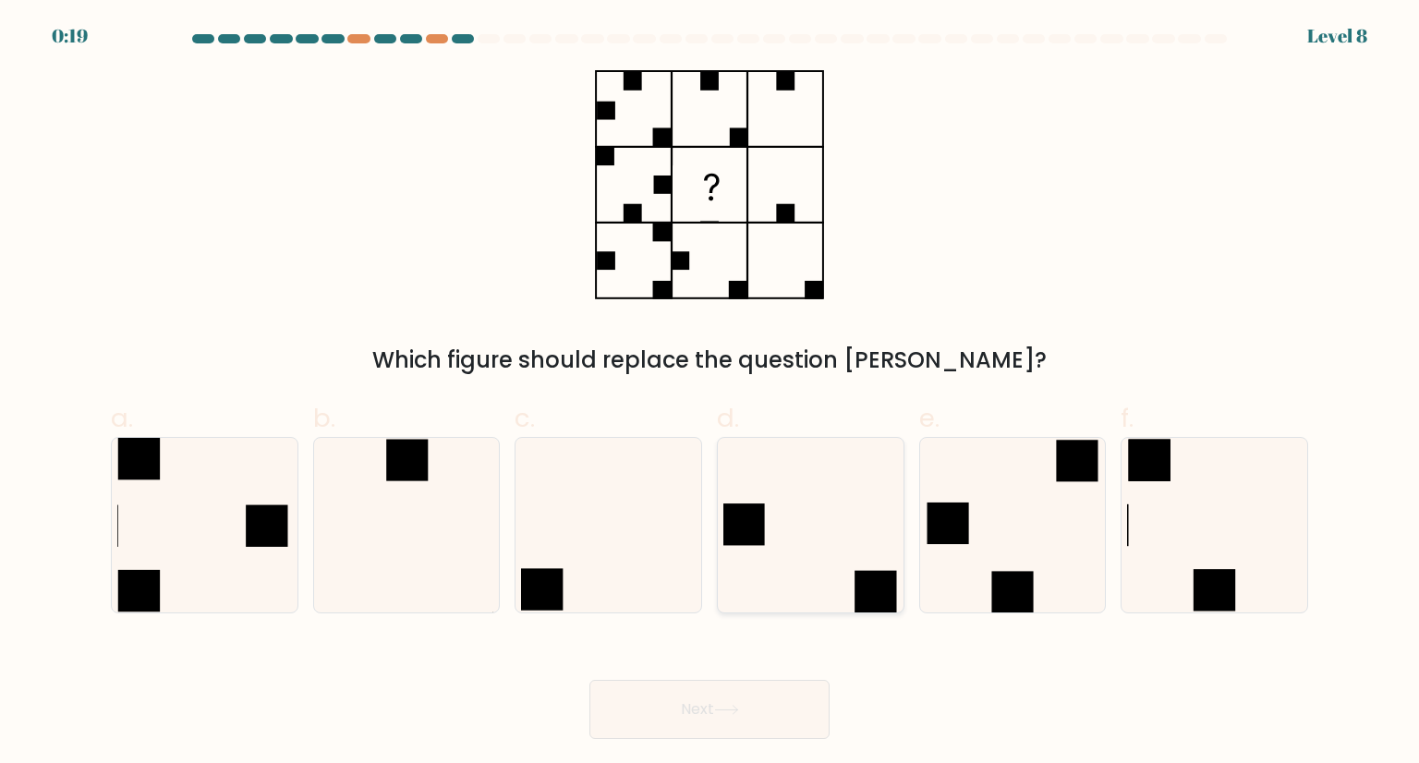
click at [786, 541] on icon at bounding box center [810, 525] width 174 height 174
click at [710, 394] on input "d." at bounding box center [709, 388] width 1 height 12
radio input "true"
click at [642, 691] on button "Next" at bounding box center [709, 709] width 240 height 59
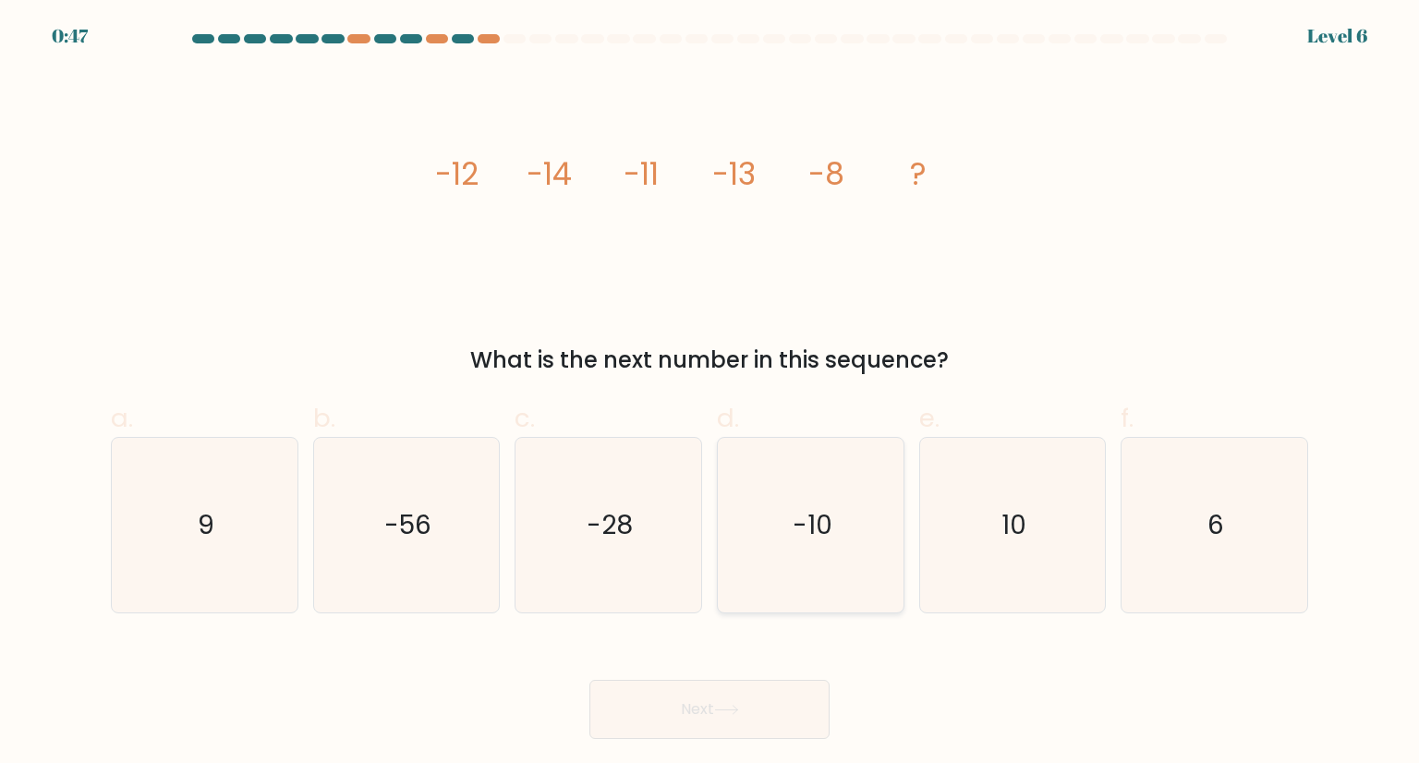
click at [786, 507] on icon "-10" at bounding box center [810, 525] width 174 height 174
click at [710, 394] on input "d. -10" at bounding box center [709, 388] width 1 height 12
radio input "true"
click at [636, 686] on button "Next" at bounding box center [709, 709] width 240 height 59
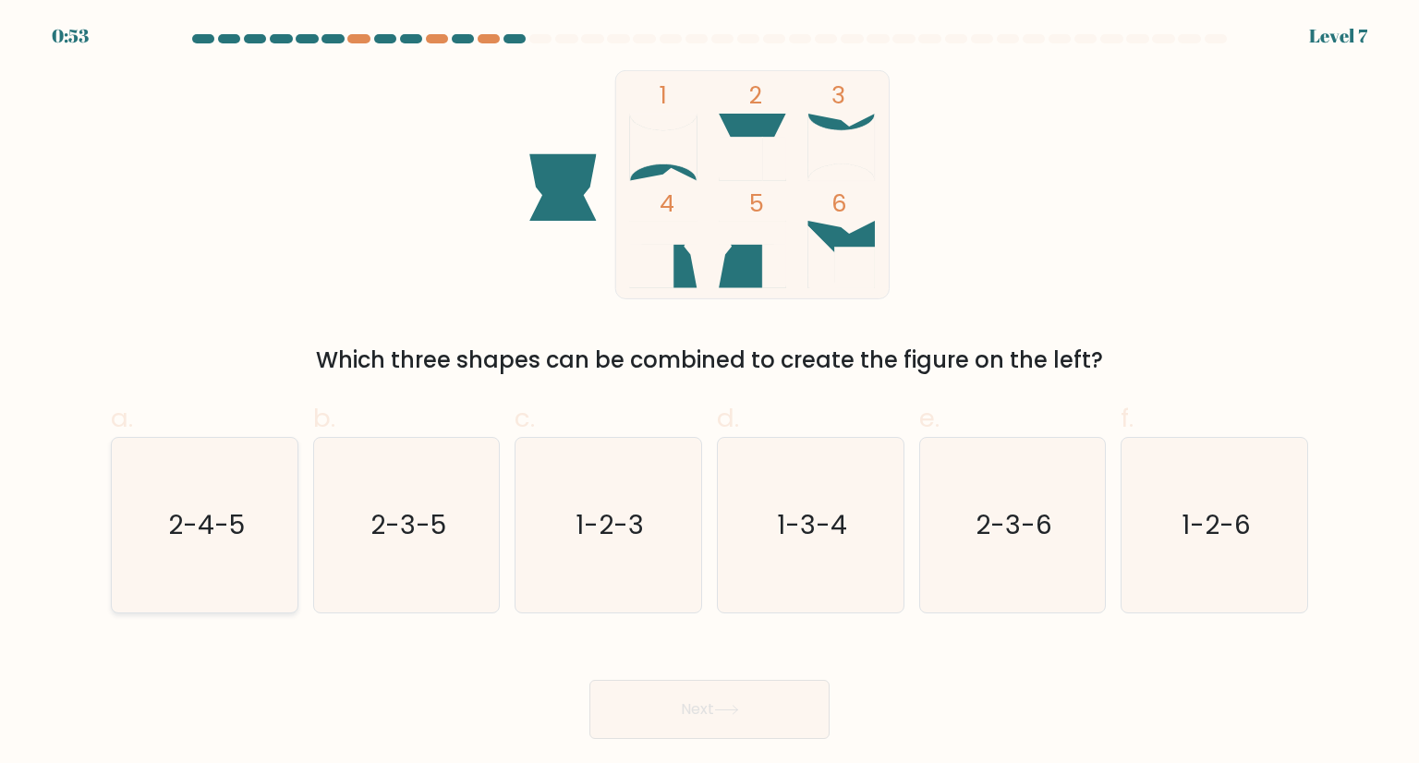
click at [123, 506] on icon "2-4-5" at bounding box center [204, 525] width 174 height 174
click at [709, 394] on input "a. 2-4-5" at bounding box center [709, 388] width 1 height 12
radio input "true"
click at [708, 717] on button "Next" at bounding box center [709, 709] width 240 height 59
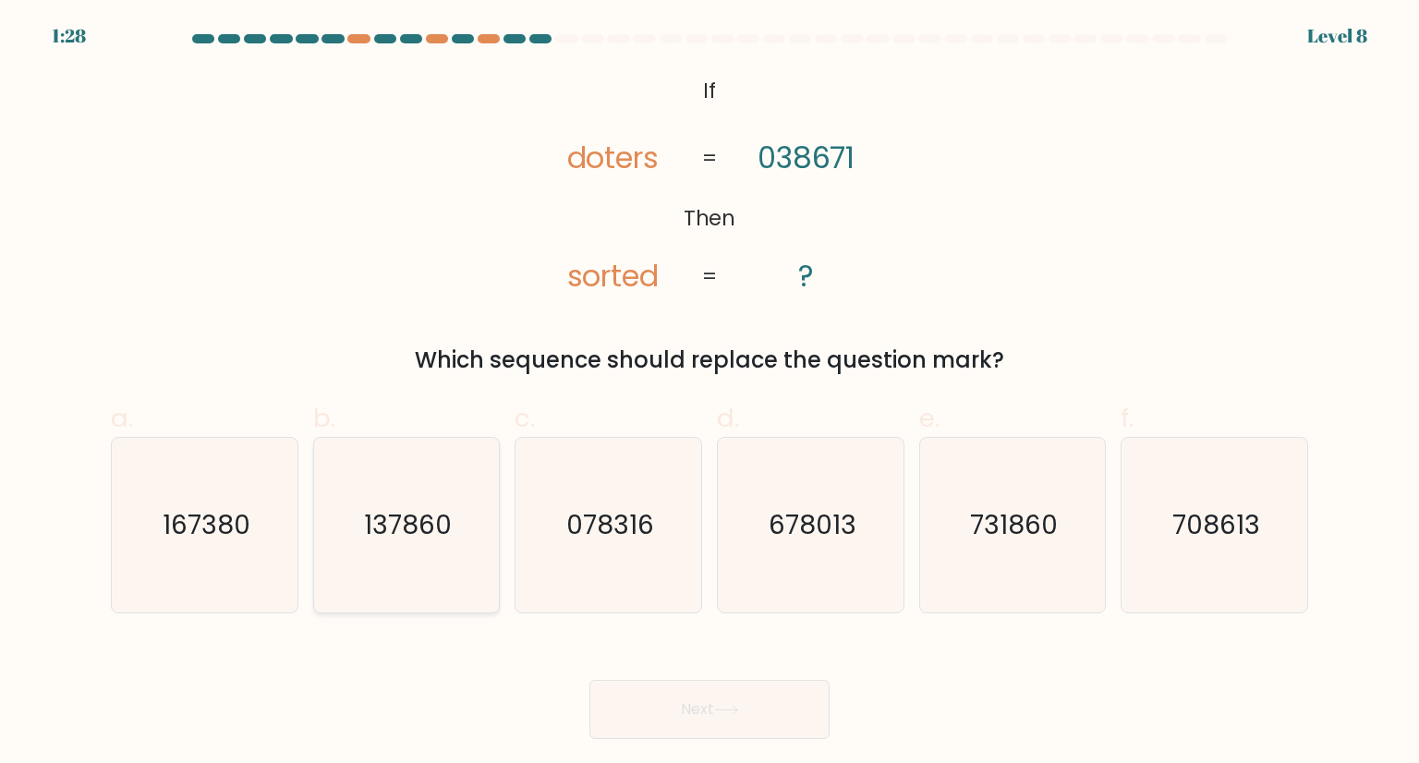
click at [369, 559] on icon "137860" at bounding box center [407, 525] width 174 height 174
click at [709, 394] on input "b. 137860" at bounding box center [709, 388] width 1 height 12
radio input "true"
click at [674, 713] on button "Next" at bounding box center [709, 709] width 240 height 59
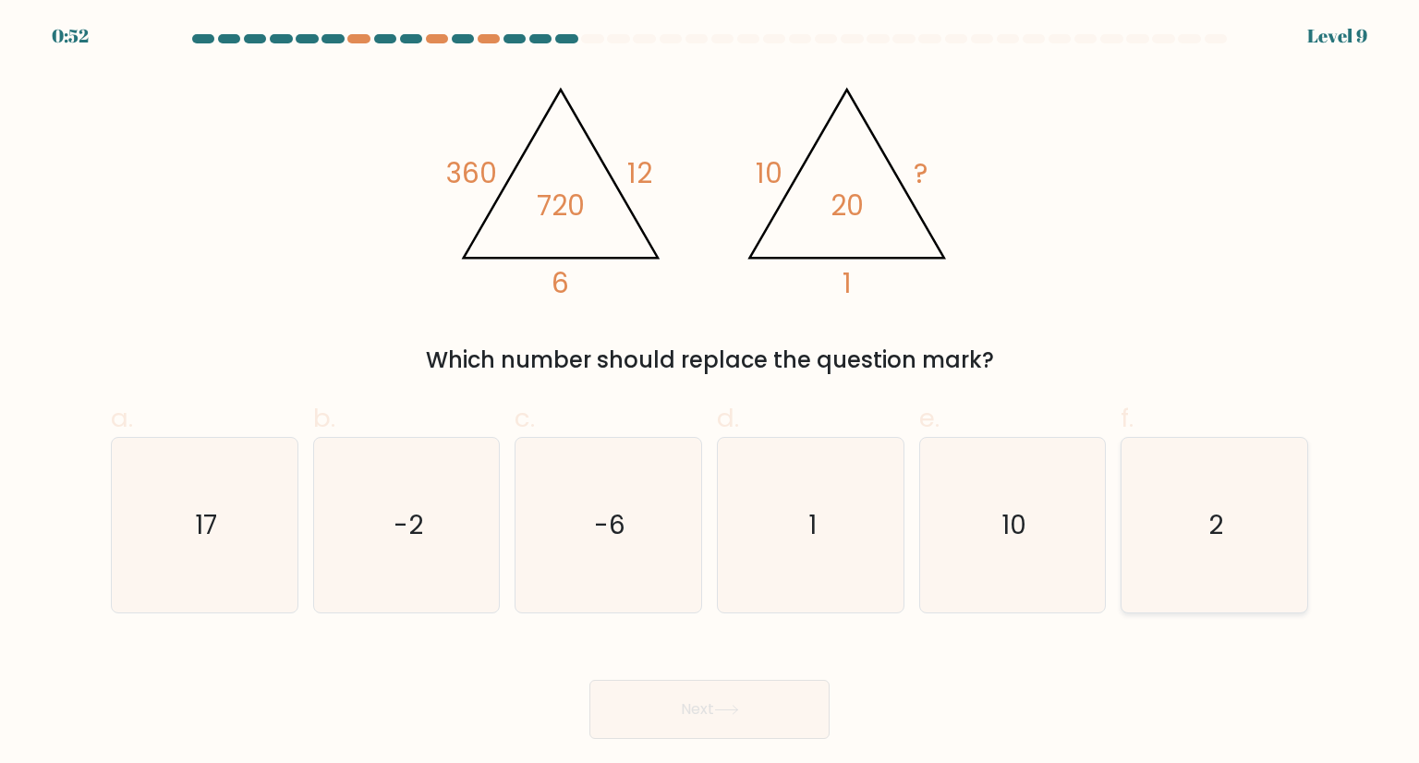
click at [1259, 586] on icon "2" at bounding box center [1214, 525] width 174 height 174
click at [710, 394] on input "f. 2" at bounding box center [709, 388] width 1 height 12
radio input "true"
click at [706, 716] on button "Next" at bounding box center [709, 709] width 240 height 59
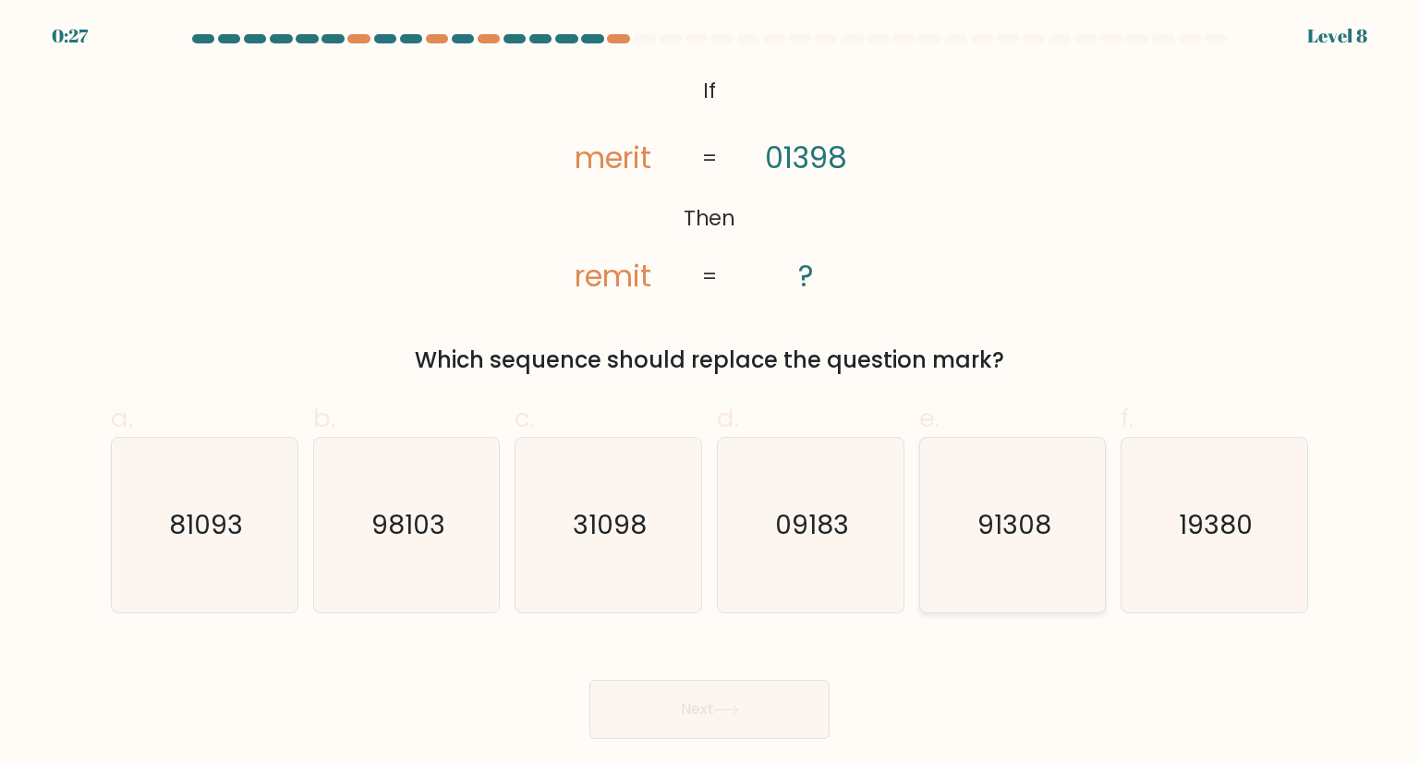
click at [947, 568] on icon "91308" at bounding box center [1013, 525] width 174 height 174
click at [710, 394] on input "e. 91308" at bounding box center [709, 388] width 1 height 12
radio input "true"
click at [696, 702] on button "Next" at bounding box center [709, 709] width 240 height 59
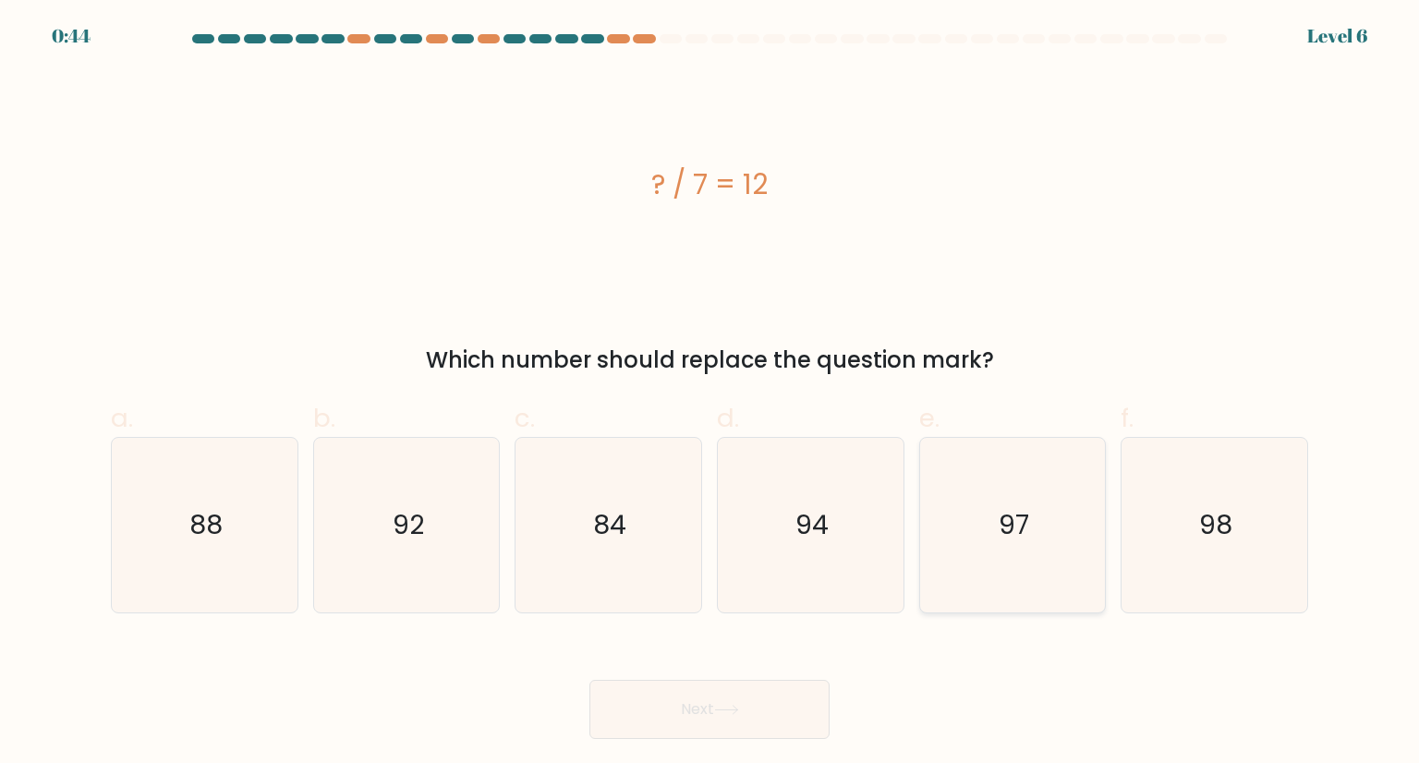
click at [1021, 548] on icon "97" at bounding box center [1013, 525] width 174 height 174
click at [710, 394] on input "e. 97" at bounding box center [709, 388] width 1 height 12
radio input "true"
click at [673, 703] on button "Next" at bounding box center [709, 709] width 240 height 59
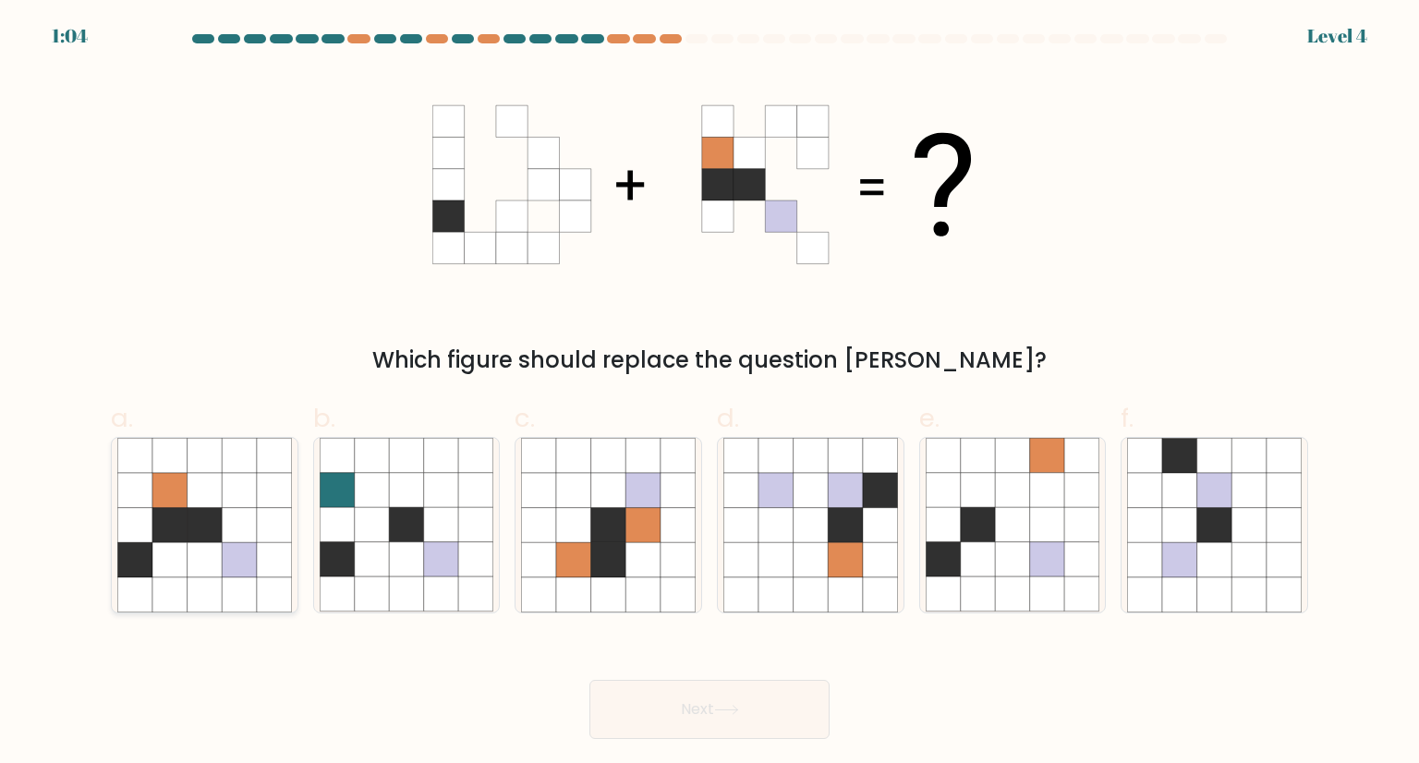
click at [161, 536] on icon at bounding box center [169, 525] width 35 height 35
click at [709, 394] on input "a." at bounding box center [709, 388] width 1 height 12
radio input "true"
click at [672, 692] on button "Next" at bounding box center [709, 709] width 240 height 59
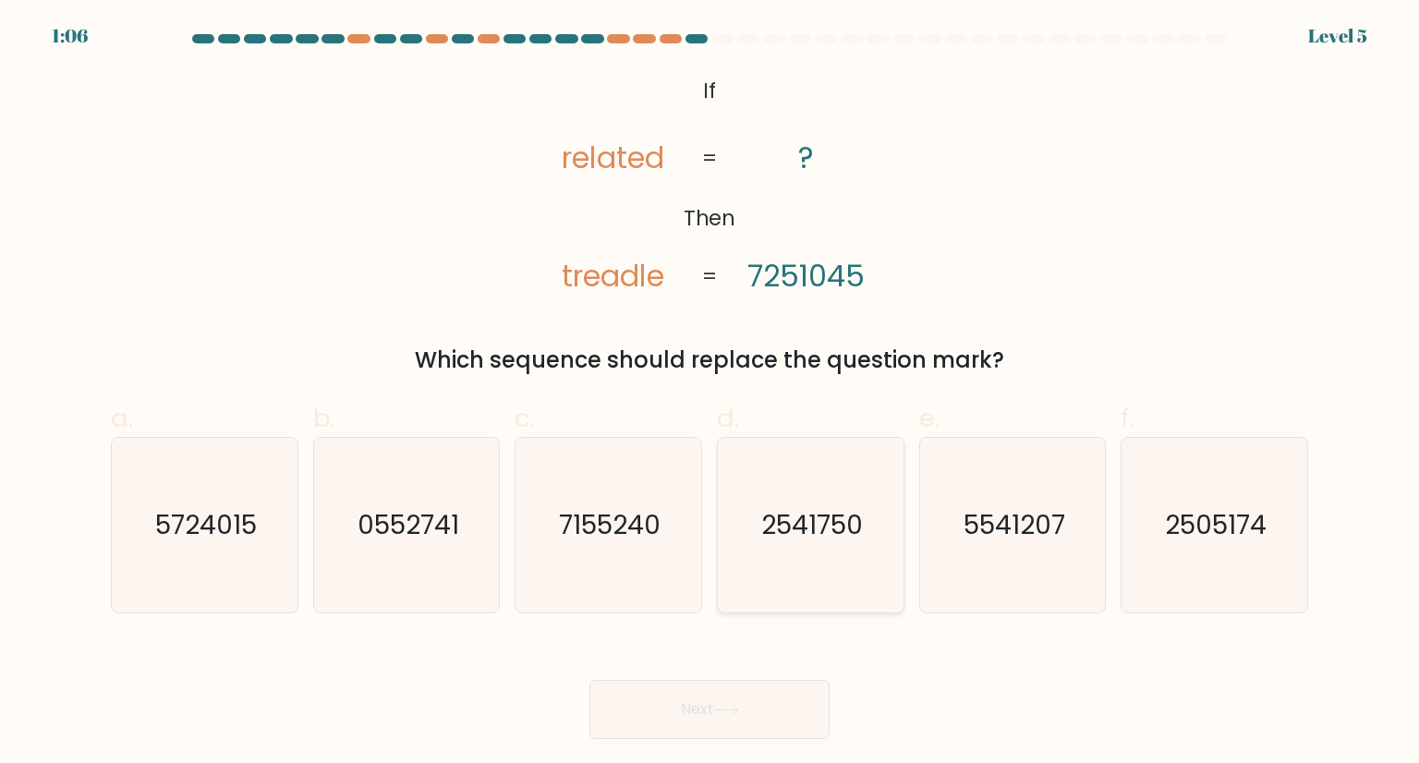
click at [736, 517] on icon "2541750" at bounding box center [810, 525] width 174 height 174
click at [710, 394] on input "d. 2541750" at bounding box center [709, 388] width 1 height 12
radio input "true"
click at [705, 688] on button "Next" at bounding box center [709, 709] width 240 height 59
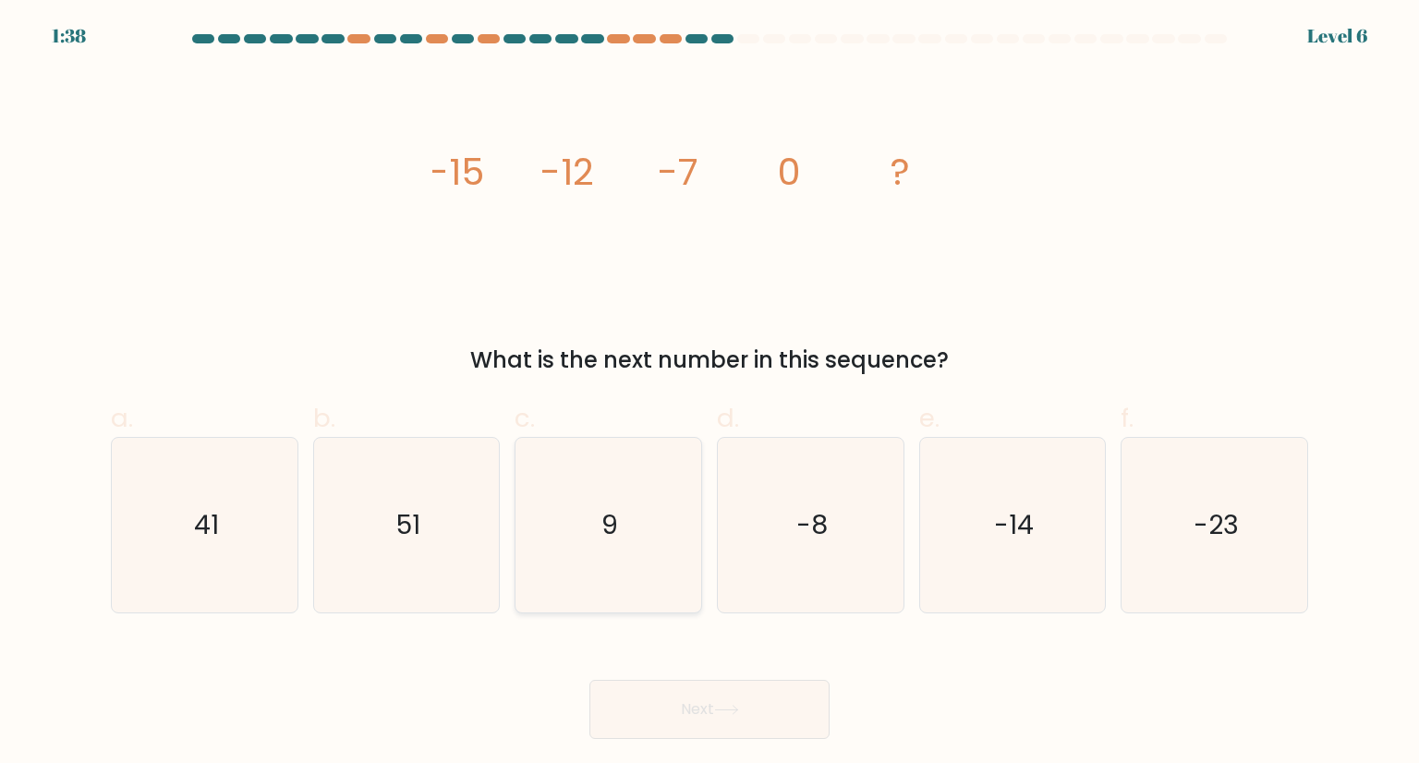
click at [636, 588] on icon "9" at bounding box center [608, 525] width 174 height 174
click at [709, 394] on input "c. 9" at bounding box center [709, 388] width 1 height 12
radio input "true"
click at [846, 563] on icon "-8" at bounding box center [810, 525] width 174 height 174
click at [710, 394] on input "d. -8" at bounding box center [709, 388] width 1 height 12
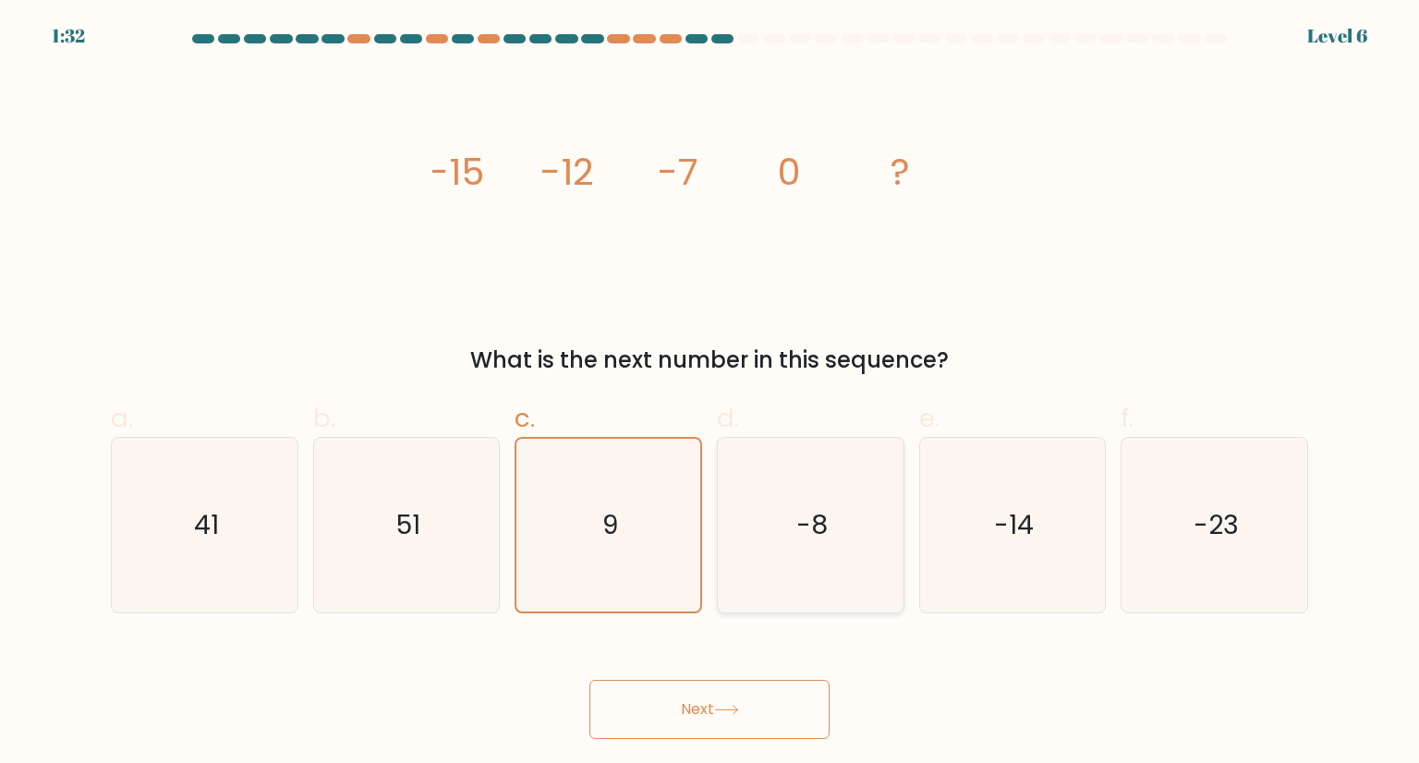
radio input "true"
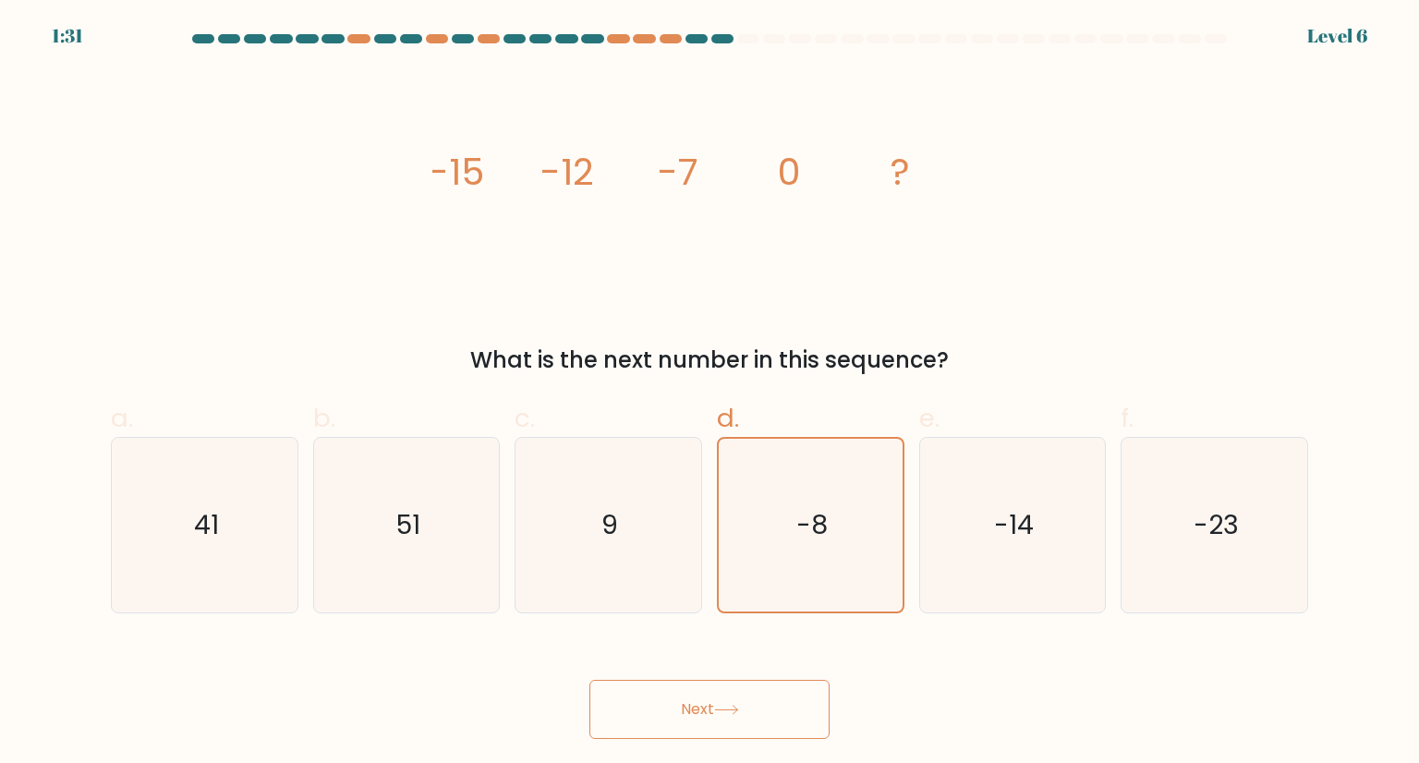
click at [697, 719] on button "Next" at bounding box center [709, 709] width 240 height 59
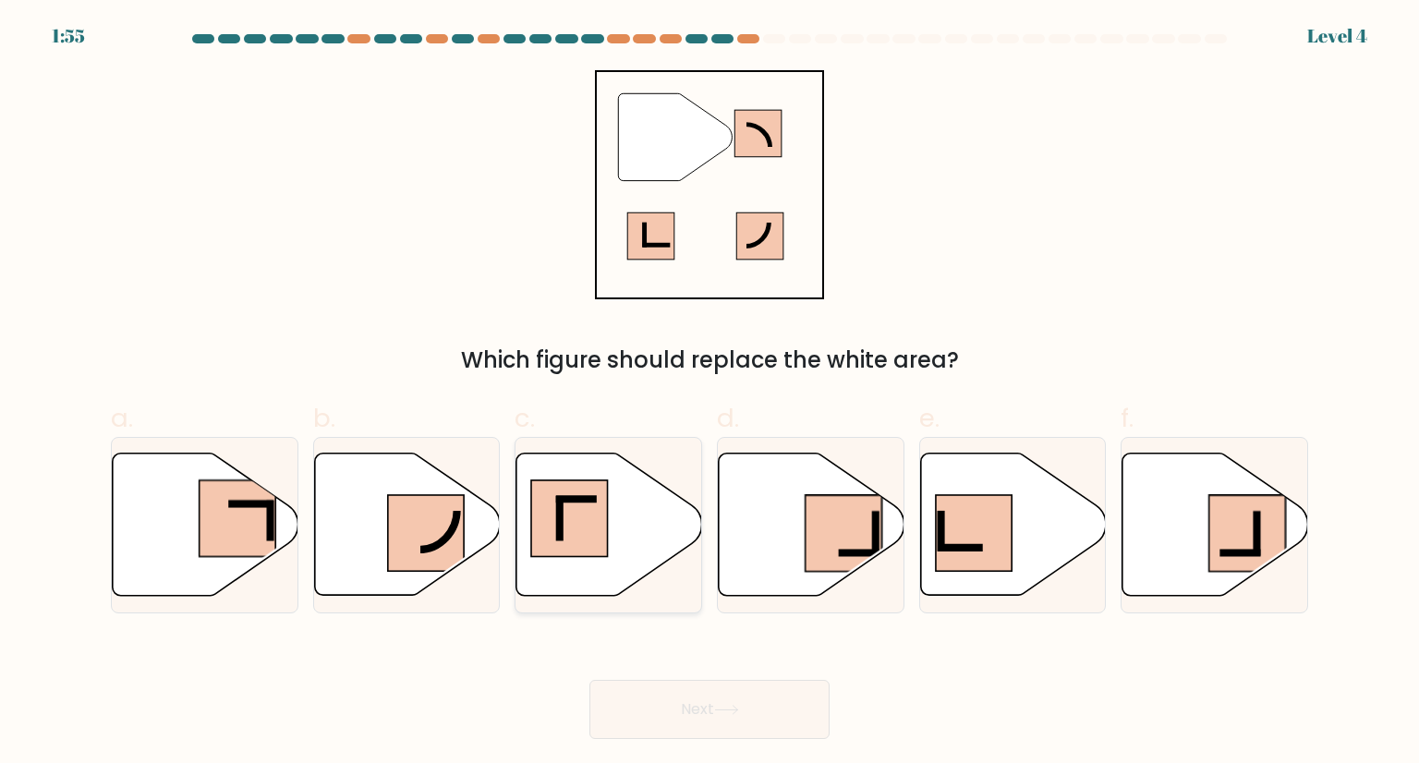
click at [588, 556] on rect at bounding box center [569, 518] width 77 height 77
click at [709, 394] on input "c." at bounding box center [709, 388] width 1 height 12
radio input "true"
click at [745, 707] on button "Next" at bounding box center [709, 709] width 240 height 59
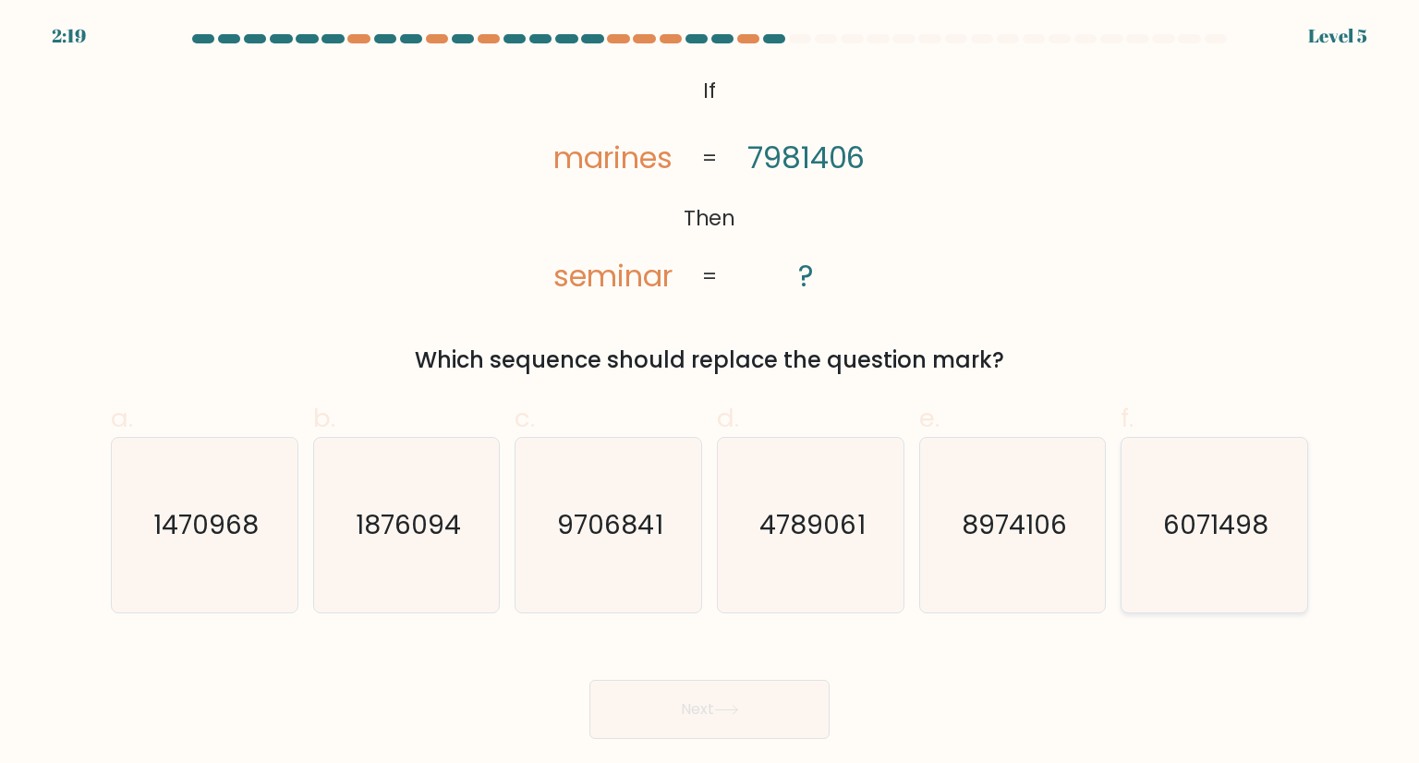
click at [1193, 551] on icon "6071498" at bounding box center [1214, 525] width 174 height 174
click at [710, 394] on input "f. 6071498" at bounding box center [709, 388] width 1 height 12
radio input "true"
click at [700, 702] on button "Next" at bounding box center [709, 709] width 240 height 59
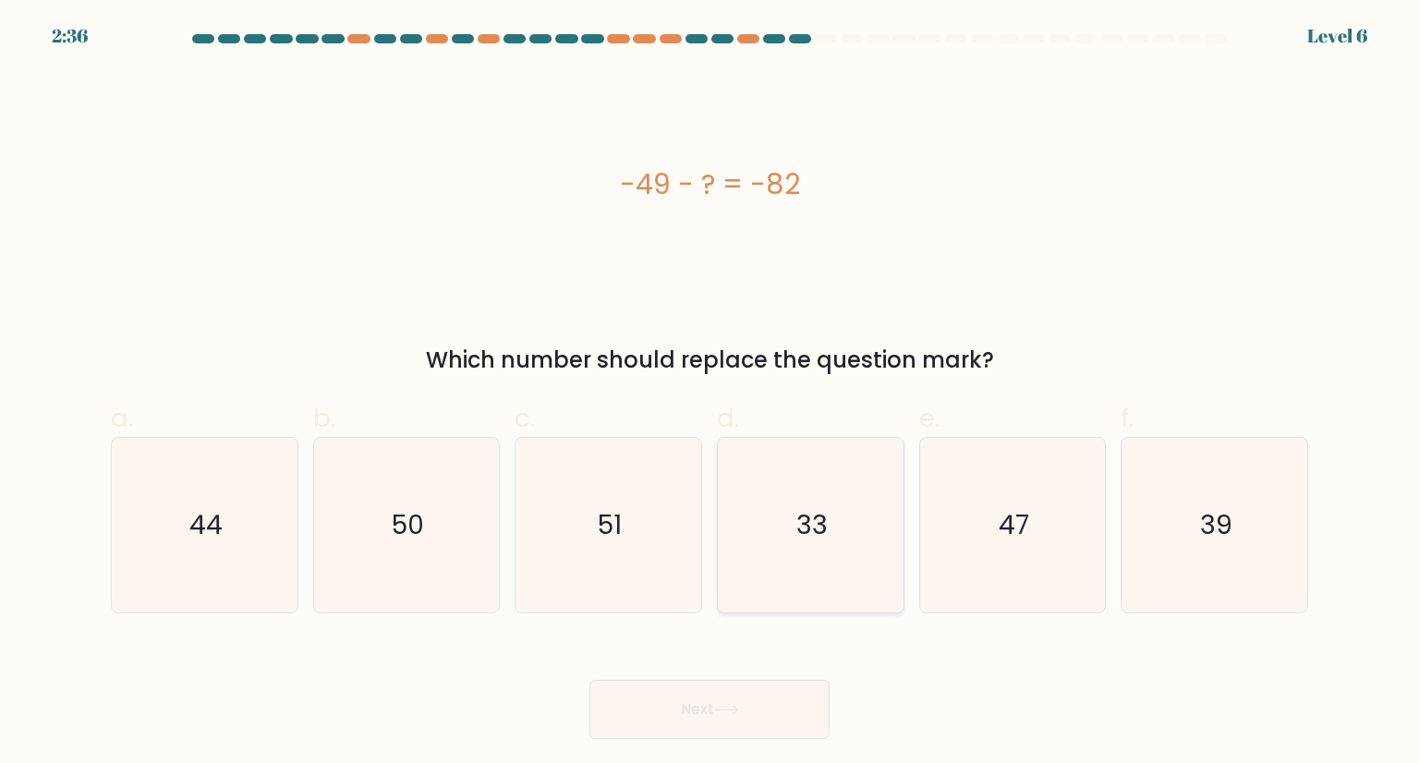
click at [783, 504] on icon "33" at bounding box center [810, 525] width 174 height 174
click at [710, 394] on input "d. 33" at bounding box center [709, 388] width 1 height 12
radio input "true"
click at [739, 712] on icon at bounding box center [726, 710] width 25 height 10
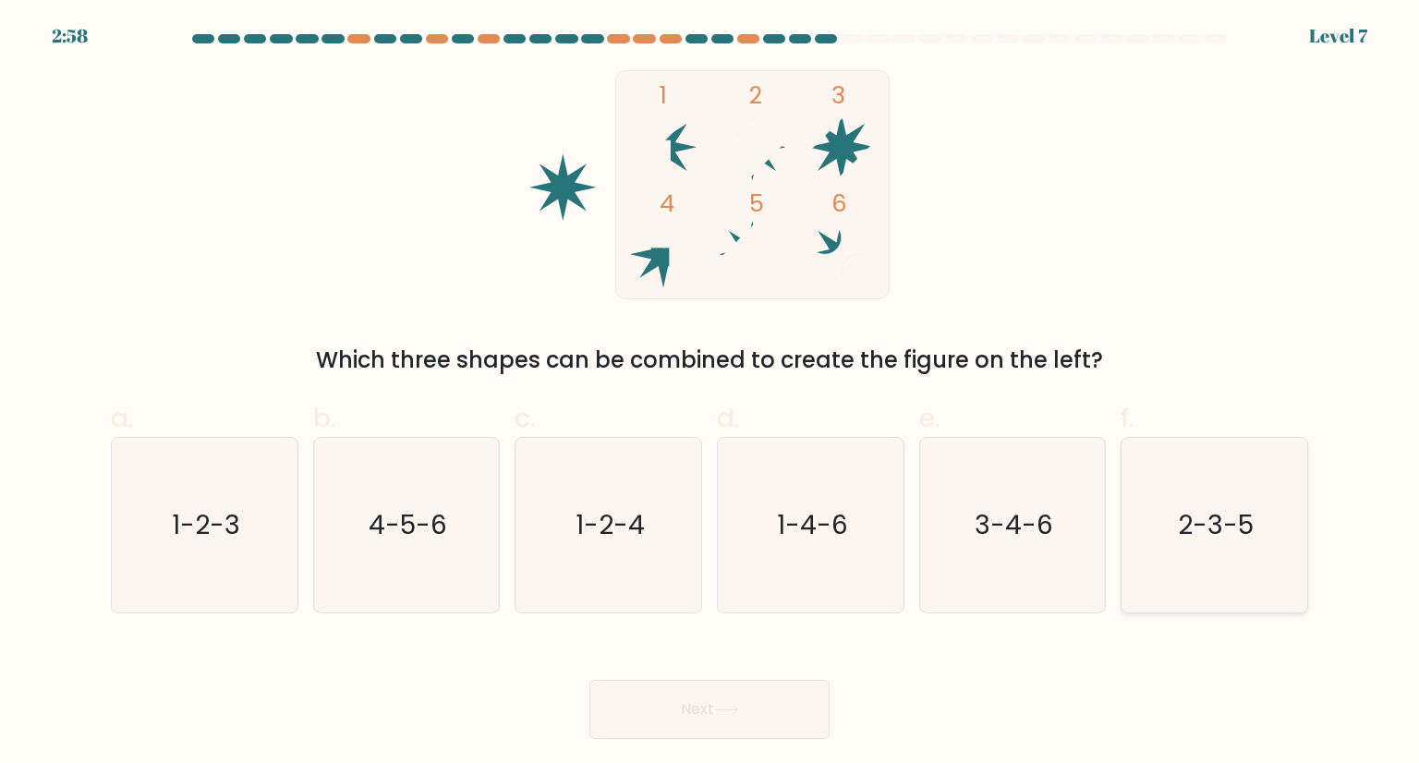
click at [1250, 527] on text "2-3-5" at bounding box center [1216, 524] width 76 height 37
click at [710, 394] on input "f. 2-3-5" at bounding box center [709, 388] width 1 height 12
radio input "true"
click at [664, 718] on button "Next" at bounding box center [709, 709] width 240 height 59
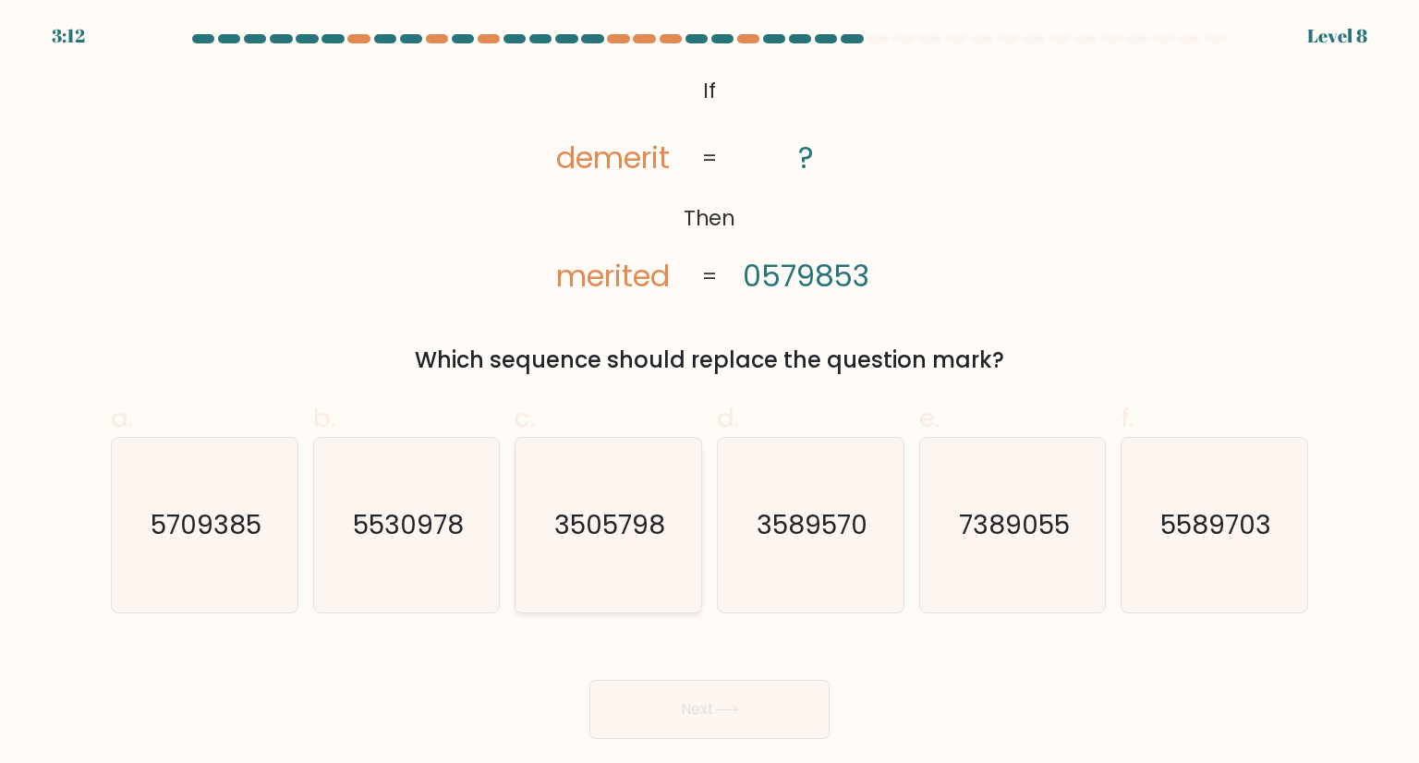
click at [599, 564] on icon "3505798" at bounding box center [608, 525] width 174 height 174
click at [709, 394] on input "c. 3505798" at bounding box center [709, 388] width 1 height 12
radio input "true"
click at [676, 684] on button "Next" at bounding box center [709, 709] width 240 height 59
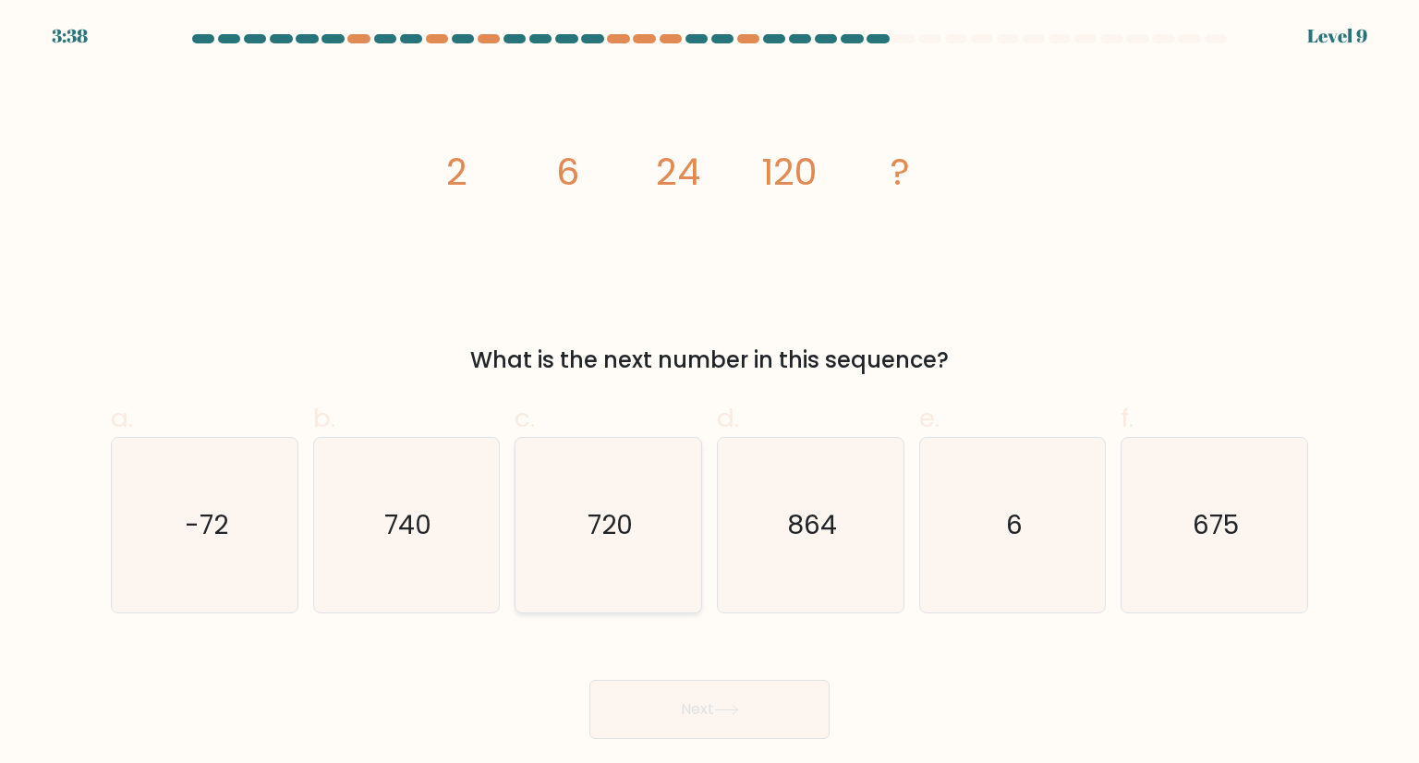
click at [654, 530] on icon "720" at bounding box center [608, 525] width 174 height 174
click at [709, 394] on input "c. 720" at bounding box center [709, 388] width 1 height 12
radio input "true"
click at [772, 739] on body "3:37 Level 9" at bounding box center [709, 381] width 1419 height 763
click at [737, 710] on icon at bounding box center [726, 710] width 22 height 8
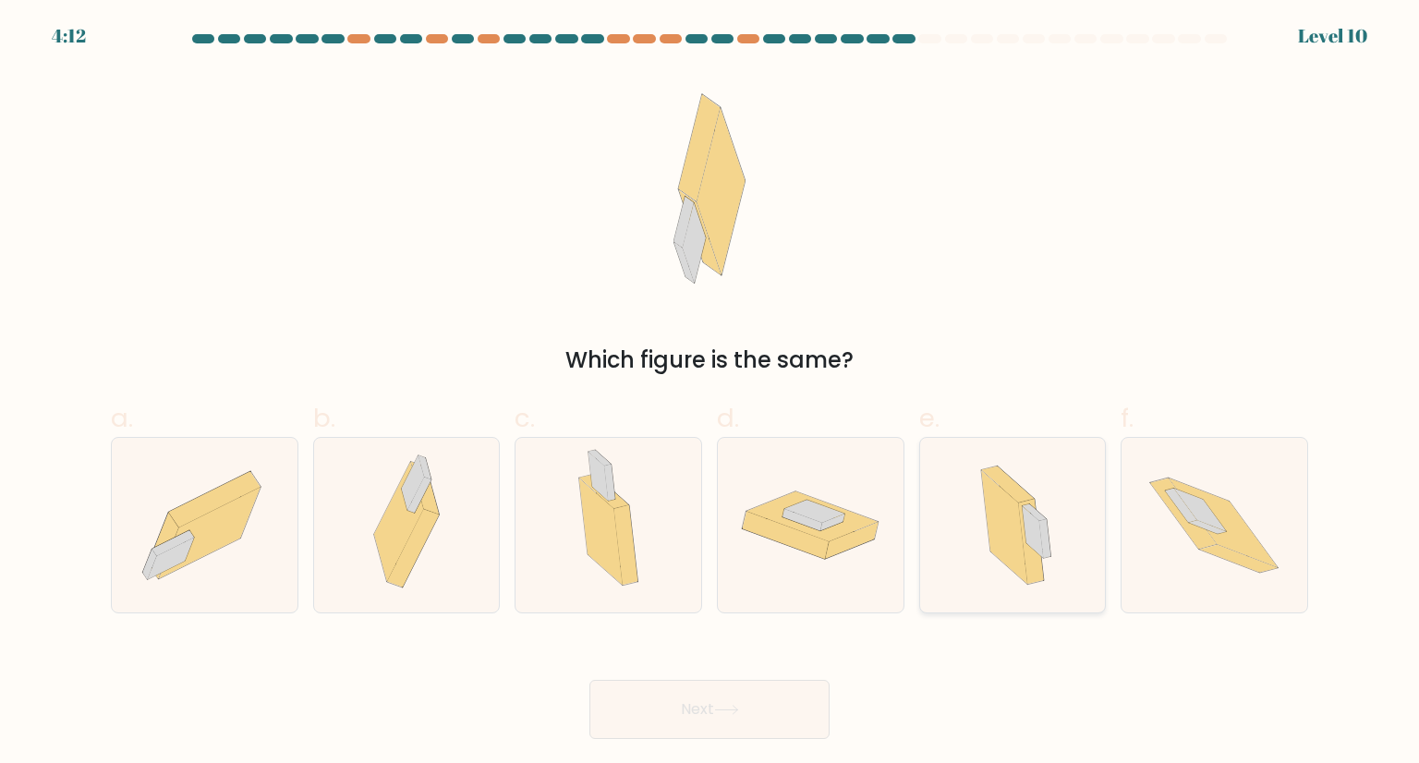
click at [1031, 543] on icon at bounding box center [1032, 532] width 21 height 52
click at [710, 394] on input "e." at bounding box center [709, 388] width 1 height 12
radio input "true"
click at [727, 681] on button "Next" at bounding box center [709, 709] width 240 height 59
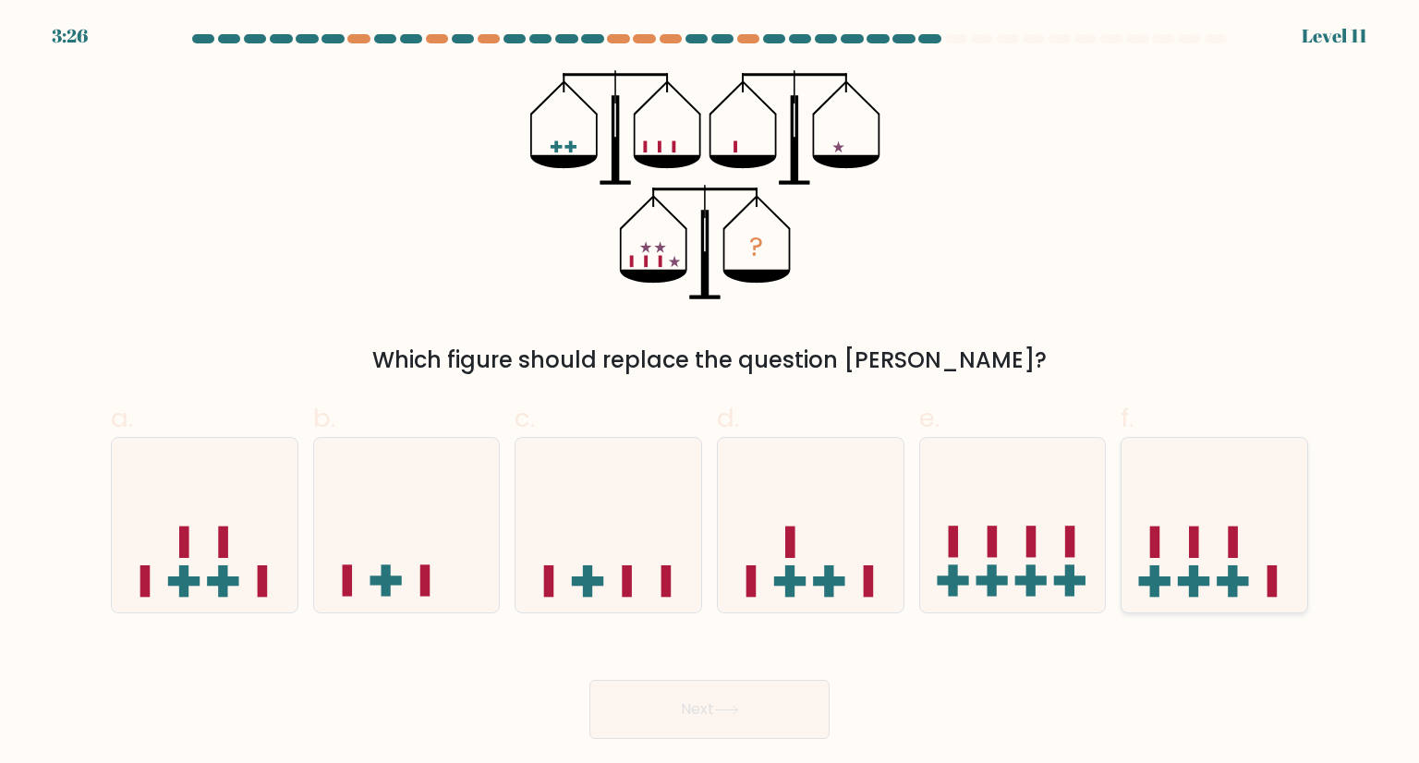
click at [1178, 579] on rect at bounding box center [1193, 580] width 31 height 9
click at [710, 394] on input "f." at bounding box center [709, 388] width 1 height 12
radio input "true"
click at [728, 727] on button "Next" at bounding box center [709, 709] width 240 height 59
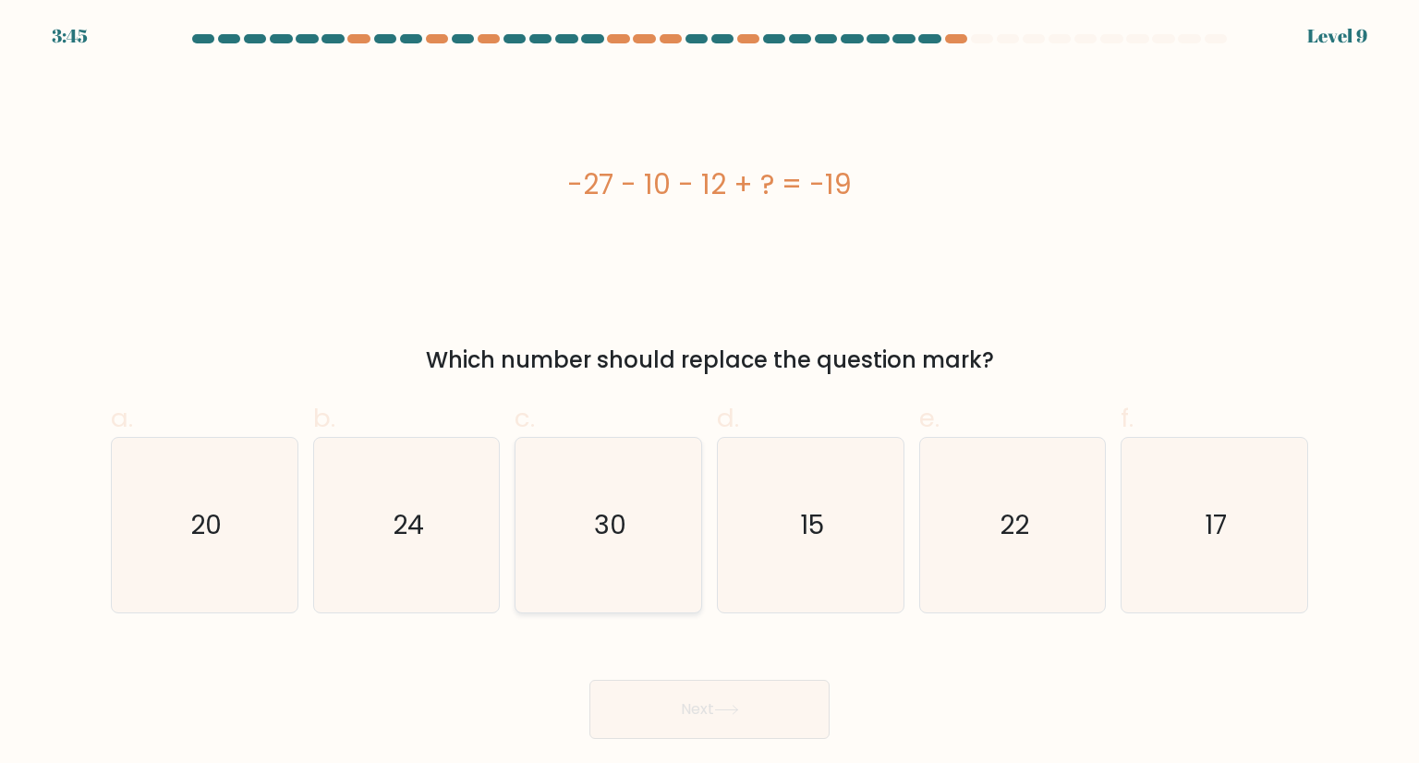
click at [620, 454] on icon "30" at bounding box center [608, 525] width 174 height 174
click at [709, 394] on input "c. 30" at bounding box center [709, 388] width 1 height 12
radio input "true"
click at [728, 707] on icon at bounding box center [726, 710] width 25 height 10
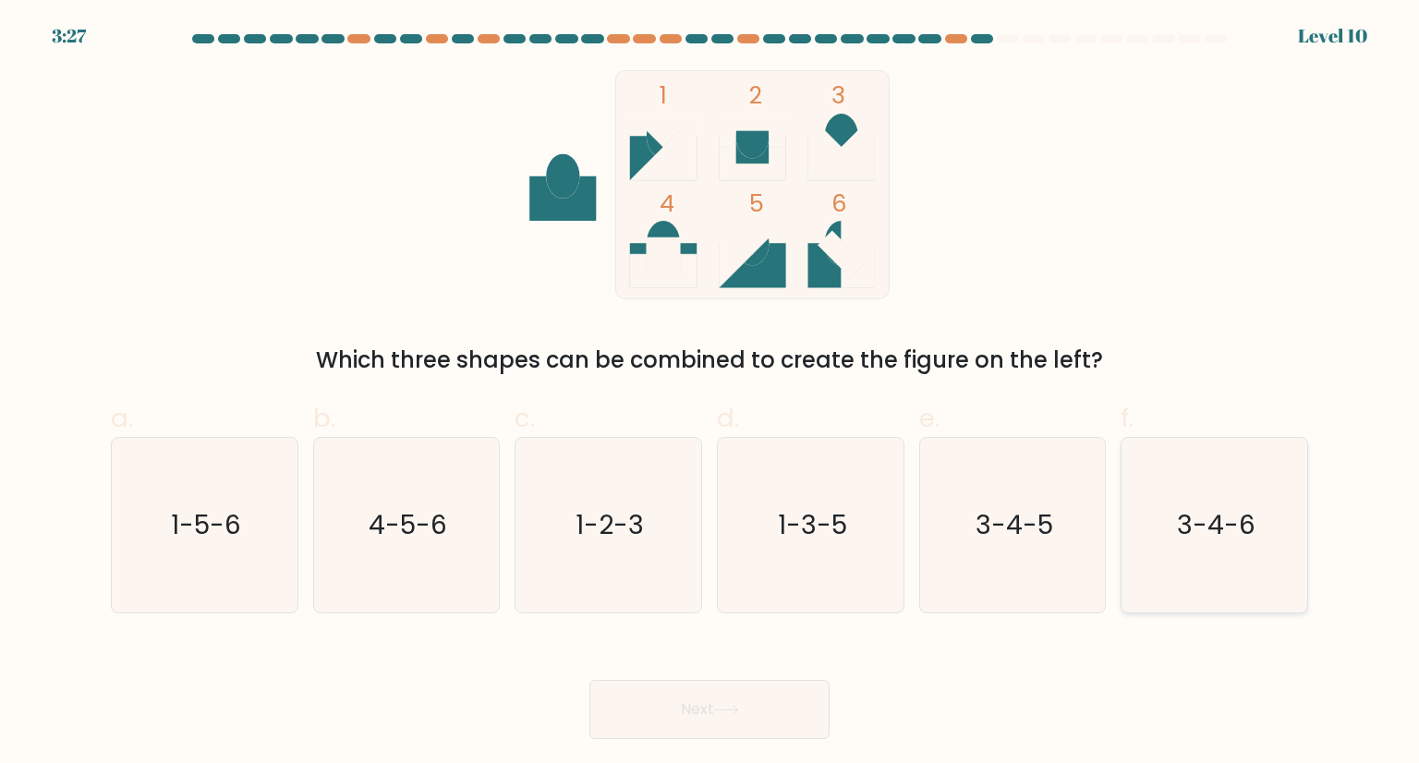
click at [1216, 515] on text "3-4-6" at bounding box center [1216, 524] width 79 height 37
click at [710, 394] on input "f. 3-4-6" at bounding box center [709, 388] width 1 height 12
radio input "true"
click at [773, 544] on icon "1-3-5" at bounding box center [810, 525] width 174 height 174
click at [710, 394] on input "d. 1-3-5" at bounding box center [709, 388] width 1 height 12
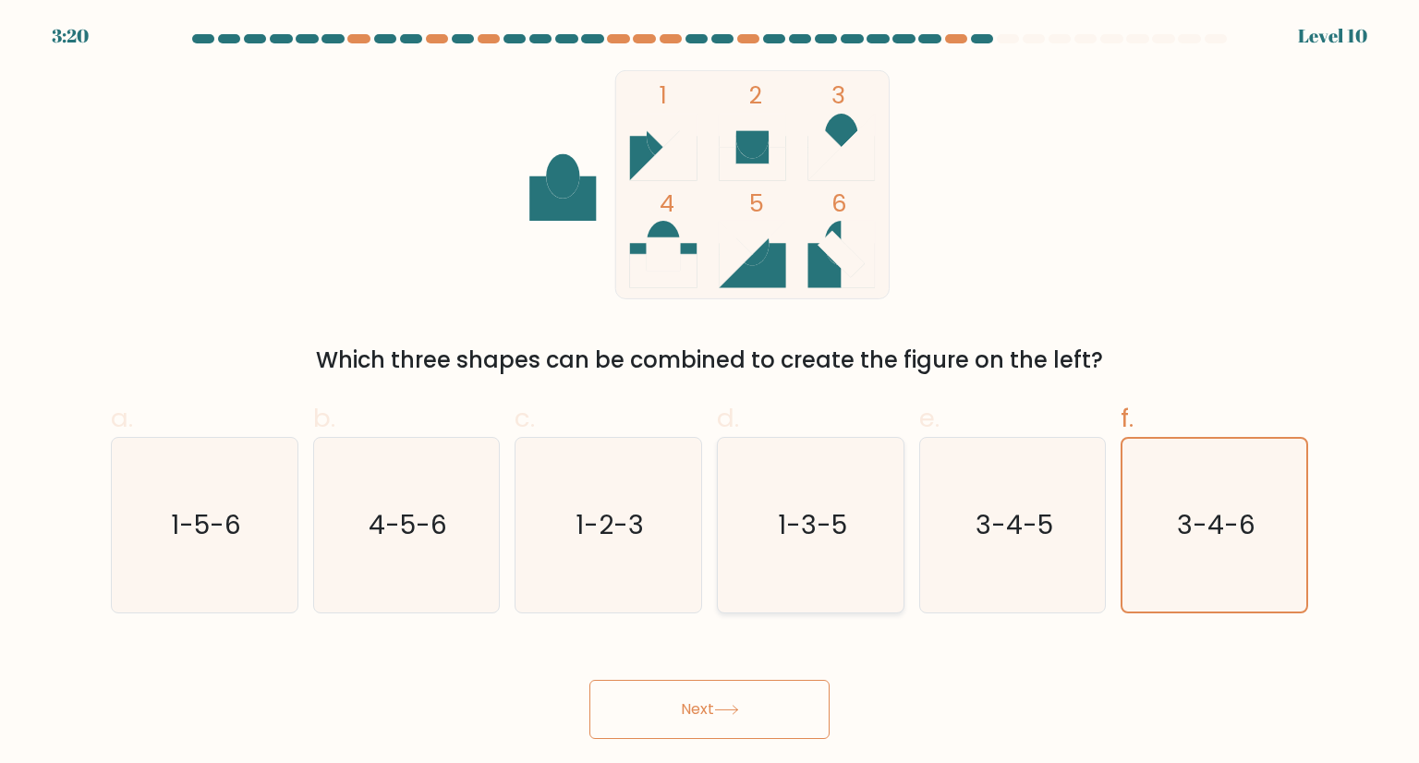
radio input "true"
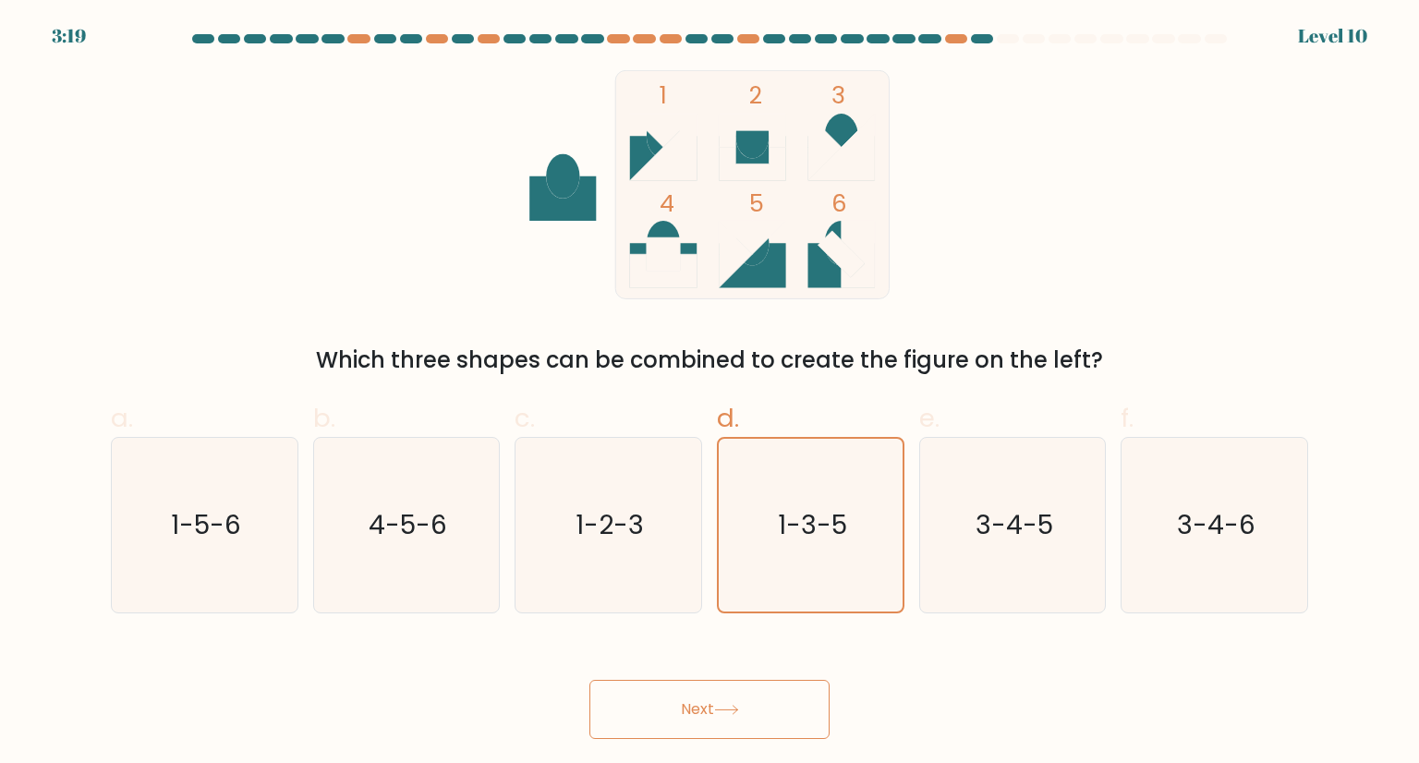
click at [691, 685] on button "Next" at bounding box center [709, 709] width 240 height 59
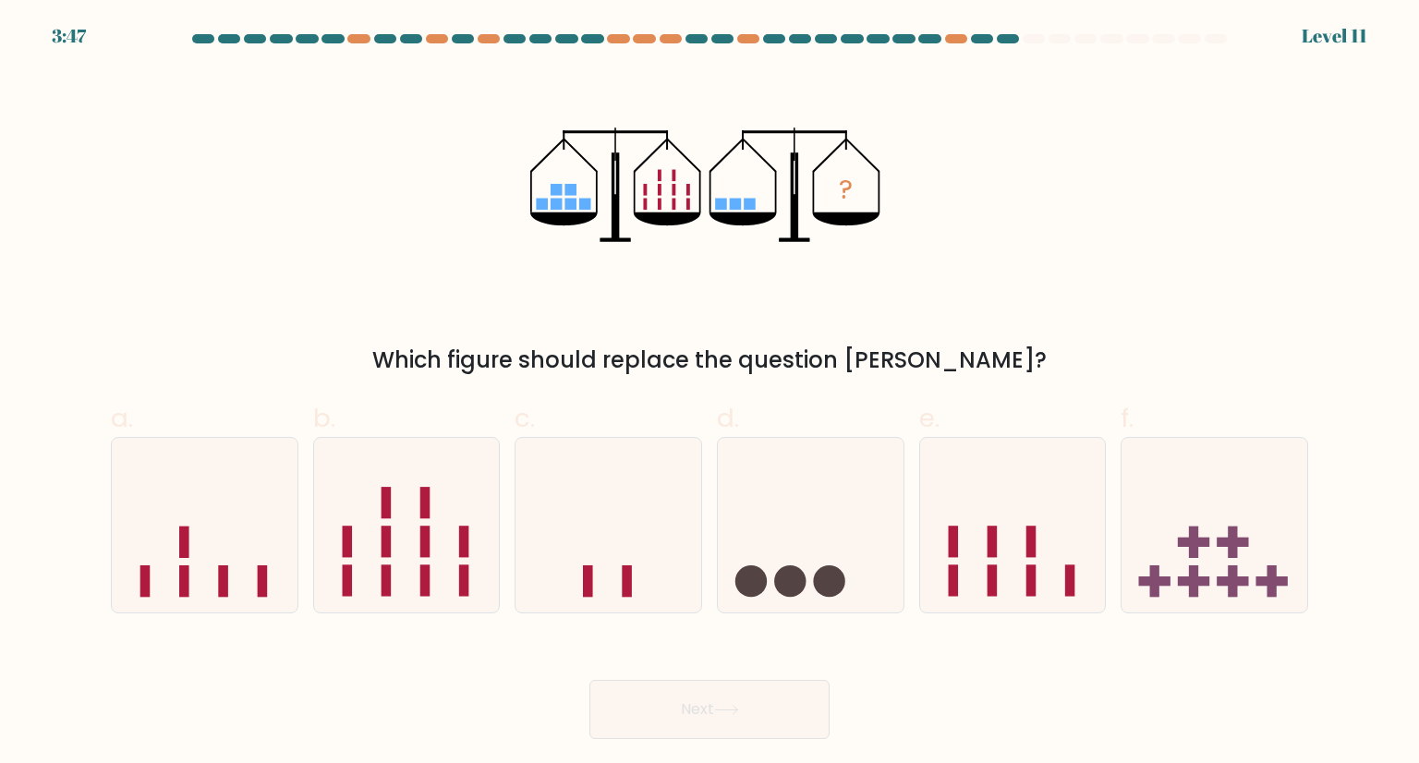
click at [801, 218] on icon "?" at bounding box center [708, 184] width 357 height 229
click at [193, 570] on icon at bounding box center [205, 524] width 186 height 153
click at [709, 394] on input "a." at bounding box center [709, 388] width 1 height 12
radio input "true"
click at [694, 717] on button "Next" at bounding box center [709, 709] width 240 height 59
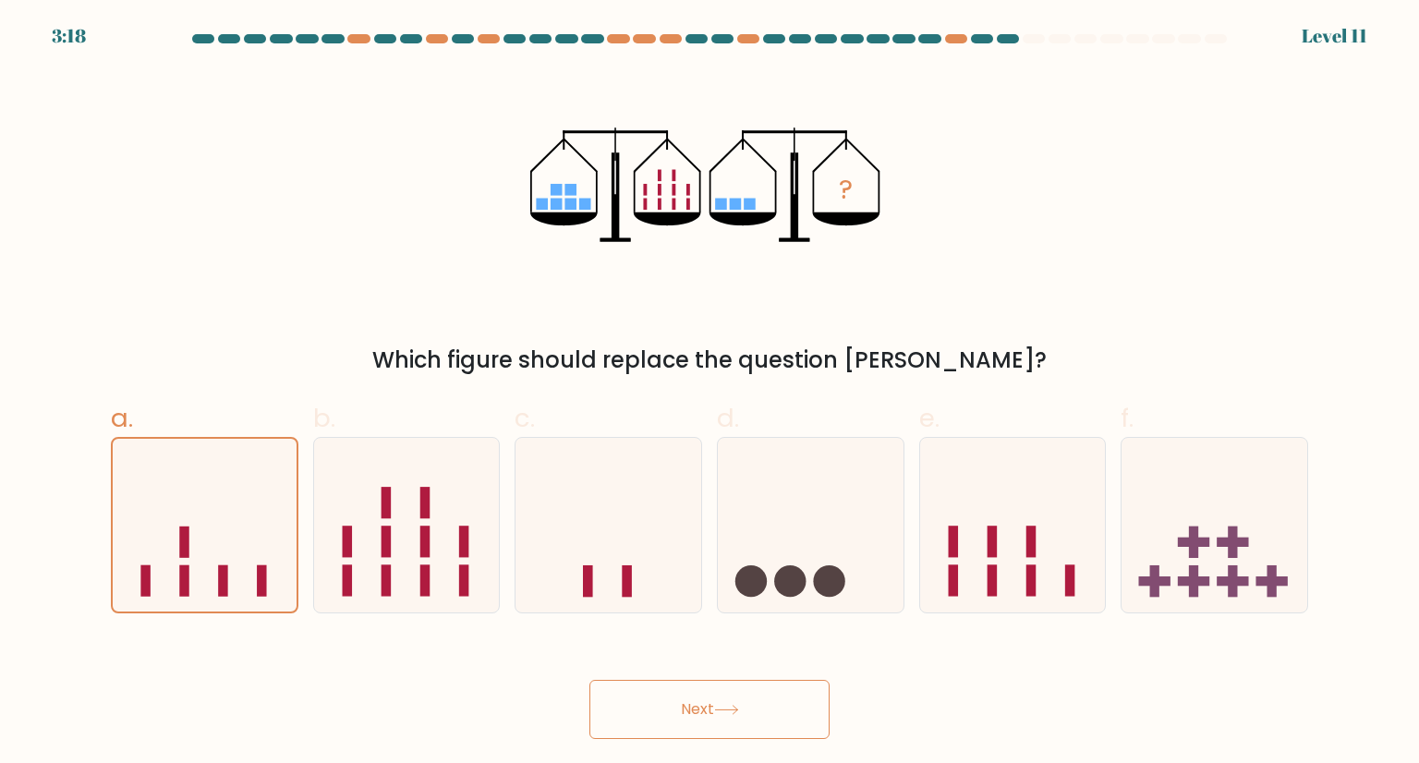
click at [697, 709] on button "Next" at bounding box center [709, 709] width 240 height 59
click at [434, 517] on icon at bounding box center [407, 524] width 186 height 153
click at [709, 394] on input "b." at bounding box center [709, 388] width 1 height 12
radio input "true"
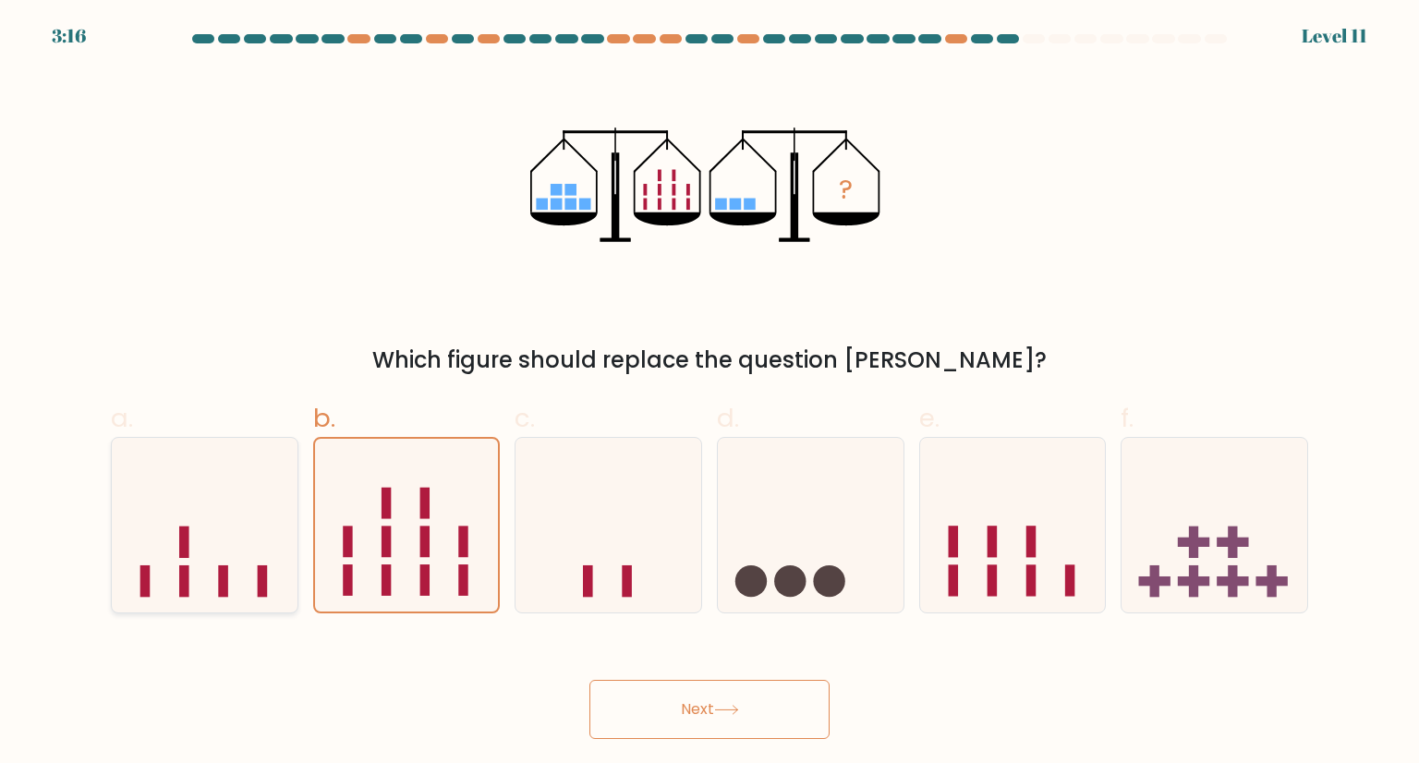
click at [241, 544] on icon at bounding box center [205, 524] width 186 height 153
click at [709, 394] on input "a." at bounding box center [709, 388] width 1 height 12
radio input "true"
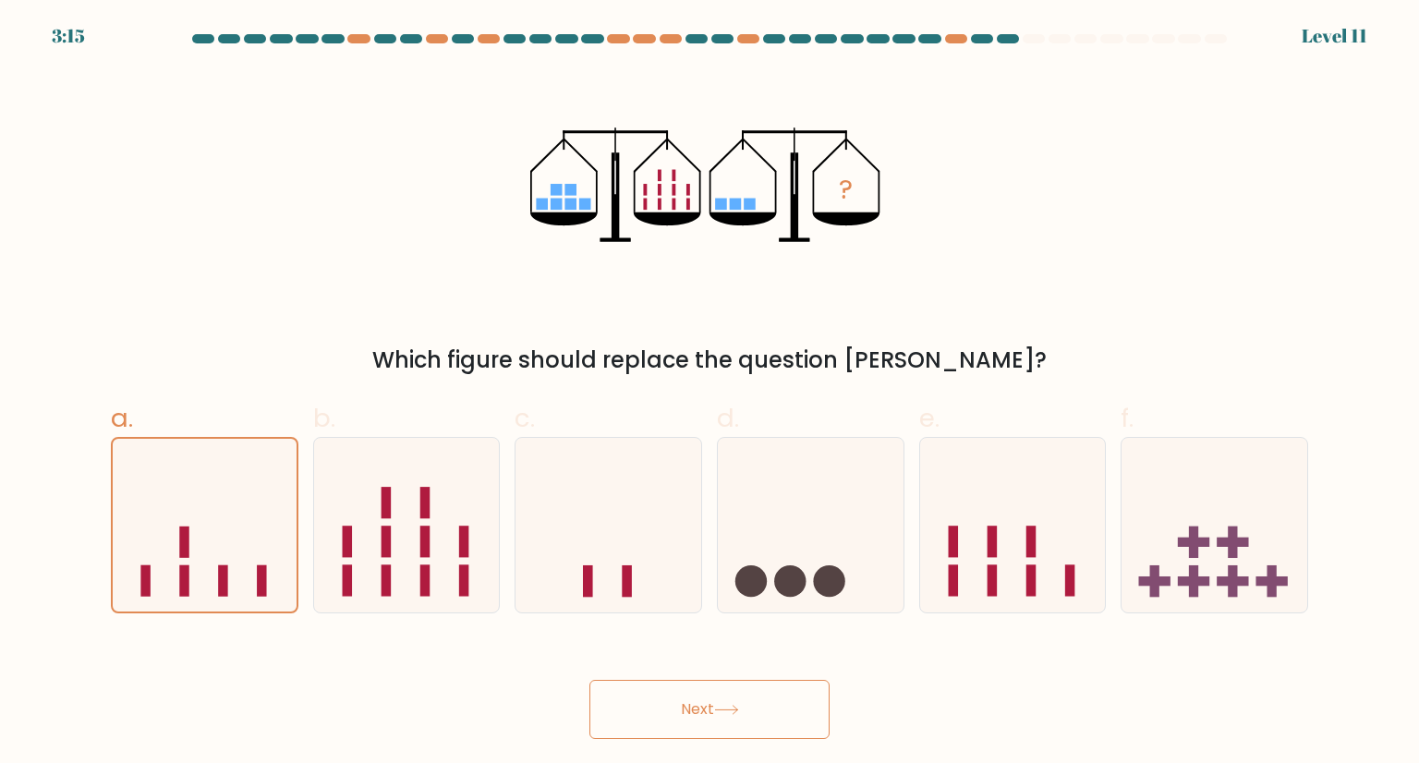
click at [672, 703] on button "Next" at bounding box center [709, 709] width 240 height 59
click at [478, 529] on icon at bounding box center [407, 524] width 186 height 153
click at [709, 394] on input "b." at bounding box center [709, 388] width 1 height 12
radio input "true"
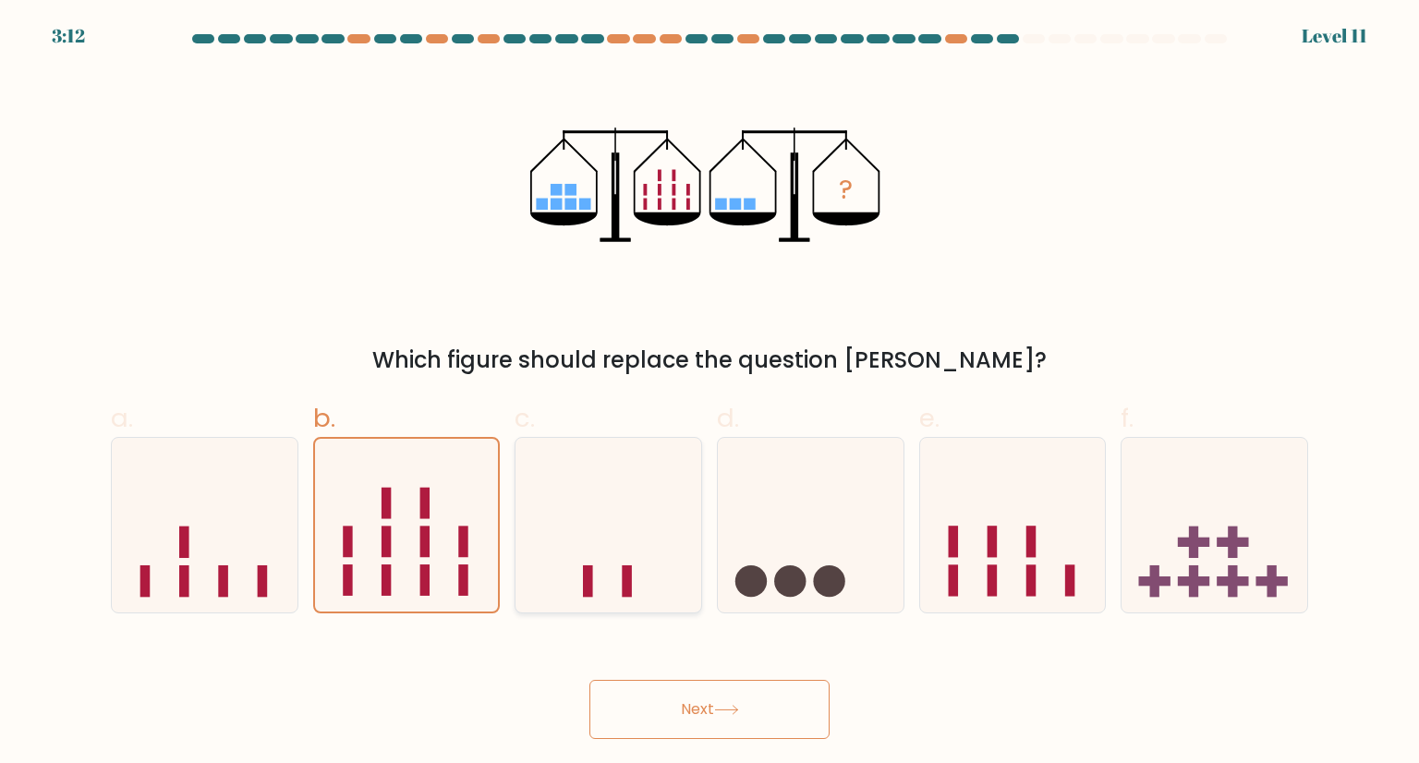
click at [674, 527] on icon at bounding box center [608, 524] width 186 height 153
click at [709, 394] on input "c." at bounding box center [709, 388] width 1 height 12
radio input "true"
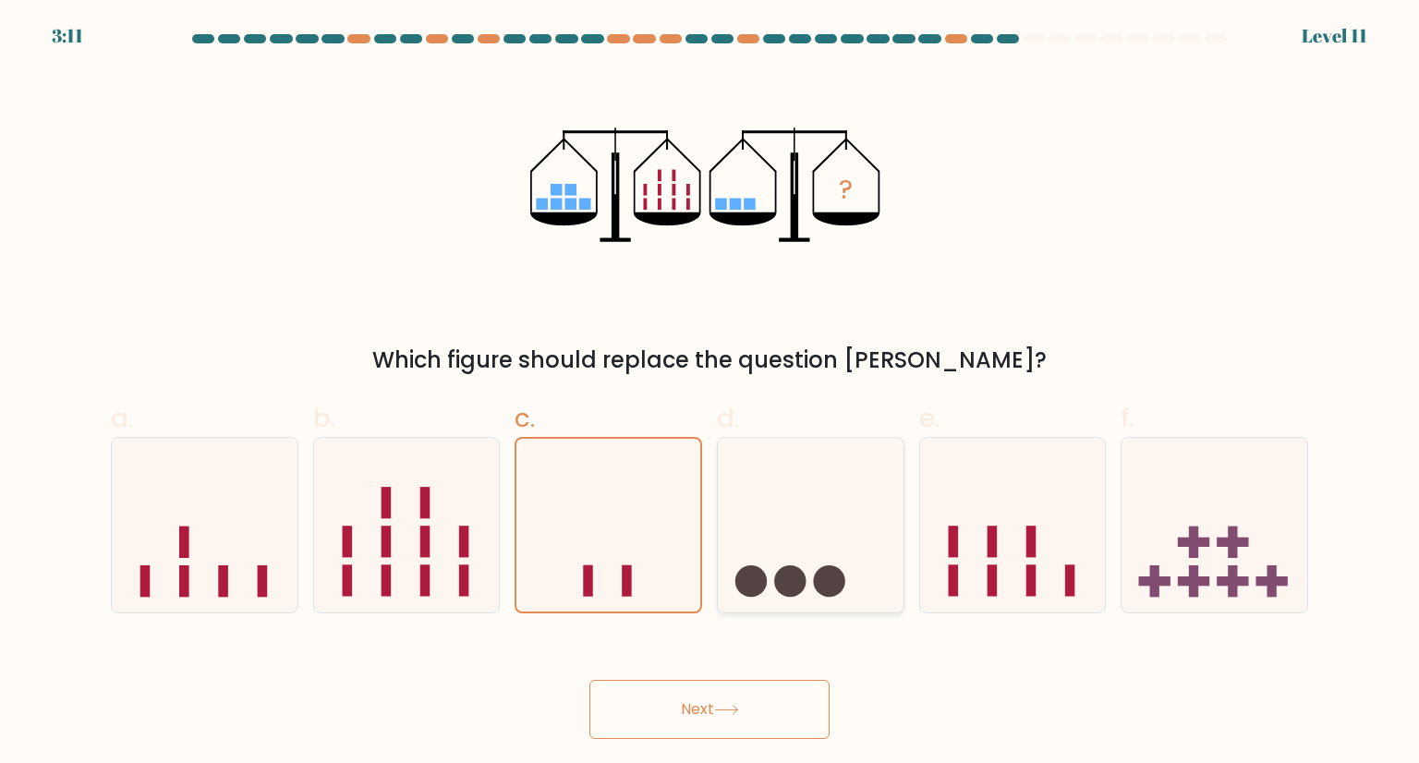
click at [782, 518] on icon at bounding box center [811, 524] width 186 height 153
click at [710, 394] on input "d." at bounding box center [709, 388] width 1 height 12
radio input "true"
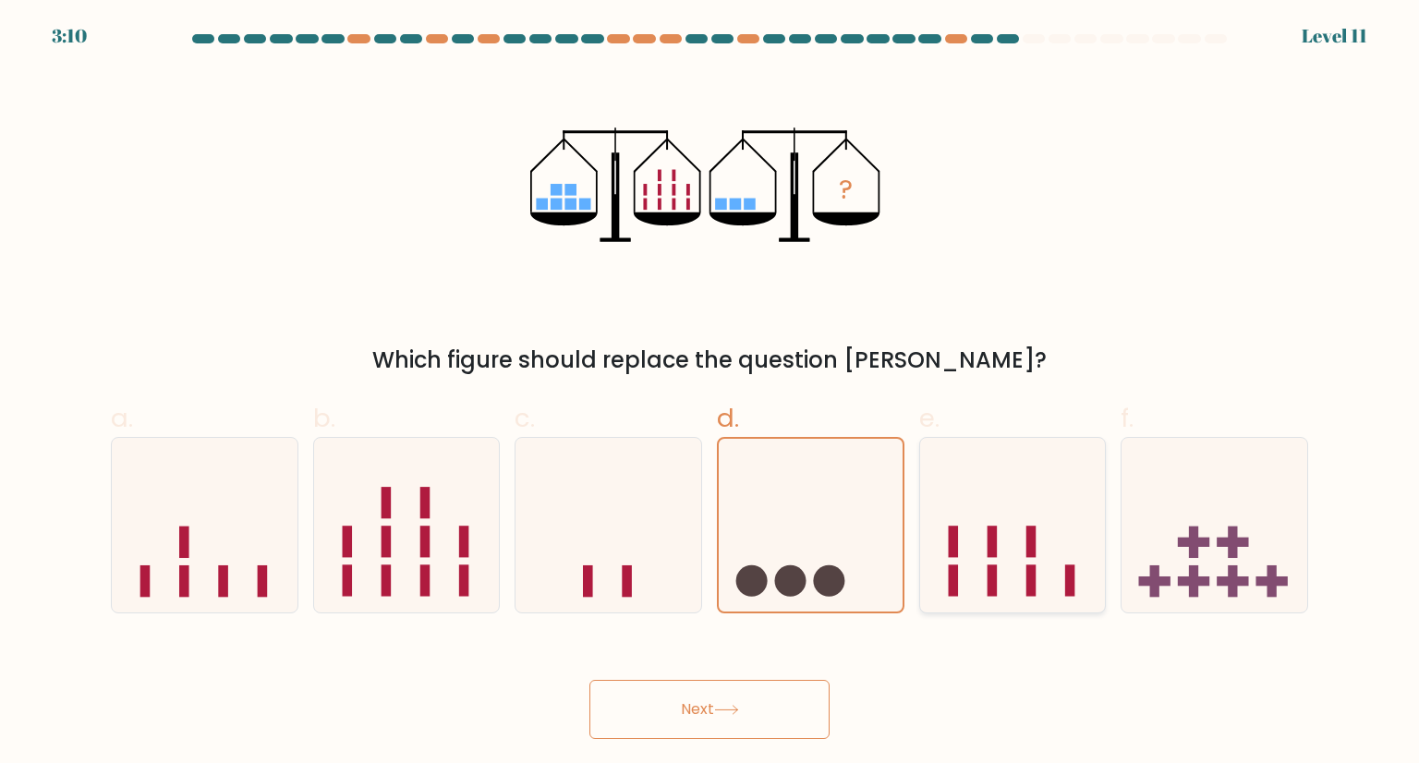
click at [989, 540] on rect at bounding box center [992, 542] width 10 height 31
click at [710, 394] on input "e." at bounding box center [709, 388] width 1 height 12
radio input "true"
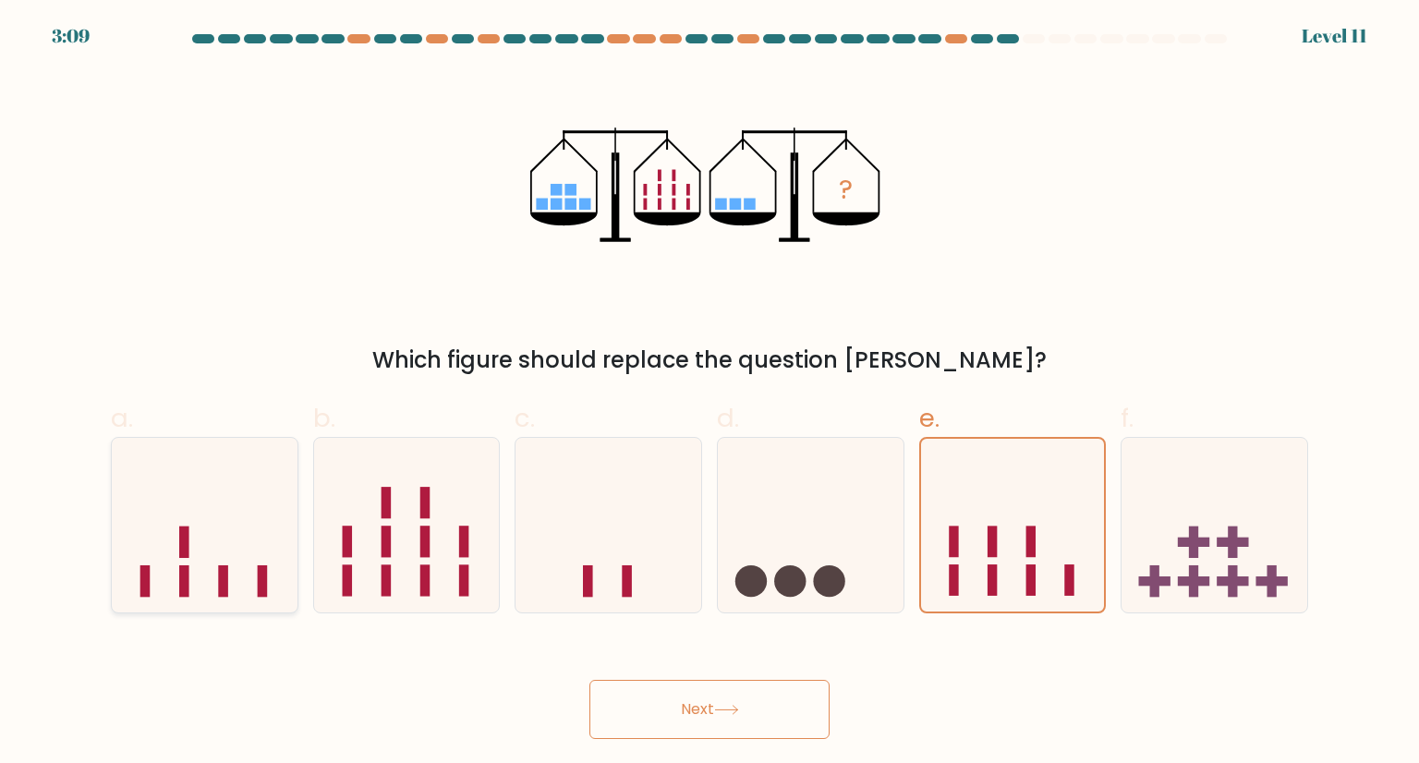
click at [179, 583] on rect at bounding box center [184, 580] width 10 height 31
click at [709, 394] on input "a." at bounding box center [709, 388] width 1 height 12
radio input "true"
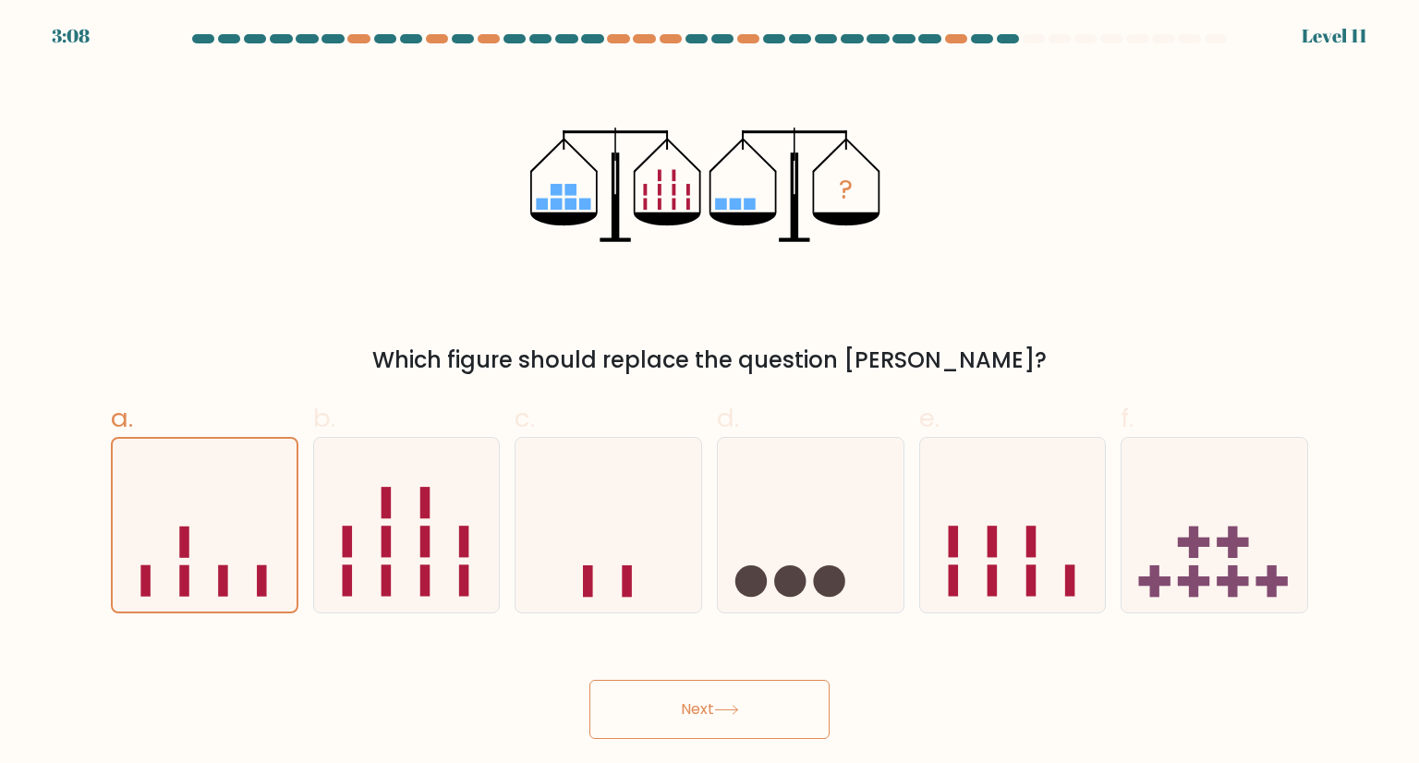
click at [639, 707] on button "Next" at bounding box center [709, 709] width 240 height 59
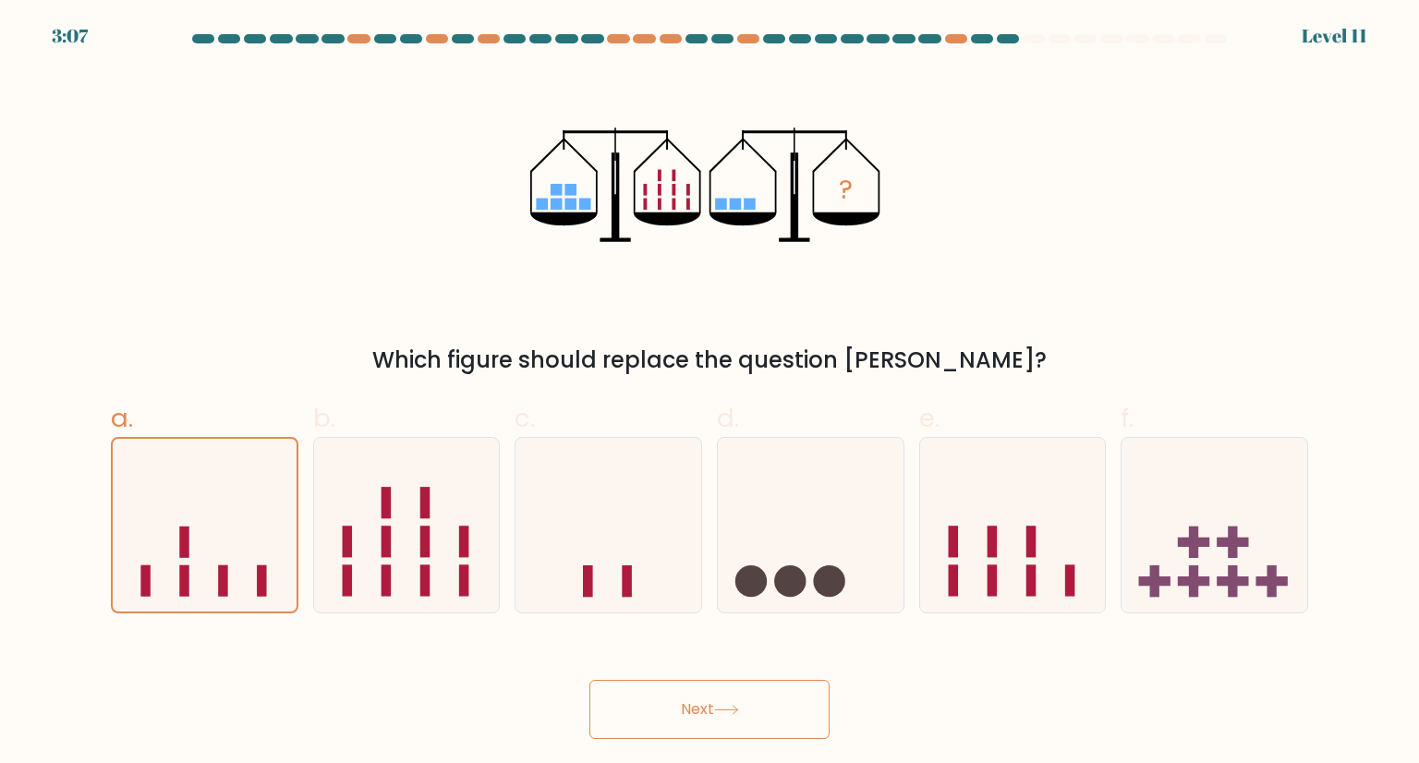
click at [639, 707] on button "Next" at bounding box center [709, 709] width 240 height 59
click at [544, 601] on icon at bounding box center [608, 524] width 186 height 153
click at [709, 394] on input "c." at bounding box center [709, 388] width 1 height 12
radio input "true"
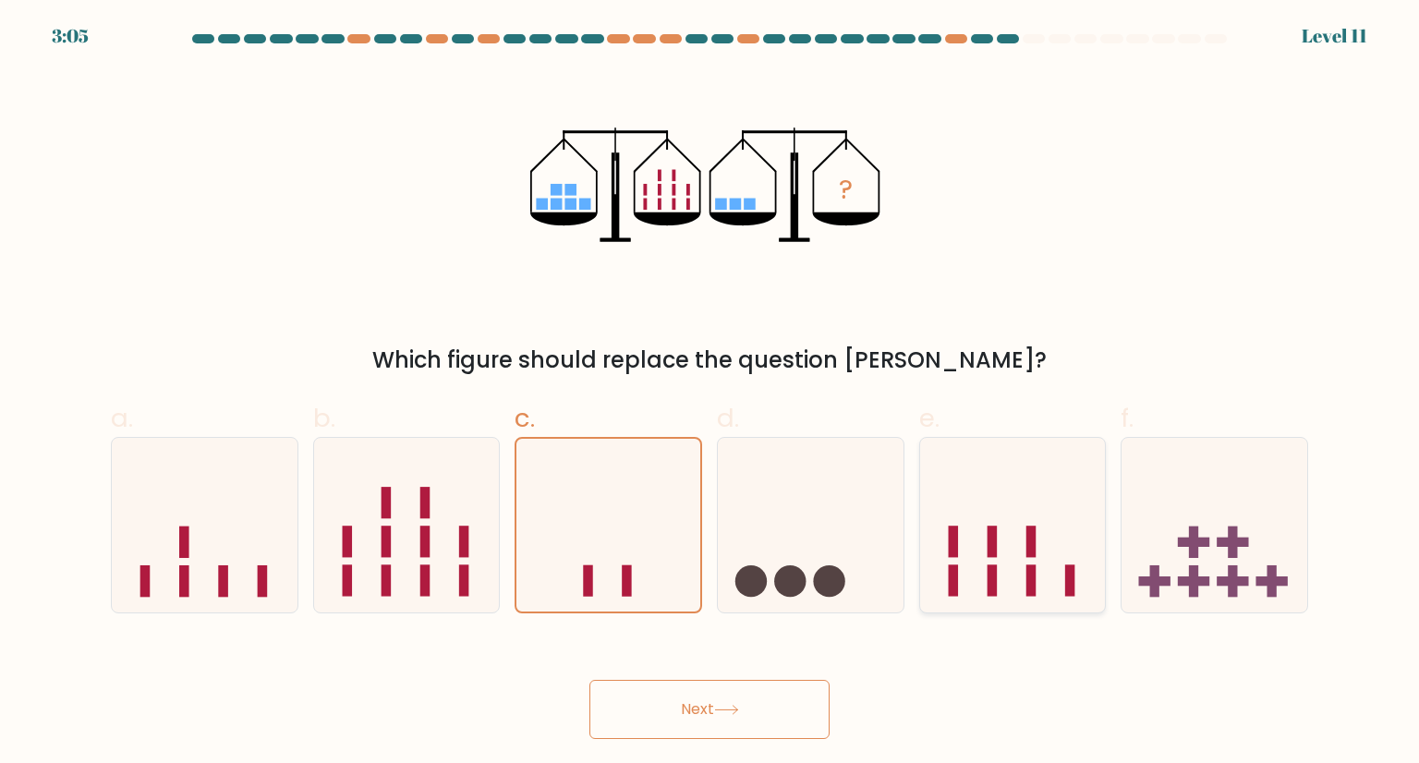
click at [966, 577] on icon at bounding box center [1013, 524] width 186 height 153
click at [710, 394] on input "e." at bounding box center [709, 388] width 1 height 12
radio input "true"
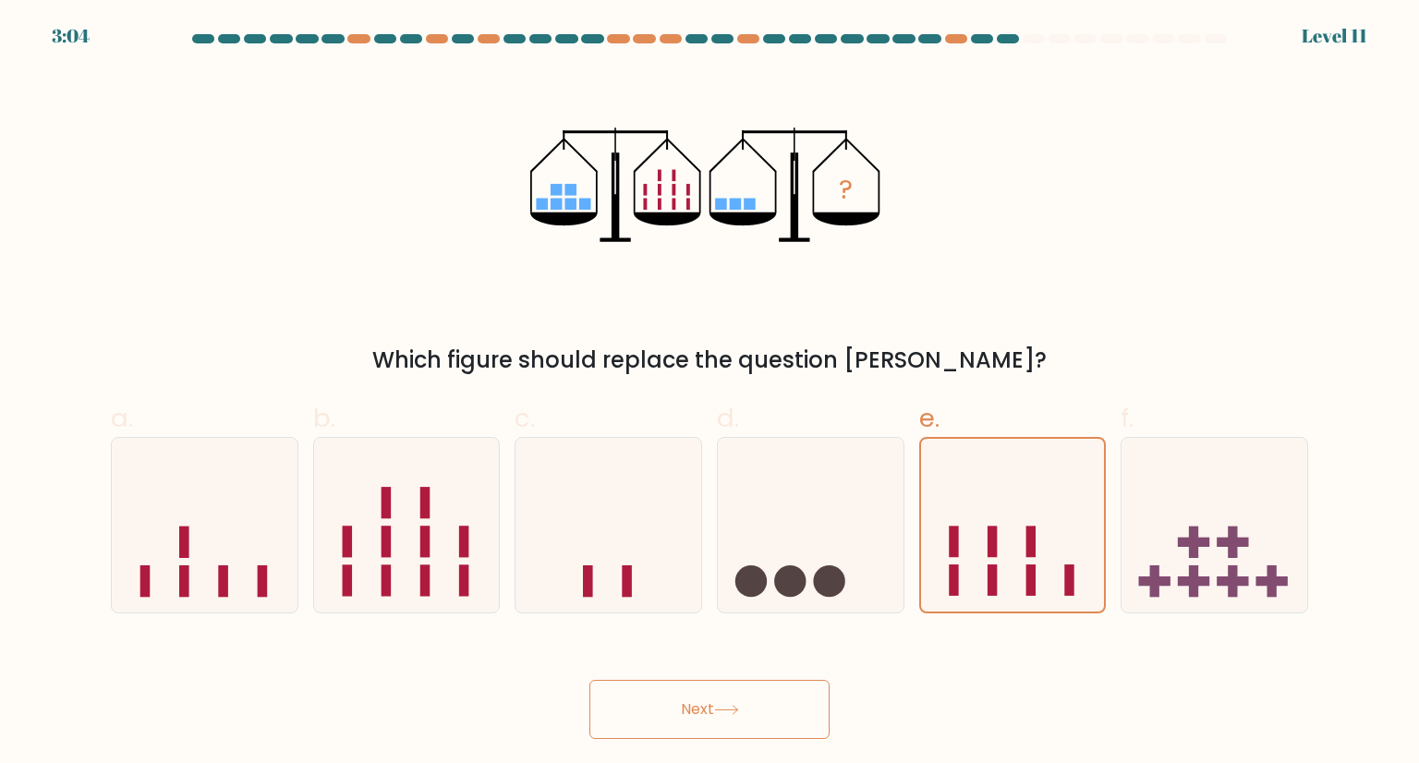
click at [698, 703] on button "Next" at bounding box center [709, 709] width 240 height 59
click at [1256, 535] on icon at bounding box center [1214, 524] width 186 height 153
click at [710, 394] on input "f." at bounding box center [709, 388] width 1 height 12
radio input "true"
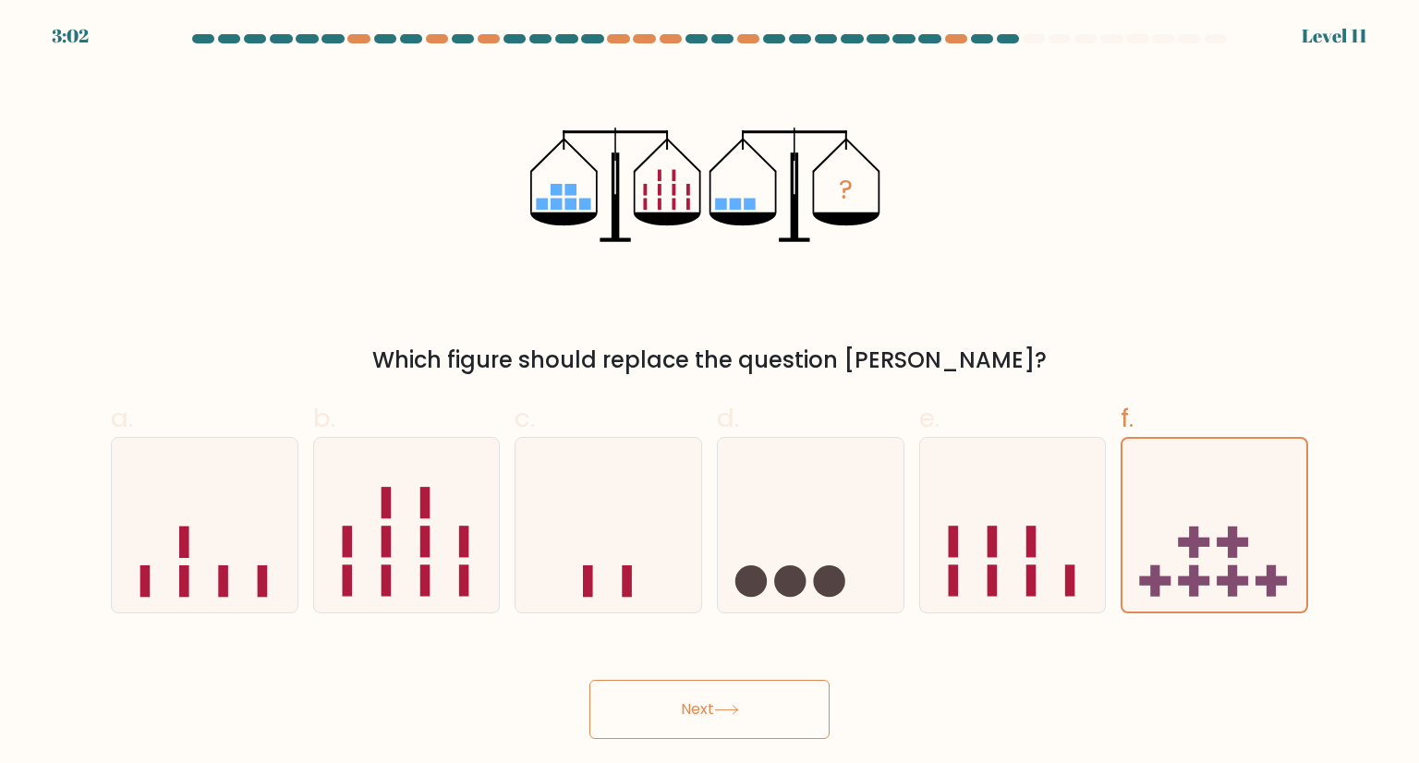
click at [648, 711] on button "Next" at bounding box center [709, 709] width 240 height 59
click at [452, 552] on icon at bounding box center [407, 524] width 186 height 153
click at [709, 394] on input "b." at bounding box center [709, 388] width 1 height 12
radio input "true"
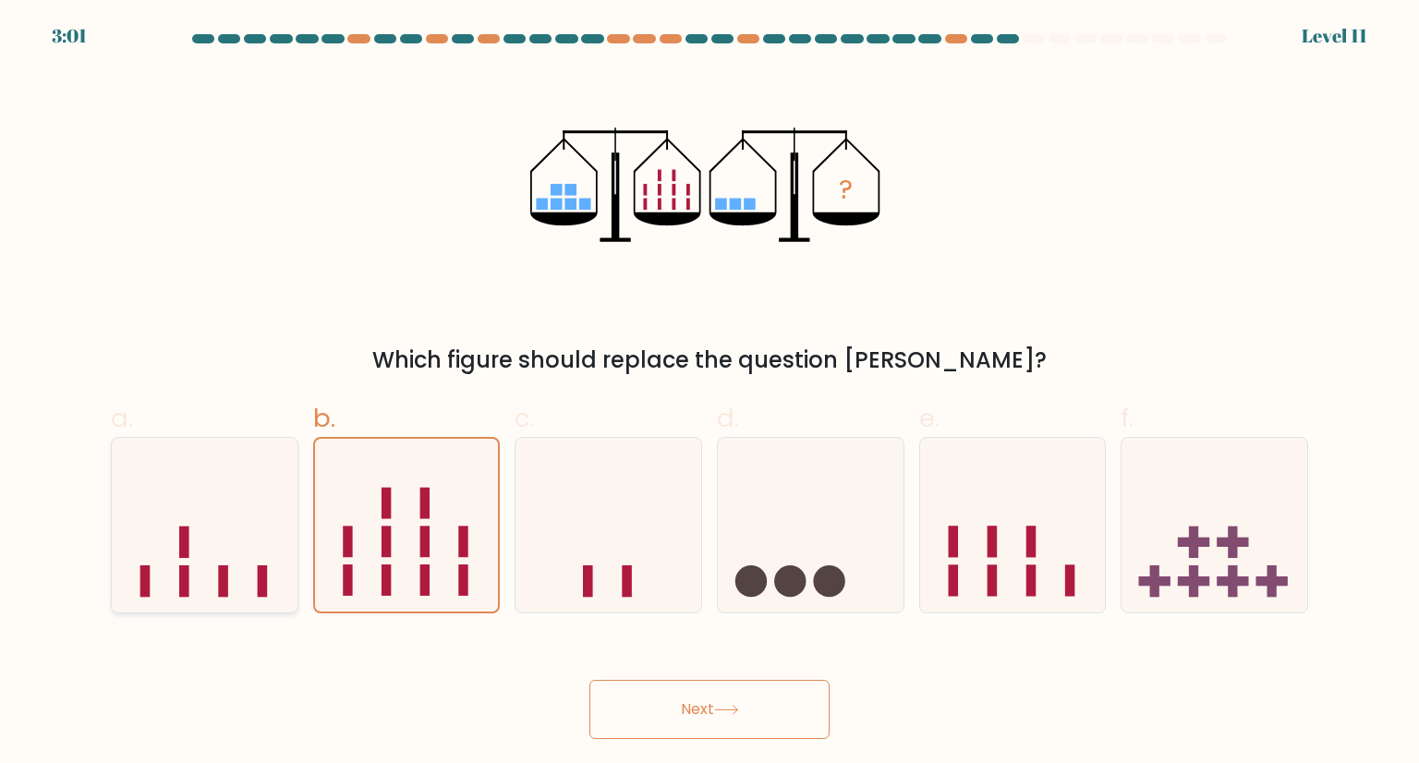
click at [287, 551] on icon at bounding box center [205, 524] width 186 height 153
click at [709, 394] on input "a." at bounding box center [709, 388] width 1 height 12
radio input "true"
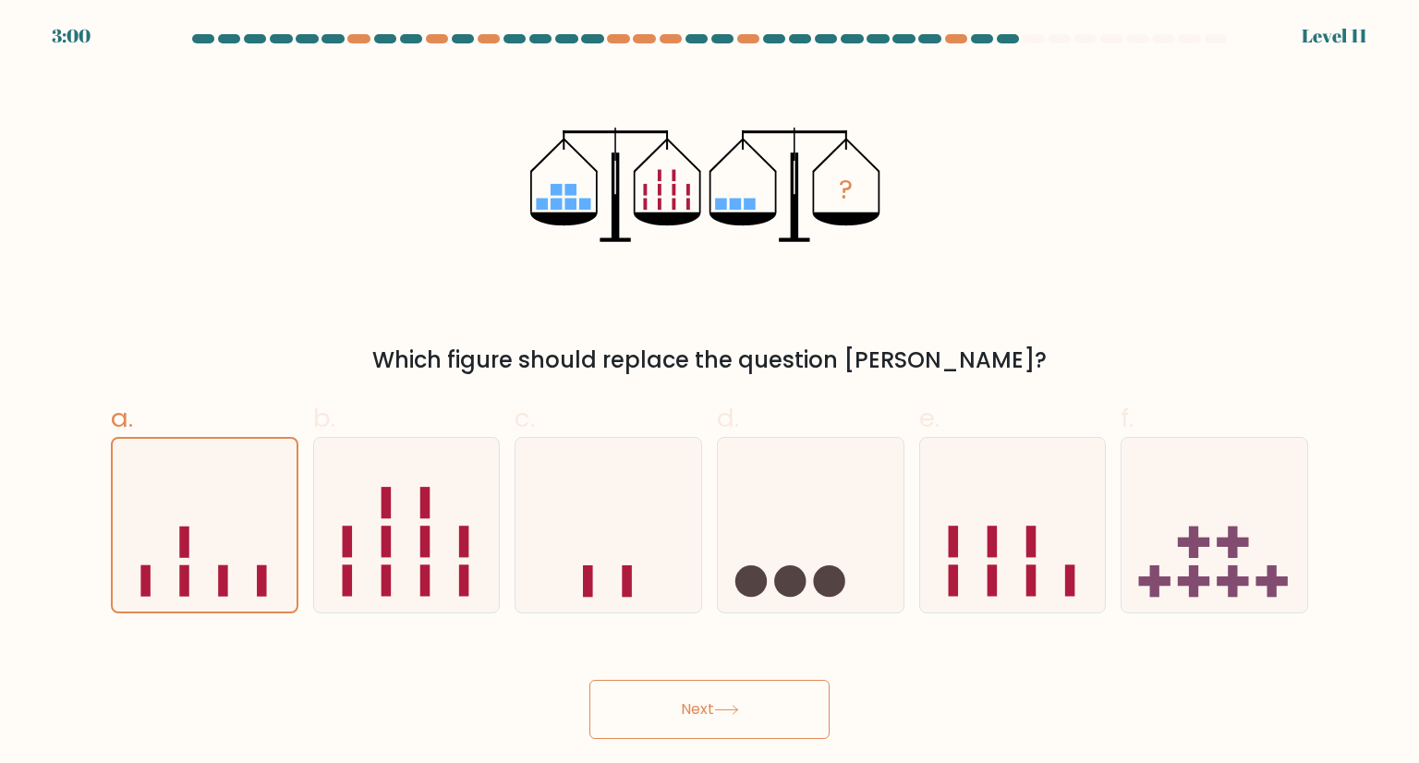
click at [669, 706] on button "Next" at bounding box center [709, 709] width 240 height 59
click at [196, 511] on icon at bounding box center [205, 524] width 186 height 153
click at [709, 394] on input "a." at bounding box center [709, 388] width 1 height 12
radio input "true"
click at [635, 698] on button "Next" at bounding box center [709, 709] width 240 height 59
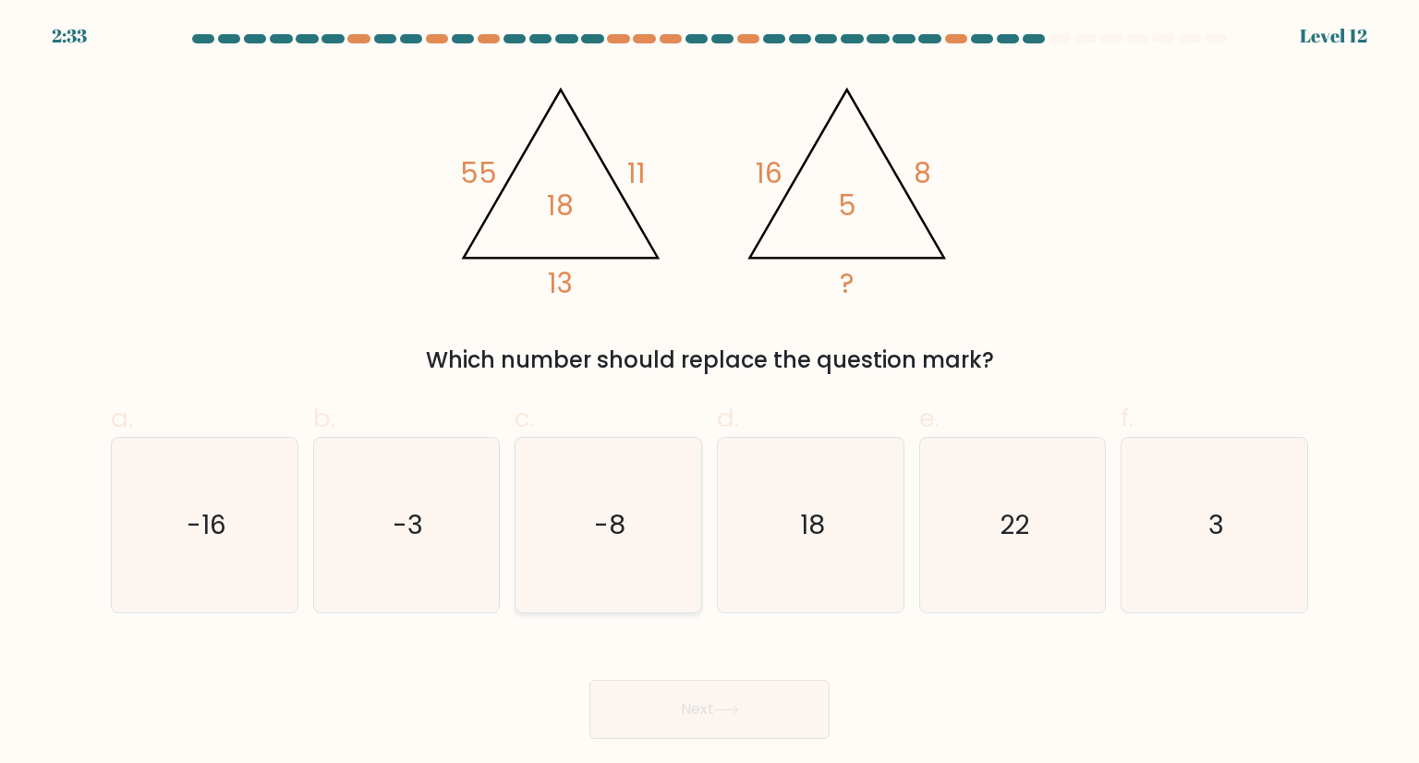
click at [591, 515] on icon "-8" at bounding box center [608, 525] width 174 height 174
click at [709, 394] on input "c. -8" at bounding box center [709, 388] width 1 height 12
radio input "true"
click at [810, 518] on text "18" at bounding box center [812, 524] width 25 height 37
click at [710, 394] on input "d. 18" at bounding box center [709, 388] width 1 height 12
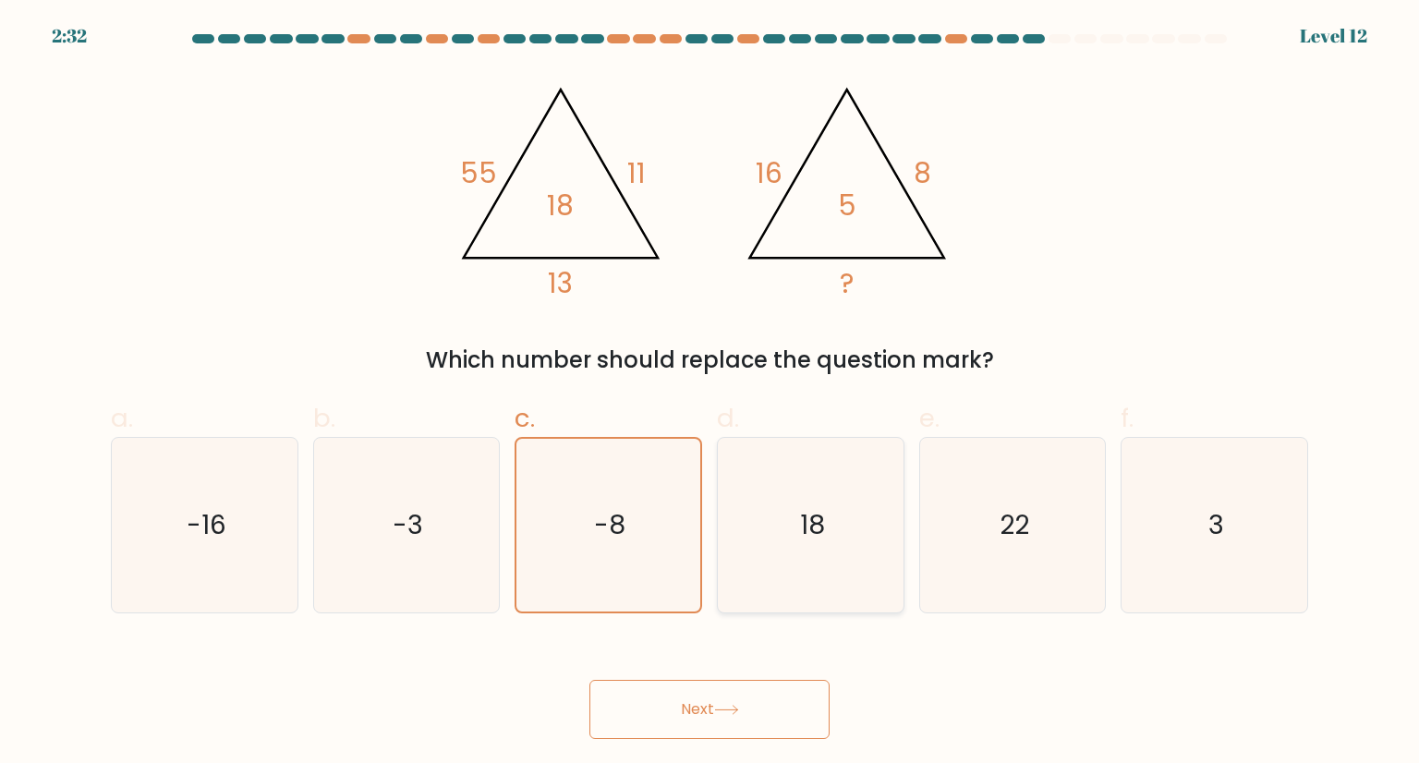
radio input "true"
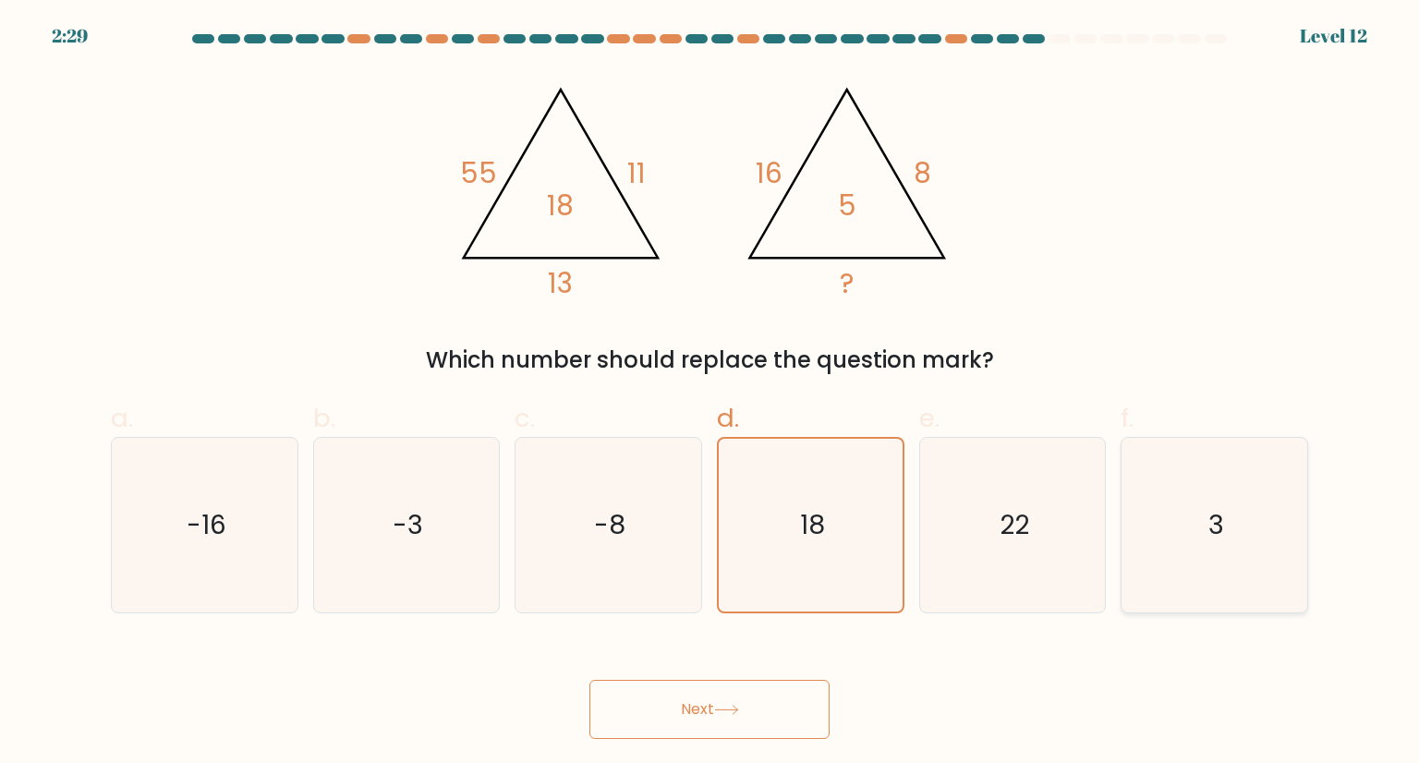
click at [1254, 550] on icon "3" at bounding box center [1214, 525] width 174 height 174
click at [710, 394] on input "f. 3" at bounding box center [709, 388] width 1 height 12
radio input "true"
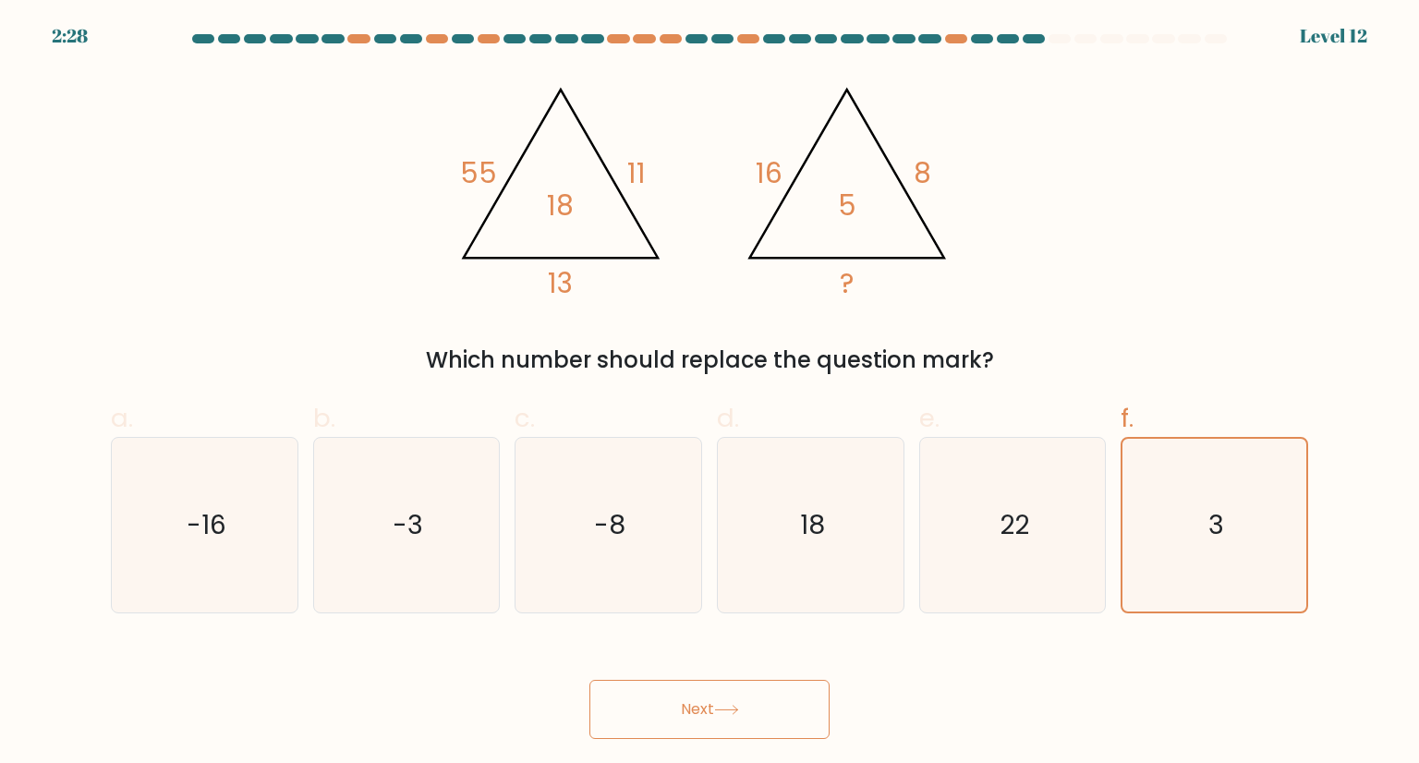
click at [750, 743] on body "2:28 Level 12" at bounding box center [709, 381] width 1419 height 763
click at [757, 707] on button "Next" at bounding box center [709, 709] width 240 height 59
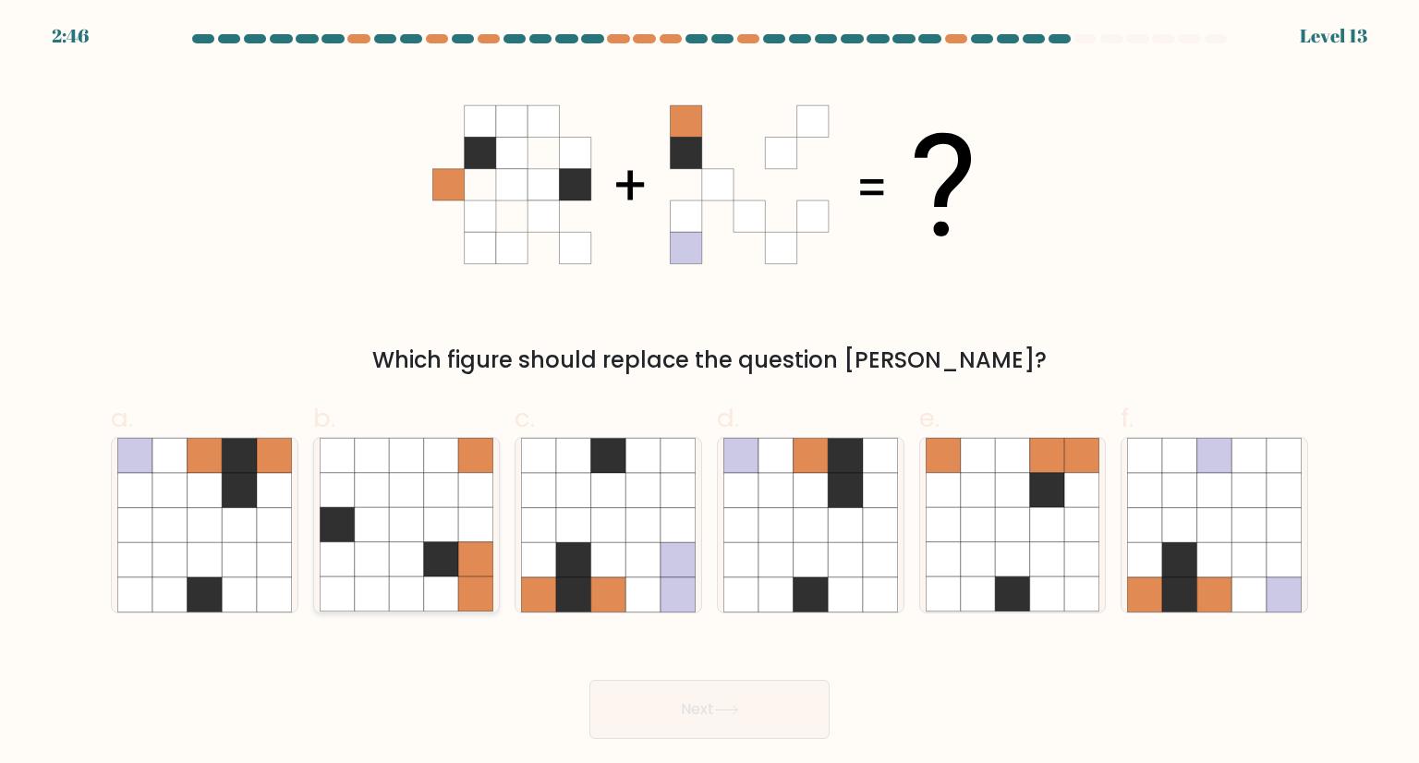
click at [406, 506] on icon at bounding box center [406, 490] width 35 height 35
click at [709, 394] on input "b." at bounding box center [709, 388] width 1 height 12
radio input "true"
click at [735, 701] on button "Next" at bounding box center [709, 709] width 240 height 59
click at [617, 517] on icon at bounding box center [608, 525] width 35 height 35
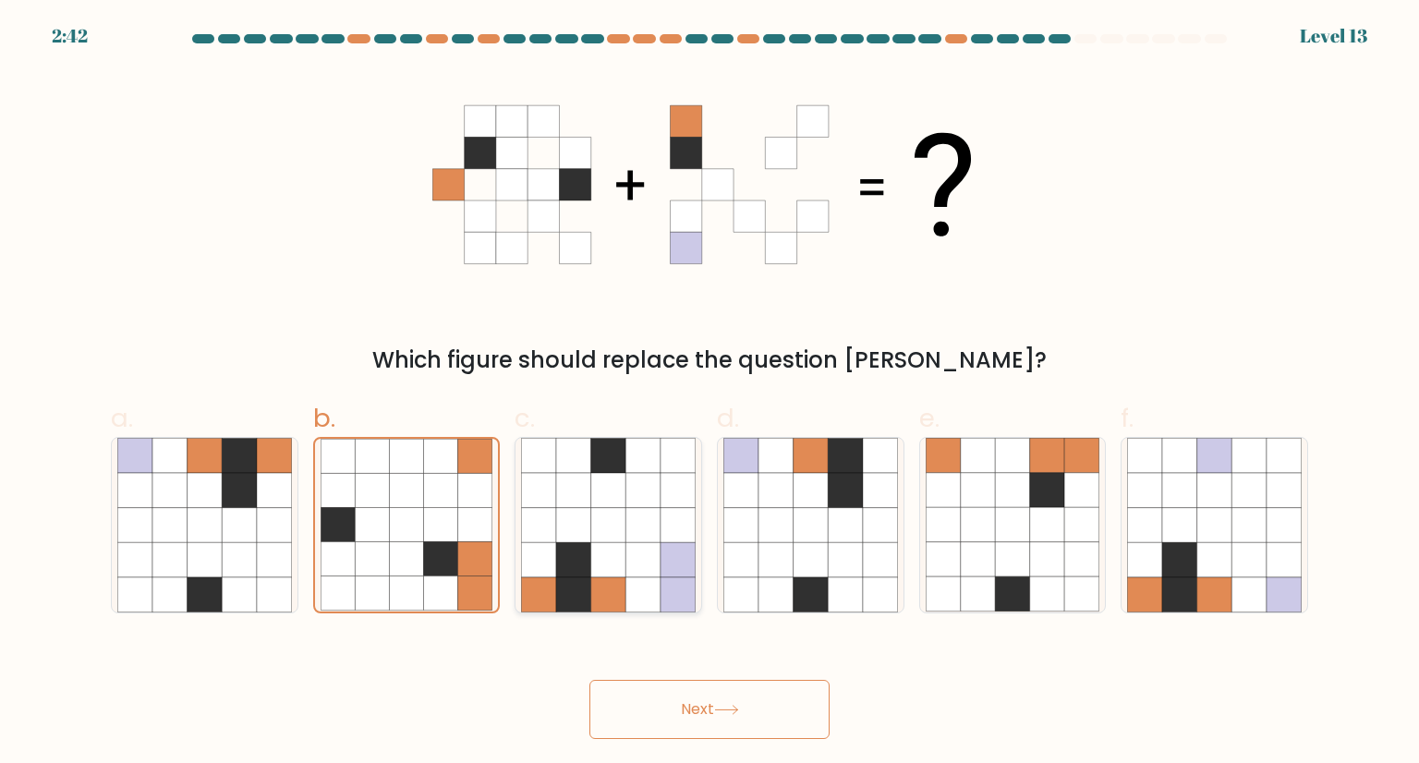
click at [709, 394] on input "c." at bounding box center [709, 388] width 1 height 12
radio input "true"
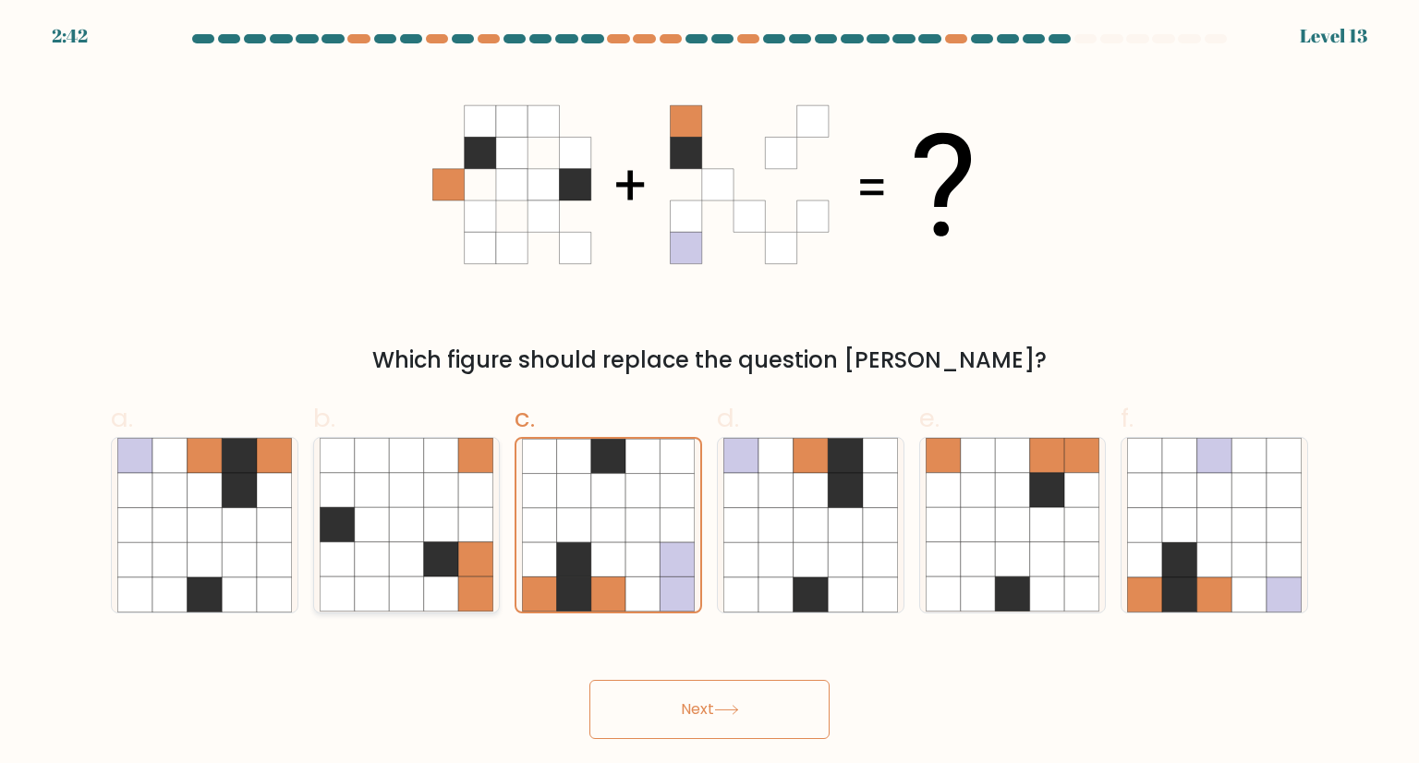
click at [459, 501] on icon at bounding box center [475, 490] width 35 height 35
click at [709, 394] on input "b." at bounding box center [709, 388] width 1 height 12
radio input "true"
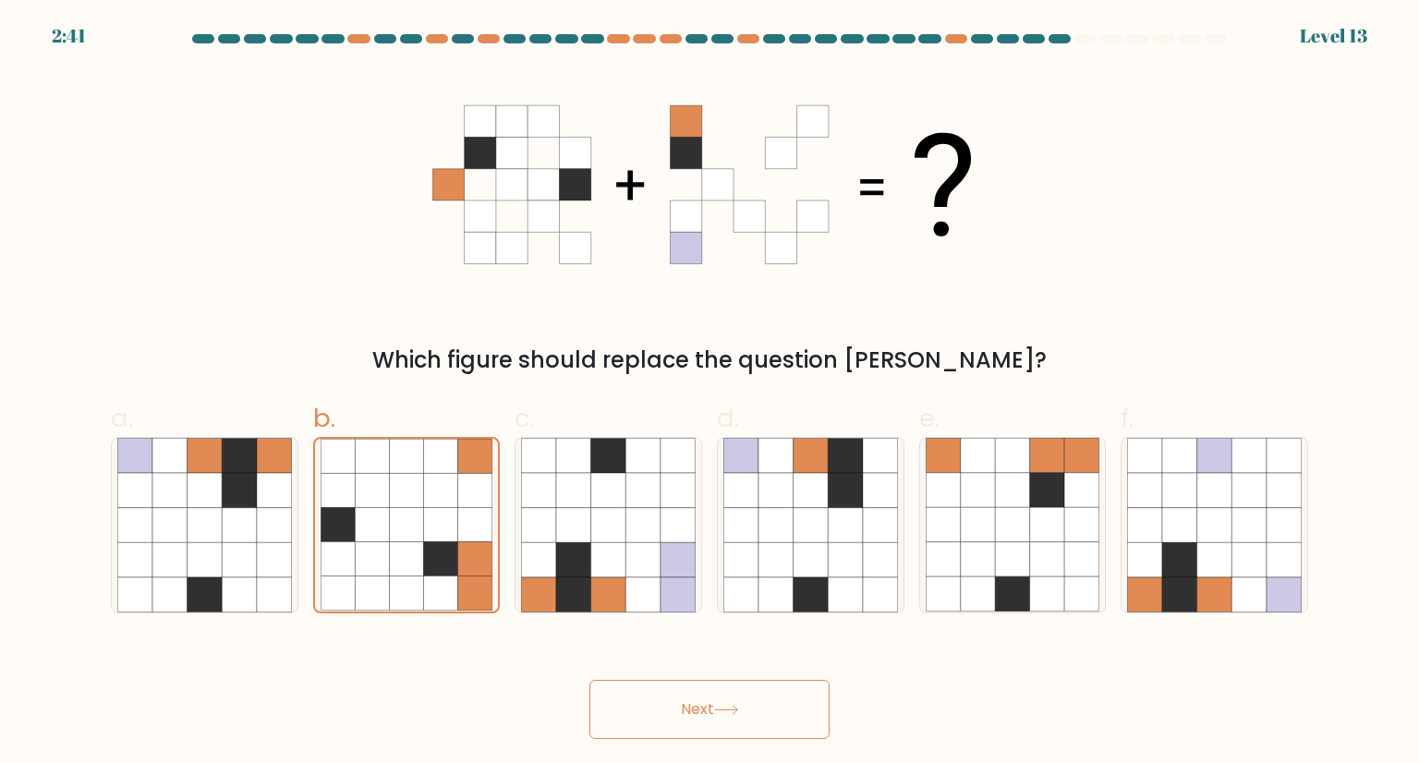
click at [724, 703] on button "Next" at bounding box center [709, 709] width 240 height 59
click at [396, 503] on icon at bounding box center [406, 490] width 35 height 35
click at [709, 394] on input "b." at bounding box center [709, 388] width 1 height 12
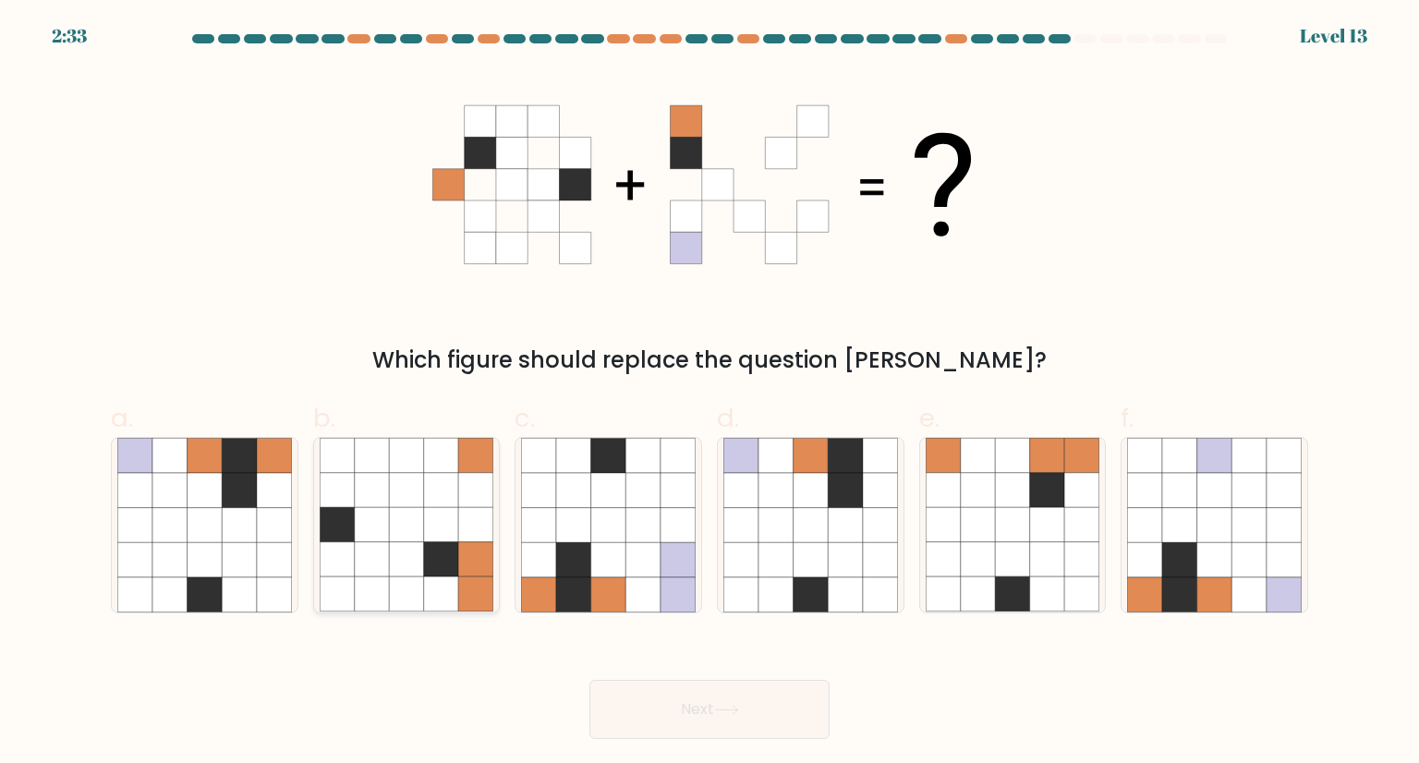
radio input "true"
click at [728, 718] on button "Next" at bounding box center [709, 709] width 240 height 59
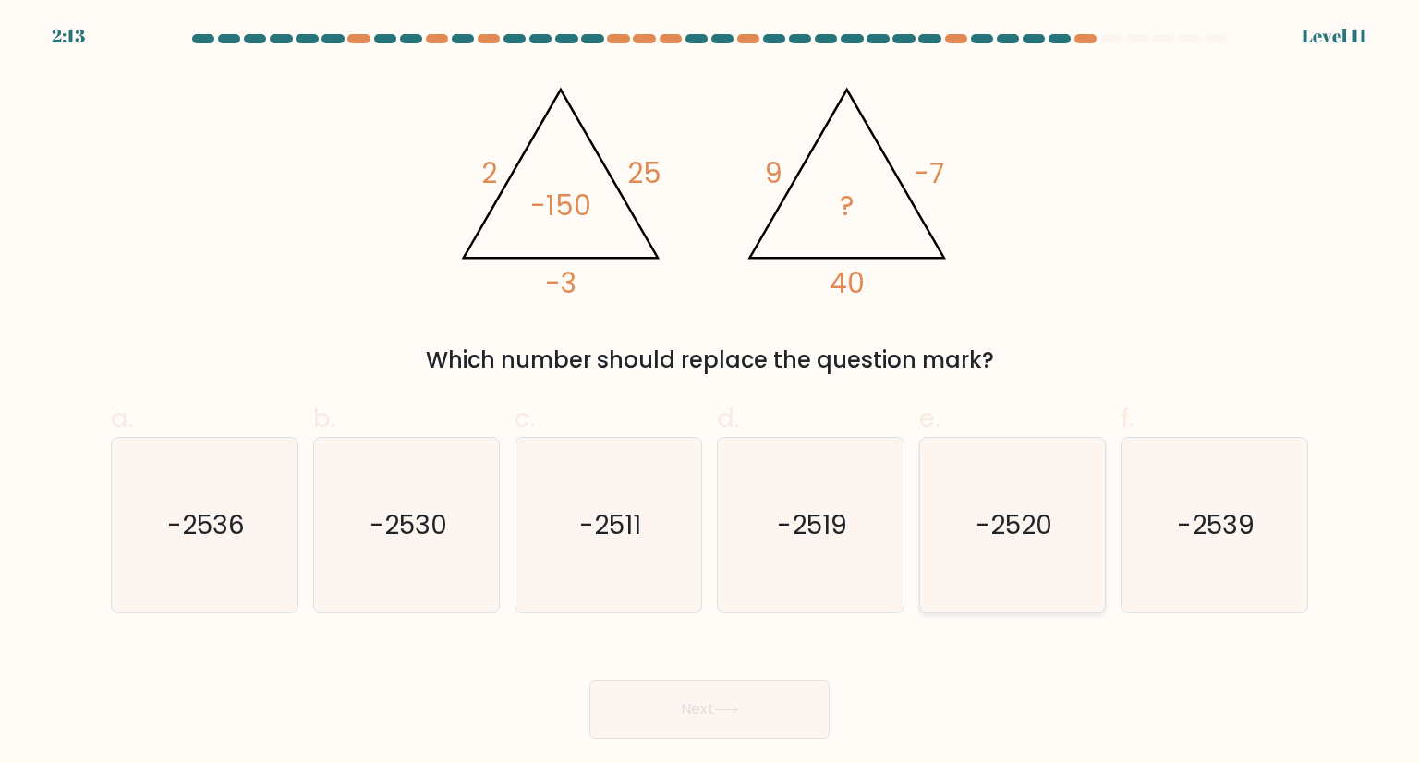
click at [1043, 540] on text "-2520" at bounding box center [1013, 524] width 77 height 37
click at [710, 394] on input "e. -2520" at bounding box center [709, 388] width 1 height 12
radio input "true"
click at [760, 716] on button "Next" at bounding box center [709, 709] width 240 height 59
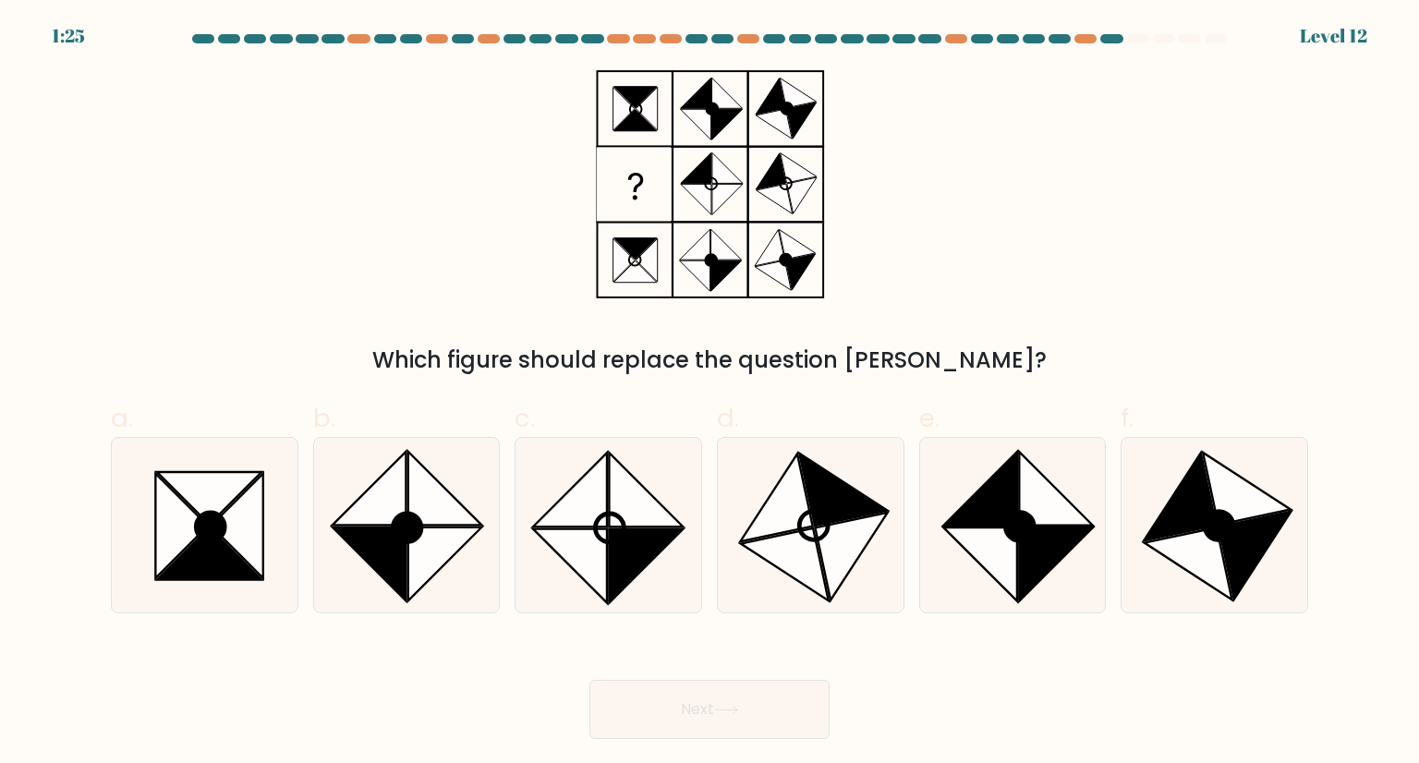
click at [3, 544] on form at bounding box center [709, 386] width 1419 height 705
click at [164, 542] on icon at bounding box center [181, 526] width 52 height 104
click at [709, 394] on input "a." at bounding box center [709, 388] width 1 height 12
radio input "true"
click at [730, 707] on icon at bounding box center [726, 710] width 25 height 10
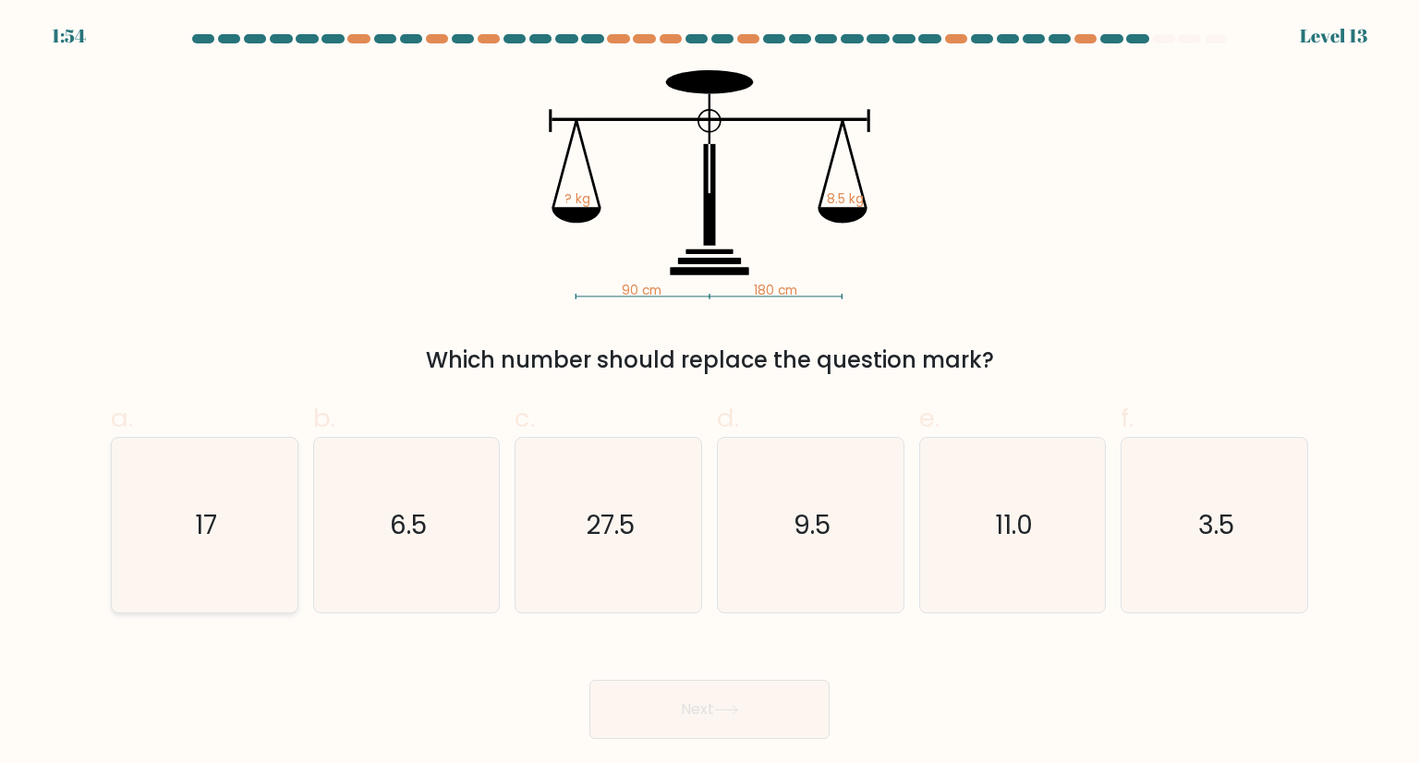
click at [257, 533] on icon "17" at bounding box center [204, 525] width 174 height 174
click at [709, 394] on input "a. 17" at bounding box center [709, 388] width 1 height 12
radio input "true"
click at [700, 709] on button "Next" at bounding box center [709, 709] width 240 height 59
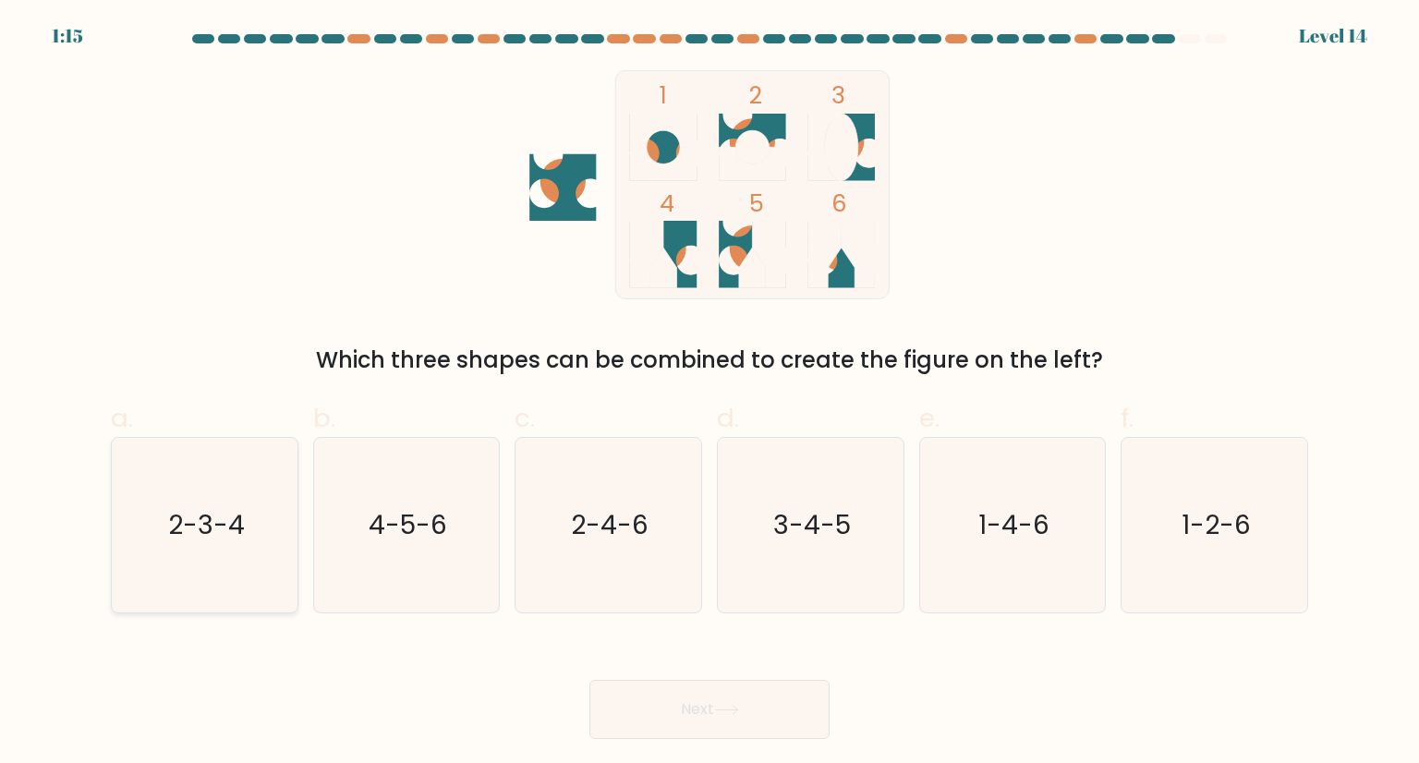
click at [200, 570] on icon "2-3-4" at bounding box center [204, 525] width 174 height 174
click at [709, 394] on input "a. 2-3-4" at bounding box center [709, 388] width 1 height 12
radio input "true"
click at [709, 733] on button "Next" at bounding box center [709, 709] width 240 height 59
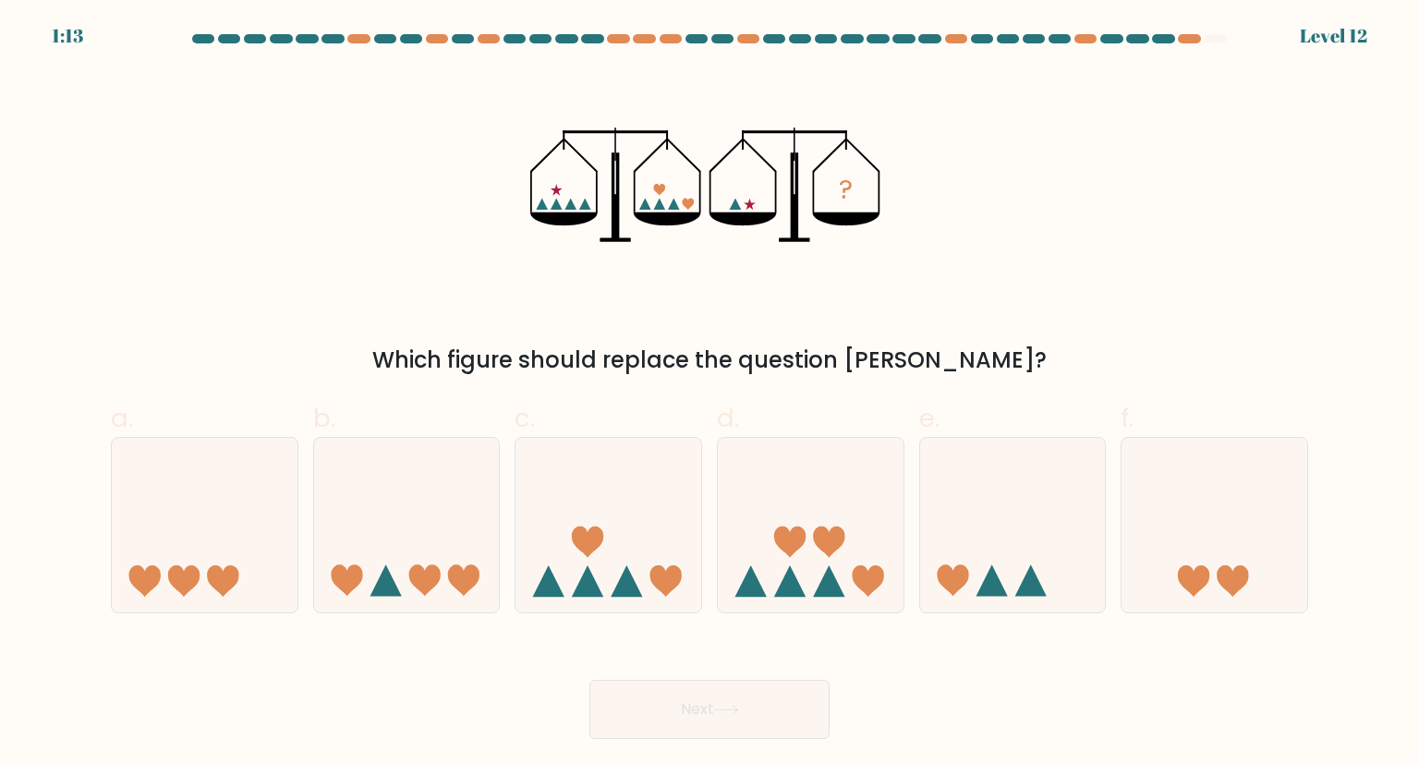
click at [675, 718] on button "Next" at bounding box center [709, 709] width 240 height 59
click at [331, 216] on div "? Which figure should replace the question mark?" at bounding box center [709, 223] width 1219 height 307
click at [442, 565] on icon at bounding box center [407, 524] width 186 height 153
click at [709, 394] on input "b." at bounding box center [709, 388] width 1 height 12
radio input "true"
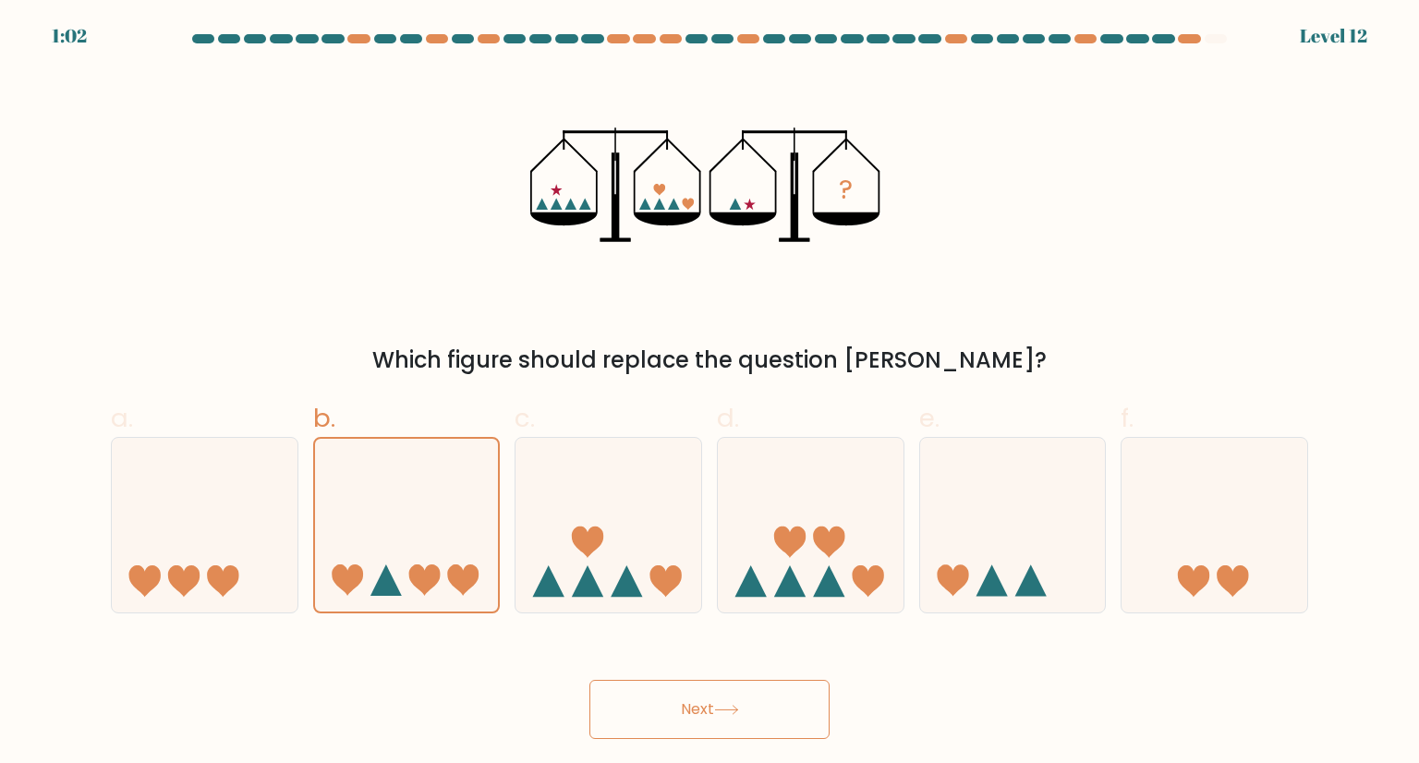
click at [724, 717] on button "Next" at bounding box center [709, 709] width 240 height 59
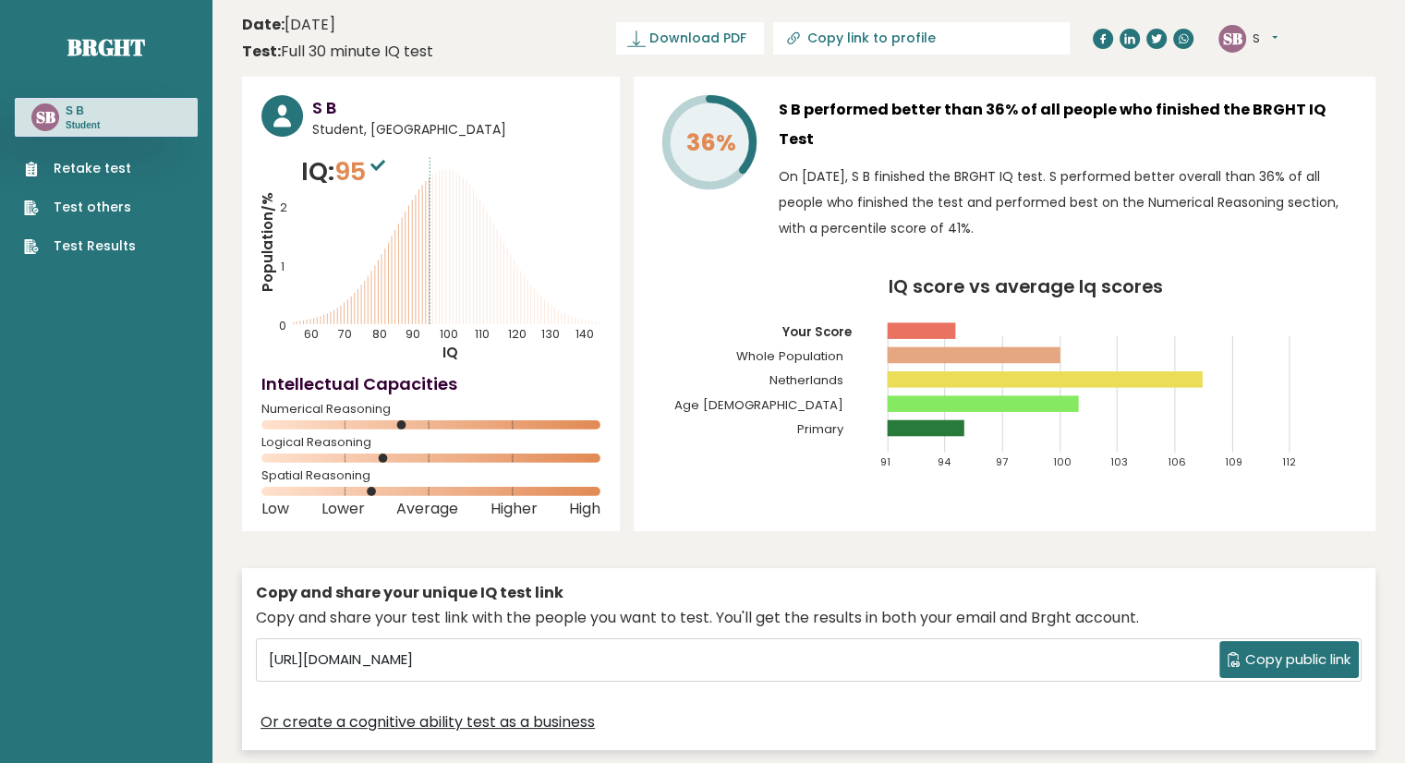
click at [1024, 371] on rect at bounding box center [1045, 379] width 315 height 17
click at [908, 395] on rect at bounding box center [983, 403] width 191 height 17
